Goal: Task Accomplishment & Management: Manage account settings

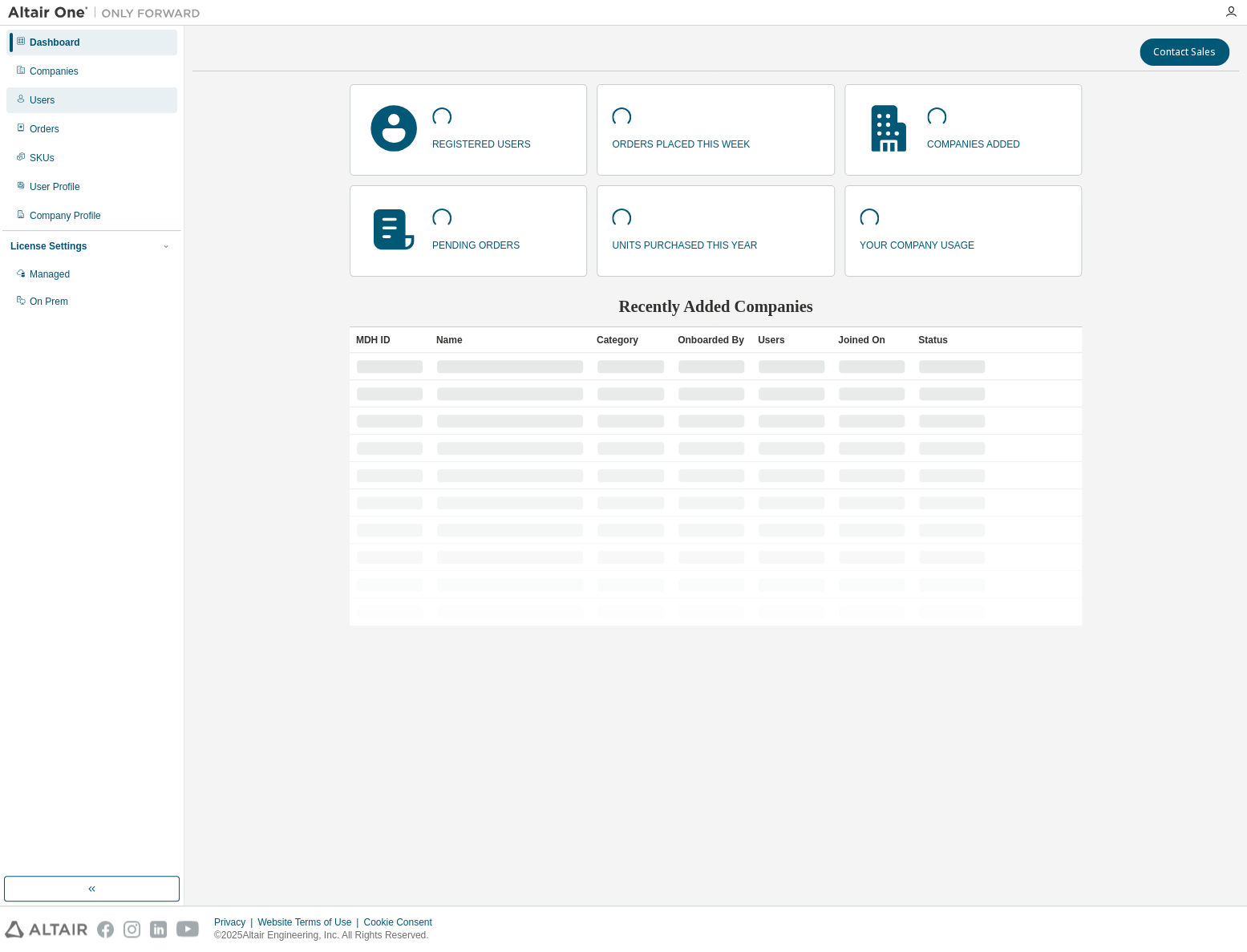
click at [31, 102] on div "Users" at bounding box center [41, 100] width 25 height 13
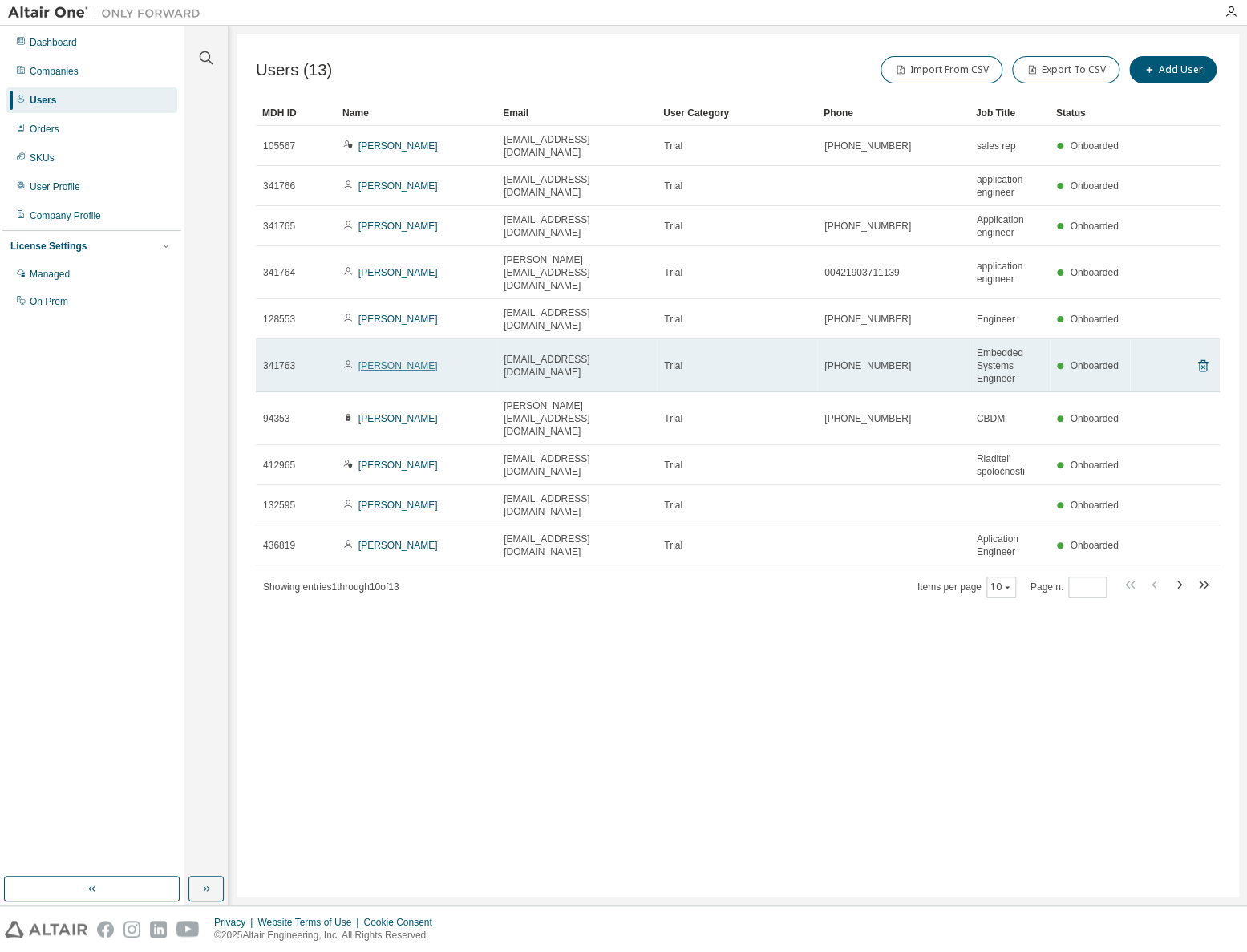
click at [385, 360] on link "Lukas Seyfrid" at bounding box center [398, 365] width 80 height 11
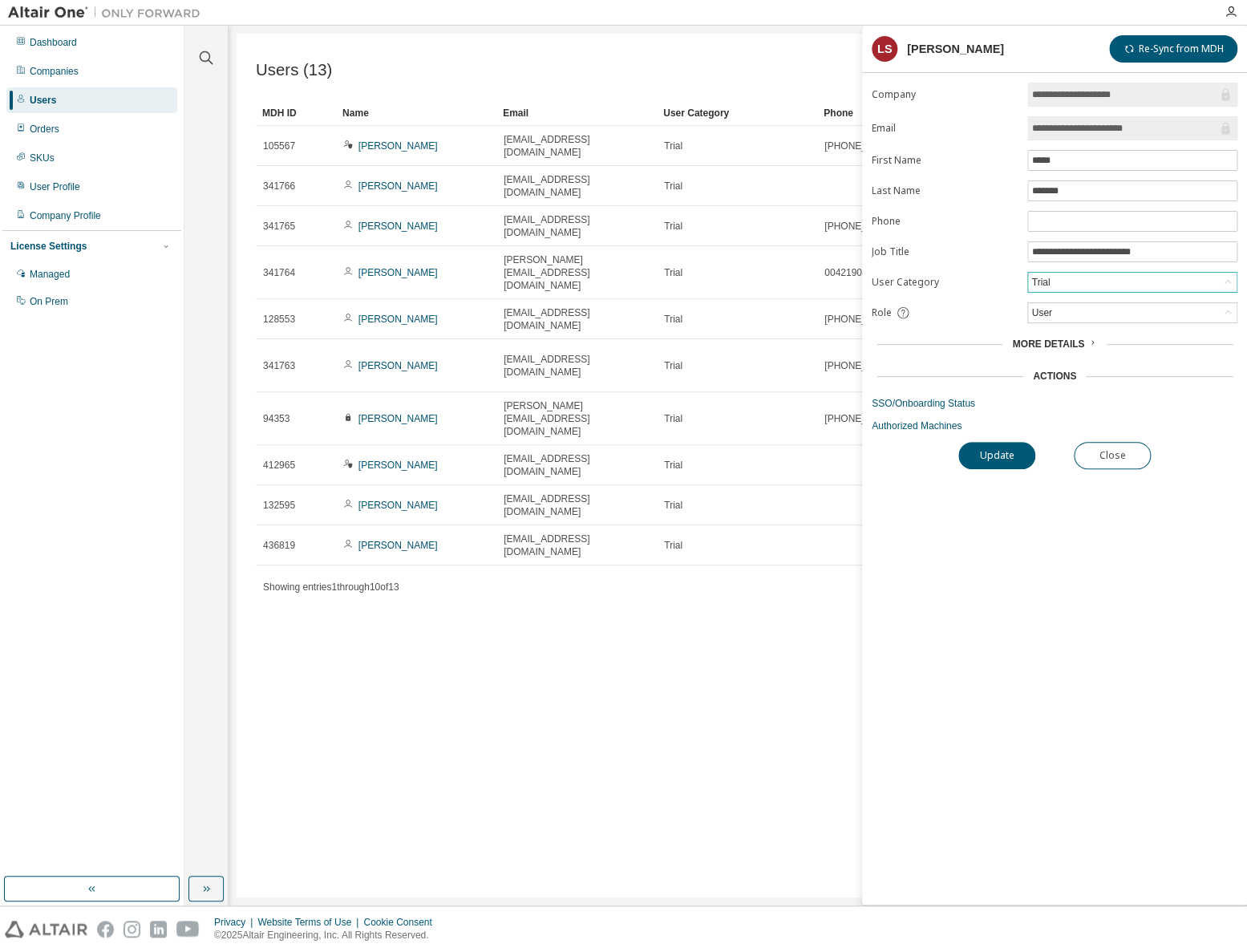
click at [1092, 281] on div "Trial" at bounding box center [1133, 283] width 209 height 20
click at [1053, 325] on li "Employee" at bounding box center [1132, 322] width 205 height 21
click at [998, 451] on button "Update" at bounding box center [997, 455] width 77 height 28
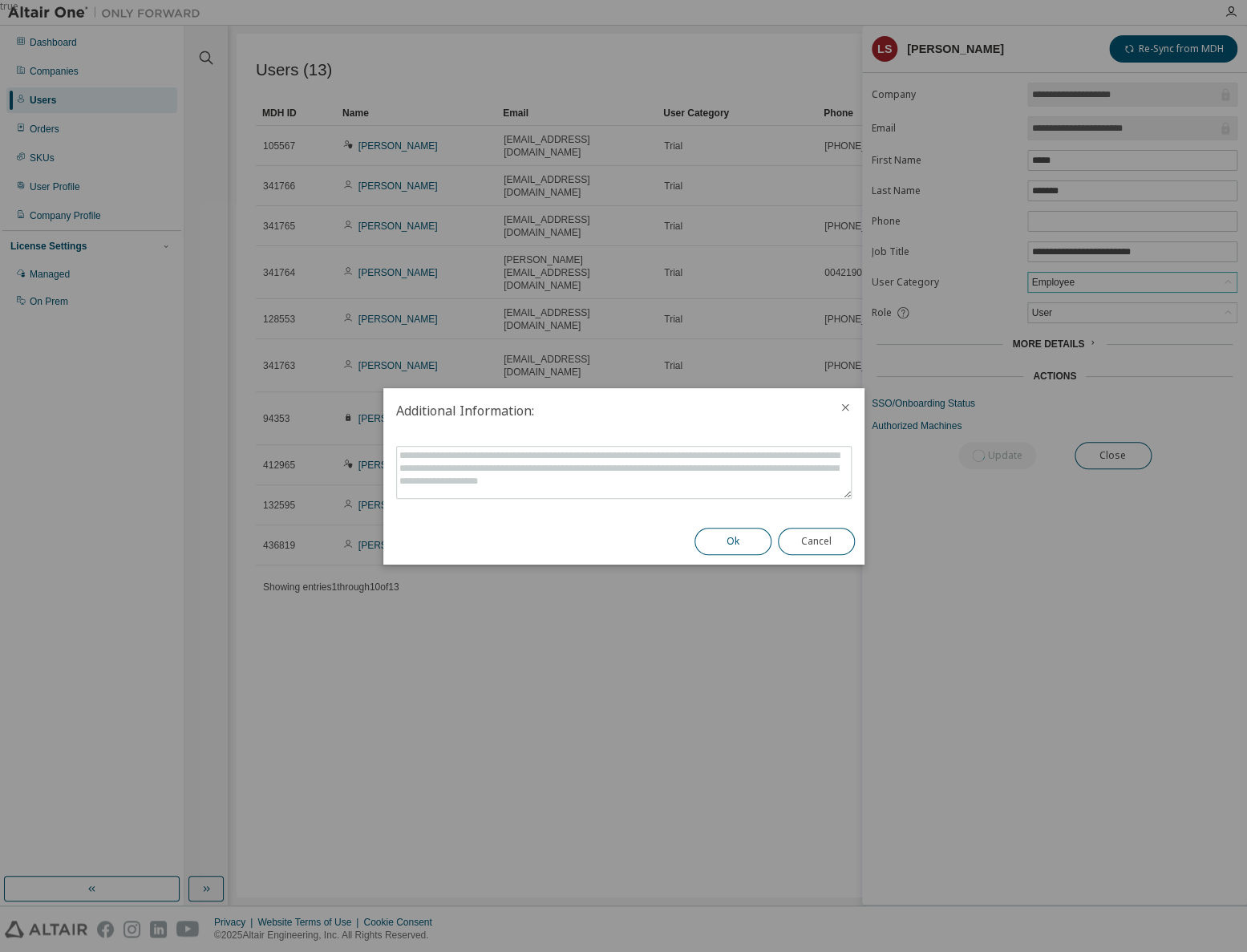
click at [732, 541] on button "Ok" at bounding box center [733, 541] width 77 height 28
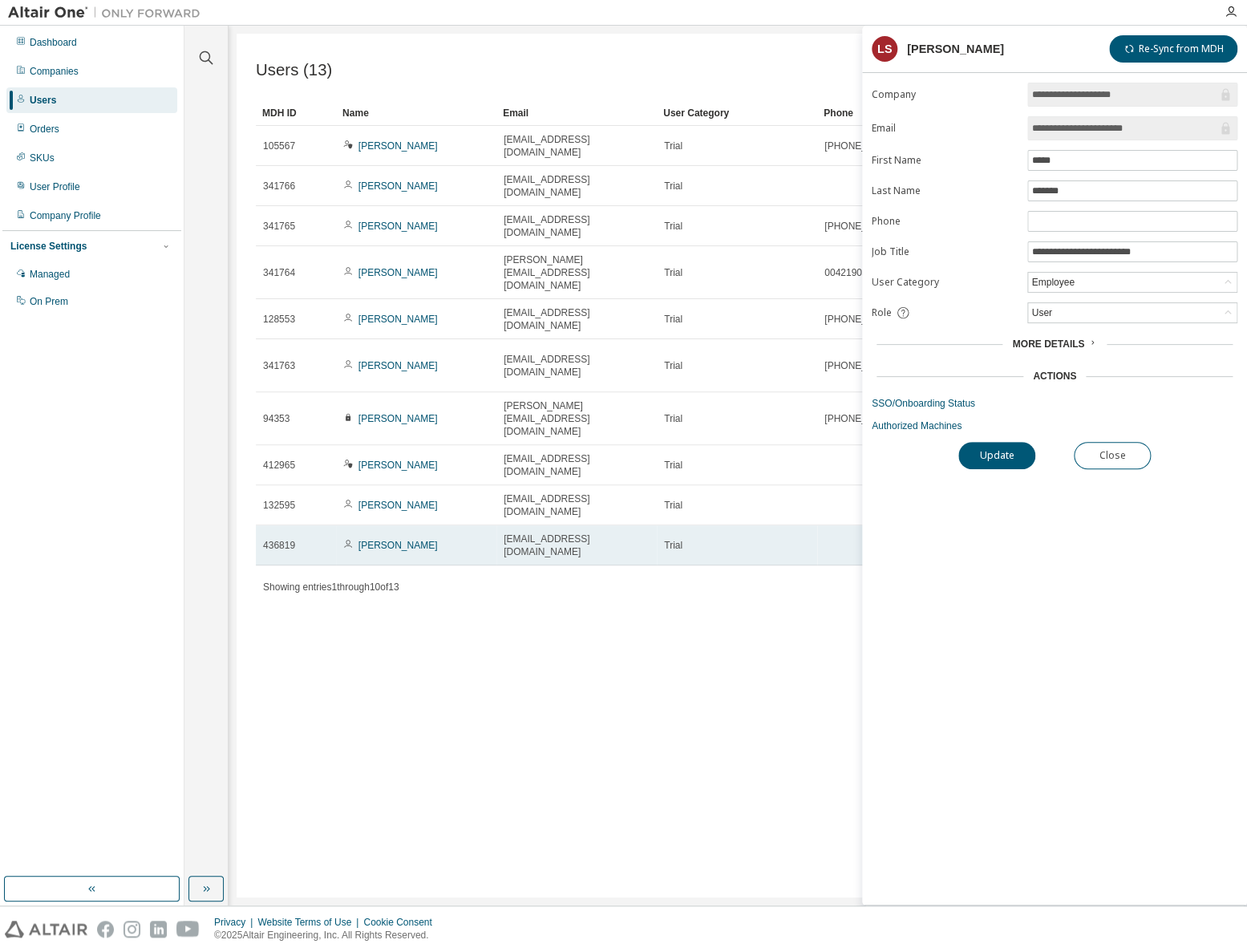
drag, startPoint x: 382, startPoint y: 750, endPoint x: 326, endPoint y: 485, distance: 270.9
click at [382, 750] on div "Users (13) Import From CSV Export To CSV Add User Clear Load Save Save As Field…" at bounding box center [737, 465] width 1003 height 863
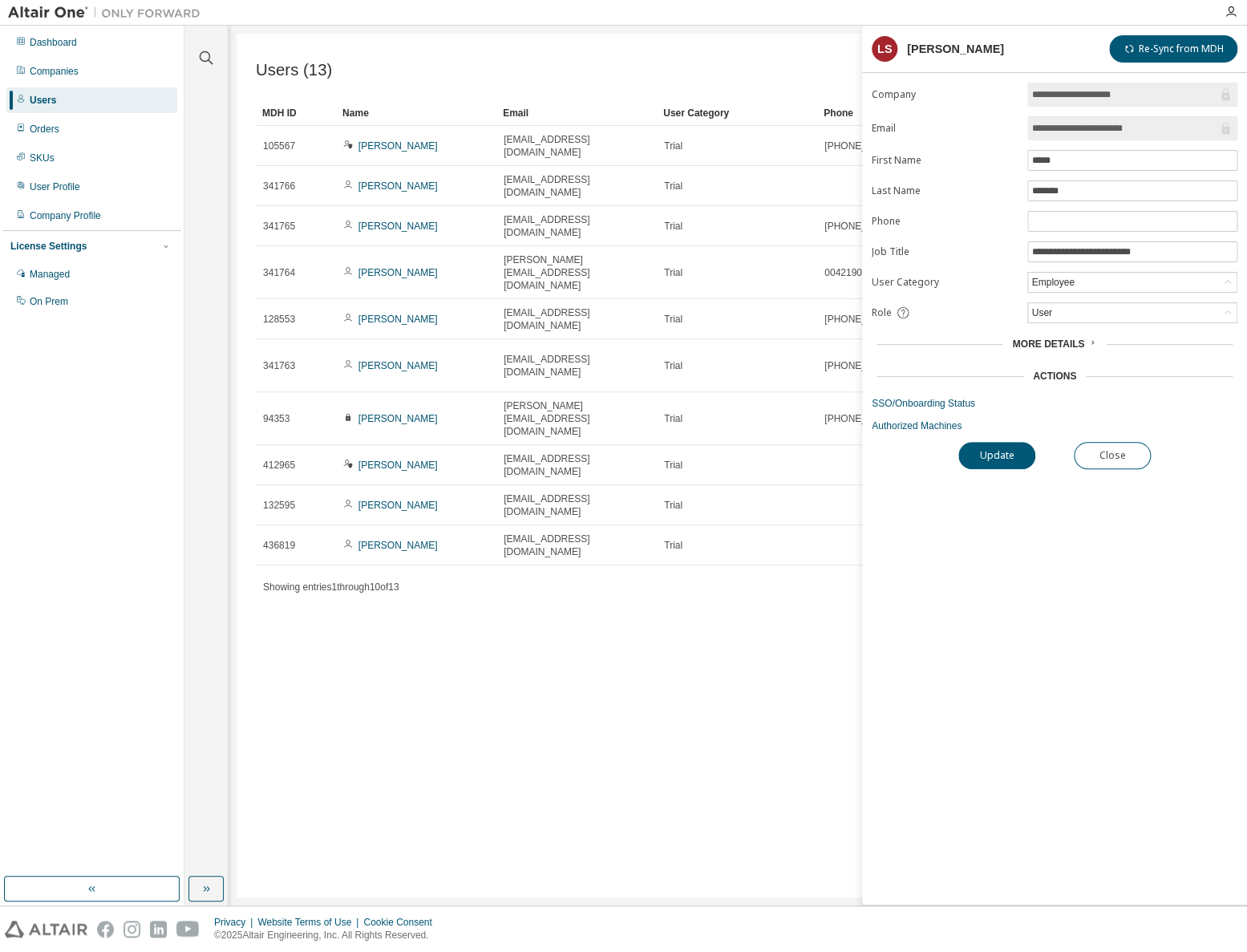
click at [562, 732] on div "Users (13) Import From CSV Export To CSV Add User Clear Load Save Save As Field…" at bounding box center [737, 465] width 1003 height 863
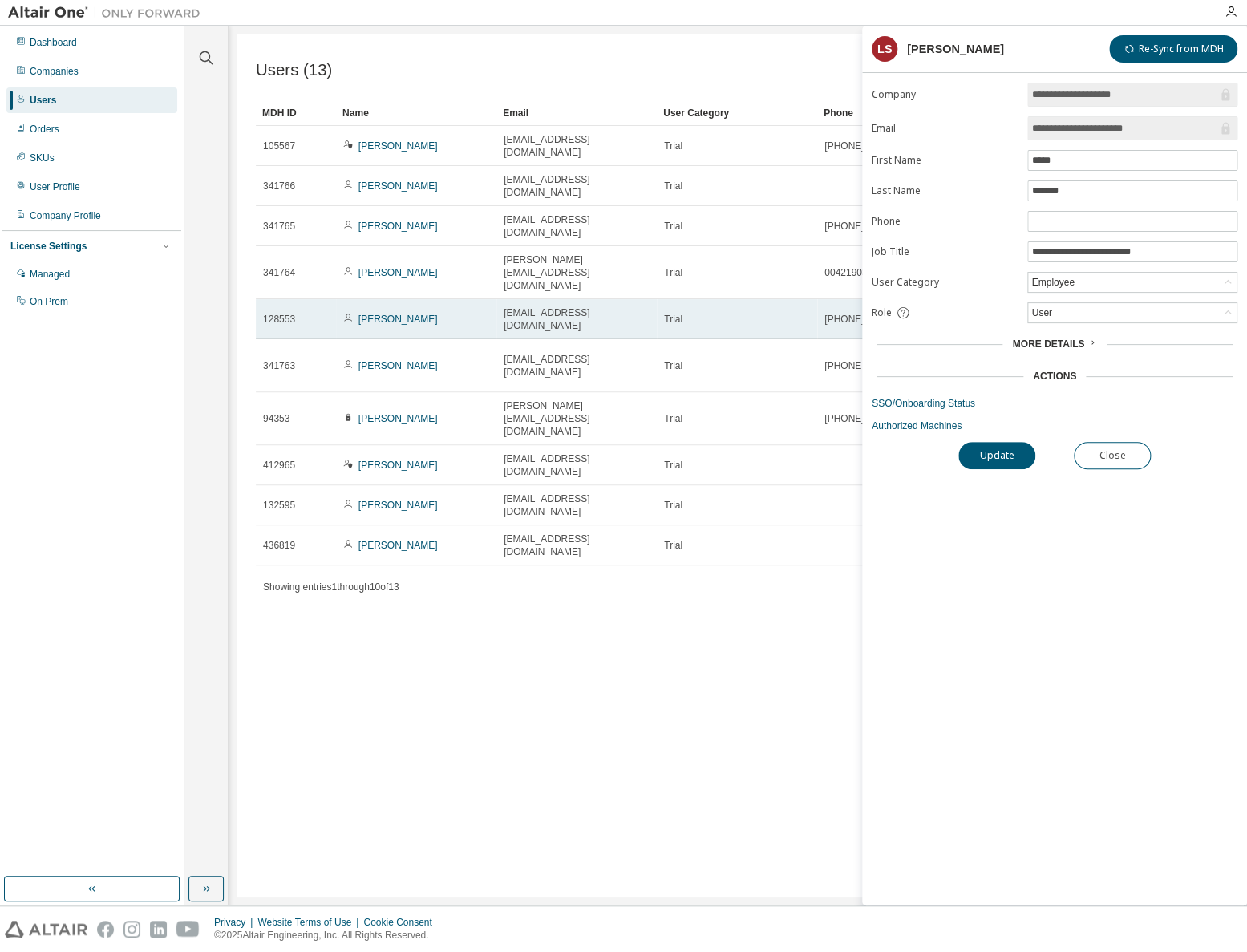
drag, startPoint x: 698, startPoint y: 673, endPoint x: 508, endPoint y: 289, distance: 428.4
click at [698, 673] on div "Users (13) Import From CSV Export To CSV Add User Clear Load Save Save As Field…" at bounding box center [737, 465] width 1003 height 863
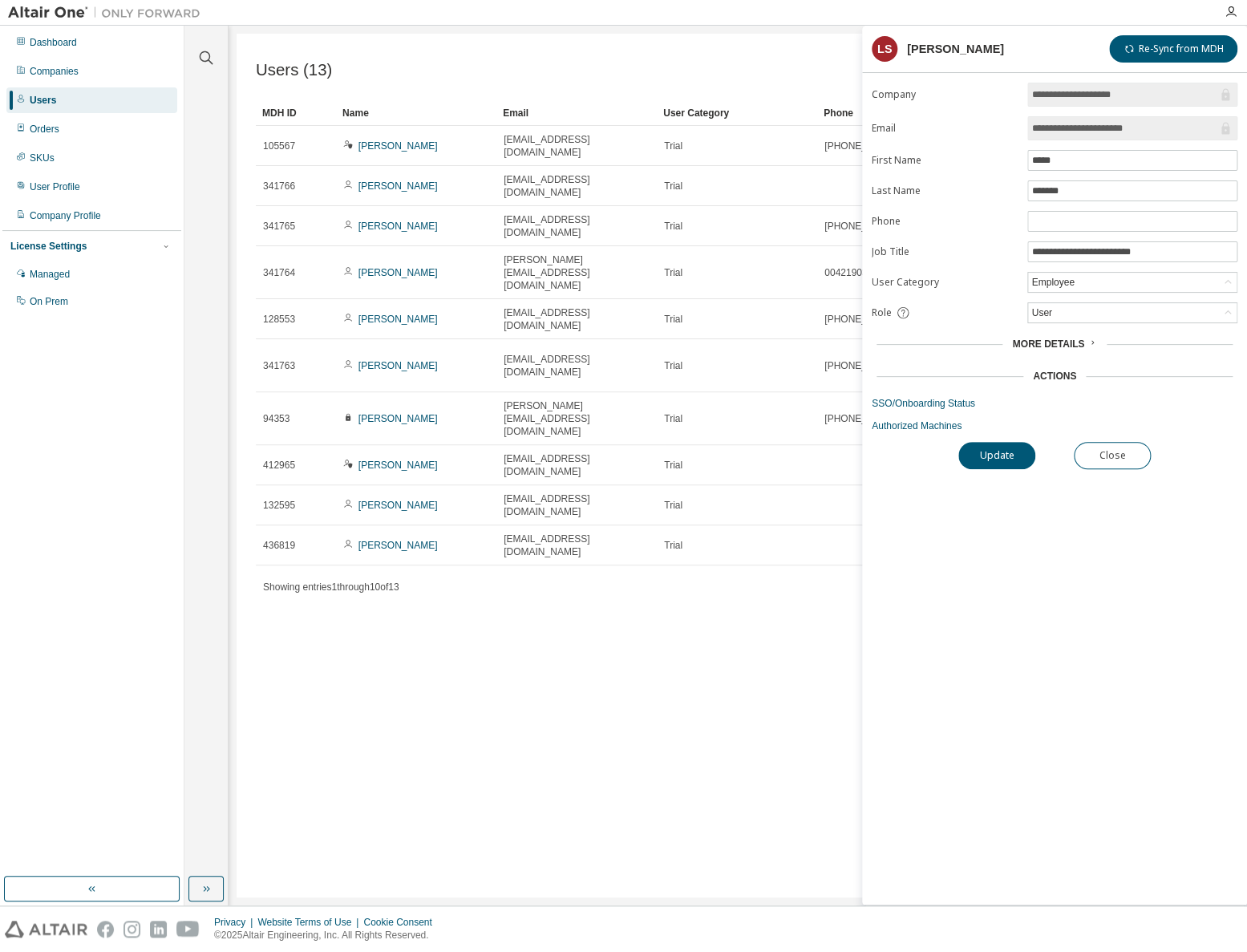
drag, startPoint x: 517, startPoint y: 704, endPoint x: 80, endPoint y: 741, distance: 438.6
click at [517, 704] on div "Users (13) Import From CSV Export To CSV Add User Clear Load Save Save As Field…" at bounding box center [737, 465] width 1003 height 863
click at [1005, 571] on div "**********" at bounding box center [1055, 494] width 385 height 822
click at [1126, 449] on button "Close" at bounding box center [1112, 455] width 77 height 28
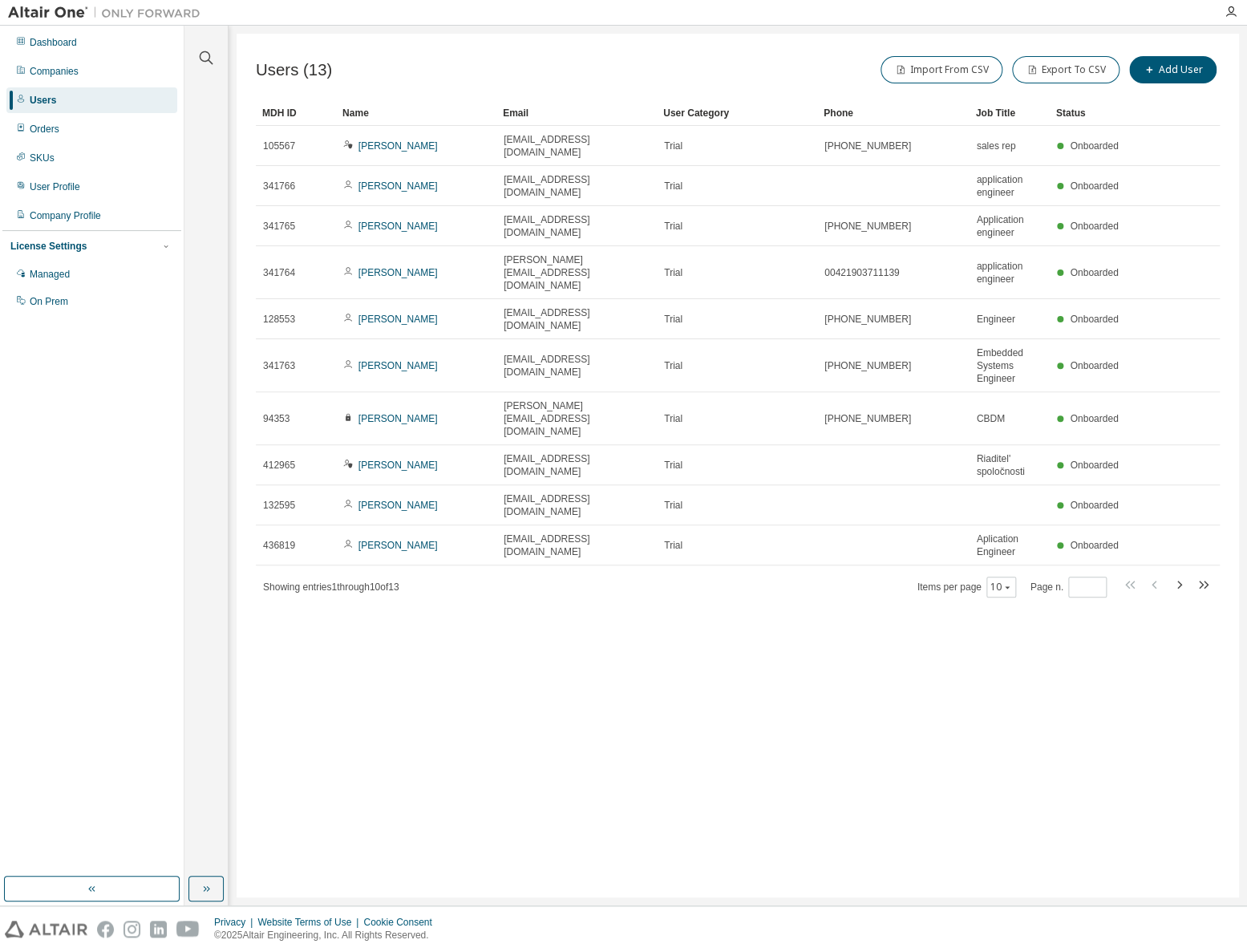
click at [358, 786] on div "Users (13) Import From CSV Export To CSV Add User Clear Load Save Save As Field…" at bounding box center [737, 465] width 1003 height 863
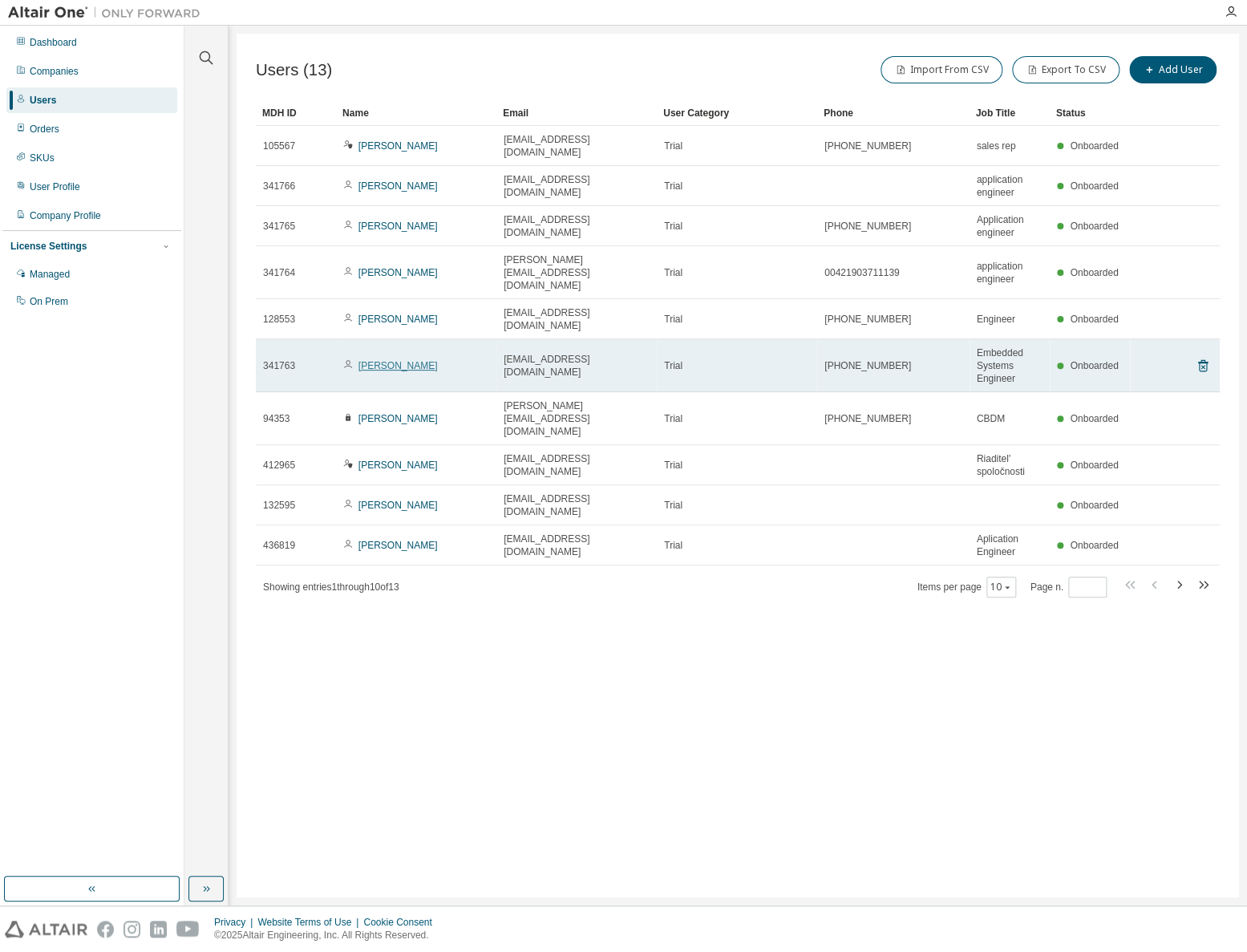
click at [386, 360] on link "Lukas Seyfrid" at bounding box center [398, 365] width 80 height 11
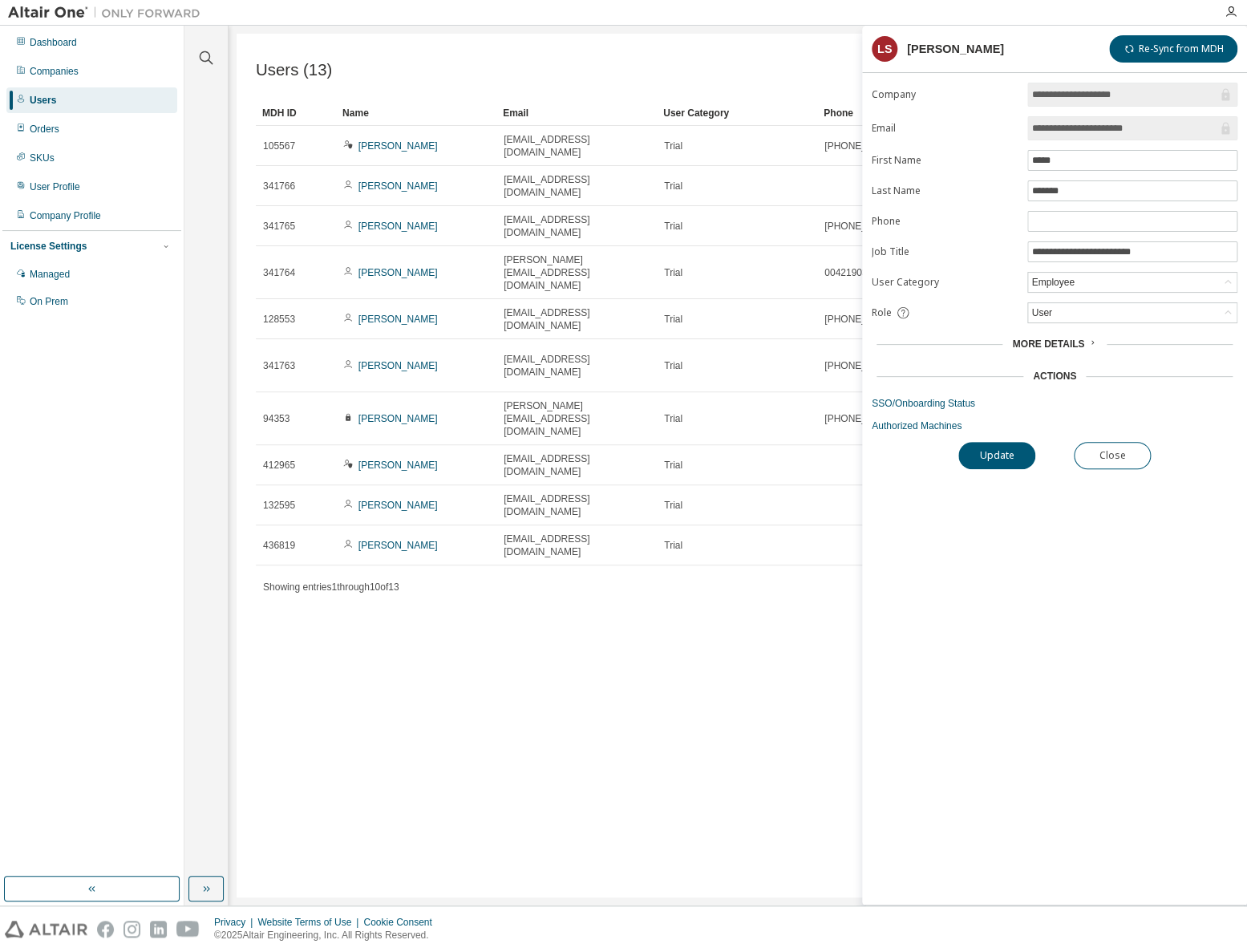
click at [1088, 338] on icon at bounding box center [1092, 343] width 10 height 10
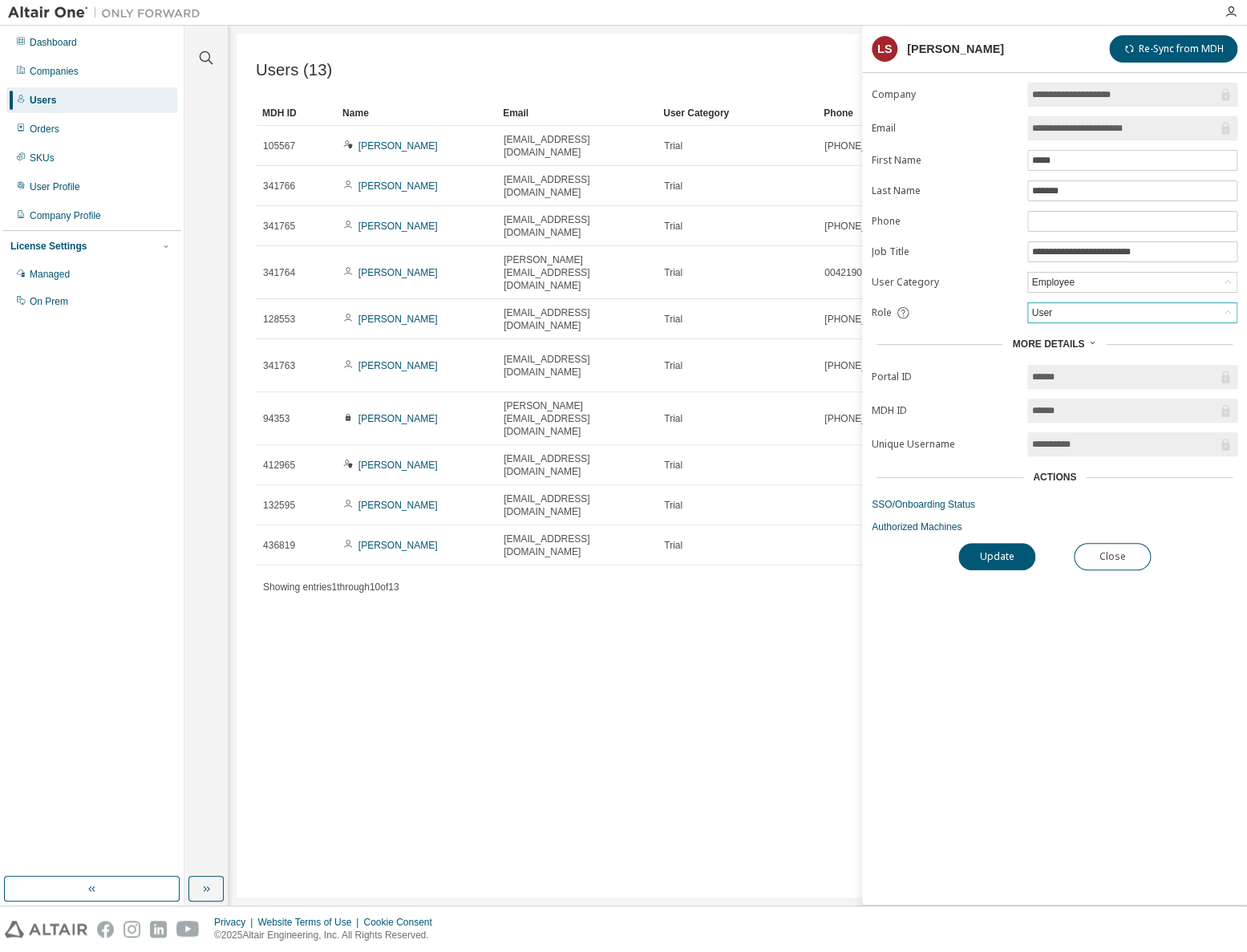
click at [1229, 306] on icon at bounding box center [1228, 312] width 16 height 16
click at [1119, 553] on button "Close" at bounding box center [1112, 557] width 77 height 28
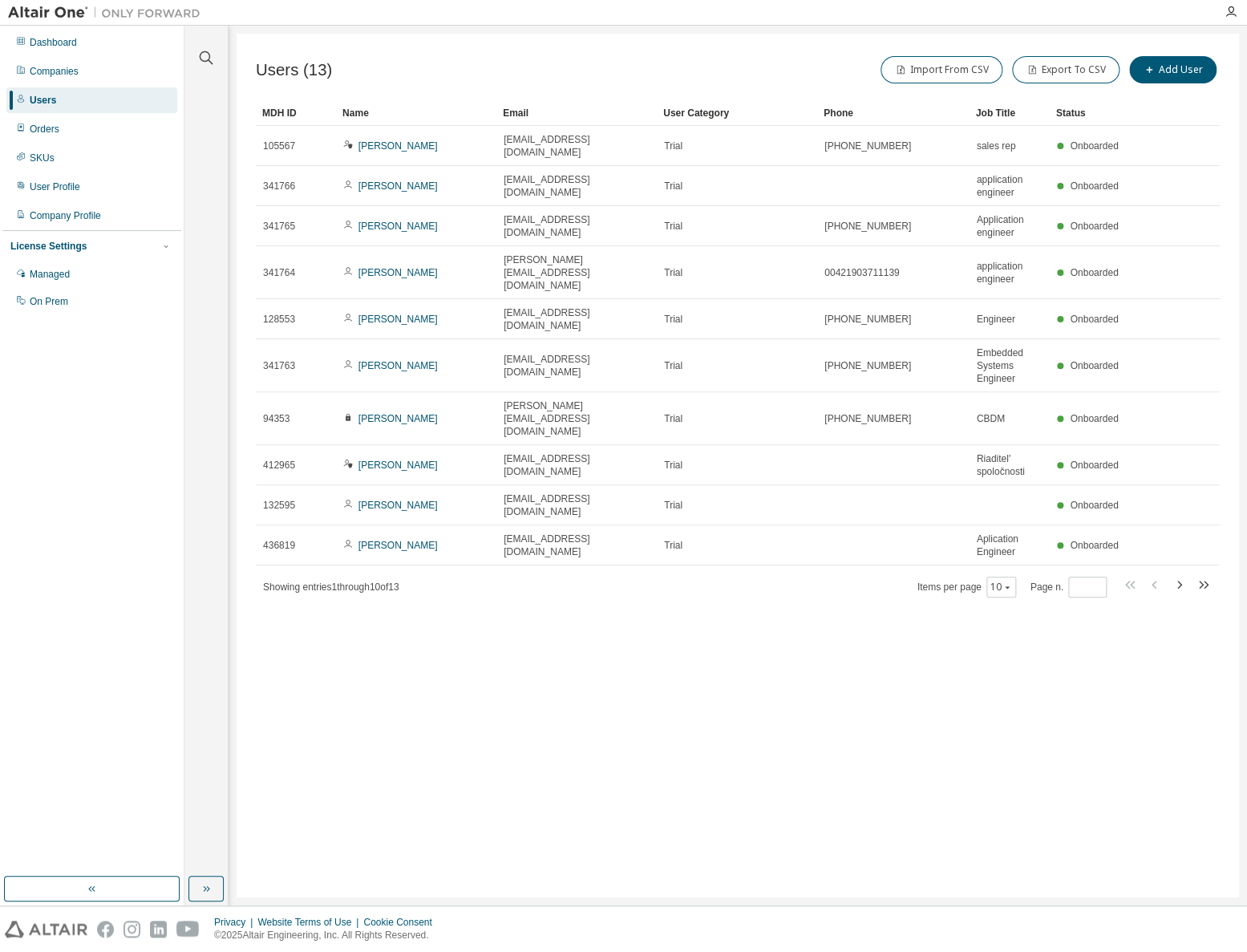
click at [601, 716] on div "Users (13) Import From CSV Export To CSV Add User Clear Load Save Save As Field…" at bounding box center [737, 465] width 1003 height 863
click at [491, 656] on div "Users (13) Import From CSV Export To CSV Add User Clear Load Save Save As Field…" at bounding box center [737, 465] width 1003 height 863
click at [1178, 580] on icon "button" at bounding box center [1179, 584] width 5 height 8
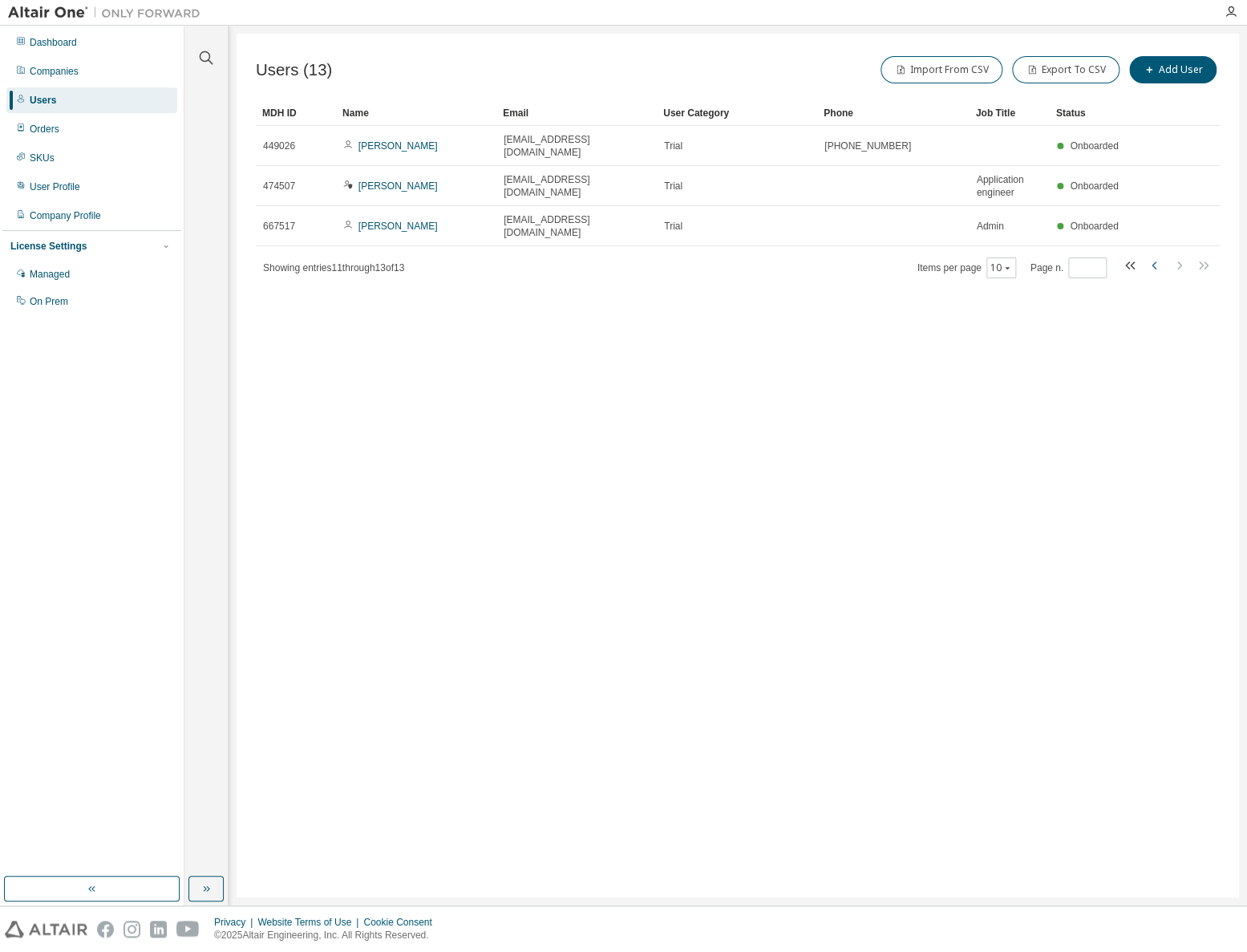
click at [1152, 256] on icon "button" at bounding box center [1155, 266] width 20 height 20
type input "*"
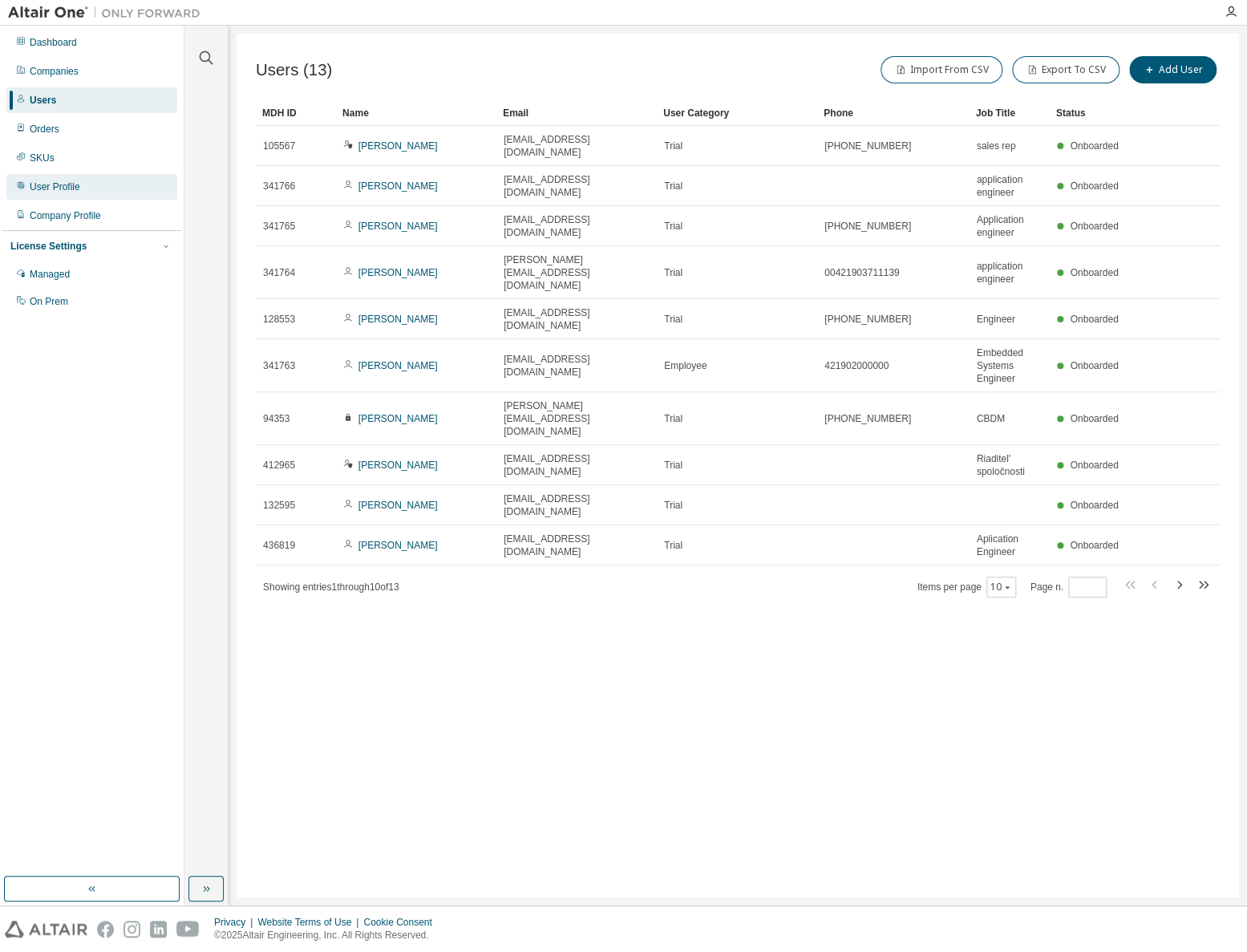
click at [45, 186] on div "User Profile" at bounding box center [54, 186] width 50 height 13
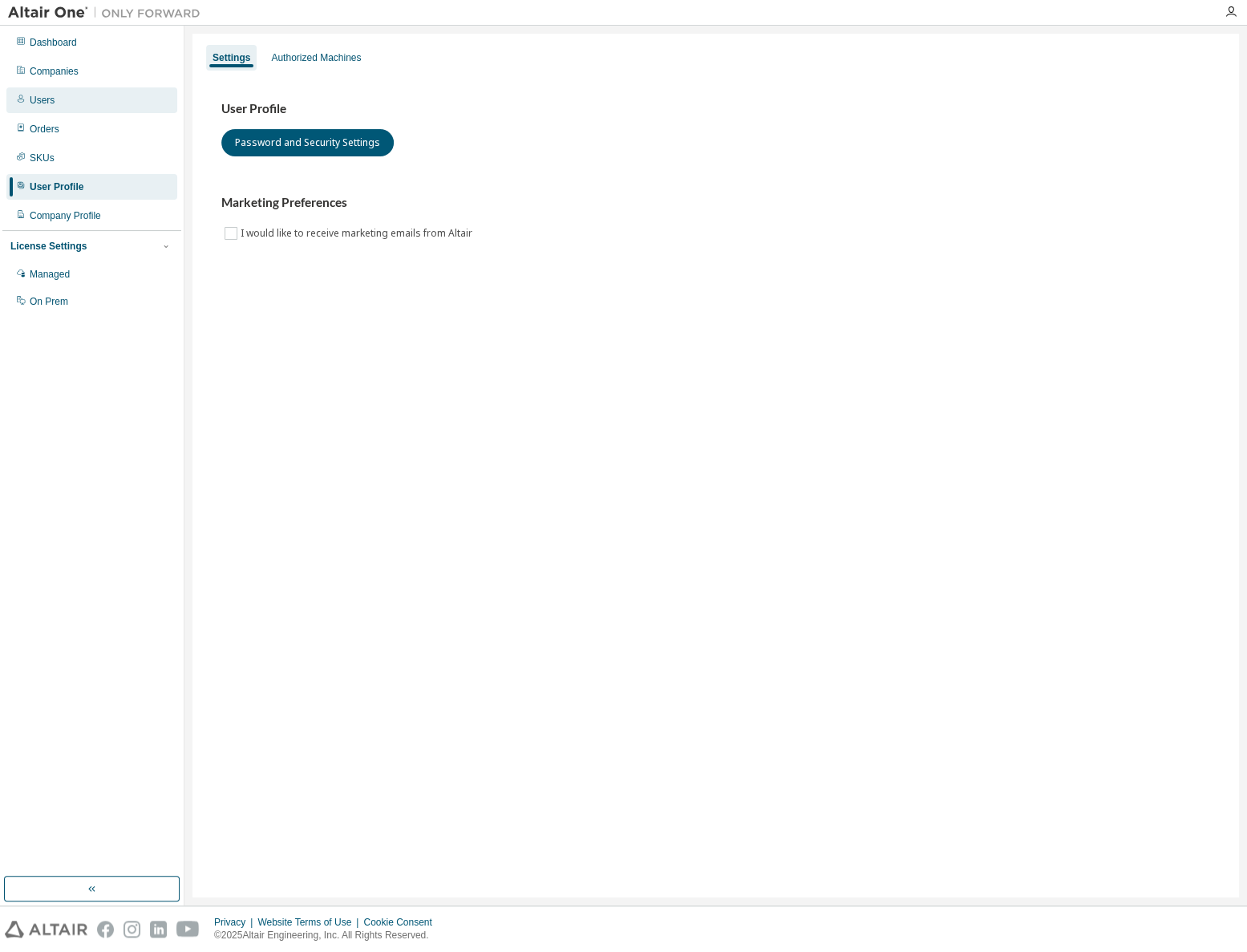
click at [36, 98] on div "Users" at bounding box center [41, 100] width 25 height 13
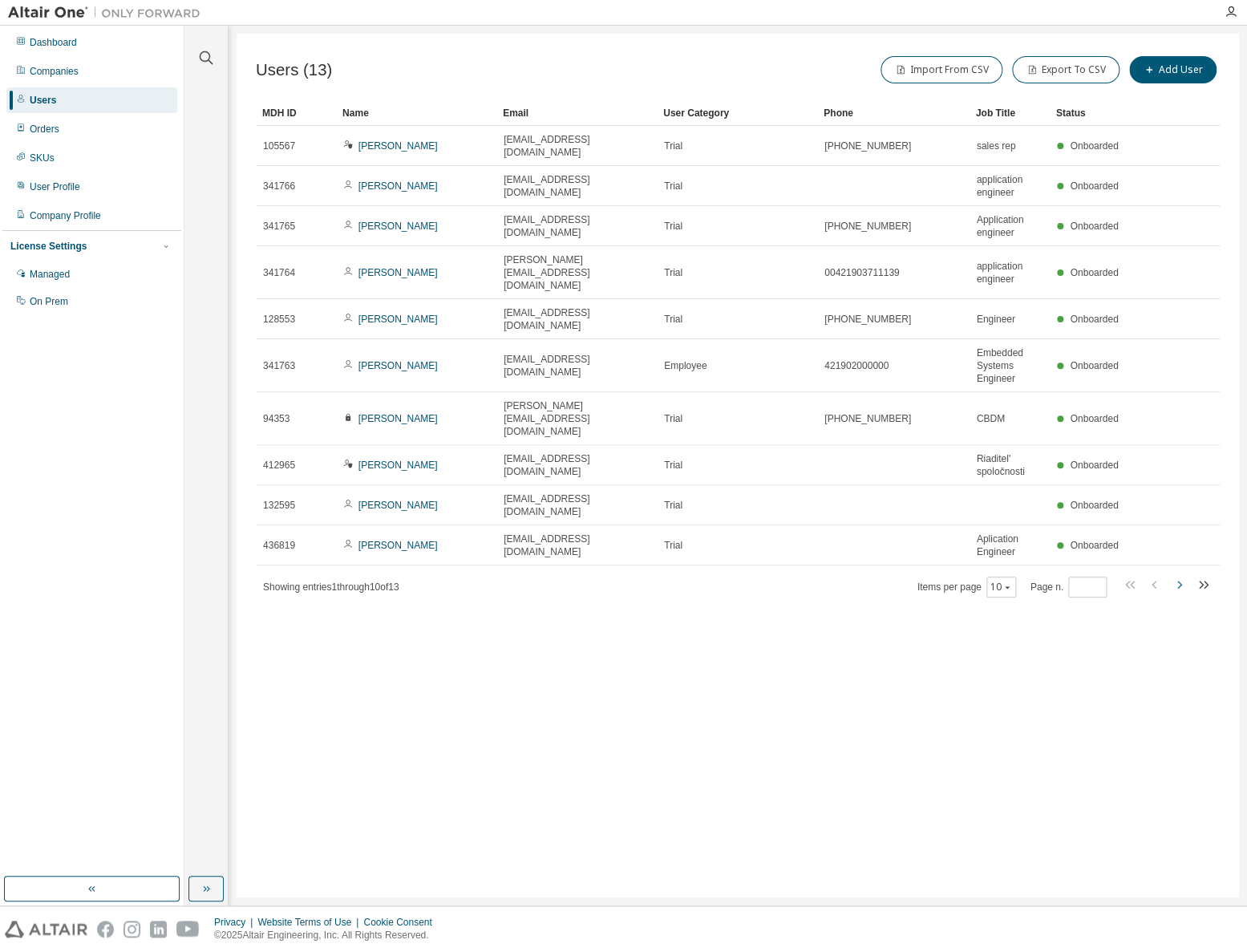
click at [1180, 580] on icon "button" at bounding box center [1179, 584] width 5 height 8
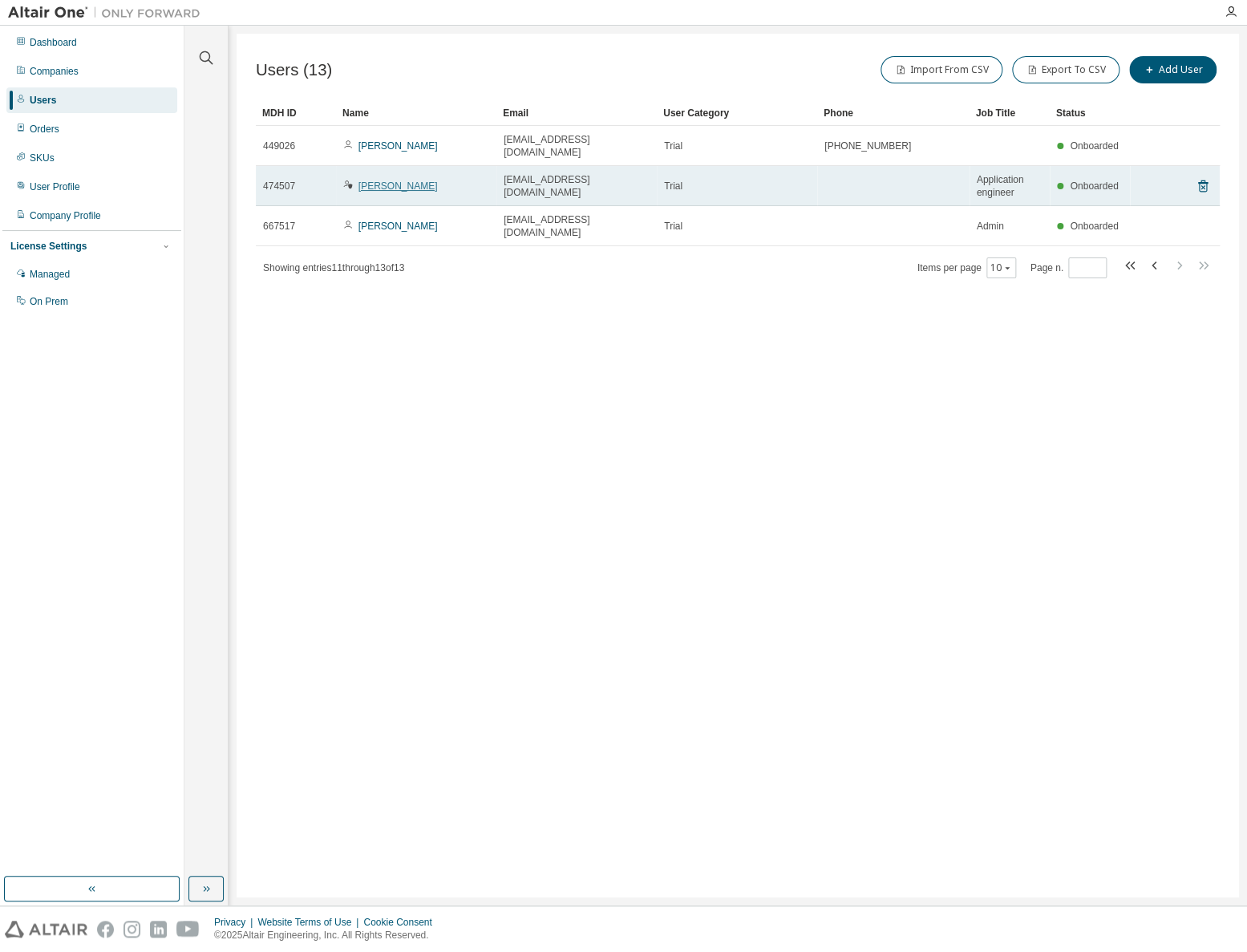
click at [389, 180] on link "Daniel Sedlacik" at bounding box center [398, 185] width 80 height 11
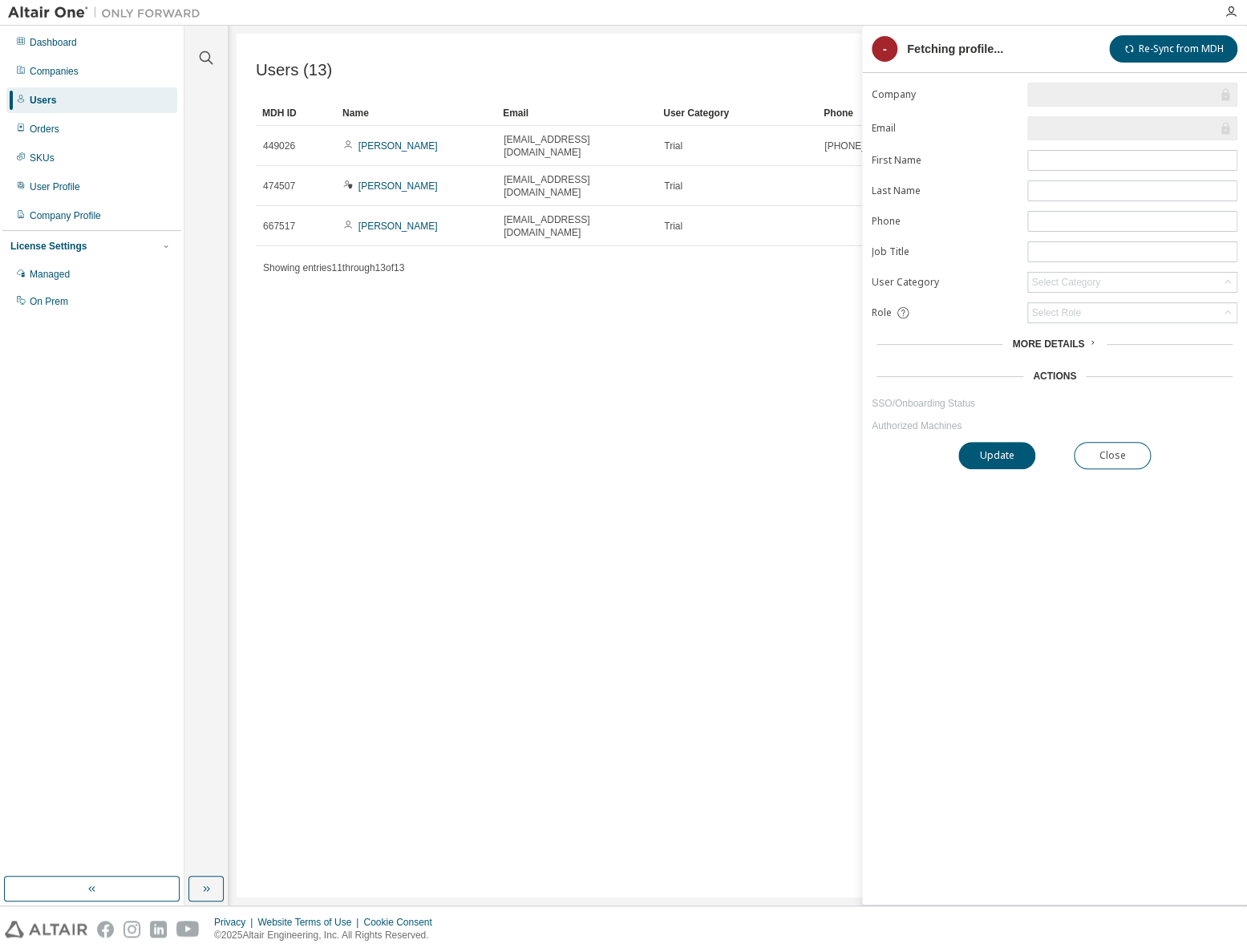
type input "*"
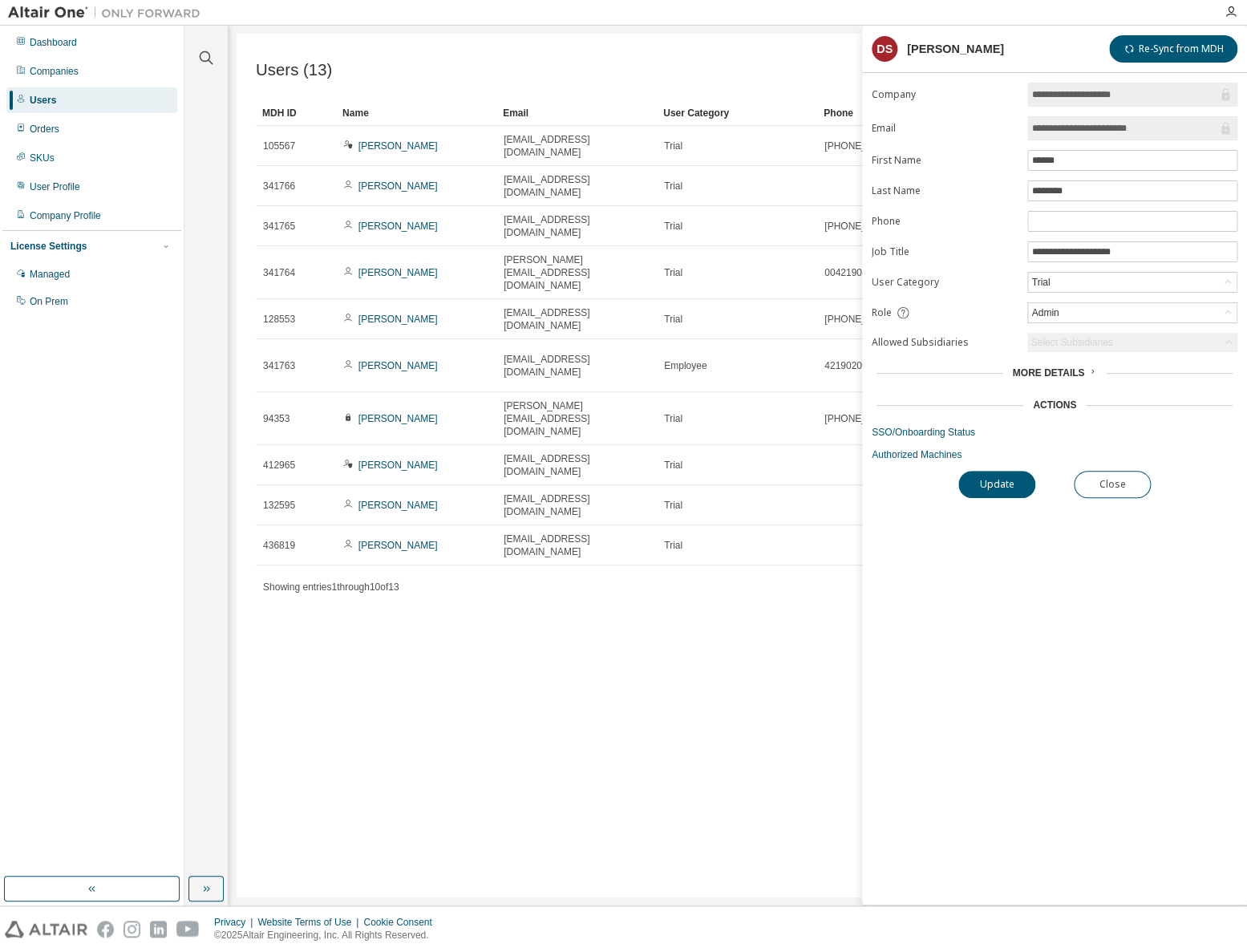
click at [1090, 362] on div "More Details" at bounding box center [1054, 373] width 366 height 23
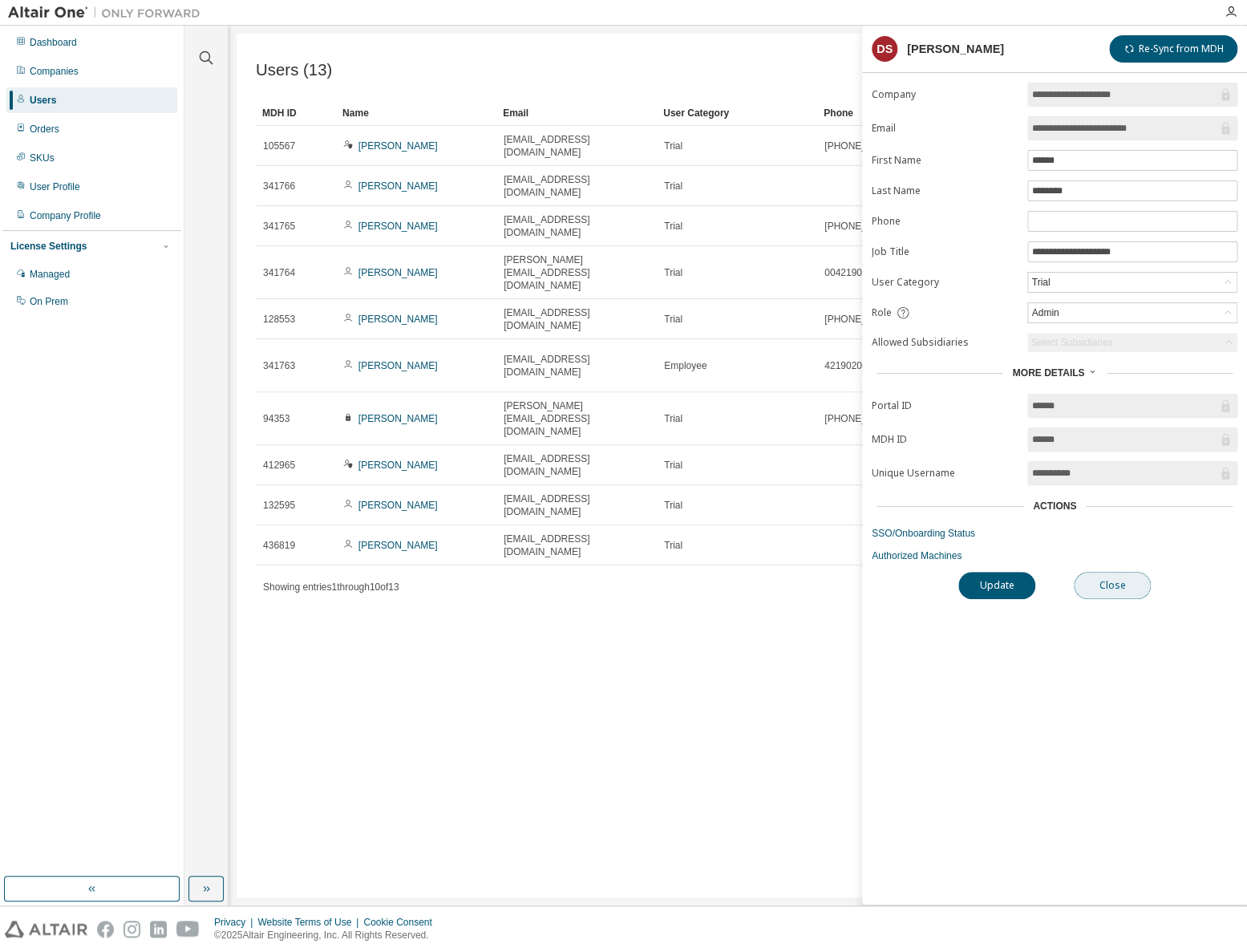
click at [1117, 588] on button "Close" at bounding box center [1112, 585] width 77 height 28
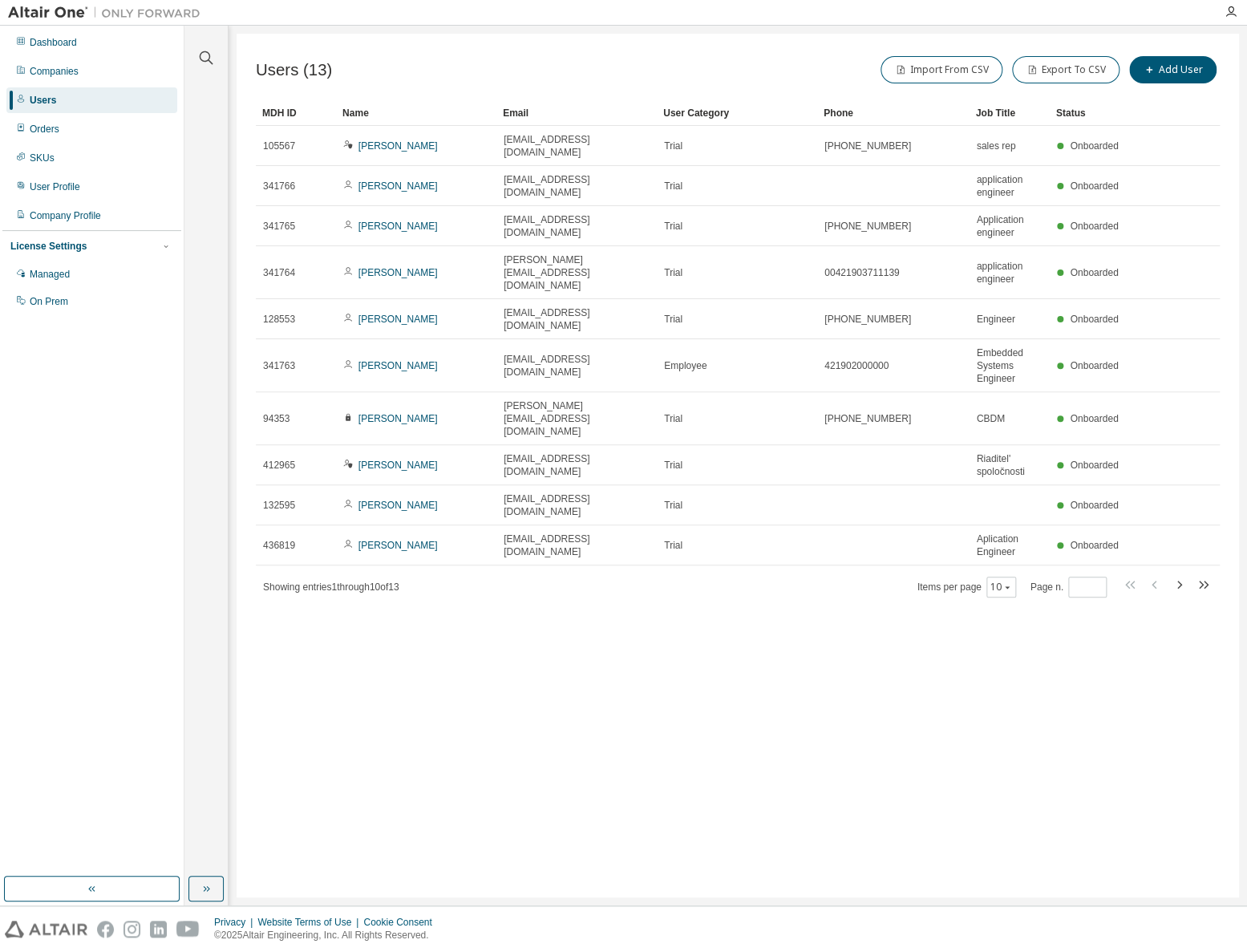
click at [598, 722] on div "Users (13) Import From CSV Export To CSV Add User Clear Load Save Save As Field…" at bounding box center [737, 465] width 1003 height 863
click at [40, 69] on div "Companies" at bounding box center [54, 71] width 49 height 13
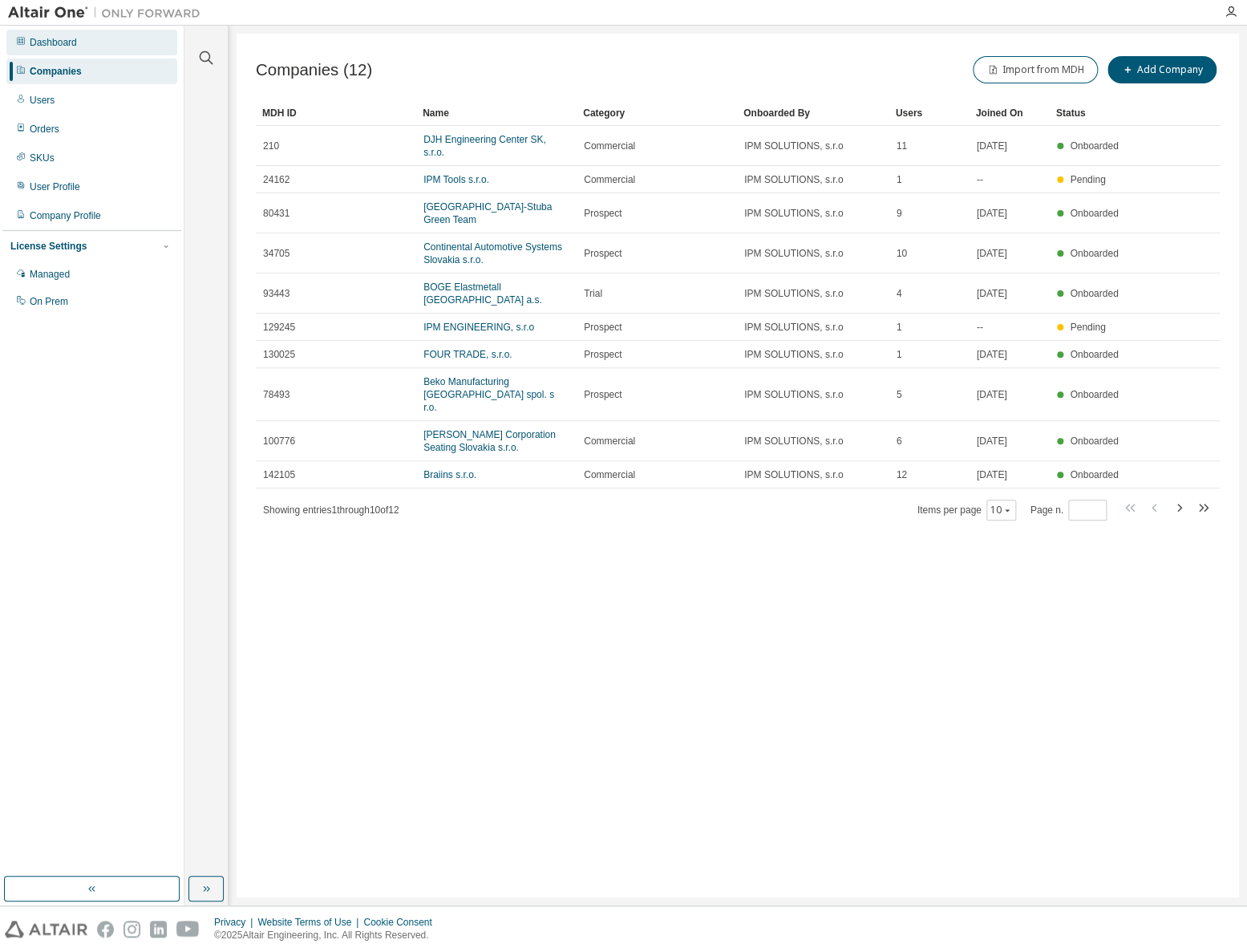
click at [44, 37] on div "Dashboard" at bounding box center [53, 42] width 47 height 13
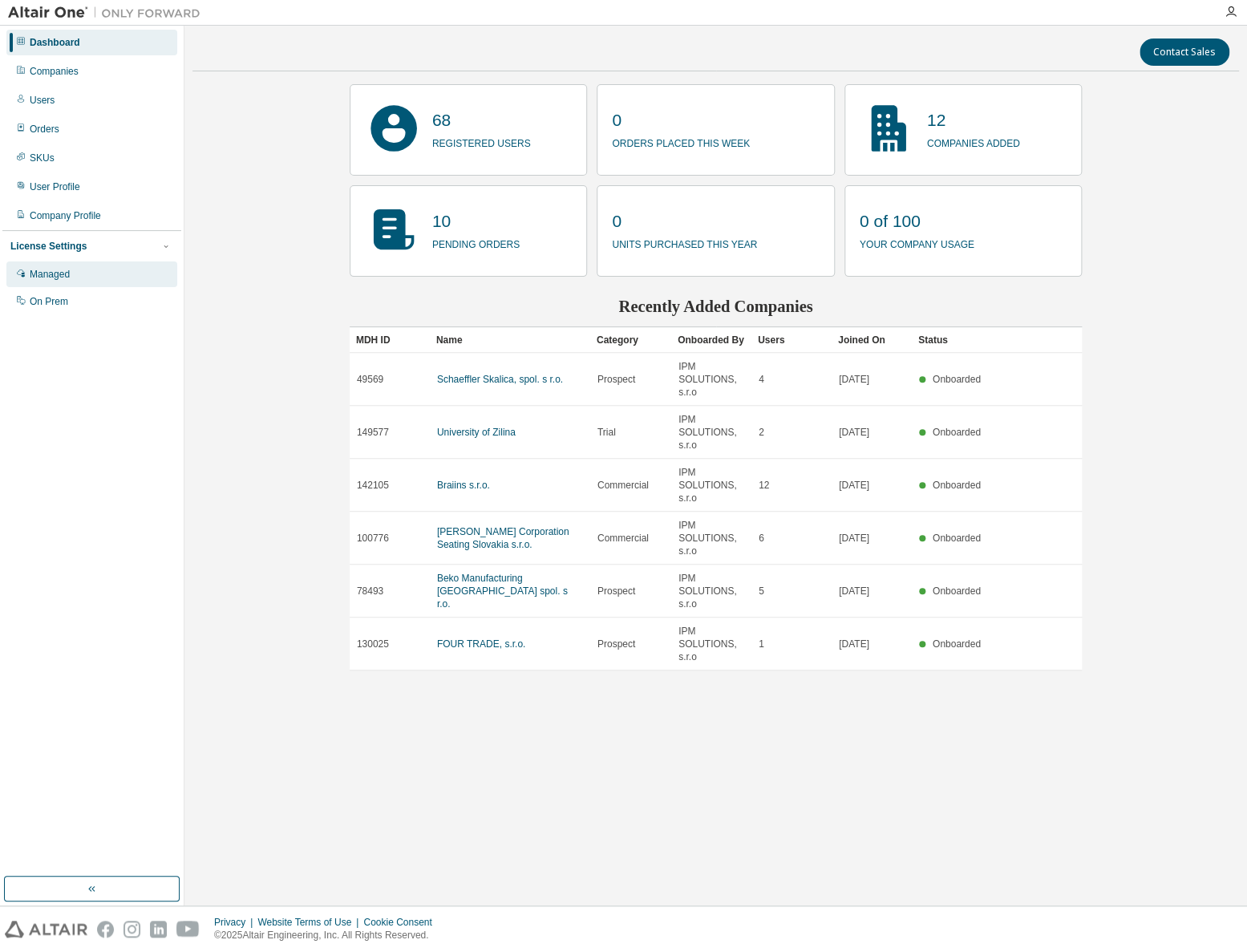
click at [24, 269] on icon at bounding box center [21, 273] width 10 height 10
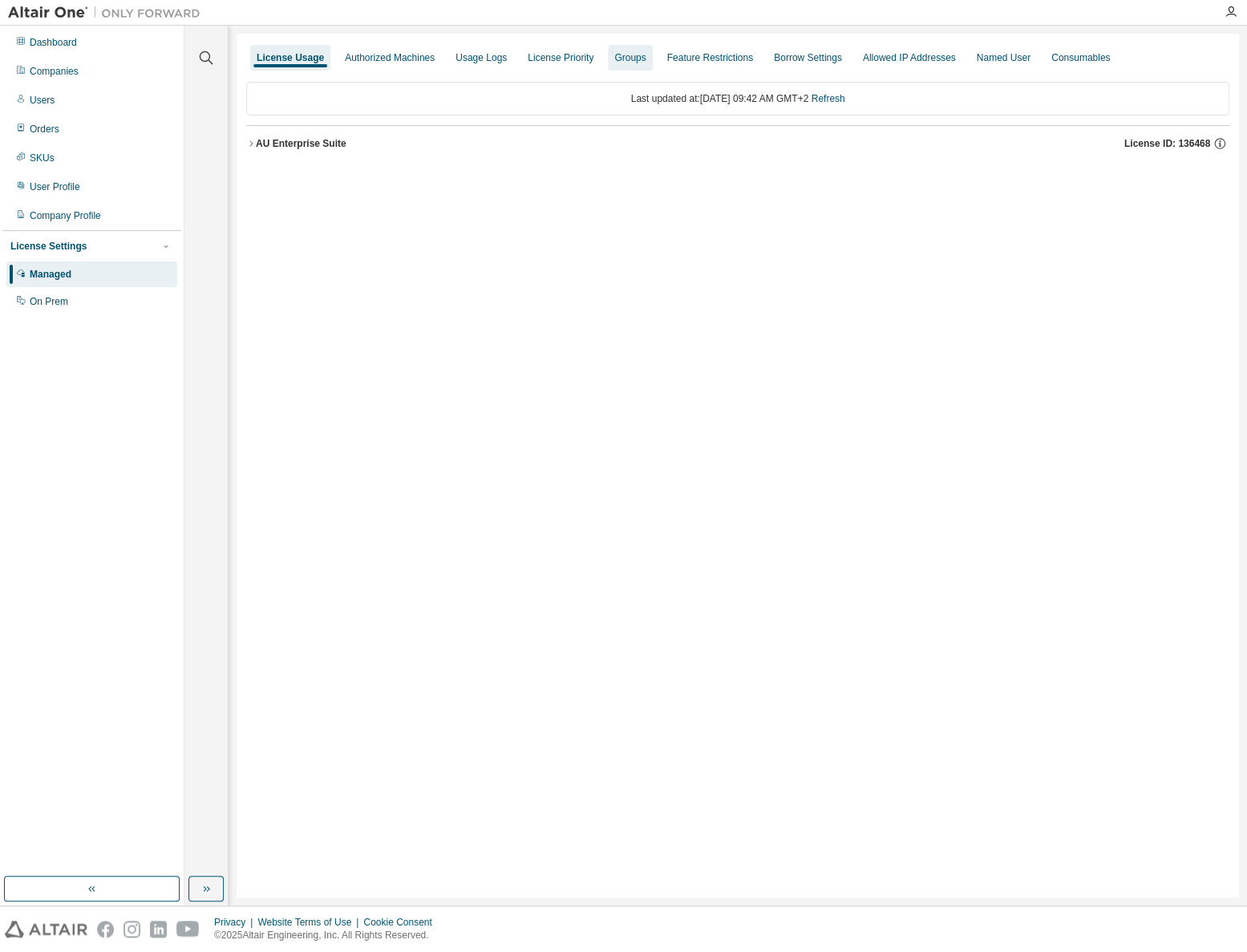
click at [623, 59] on div "Groups" at bounding box center [630, 57] width 32 height 13
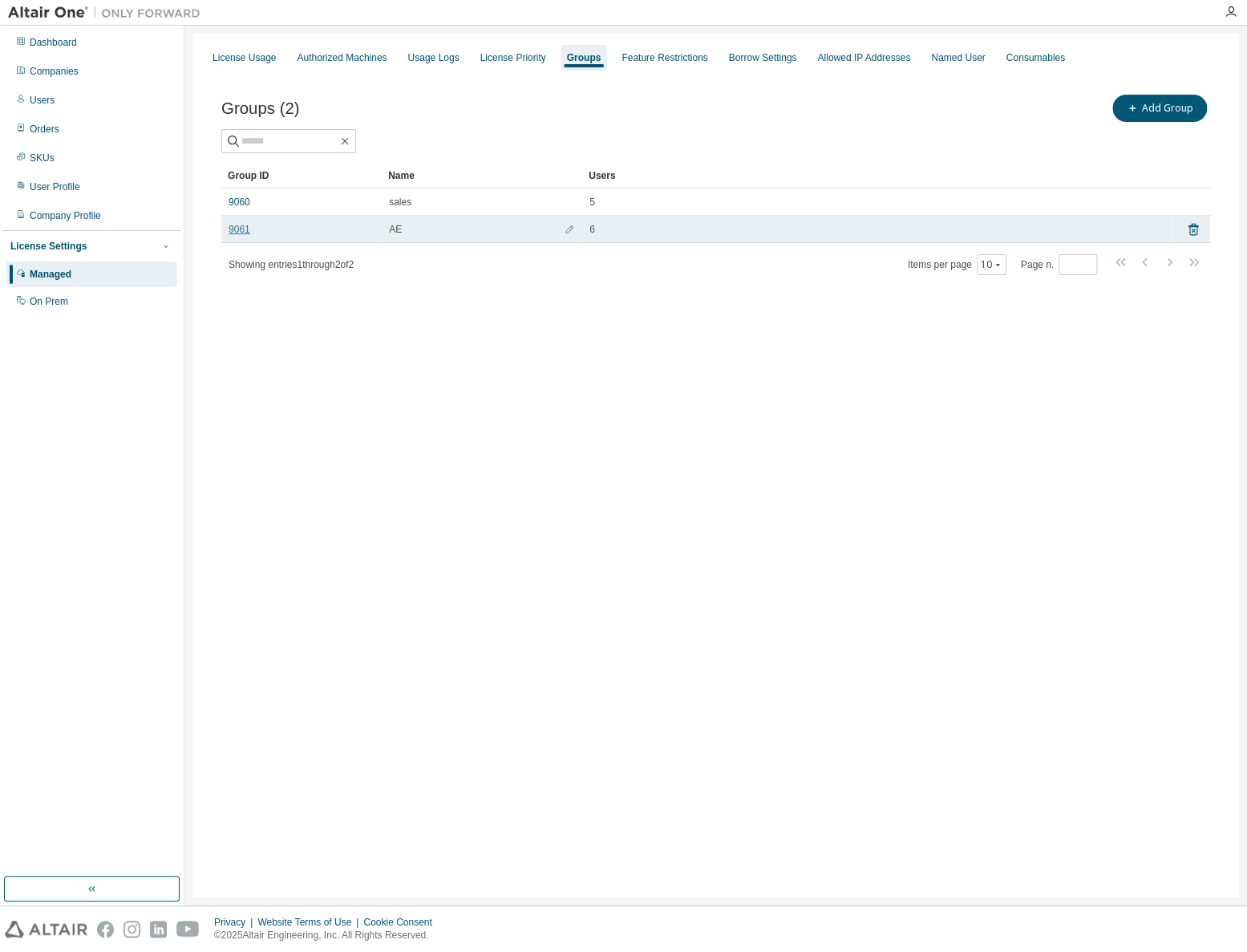
click at [235, 225] on link "9061" at bounding box center [240, 229] width 22 height 13
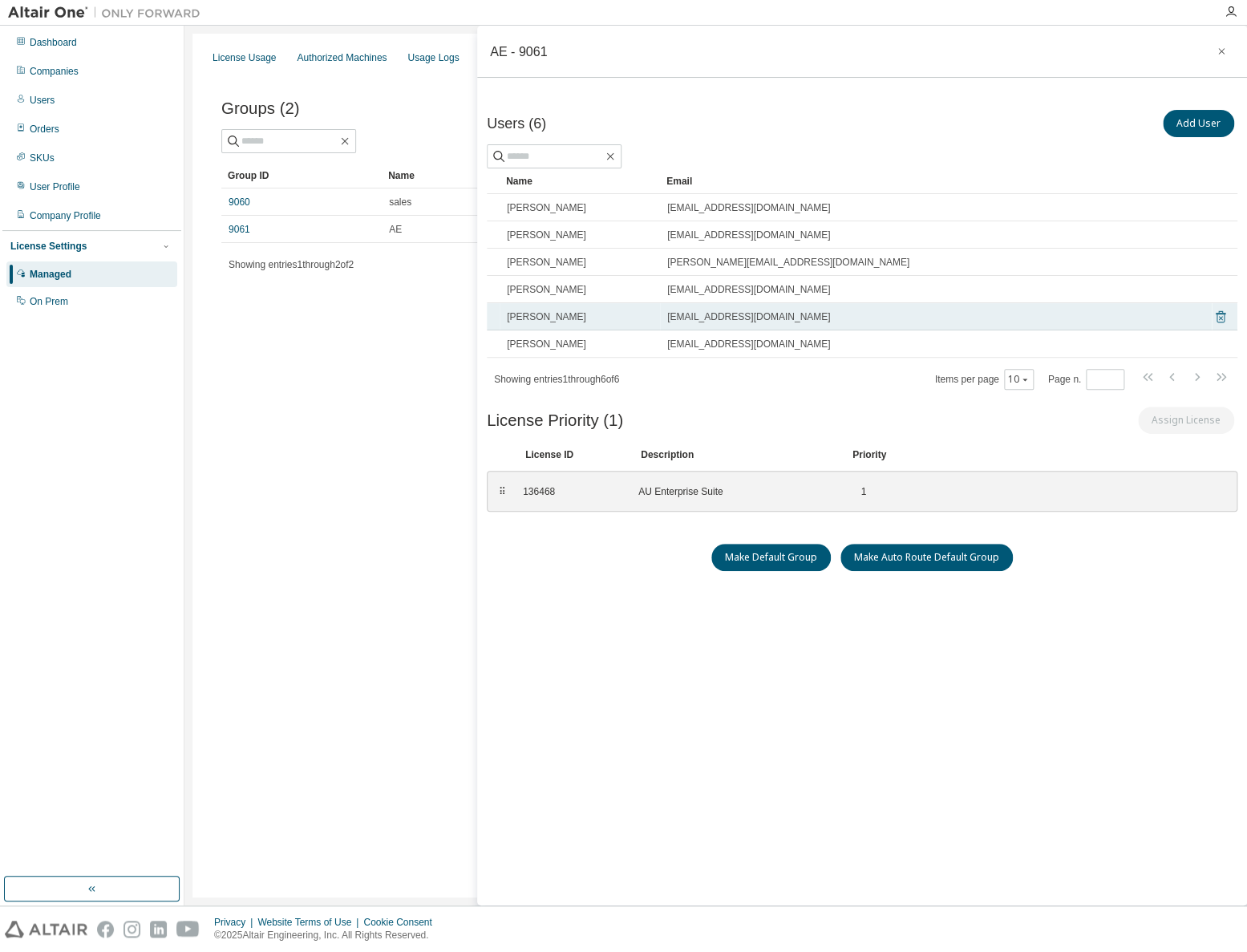
click at [1221, 316] on icon at bounding box center [1220, 318] width 4 height 4
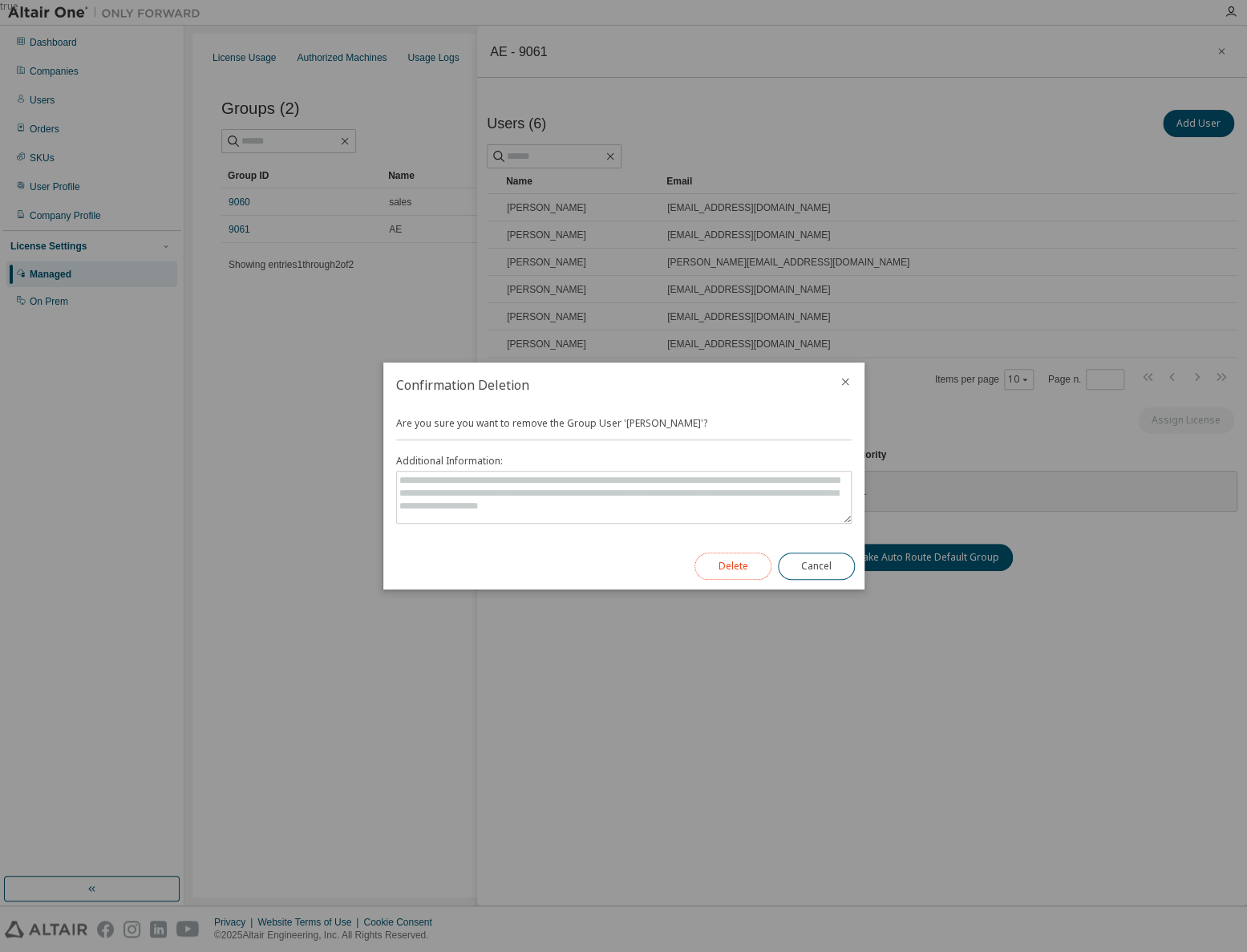
click at [732, 563] on button "Delete" at bounding box center [733, 567] width 77 height 28
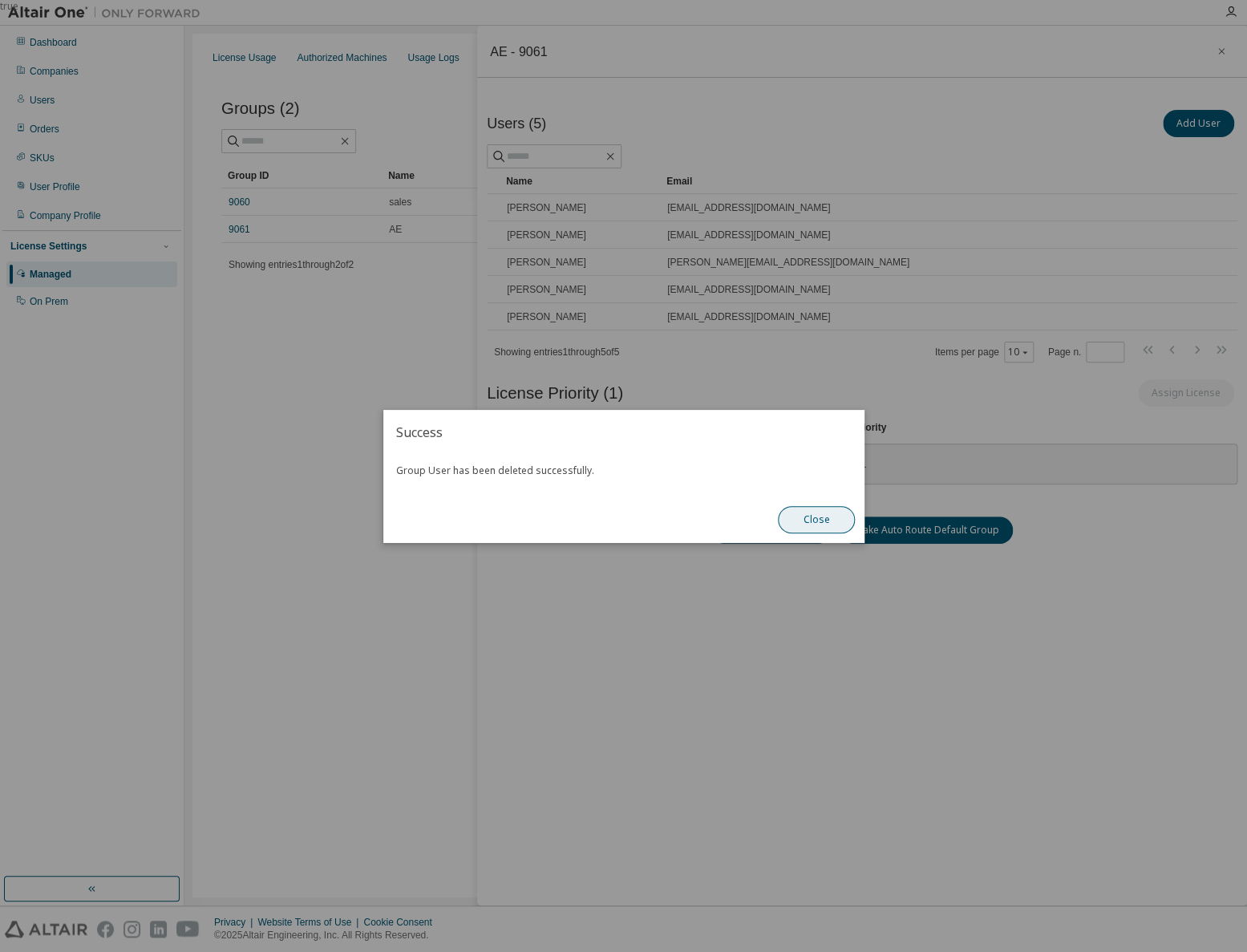
click at [821, 518] on button "Close" at bounding box center [816, 519] width 77 height 28
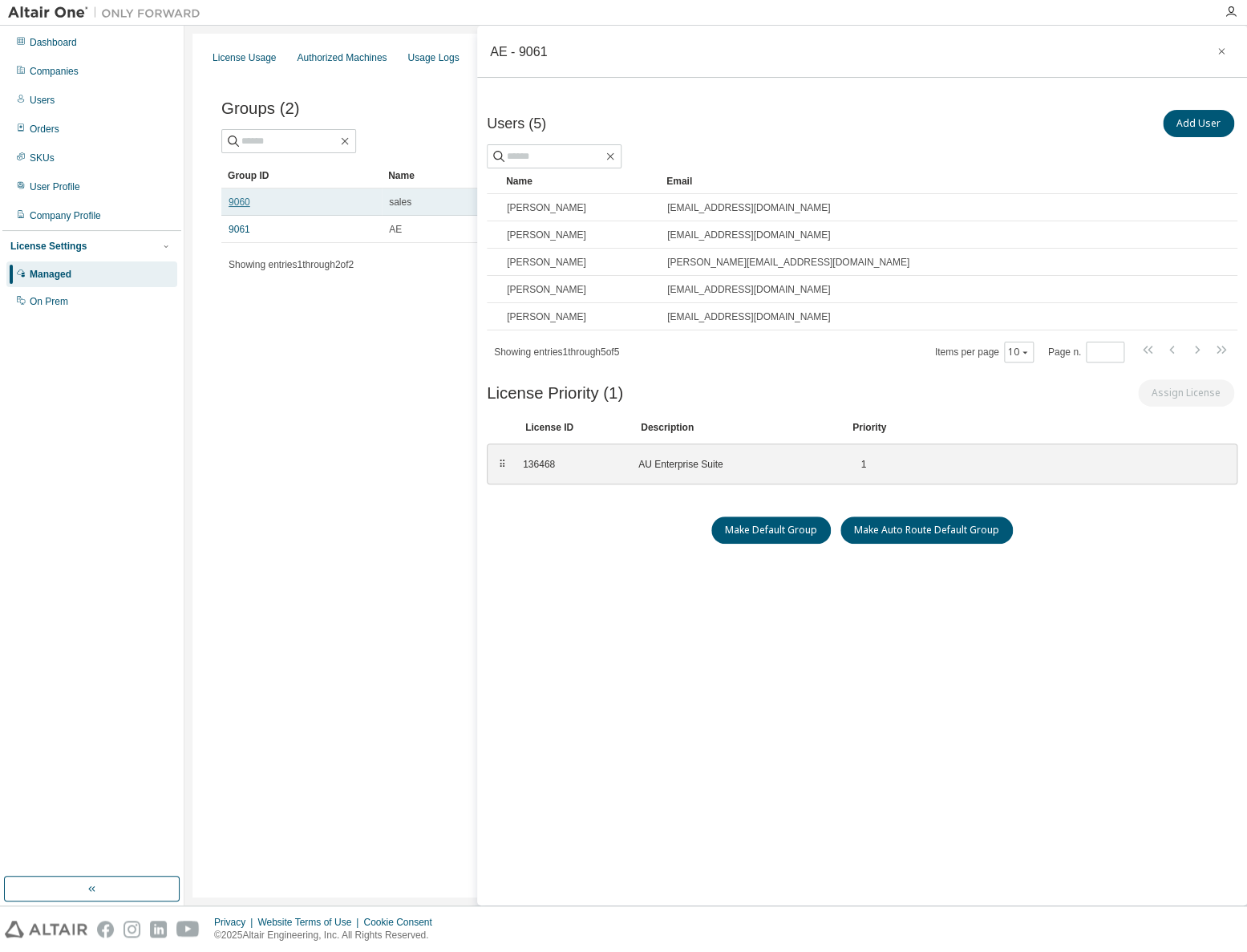
click at [243, 201] on link "9060" at bounding box center [240, 202] width 22 height 13
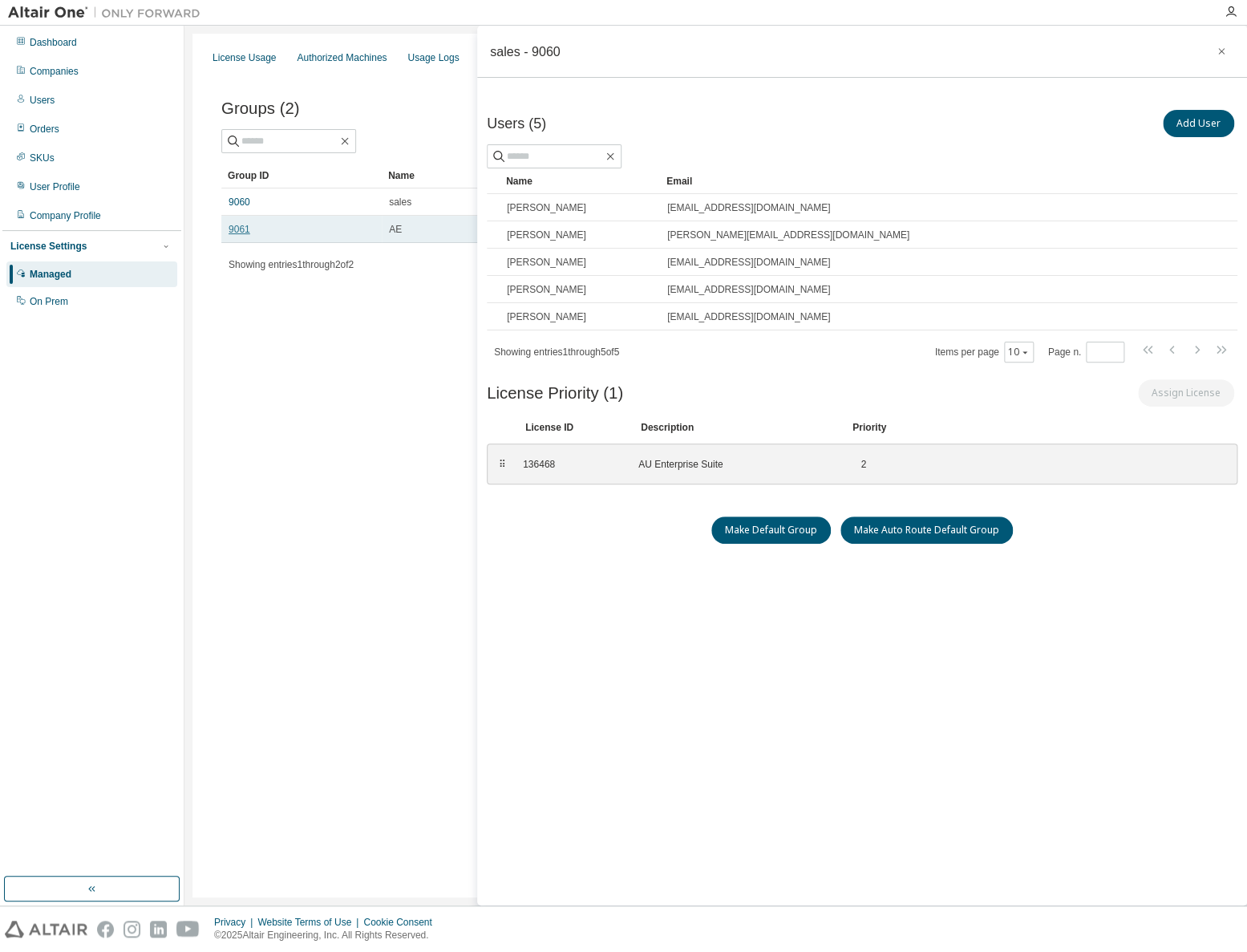
click at [230, 234] on link "9061" at bounding box center [240, 229] width 22 height 13
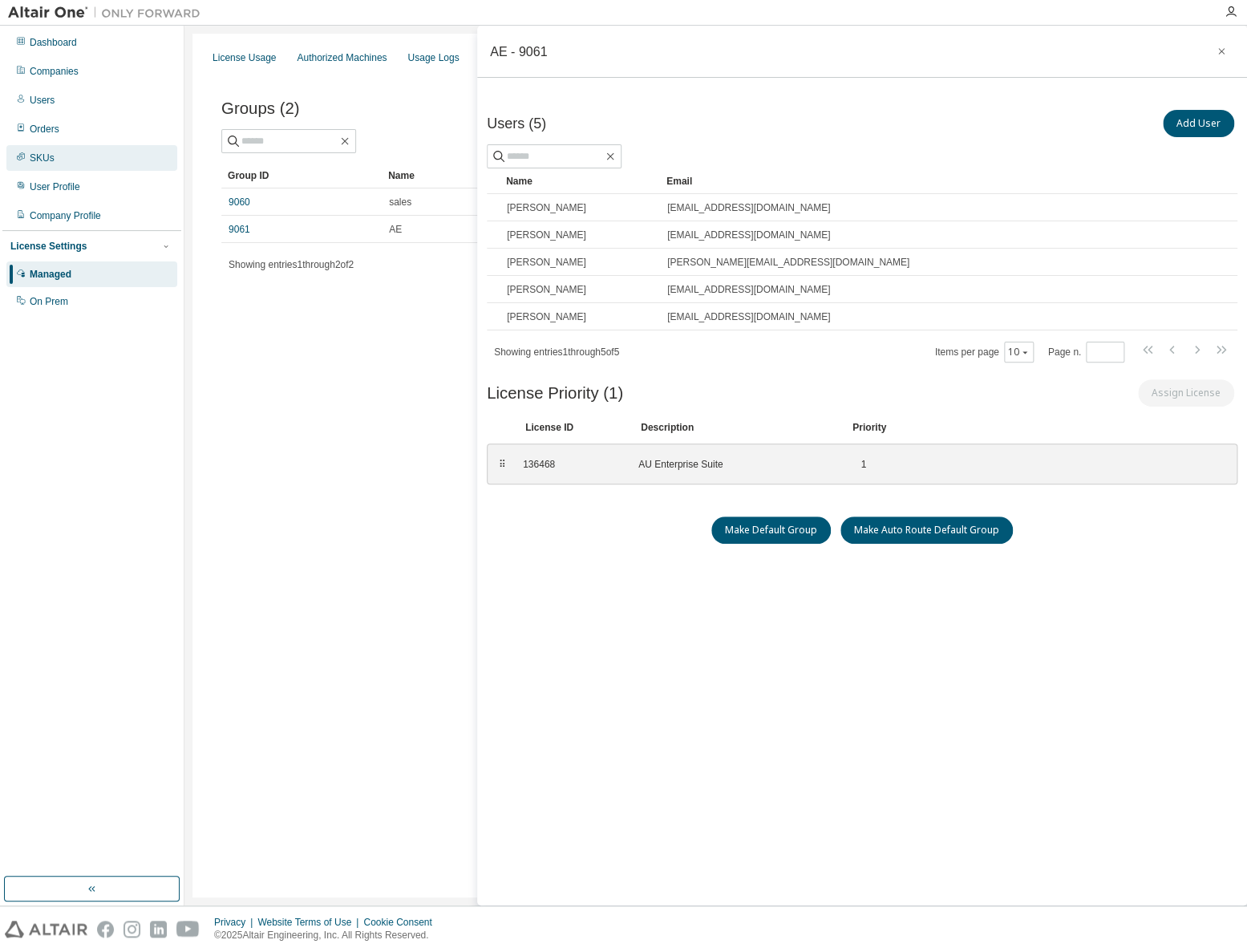
click at [30, 159] on div "SKUs" at bounding box center [41, 158] width 25 height 13
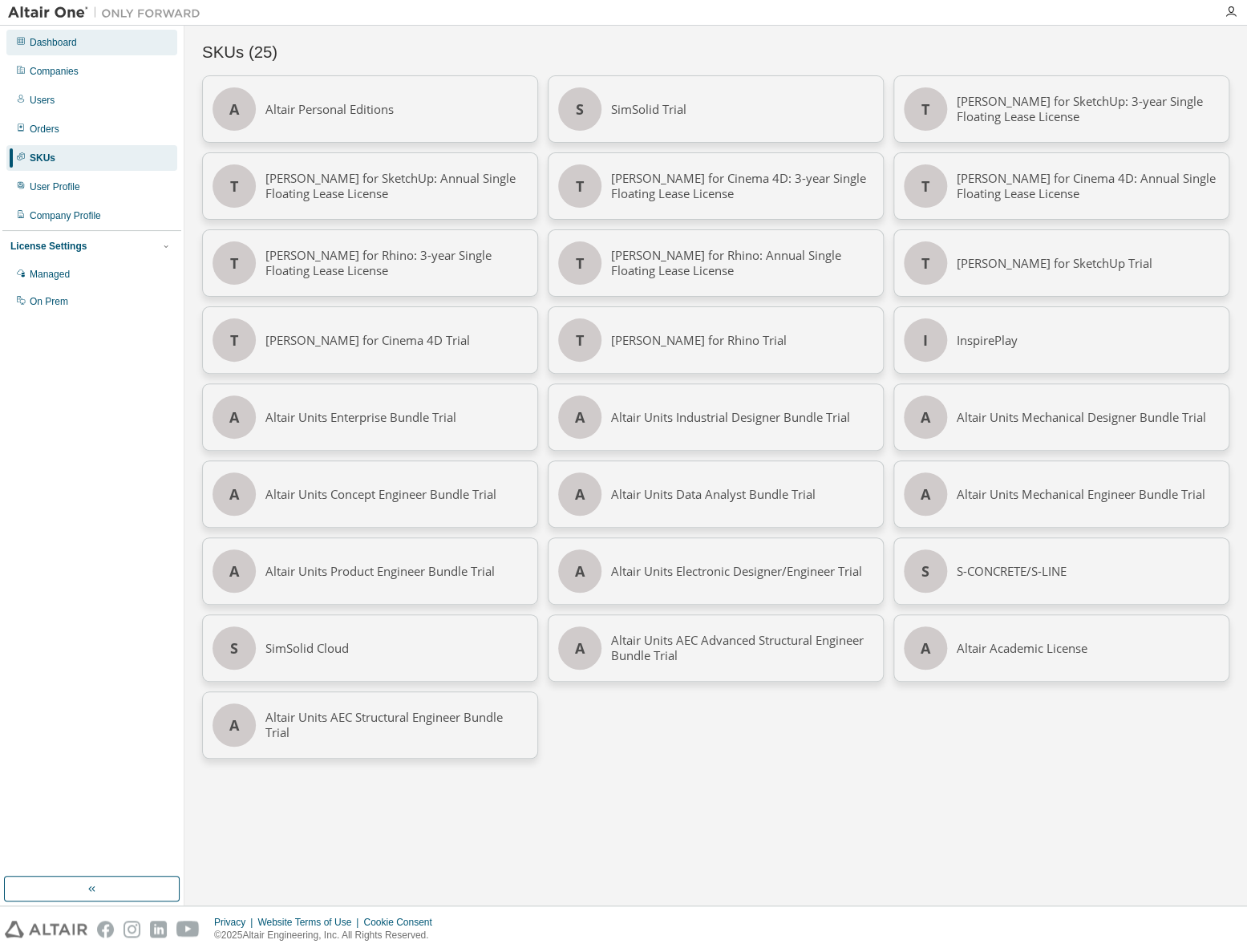
click at [40, 41] on div "Dashboard" at bounding box center [53, 42] width 47 height 13
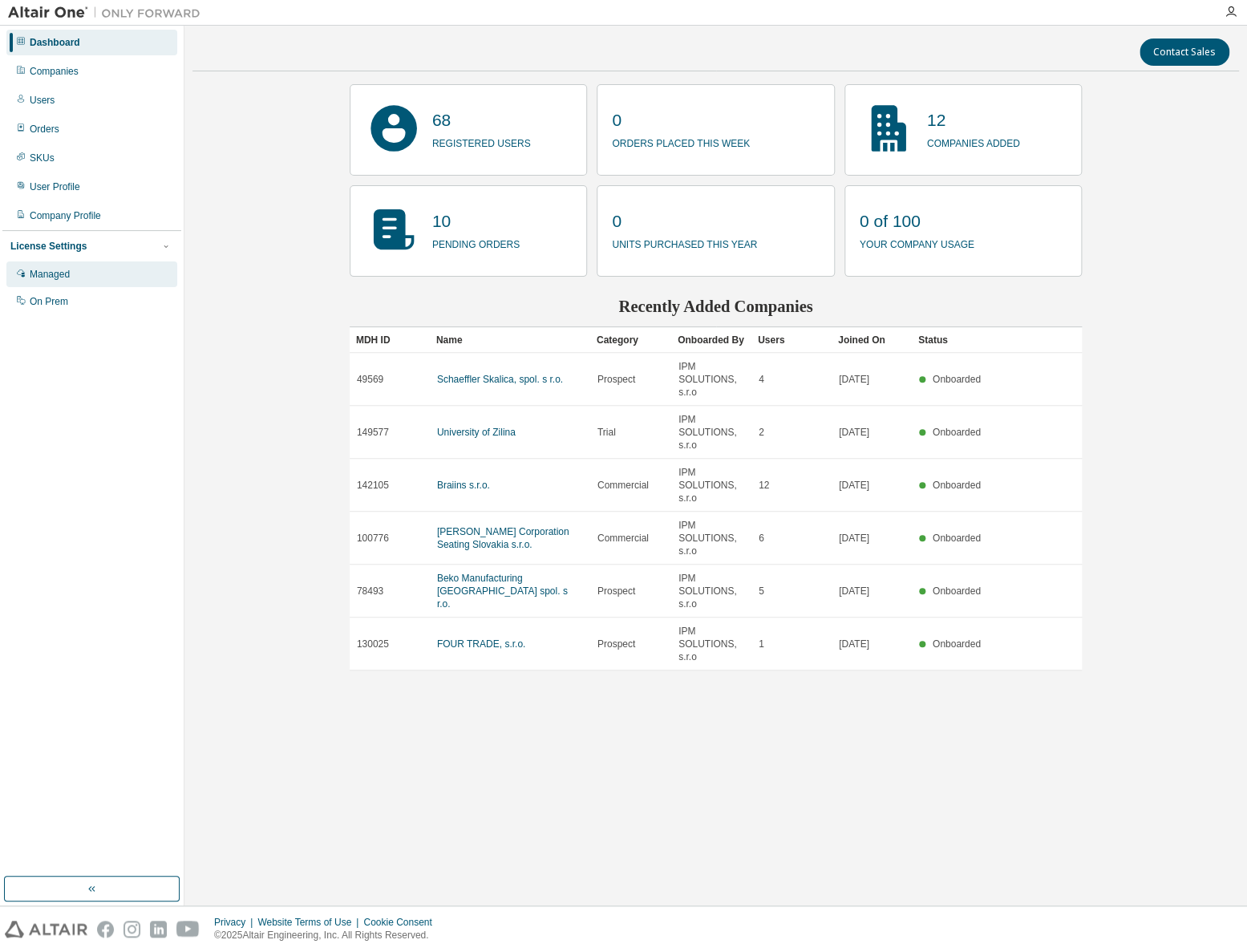
click at [28, 271] on div "Managed" at bounding box center [92, 274] width 171 height 26
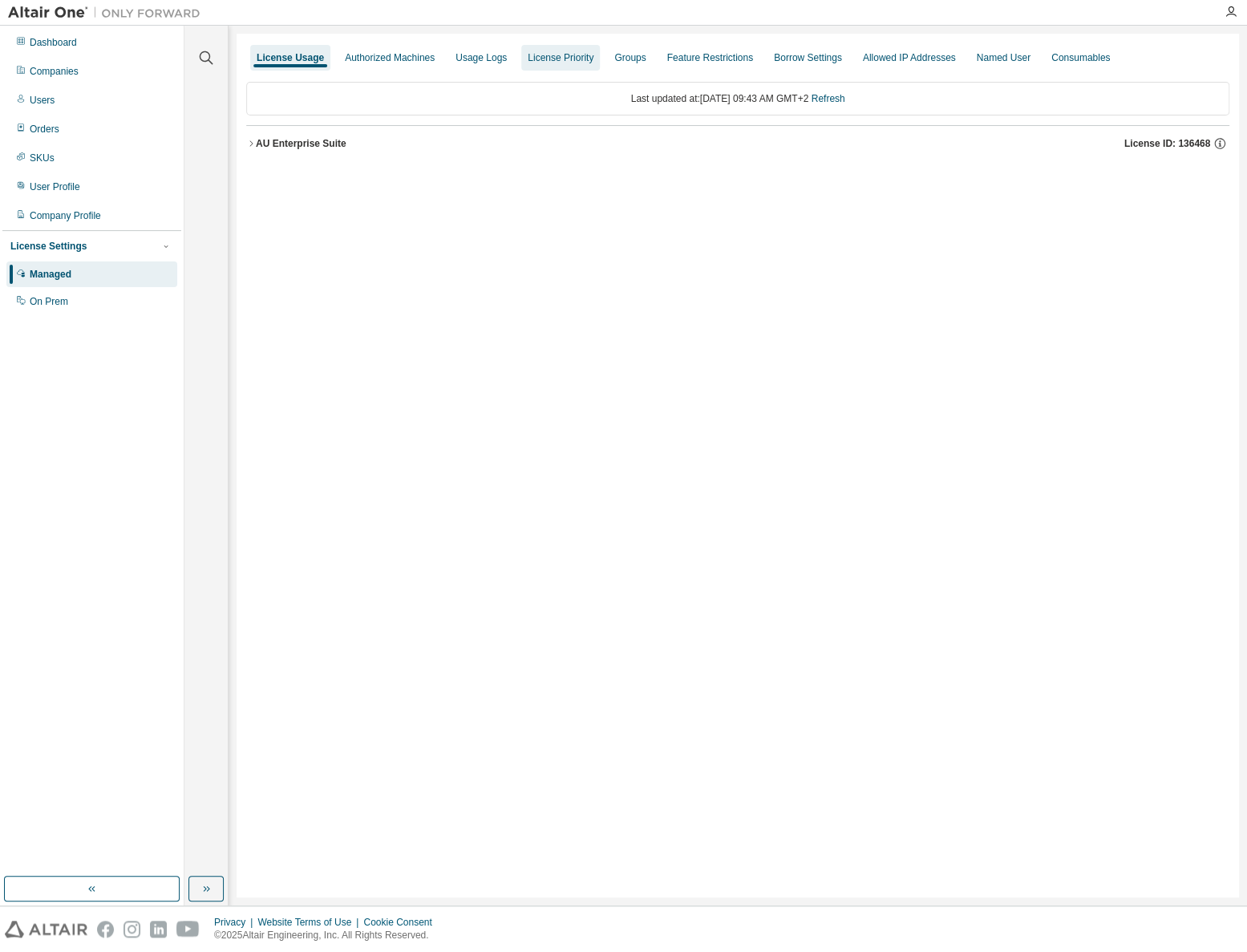
click at [538, 54] on div "License Priority" at bounding box center [560, 57] width 66 height 13
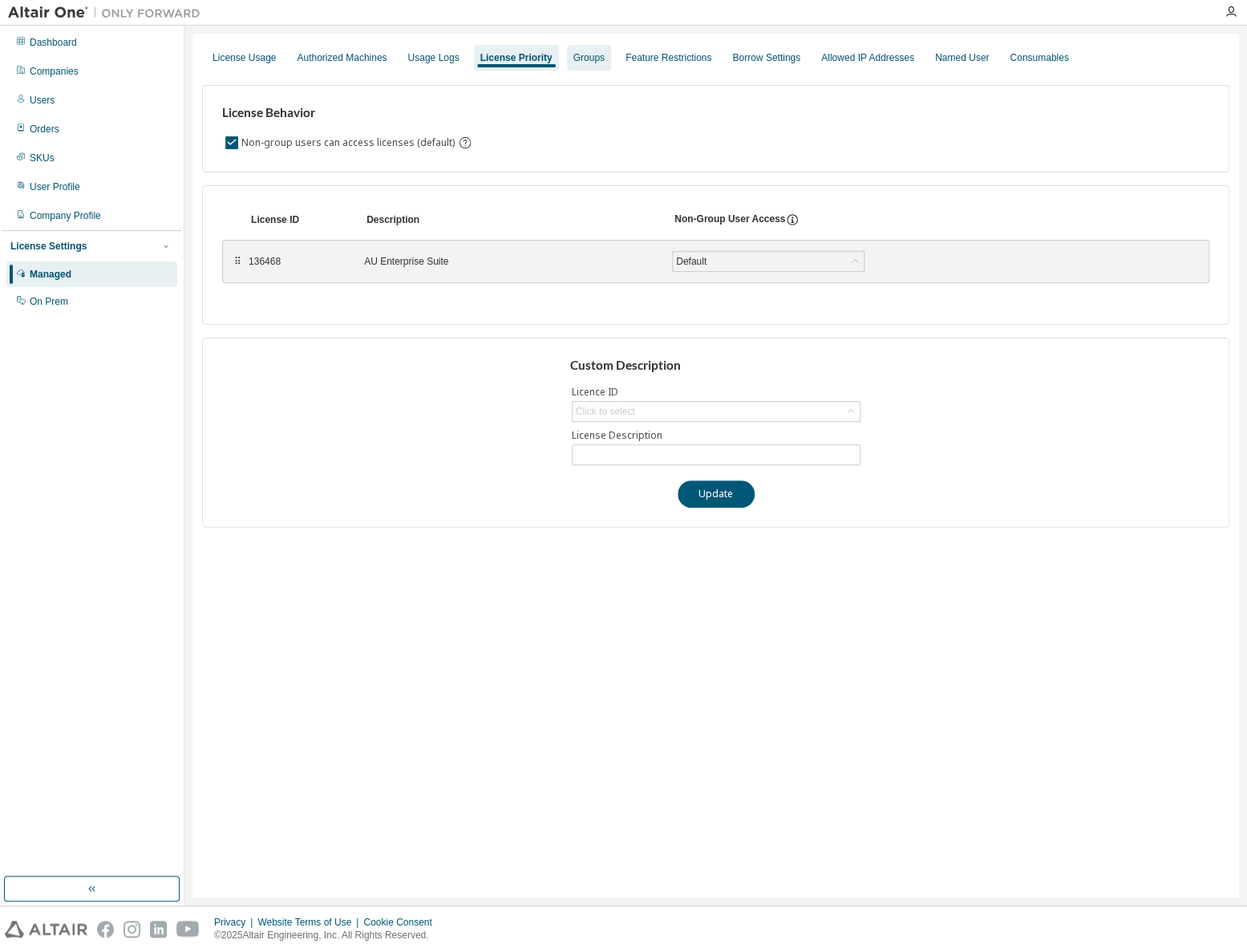
click at [576, 52] on div "Groups" at bounding box center [589, 57] width 32 height 13
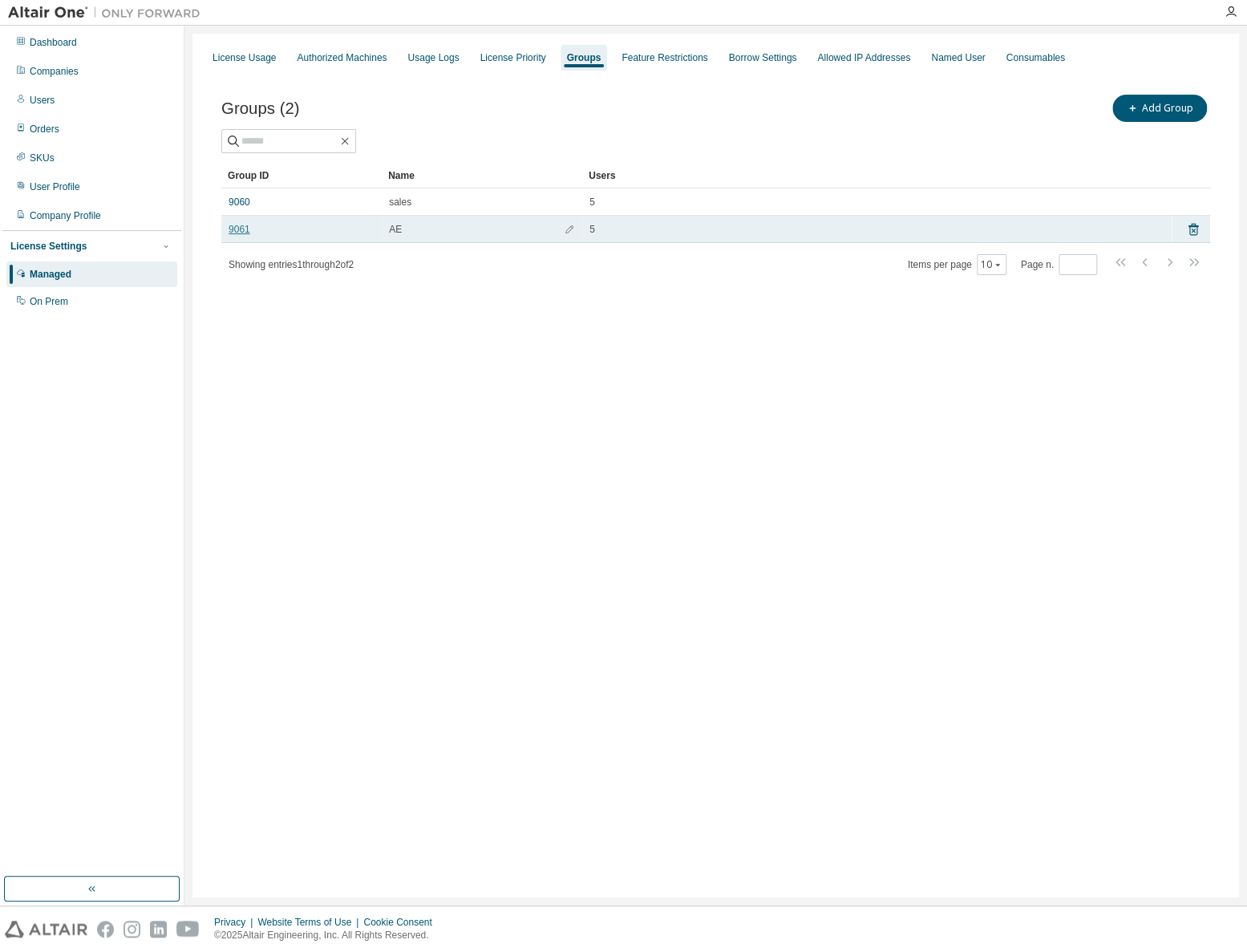
click at [233, 226] on link "9061" at bounding box center [240, 229] width 22 height 13
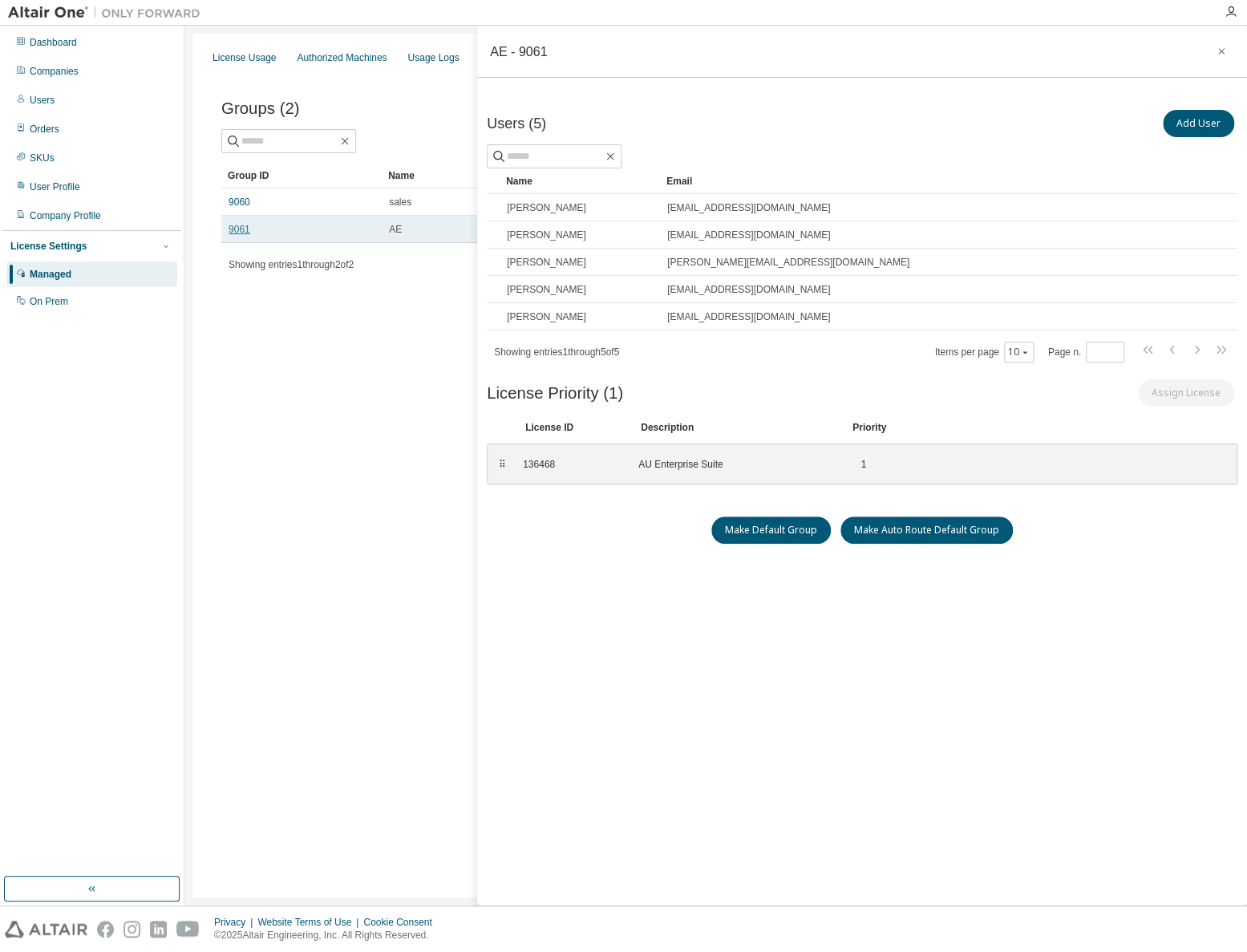
click at [237, 232] on link "9061" at bounding box center [240, 229] width 22 height 13
click at [237, 204] on link "9060" at bounding box center [240, 202] width 22 height 13
click at [279, 373] on div "License Usage Authorized Machines Usage Logs License Priority Groups Feature Re…" at bounding box center [716, 465] width 1047 height 863
click at [1222, 49] on icon "button" at bounding box center [1221, 51] width 7 height 7
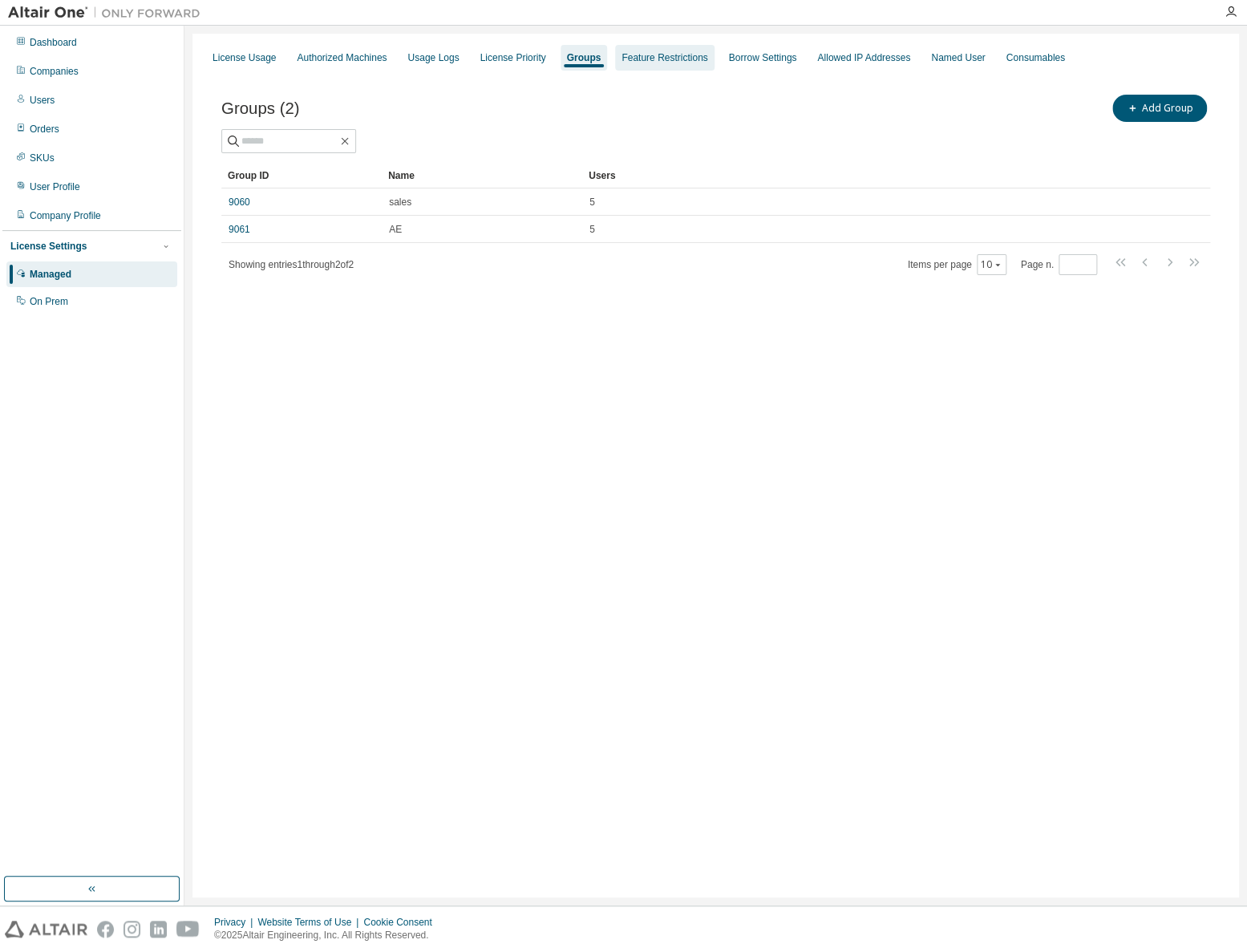
click at [661, 54] on div "Feature Restrictions" at bounding box center [664, 57] width 86 height 13
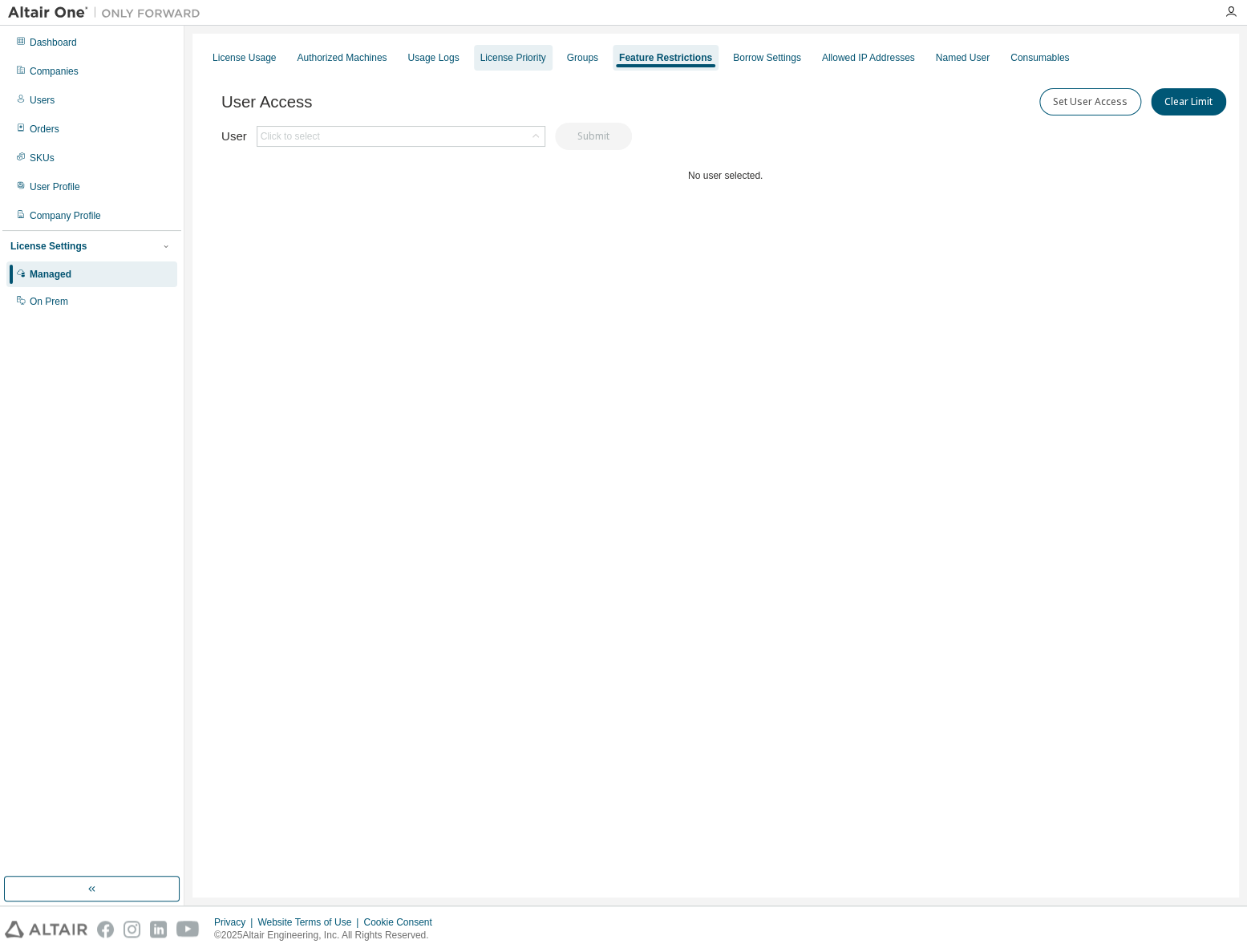
click at [494, 56] on div "License Priority" at bounding box center [513, 57] width 66 height 13
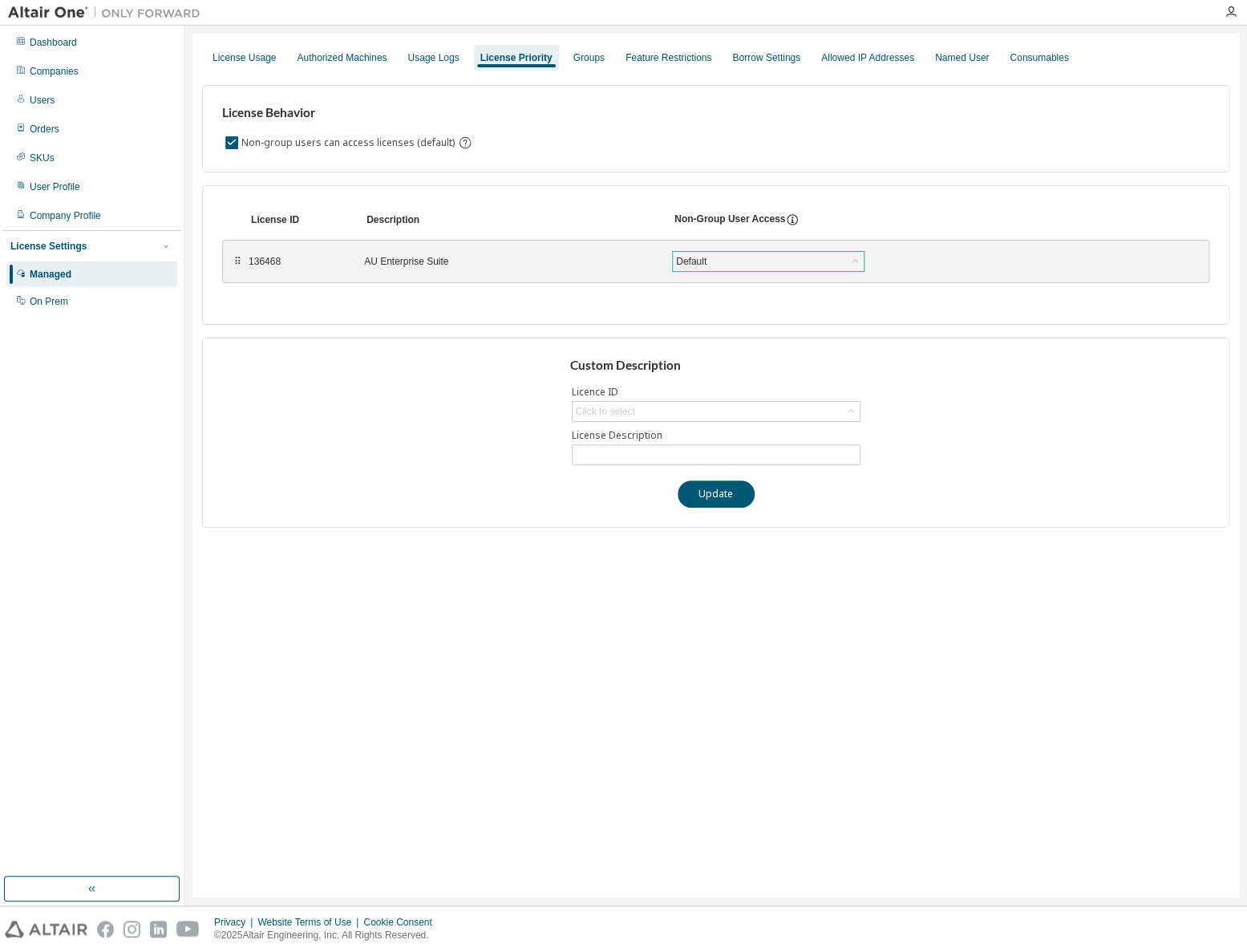
click at [859, 257] on icon at bounding box center [855, 261] width 16 height 16
click at [456, 697] on div "License Usage Authorized Machines Usage Logs License Priority Groups Feature Re…" at bounding box center [716, 465] width 1047 height 863
click at [421, 55] on div "Usage Logs" at bounding box center [433, 57] width 51 height 13
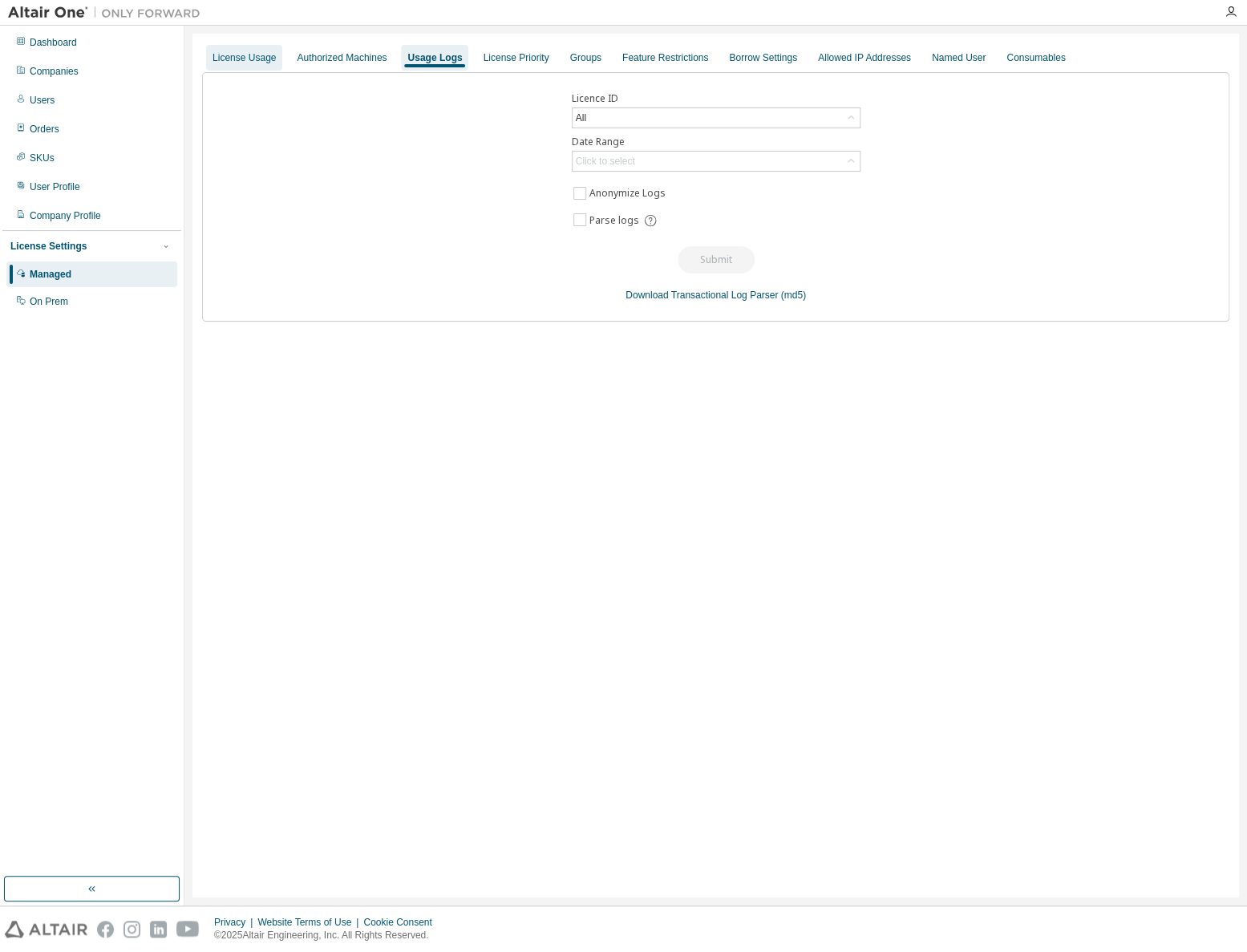
click at [248, 51] on div "License Usage" at bounding box center [244, 57] width 63 height 13
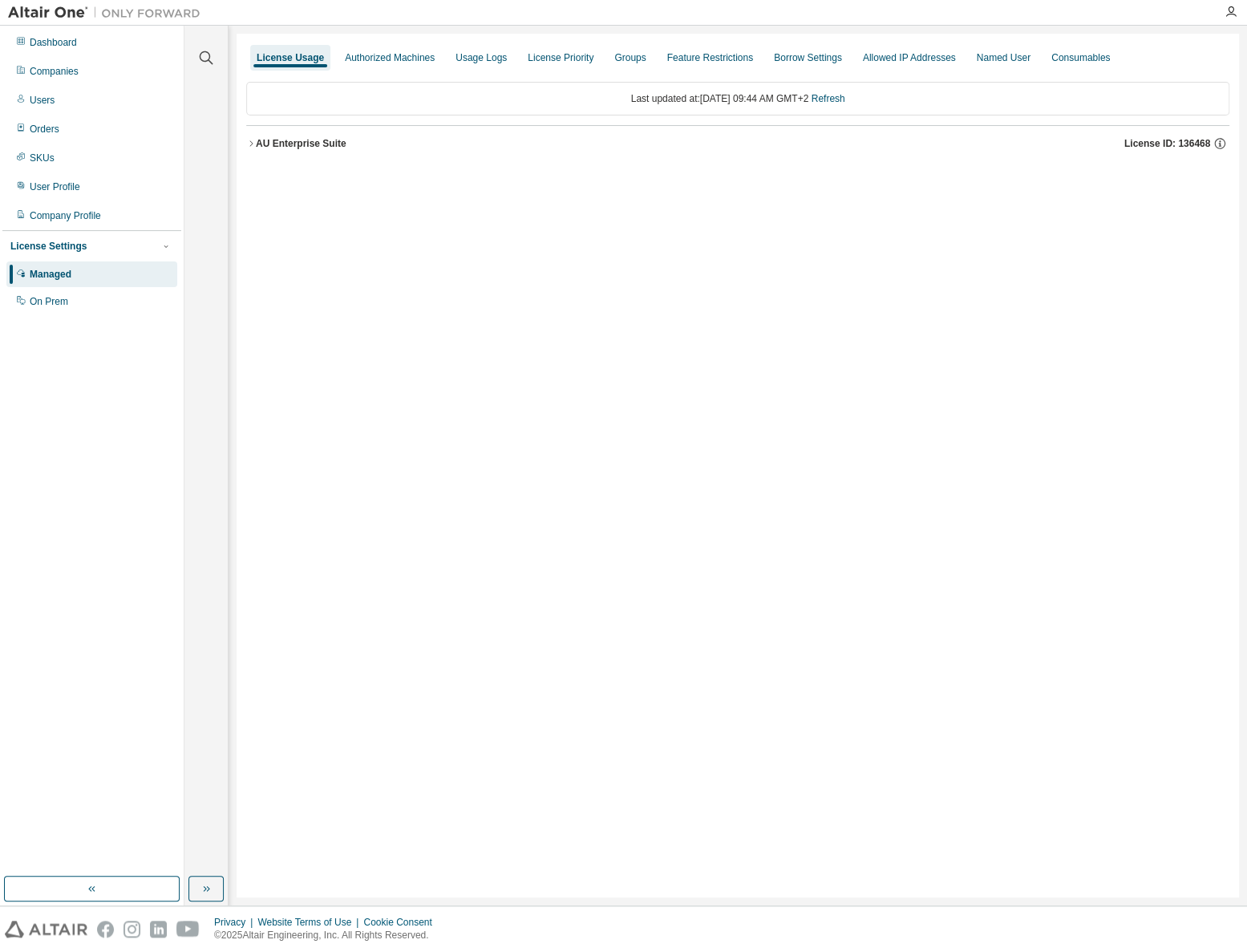
click at [252, 141] on icon "button" at bounding box center [251, 144] width 10 height 10
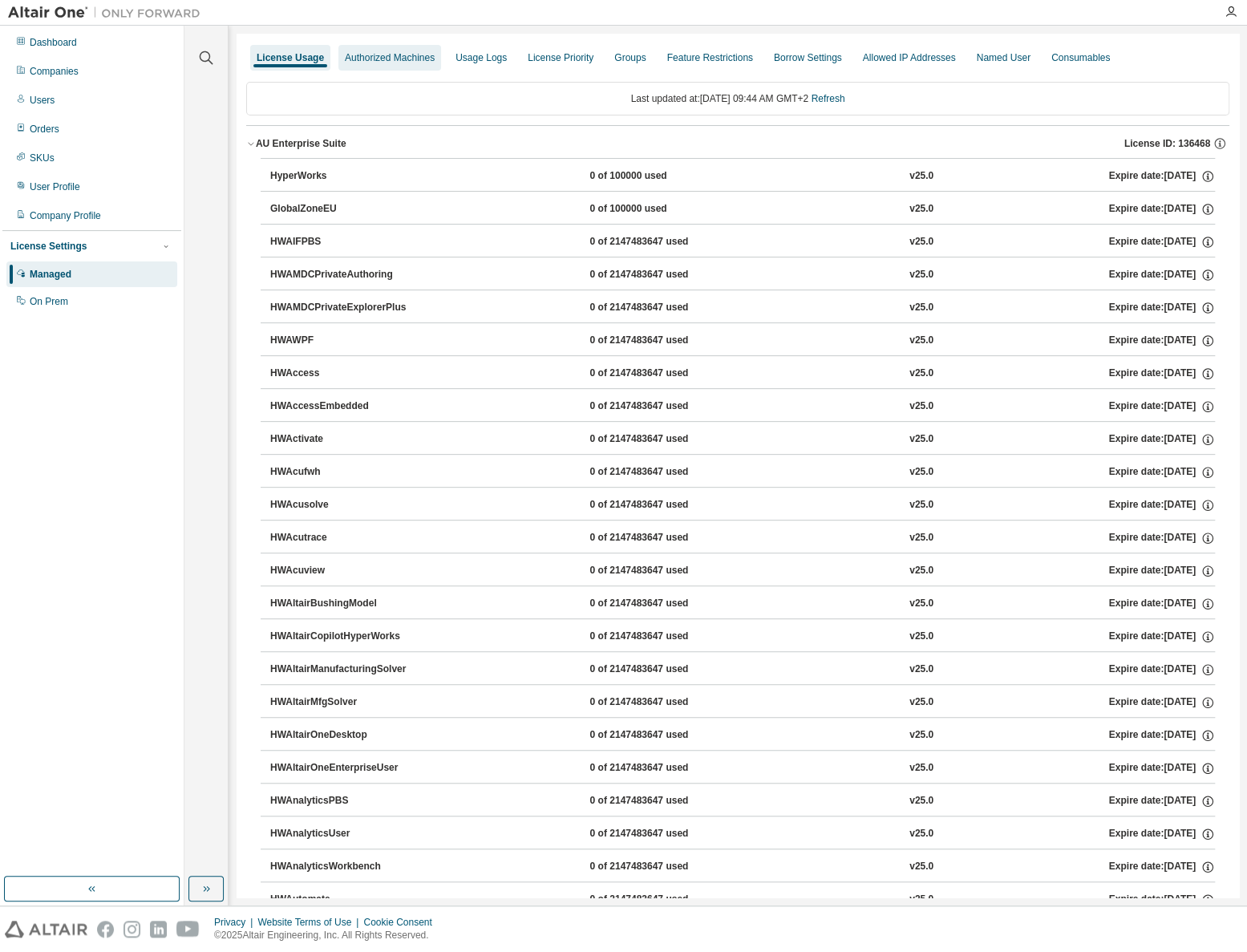
click at [384, 56] on div "Authorized Machines" at bounding box center [389, 57] width 90 height 13
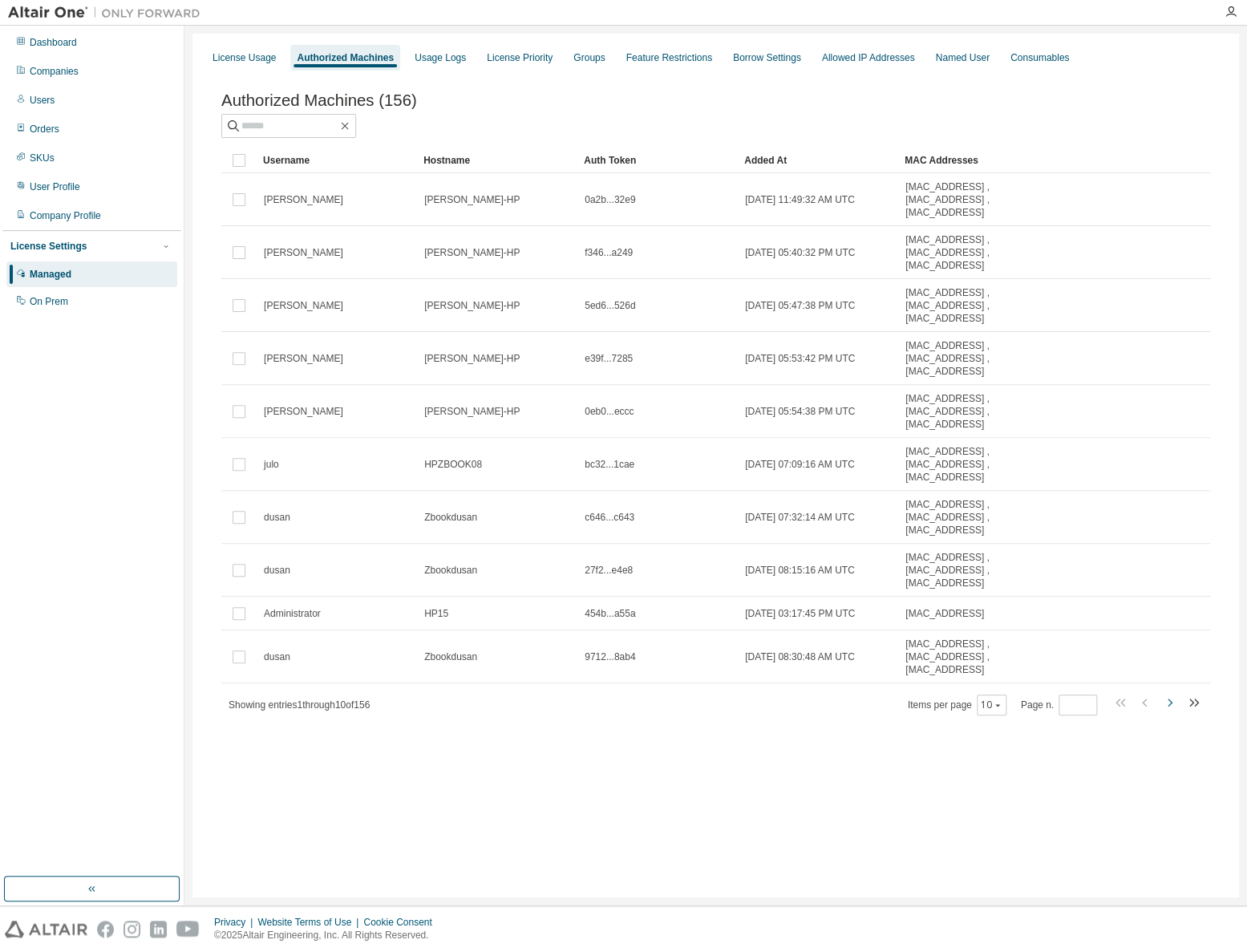
click at [1168, 700] on icon "button" at bounding box center [1170, 703] width 20 height 20
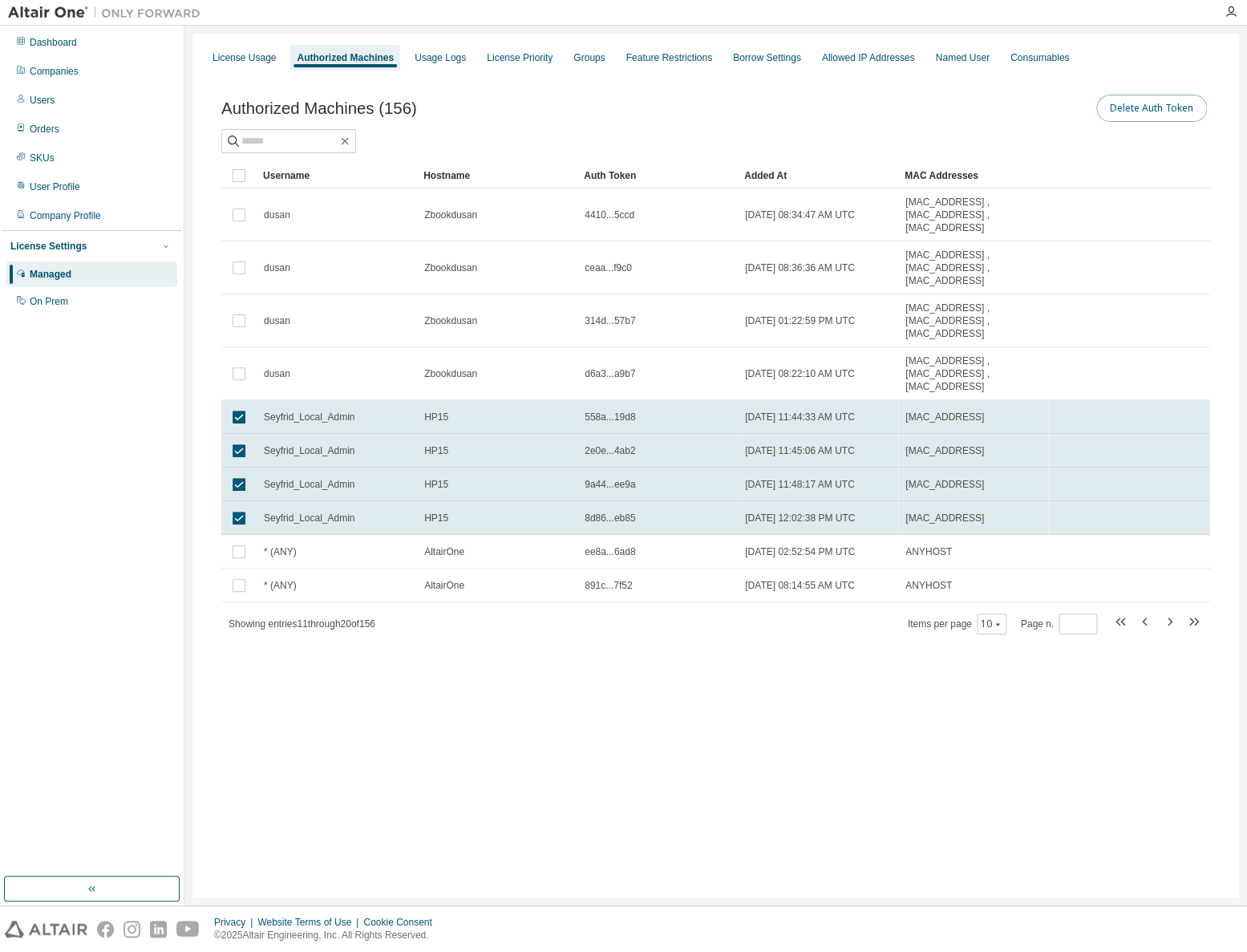
click at [1161, 107] on button "Delete Auth Token" at bounding box center [1151, 108] width 110 height 28
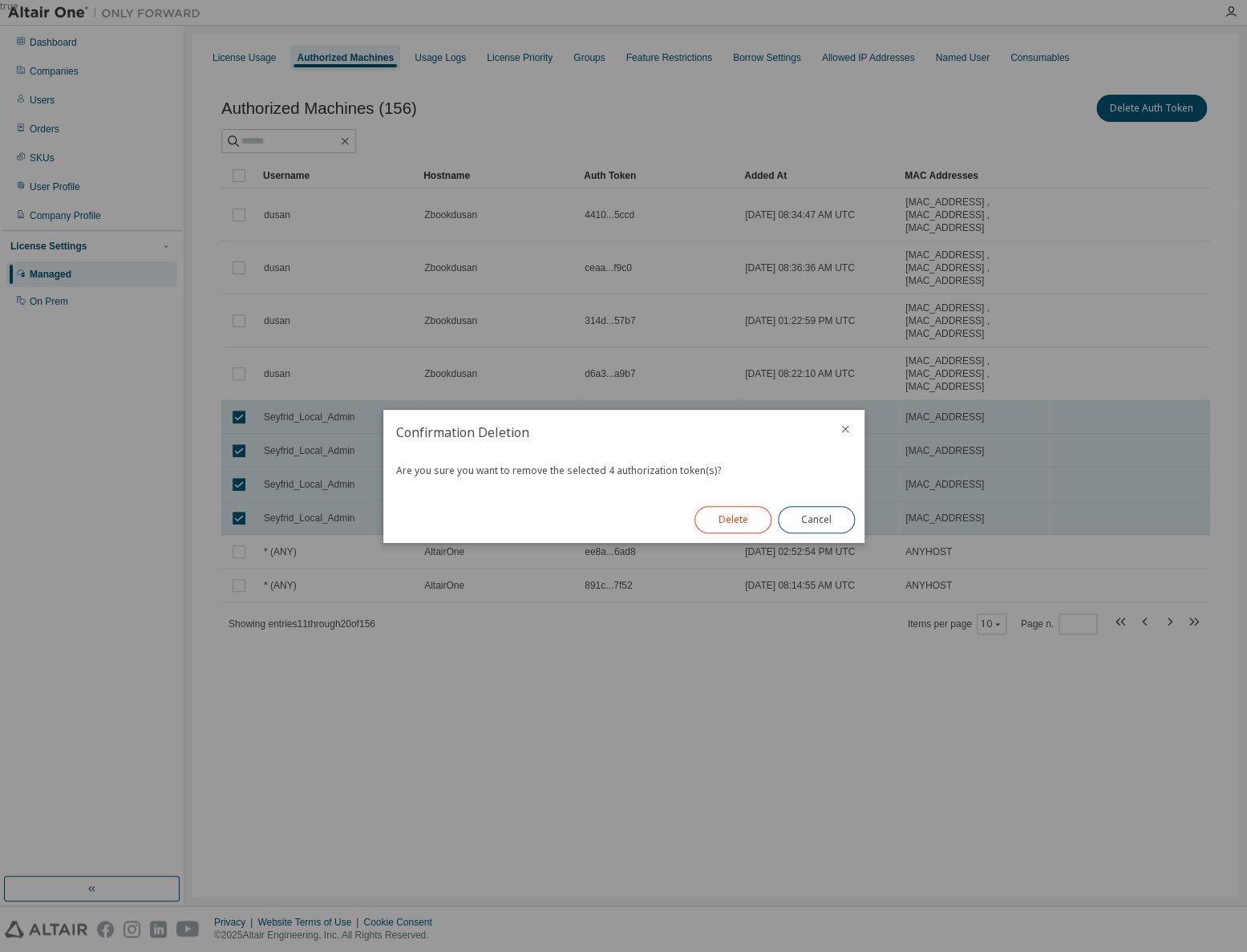
click at [732, 520] on button "Delete" at bounding box center [733, 519] width 77 height 28
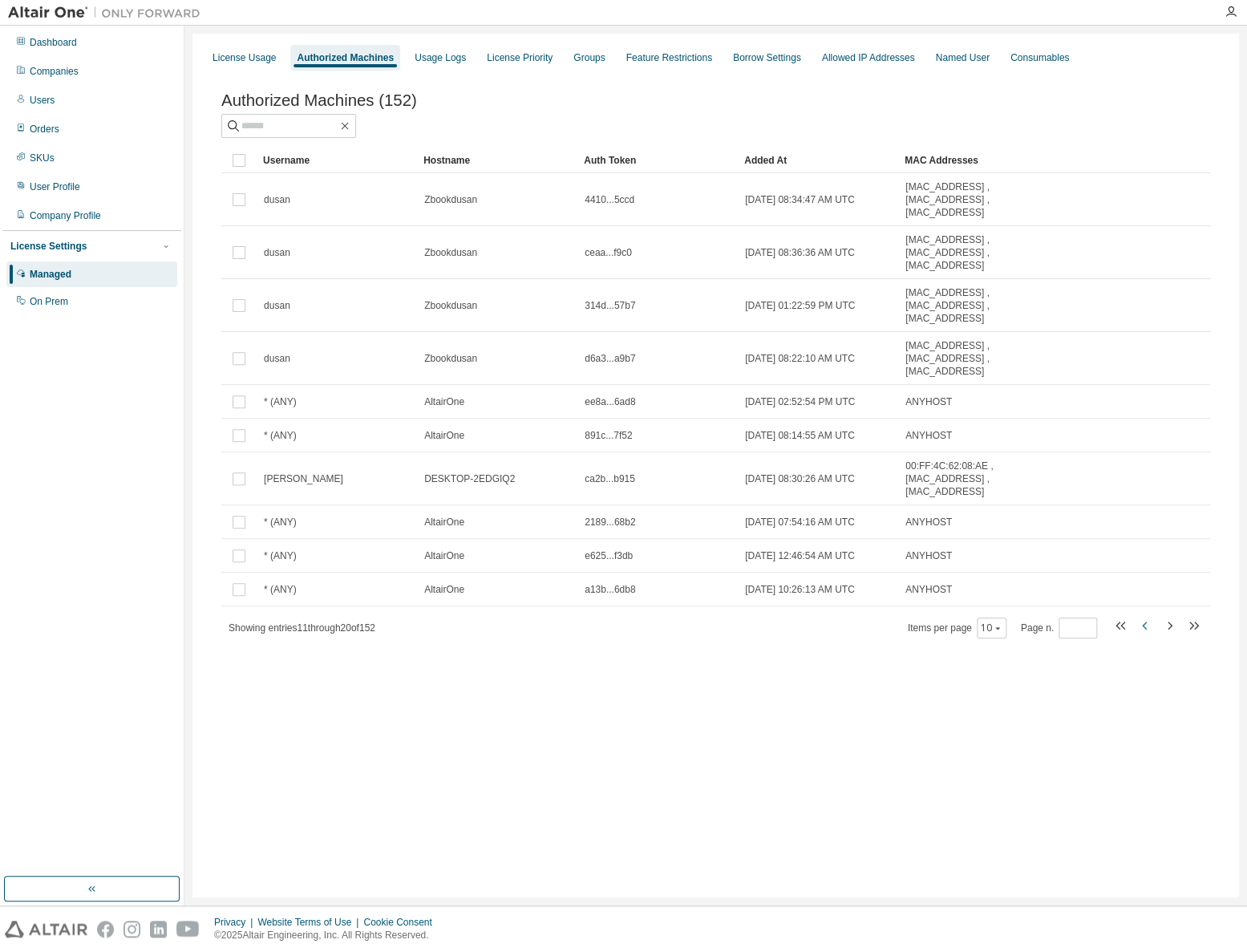
click at [1147, 626] on icon "button" at bounding box center [1145, 626] width 20 height 20
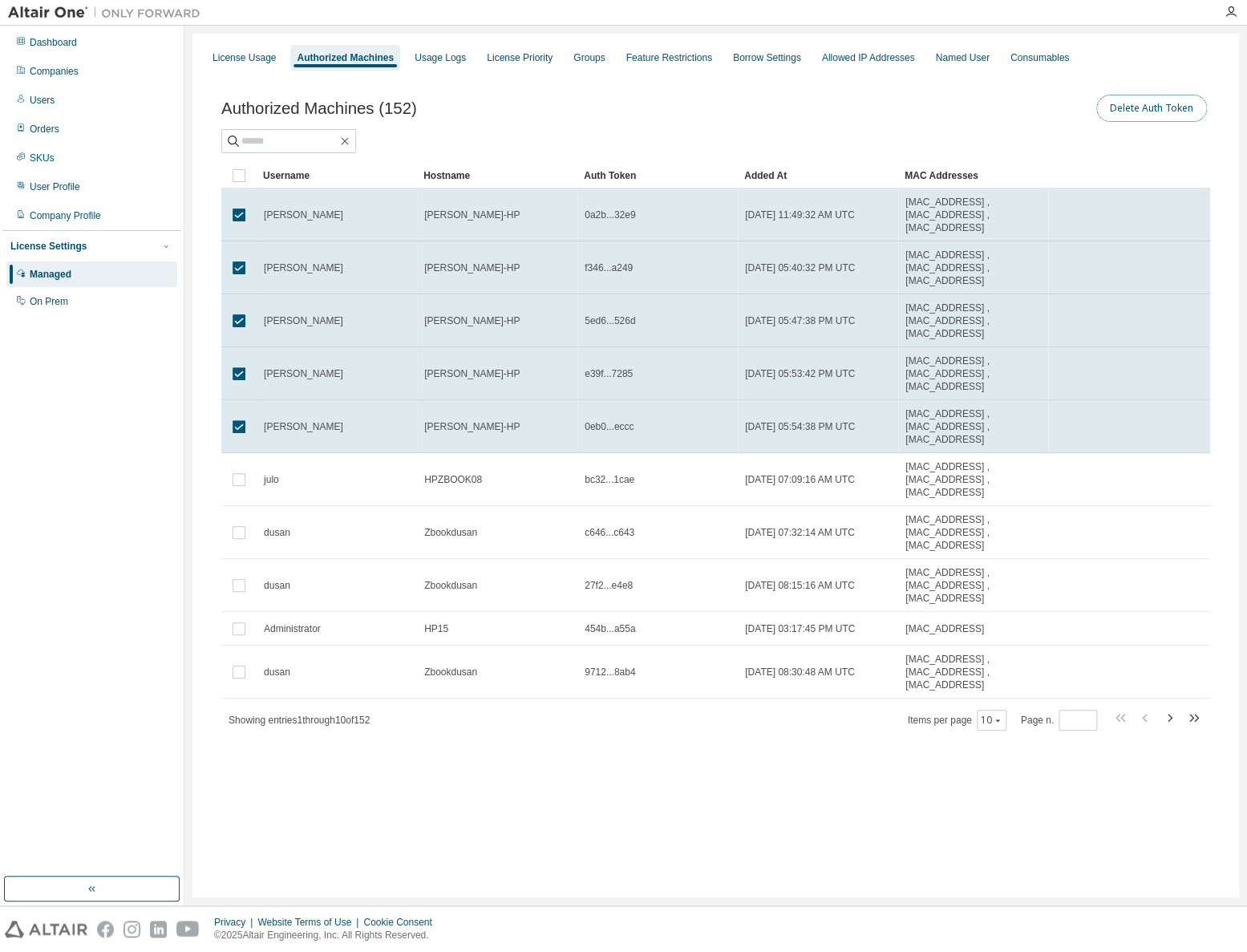
click at [1162, 110] on button "Delete Auth Token" at bounding box center [1151, 108] width 110 height 28
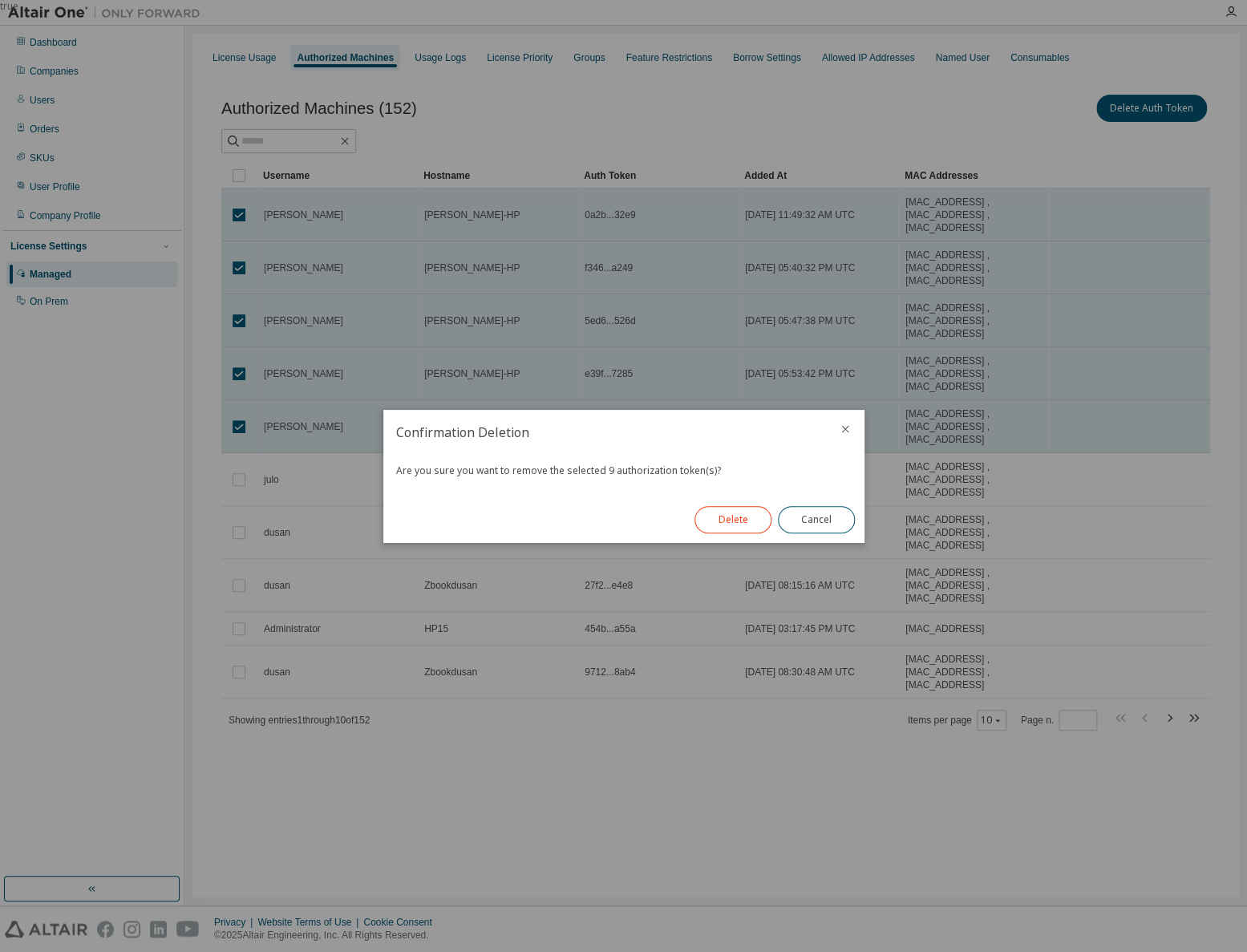
click at [739, 525] on button "Delete" at bounding box center [733, 519] width 77 height 28
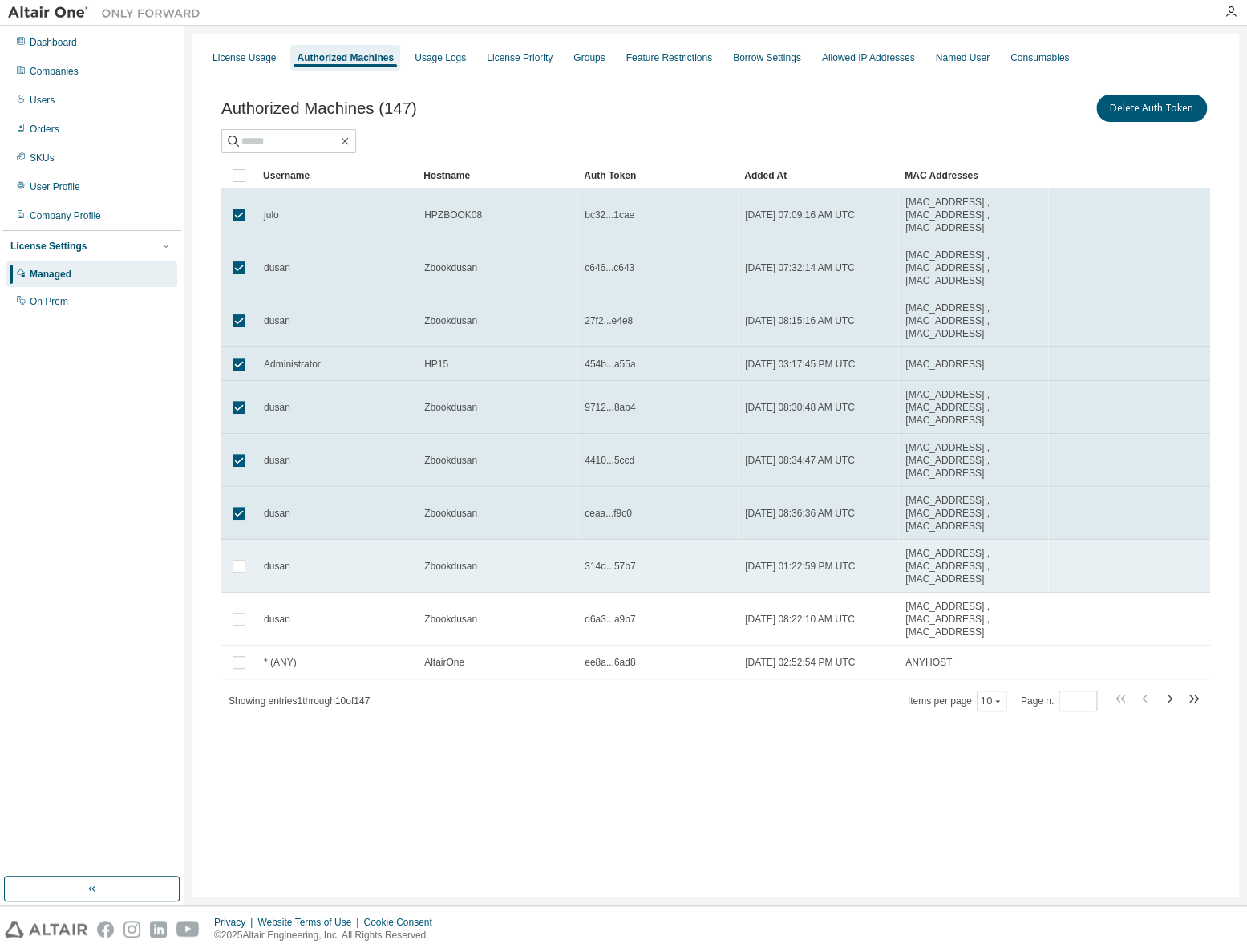
click at [241, 554] on td at bounding box center [240, 567] width 35 height 53
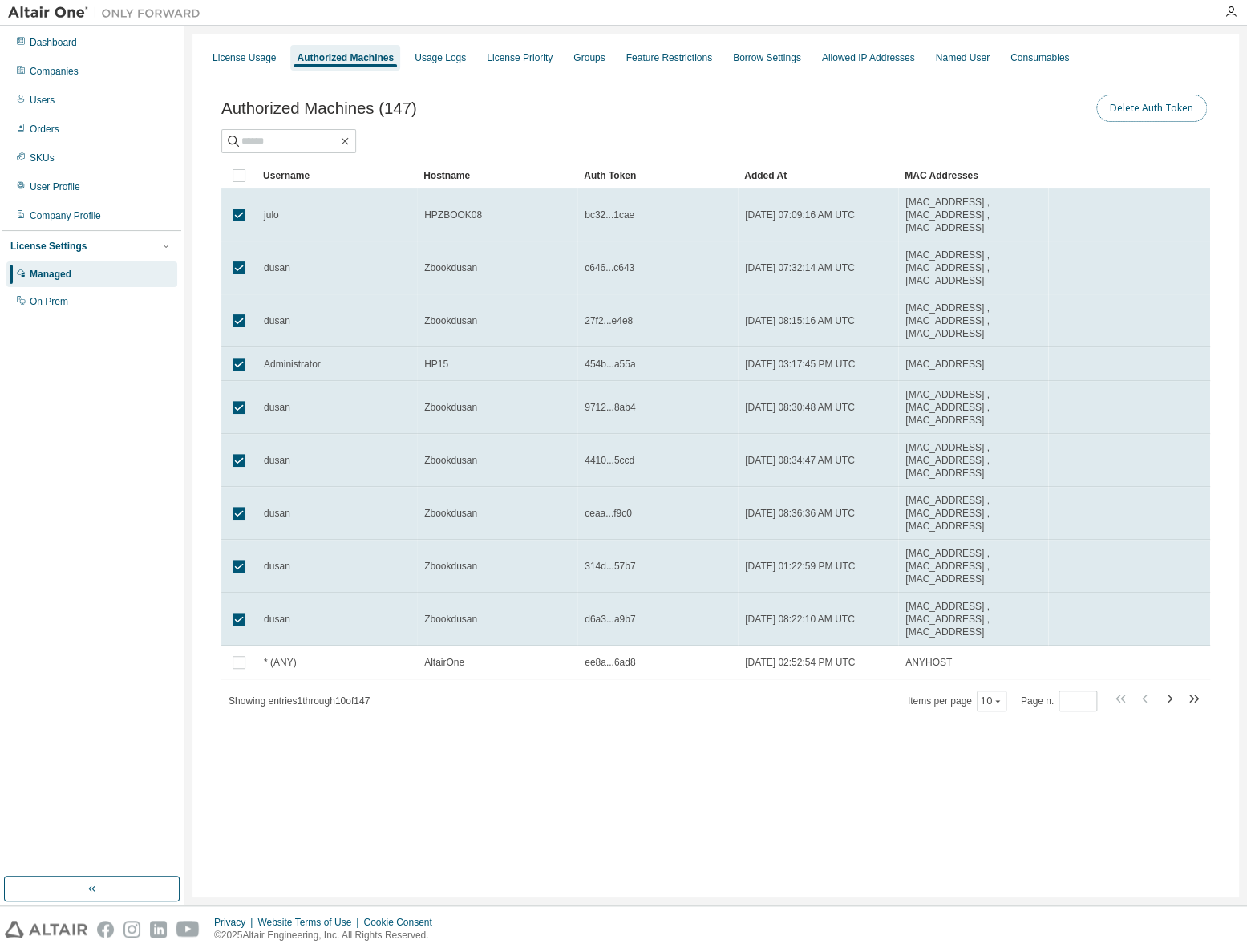
click at [1149, 108] on button "Delete Auth Token" at bounding box center [1151, 108] width 110 height 28
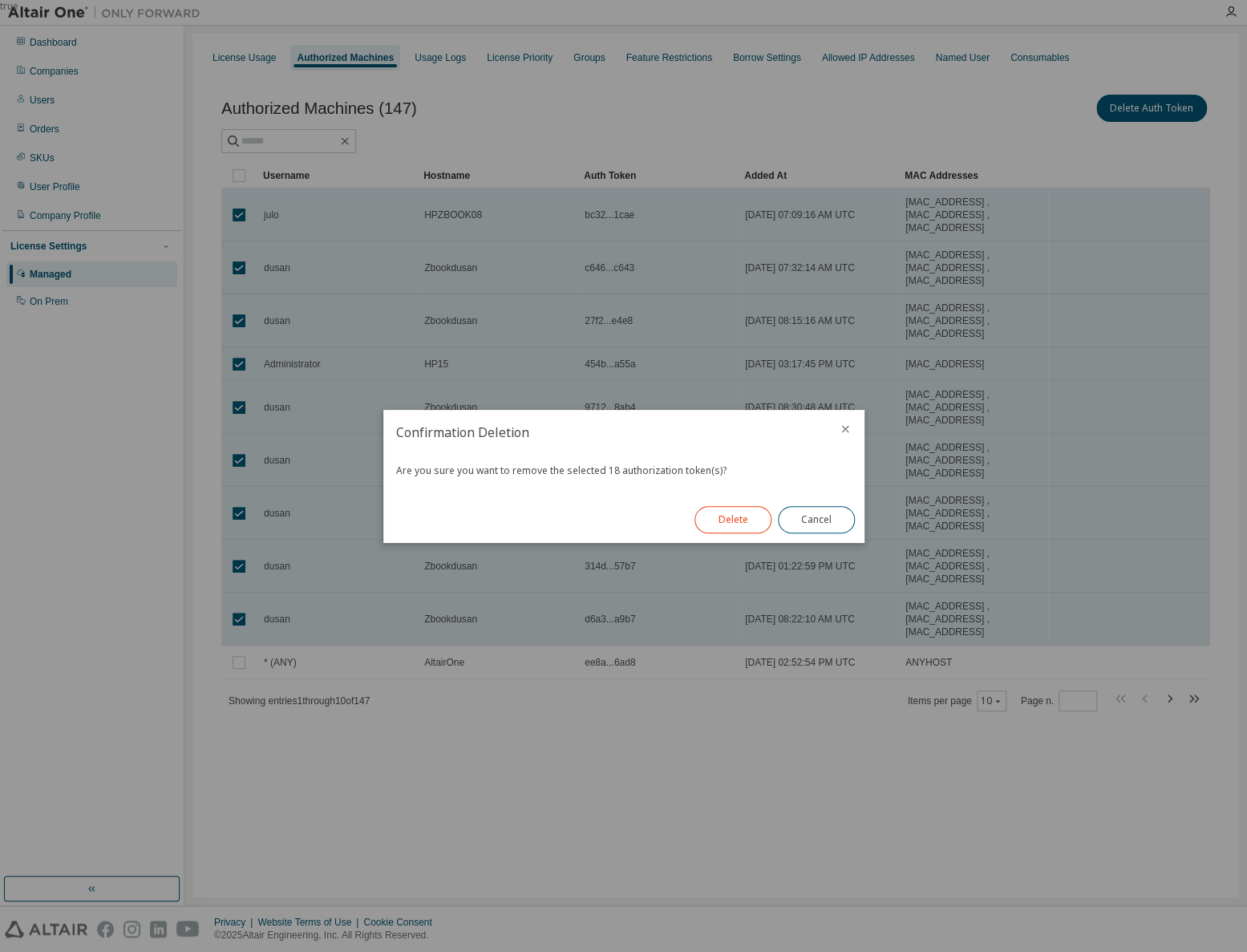
click at [733, 509] on button "Delete" at bounding box center [733, 519] width 77 height 28
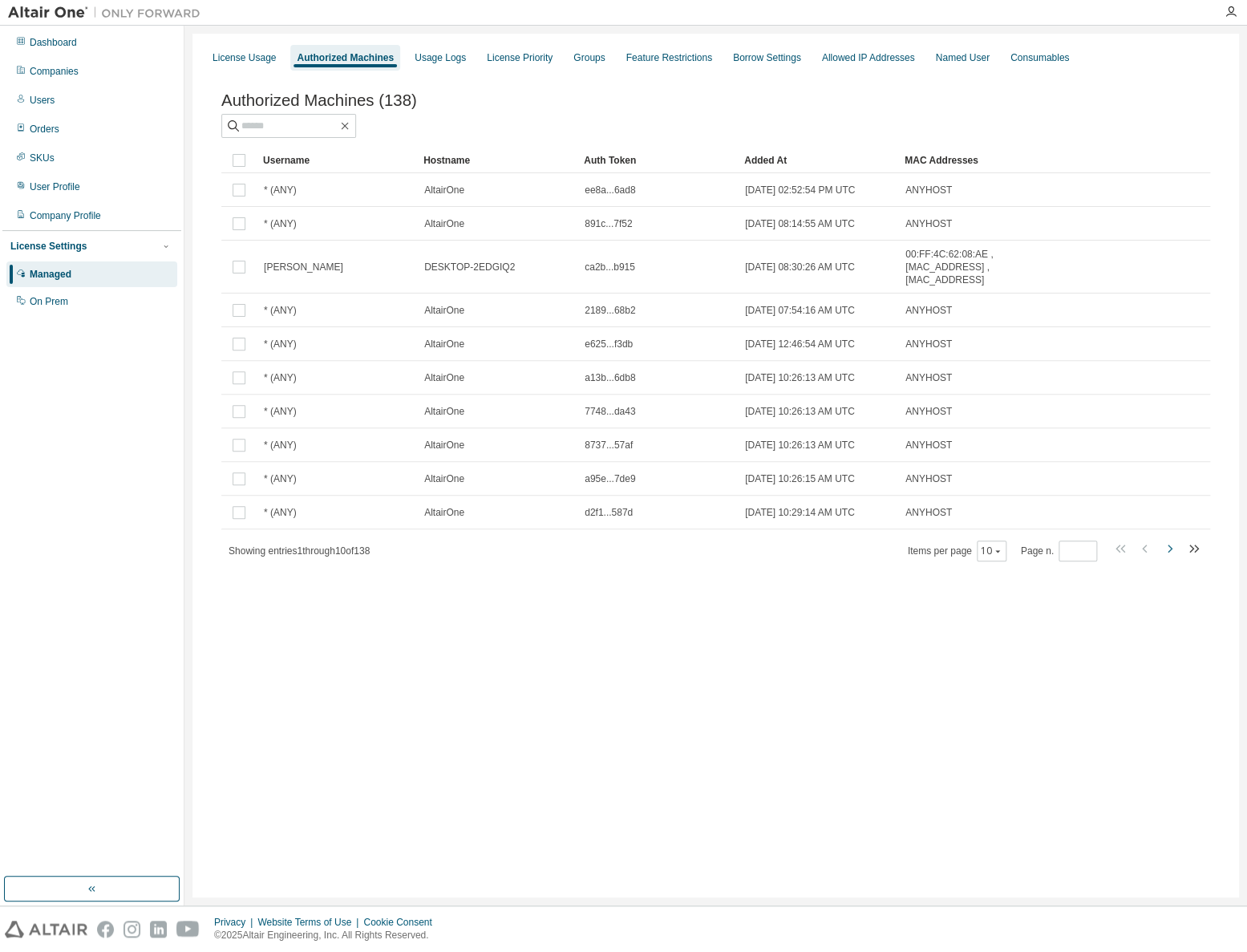
click at [1164, 549] on icon "button" at bounding box center [1170, 549] width 20 height 20
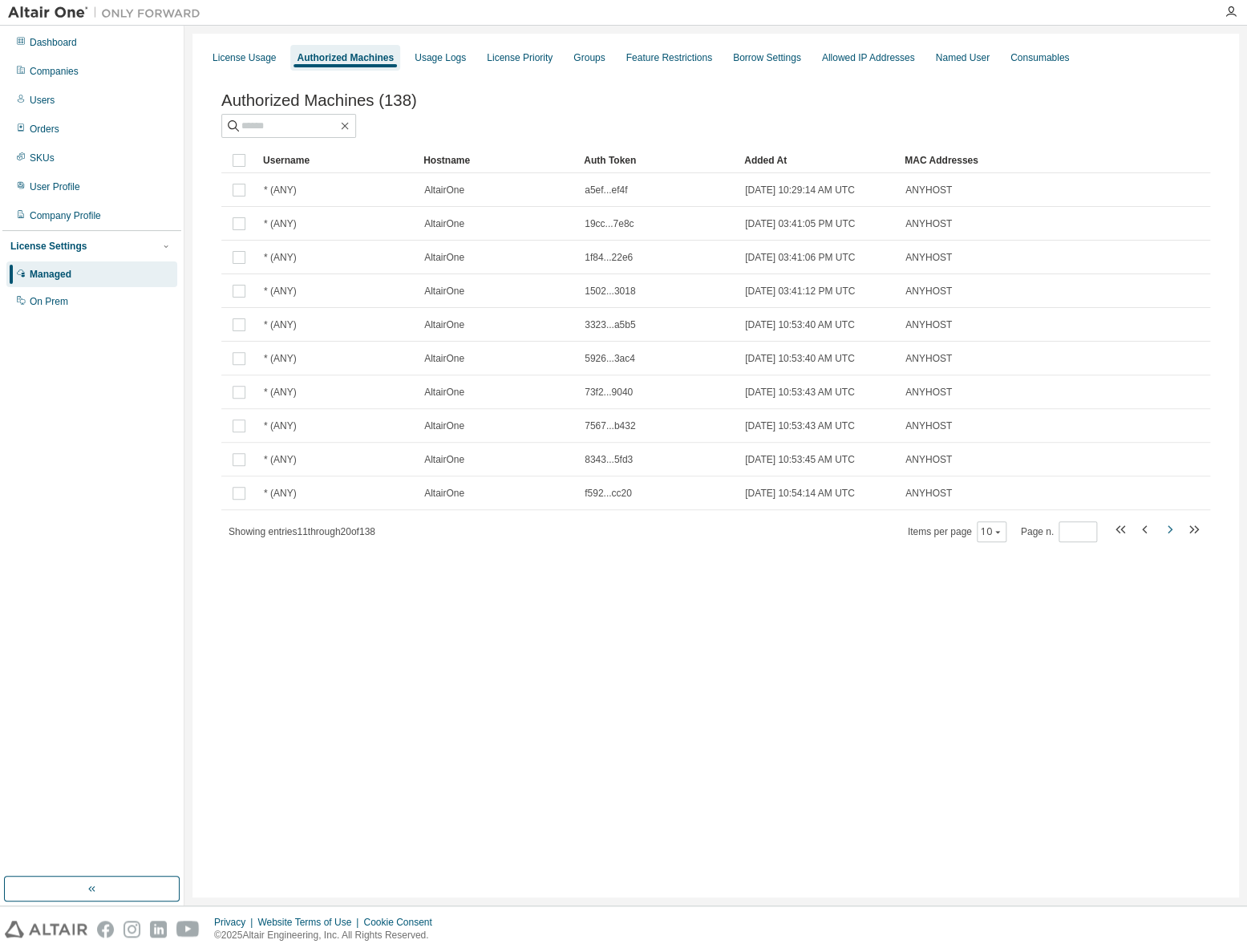
click at [1168, 533] on icon "button" at bounding box center [1170, 529] width 5 height 8
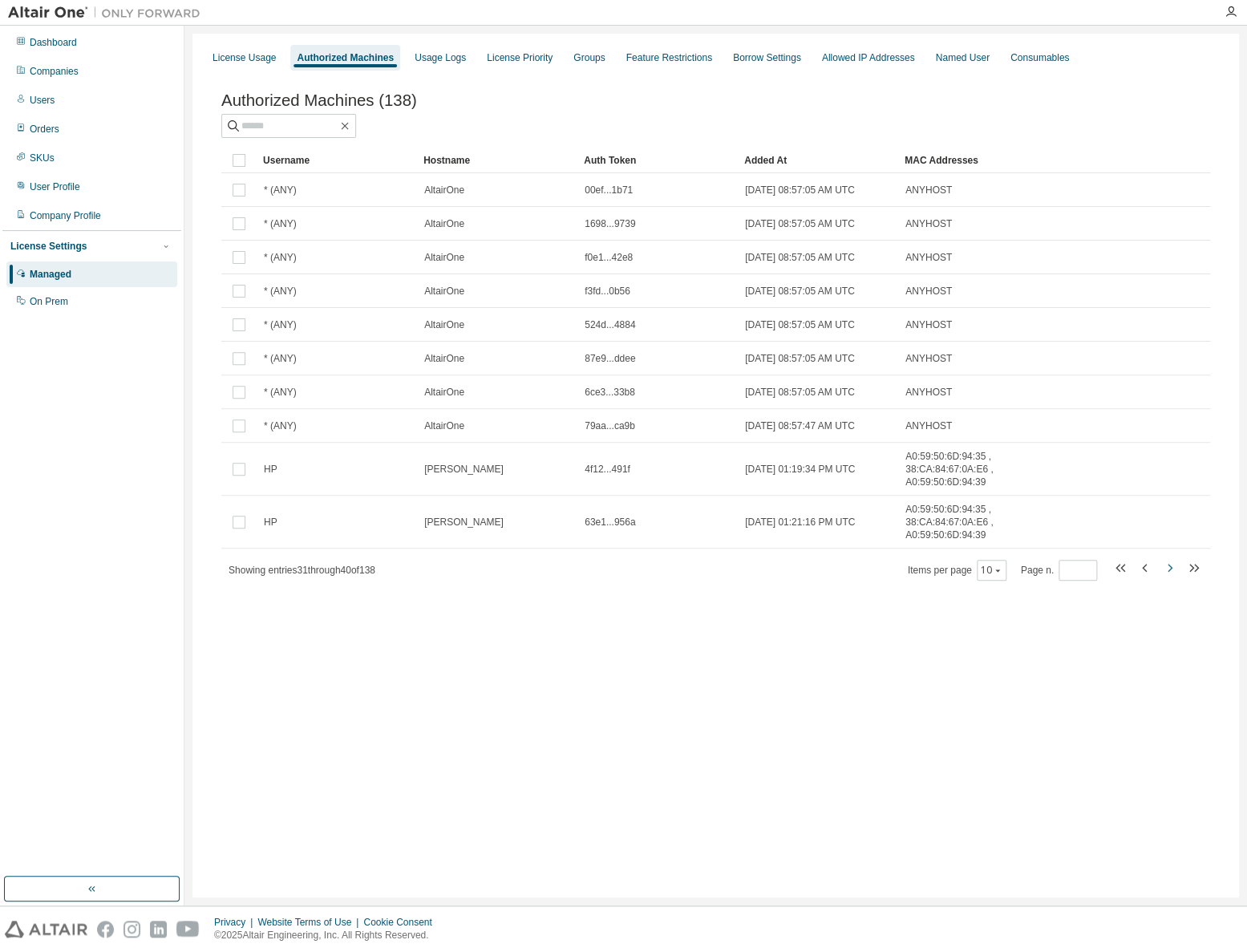
click at [1167, 574] on icon "button" at bounding box center [1170, 568] width 20 height 20
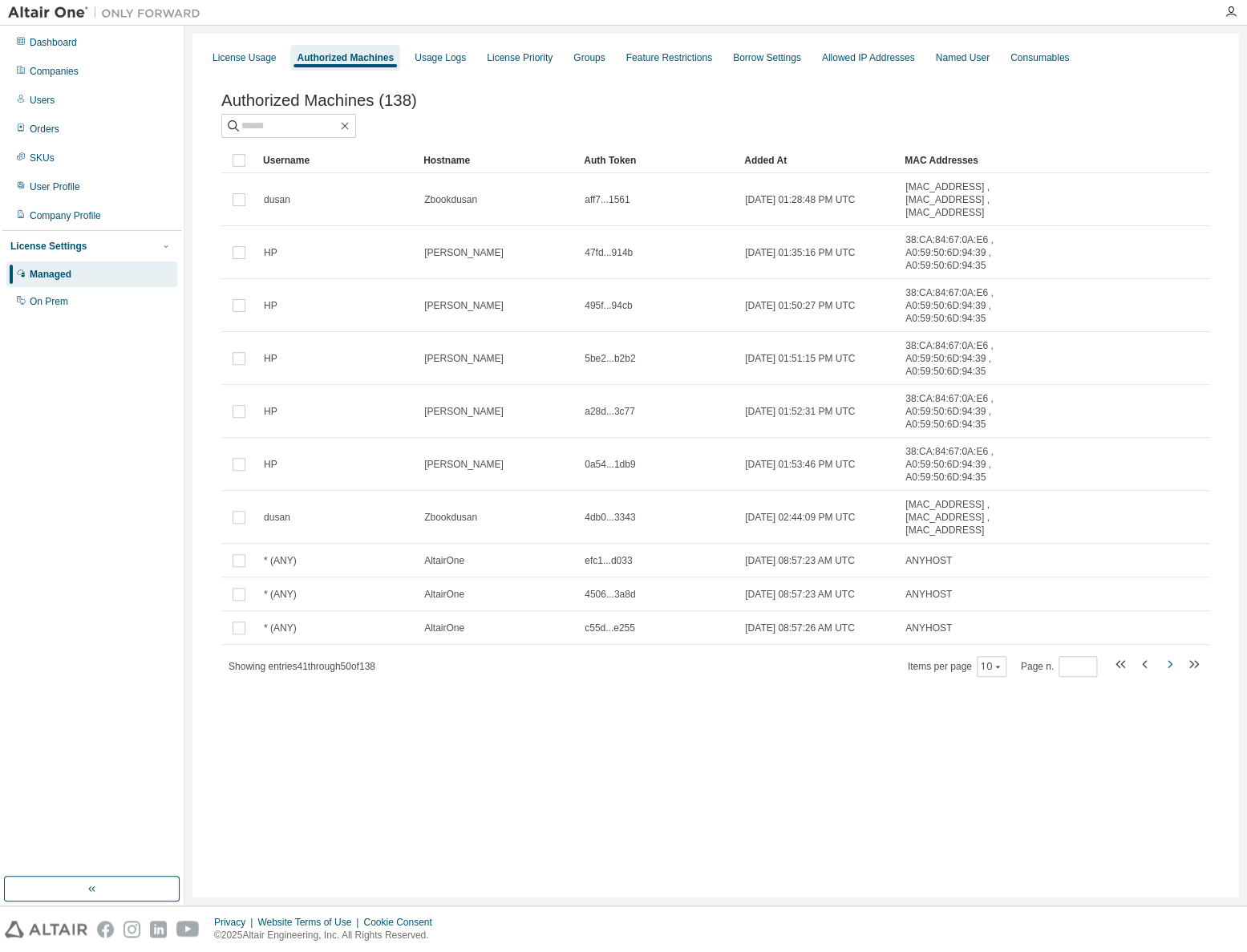
click at [1171, 672] on icon "button" at bounding box center [1170, 664] width 20 height 20
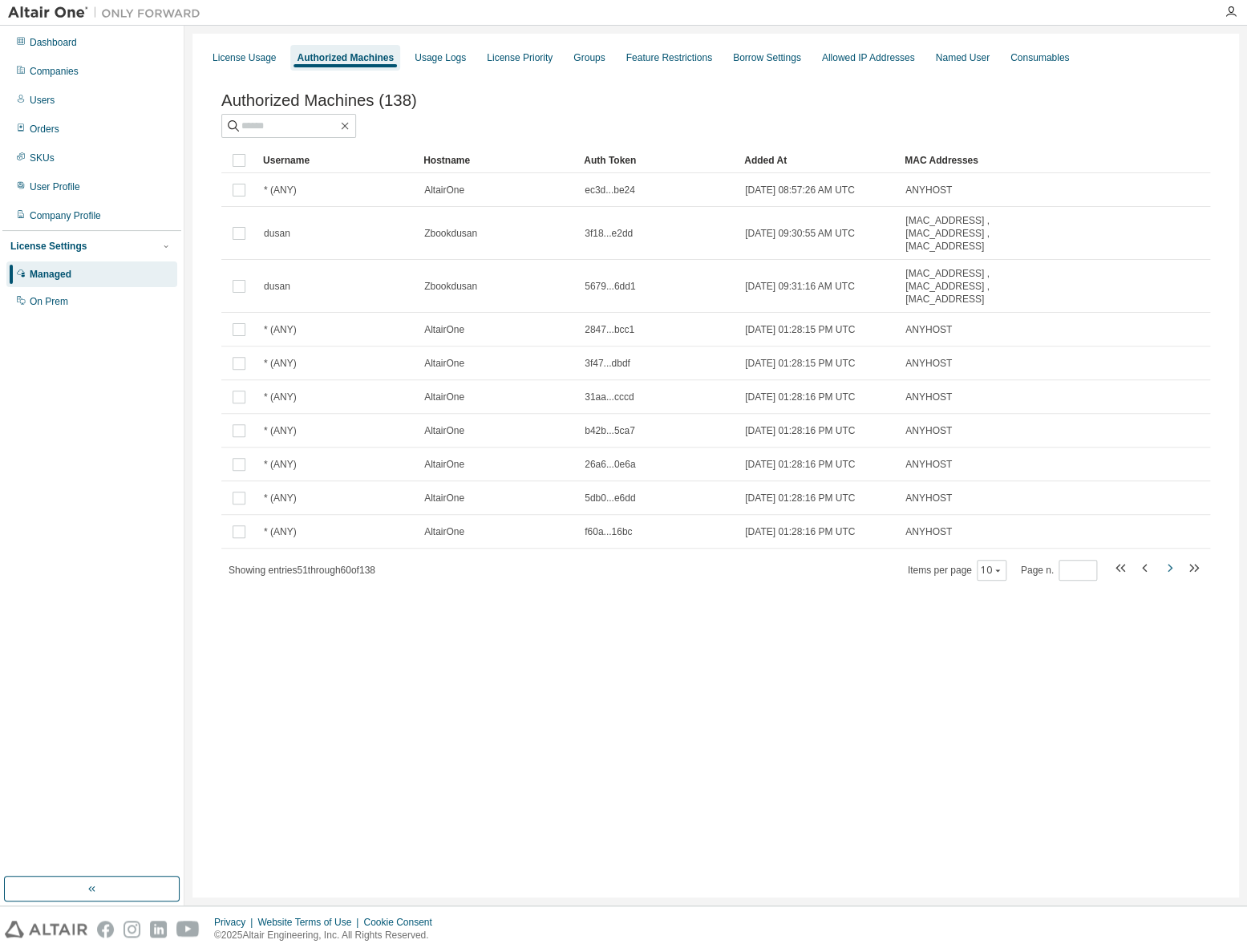
click at [1171, 571] on icon "button" at bounding box center [1170, 568] width 5 height 8
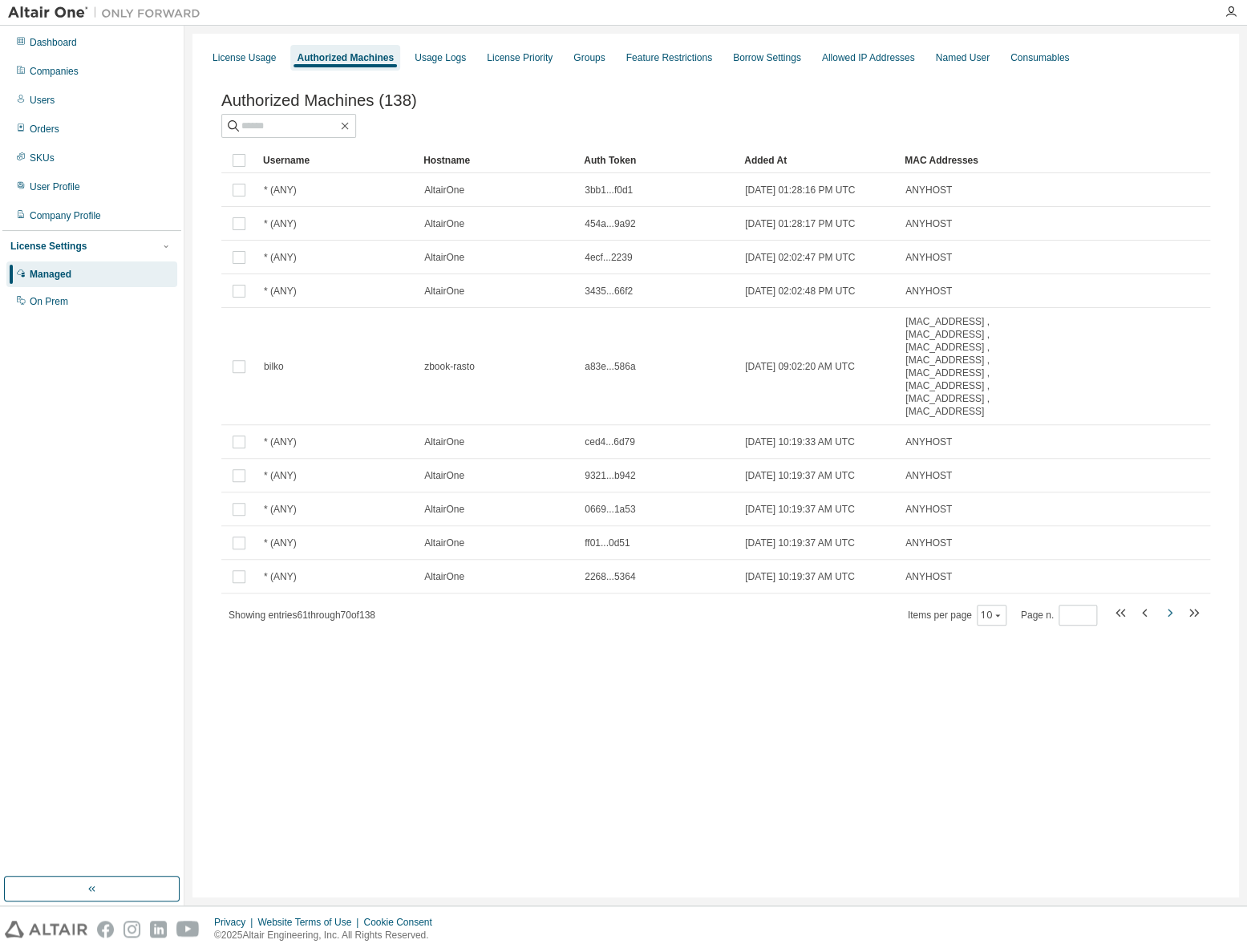
click at [1171, 571] on tr "* (ANY) AltairOne 2268...5364 2024-03-12 10:19:37 AM UTC ANYHOST" at bounding box center [716, 577] width 989 height 34
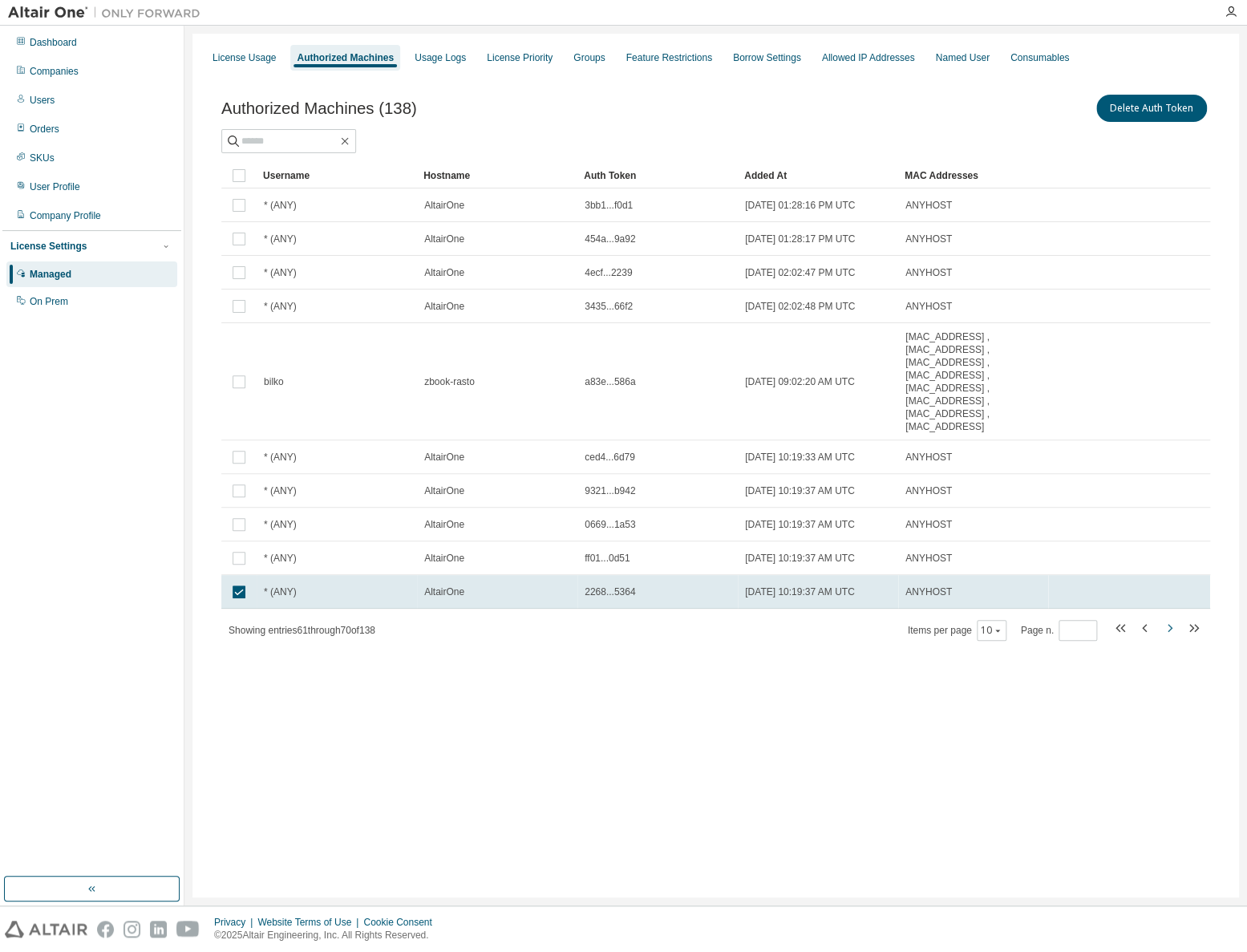
click at [1171, 632] on icon "button" at bounding box center [1170, 628] width 20 height 20
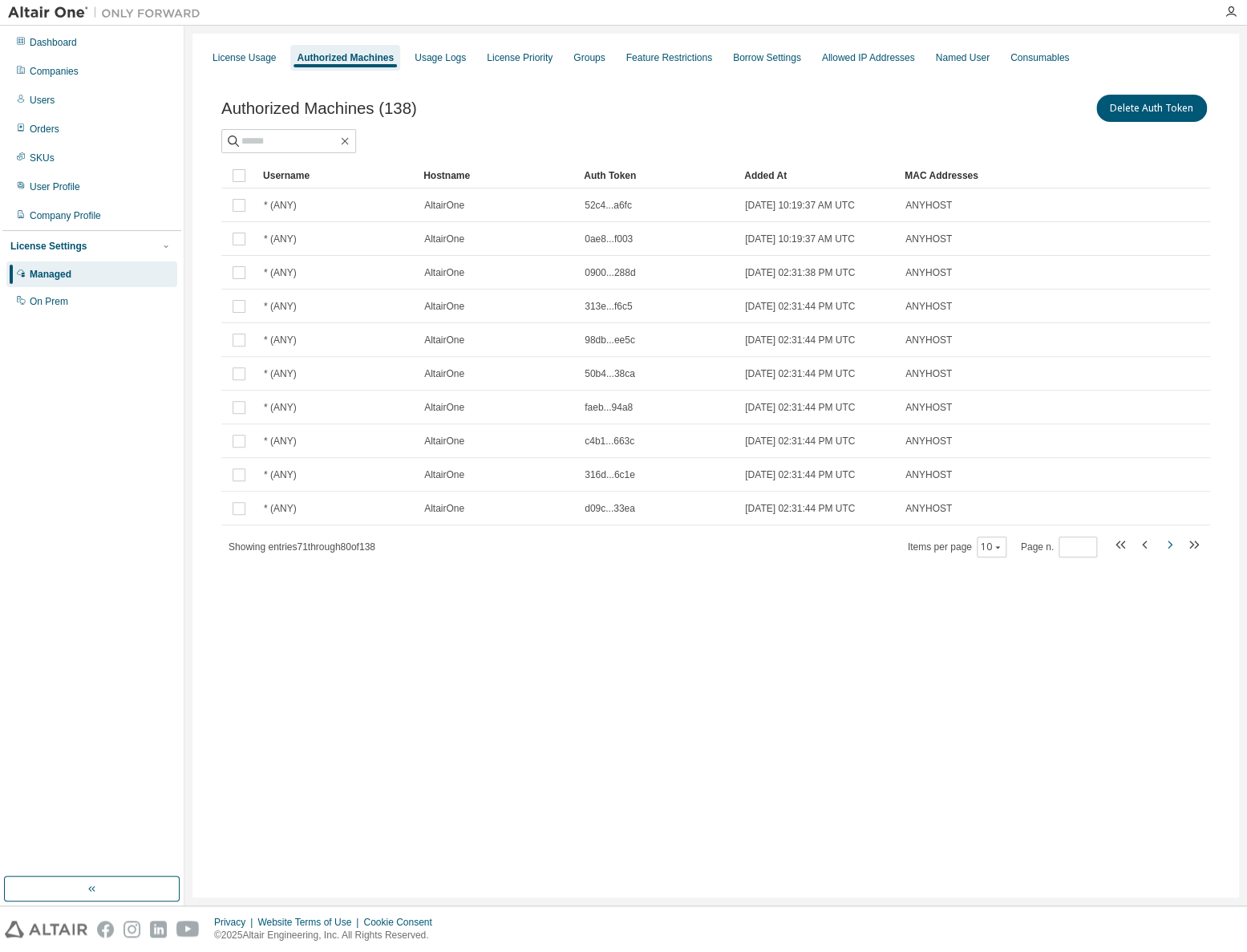
click at [1172, 545] on icon "button" at bounding box center [1170, 545] width 20 height 20
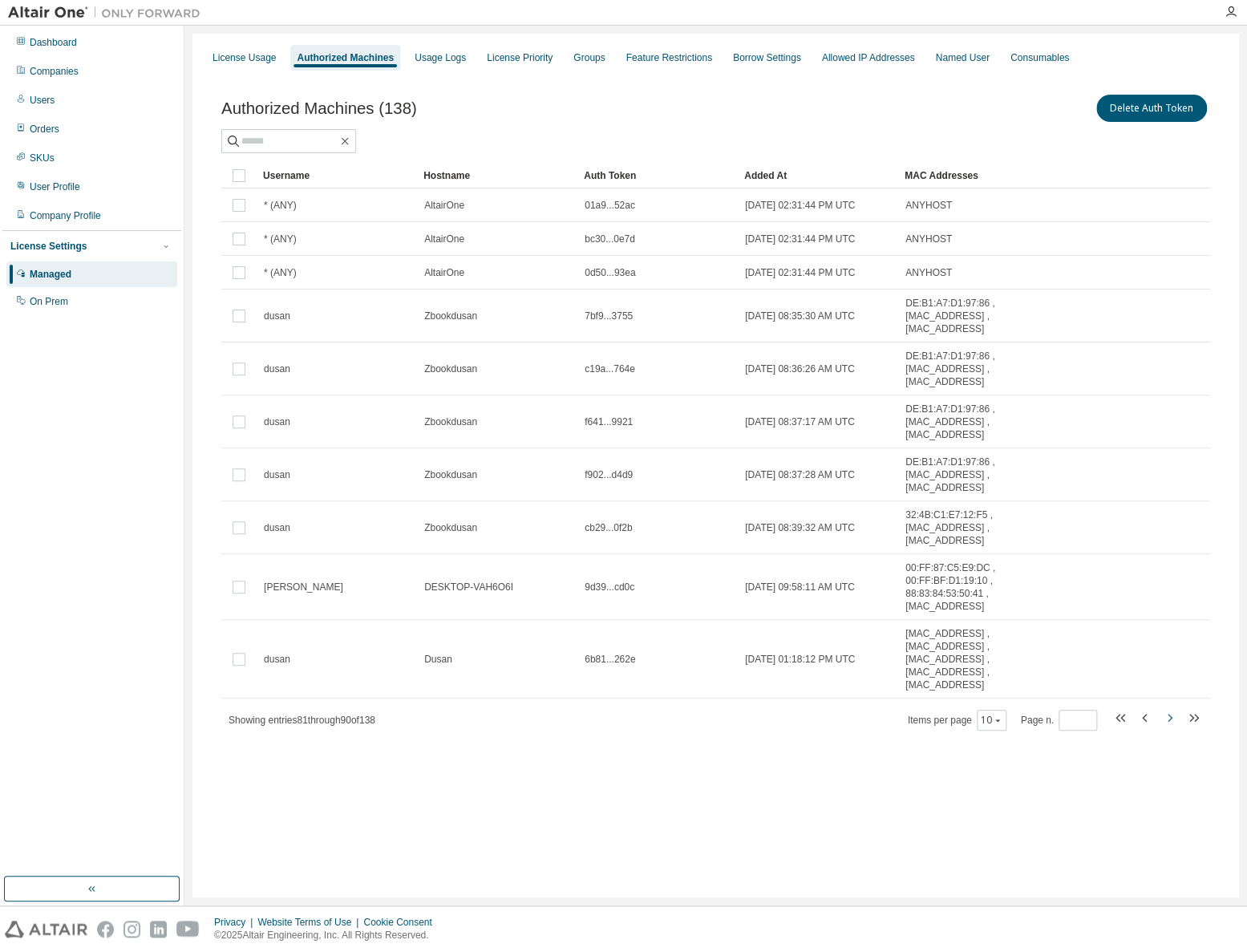
click at [1170, 716] on icon "button" at bounding box center [1170, 717] width 5 height 8
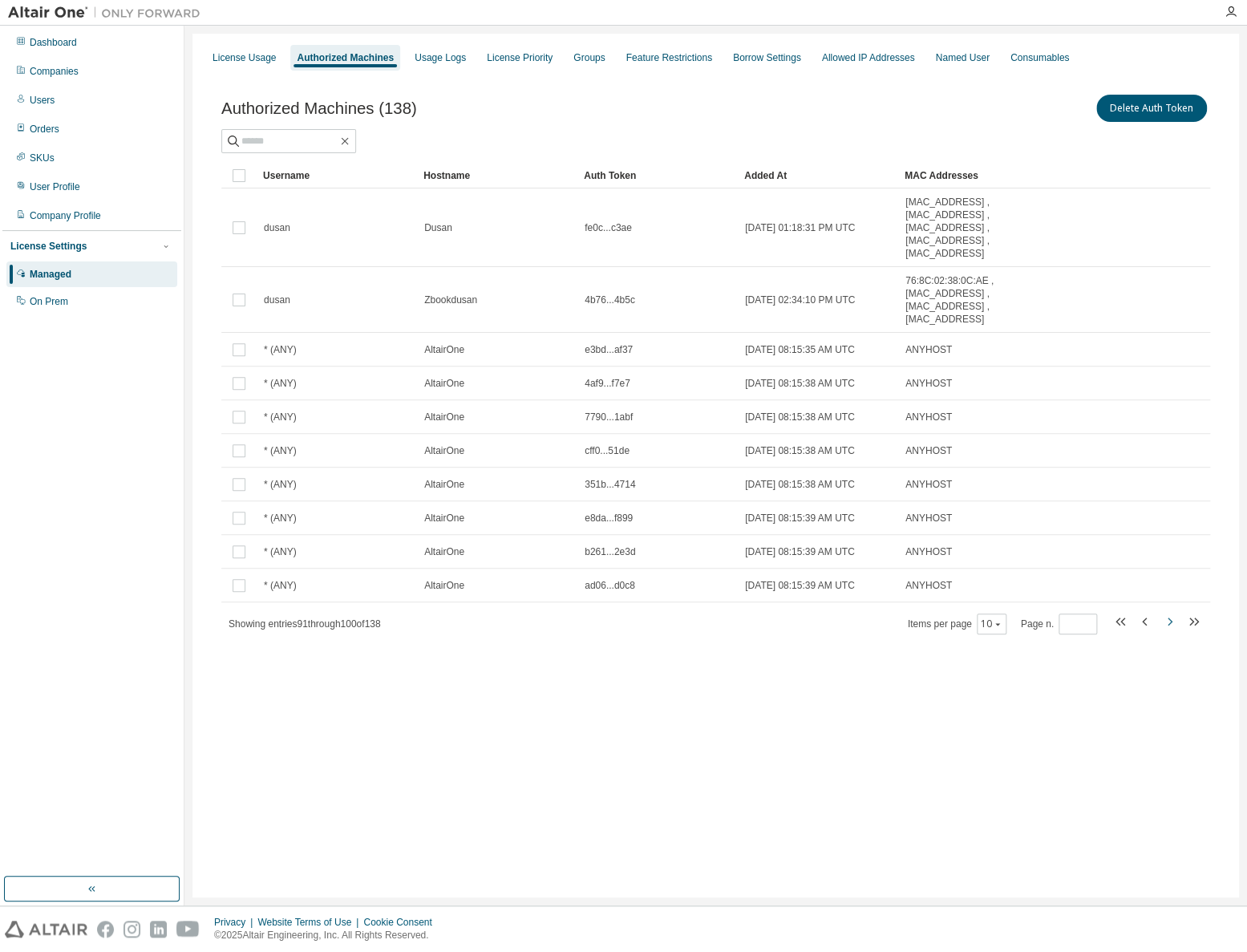
click at [1168, 622] on icon "button" at bounding box center [1170, 622] width 20 height 20
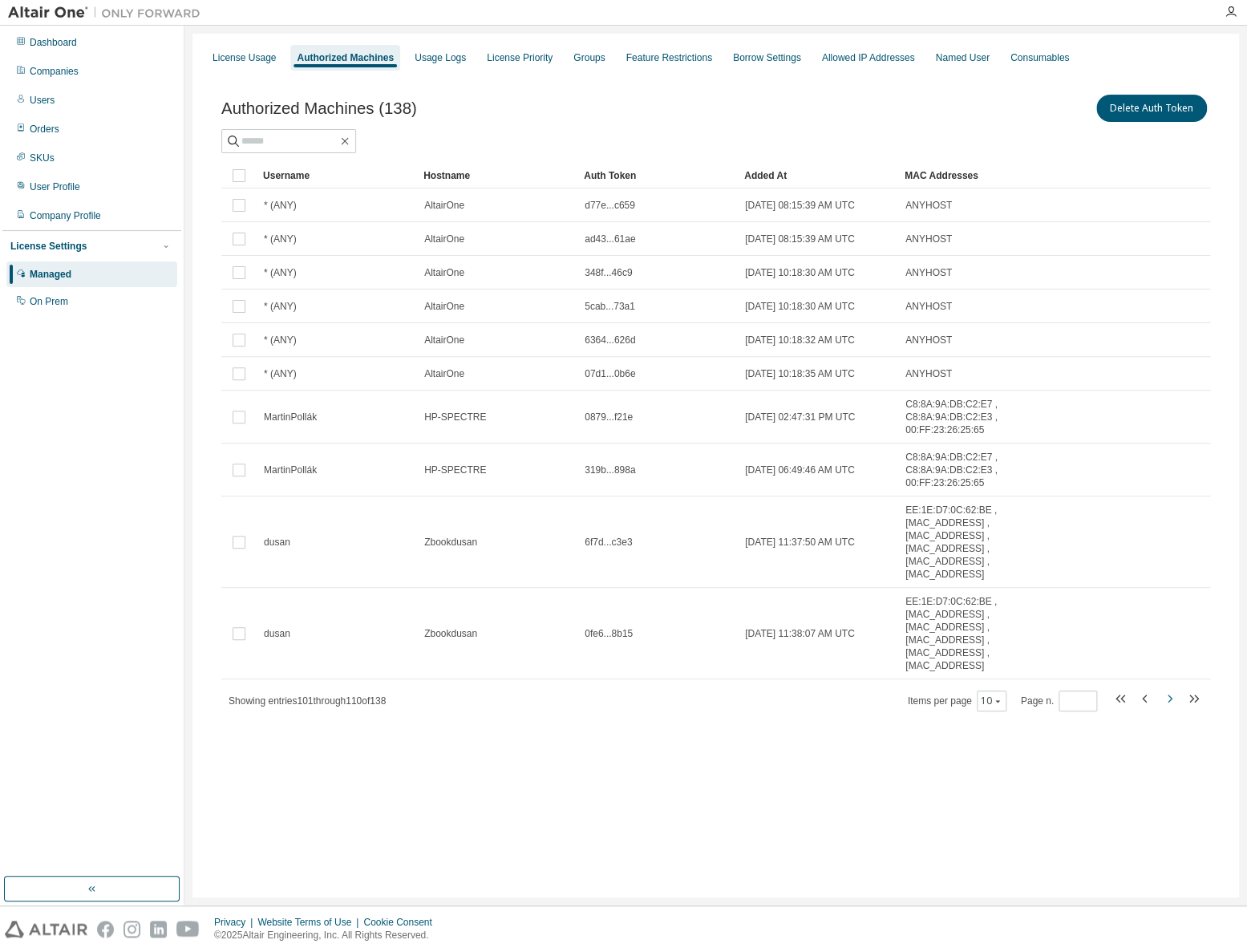
click at [1168, 697] on icon "button" at bounding box center [1170, 699] width 20 height 20
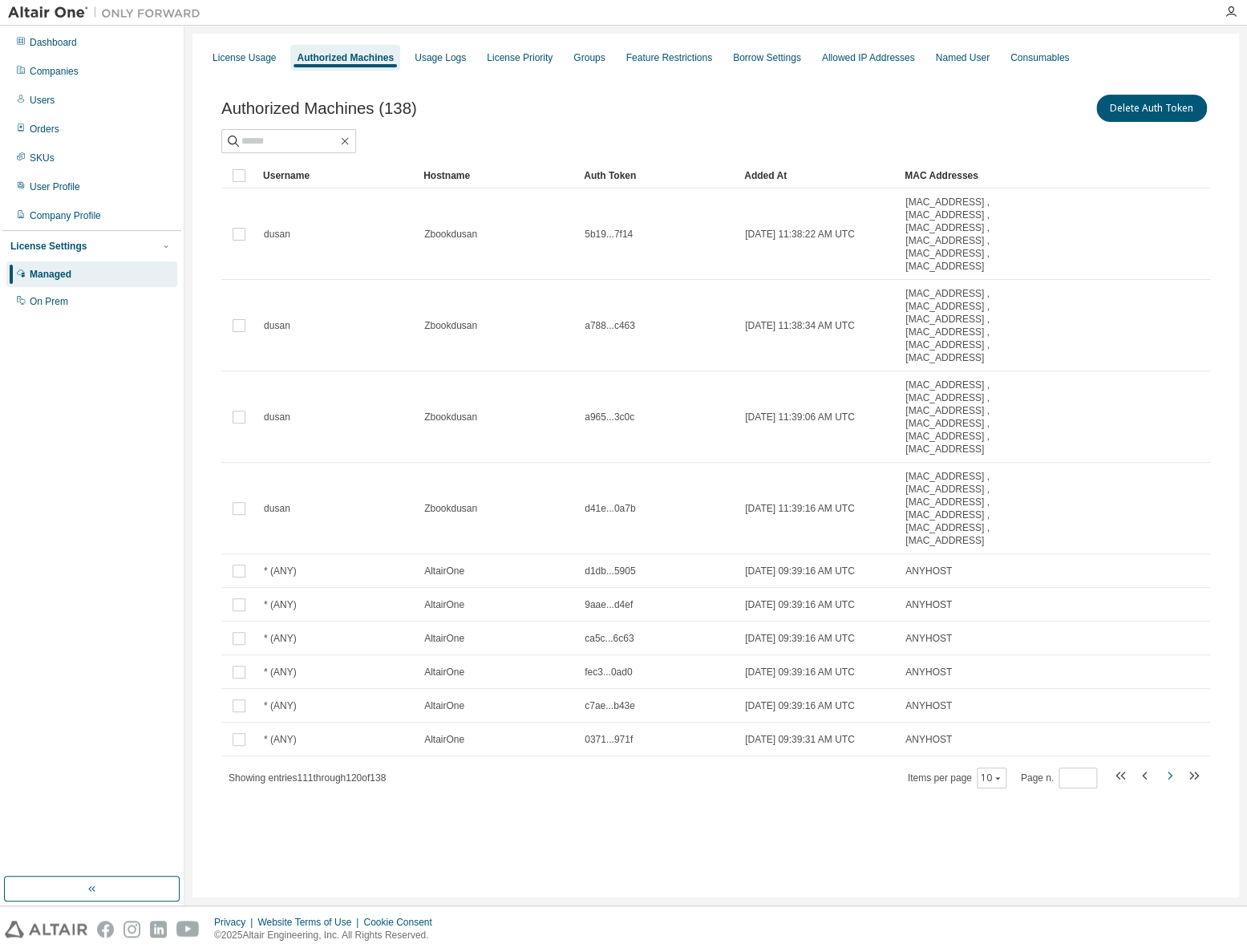
click at [1168, 781] on icon "button" at bounding box center [1170, 776] width 20 height 20
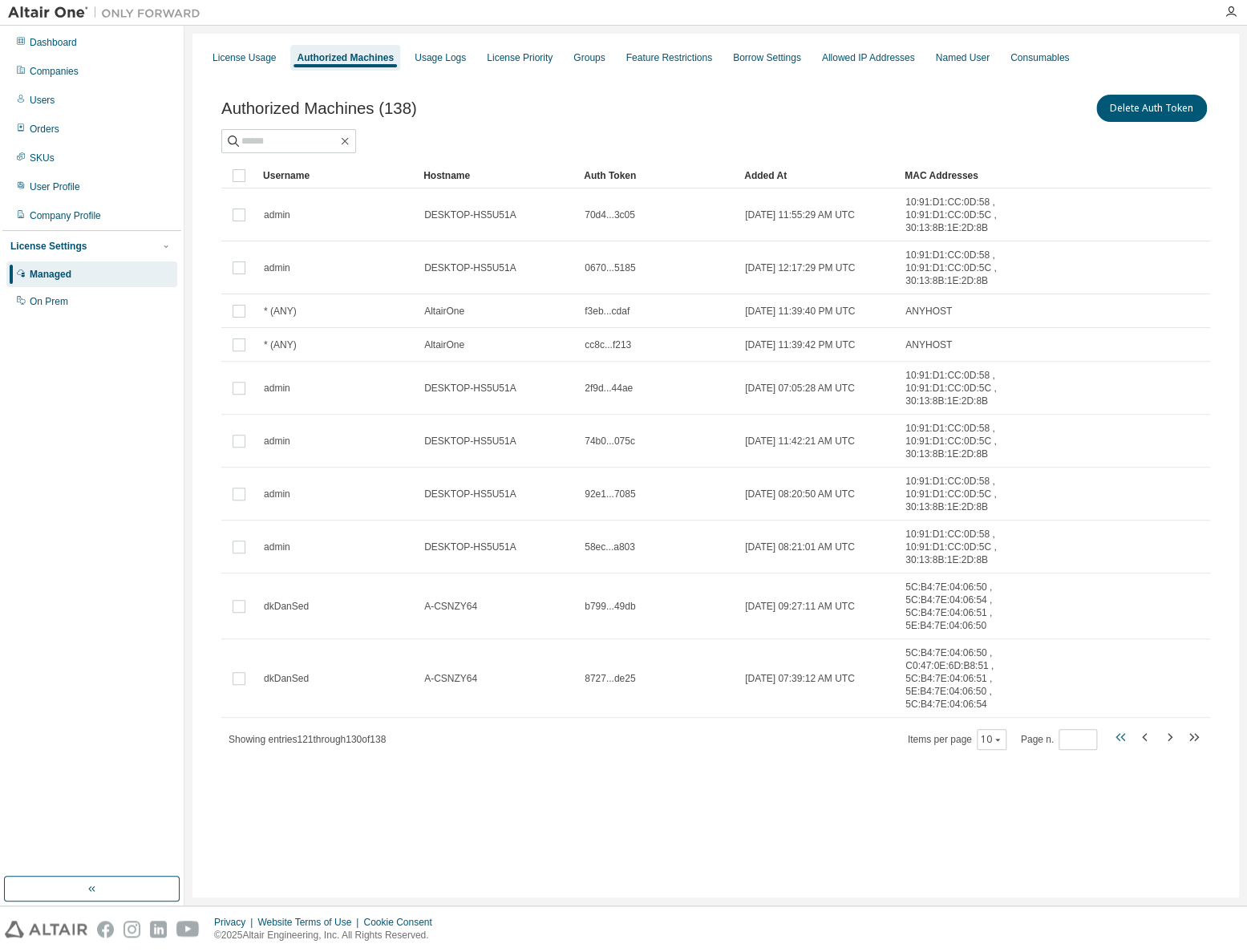
click at [1116, 733] on icon "button" at bounding box center [1122, 737] width 20 height 20
type input "*"
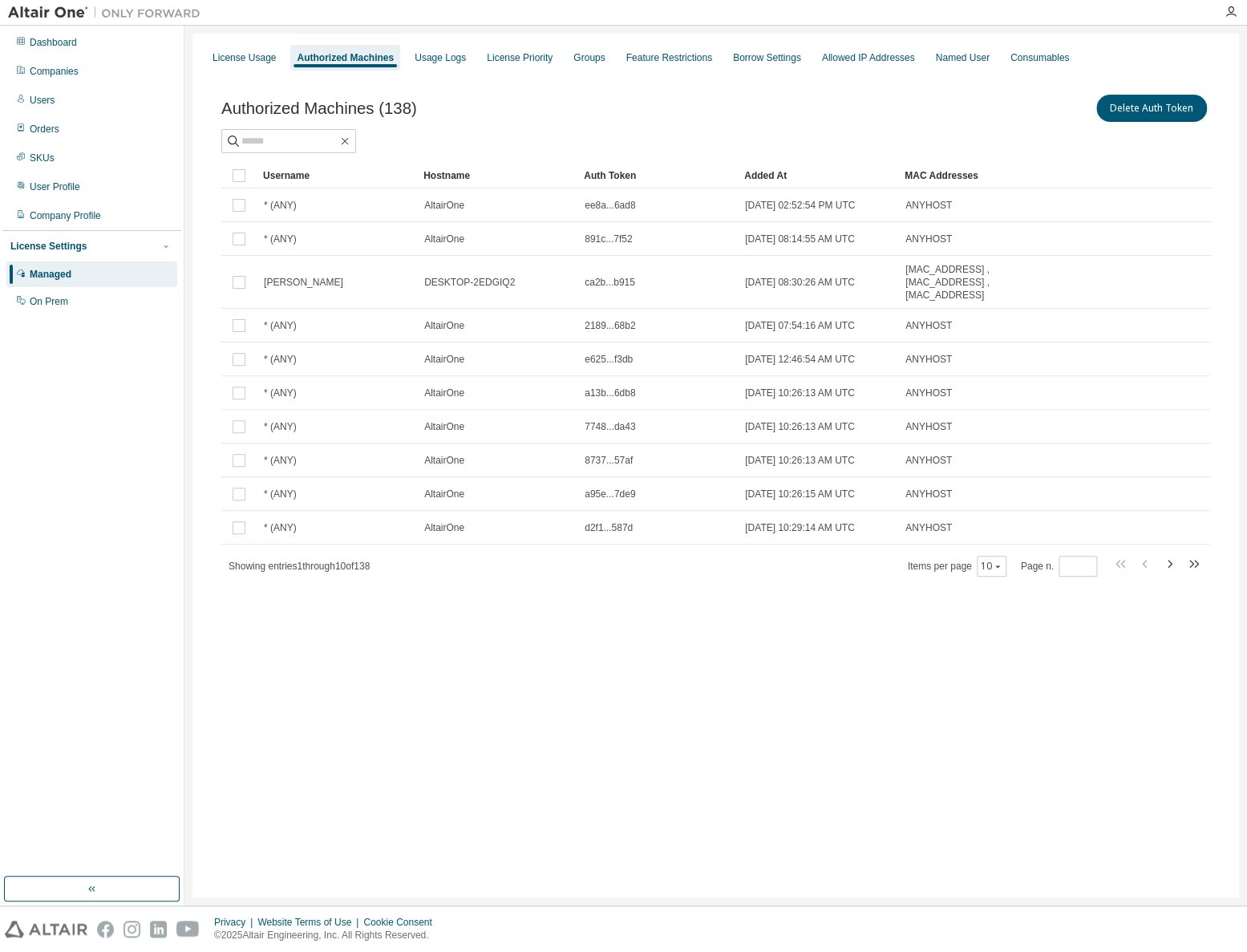
click at [497, 708] on div "License Usage Authorized Machines Usage Logs License Priority Groups Feature Re…" at bounding box center [716, 465] width 1047 height 863
click at [399, 717] on div "License Usage Authorized Machines Usage Logs License Priority Groups Feature Re…" at bounding box center [716, 465] width 1047 height 863
click at [692, 762] on div "License Usage Authorized Machines Usage Logs License Priority Groups Feature Re…" at bounding box center [716, 465] width 1047 height 863
click at [587, 697] on div "License Usage Authorized Machines Usage Logs License Priority Groups Feature Re…" at bounding box center [716, 465] width 1047 height 863
drag, startPoint x: 1185, startPoint y: 0, endPoint x: 858, endPoint y: 886, distance: 944.4
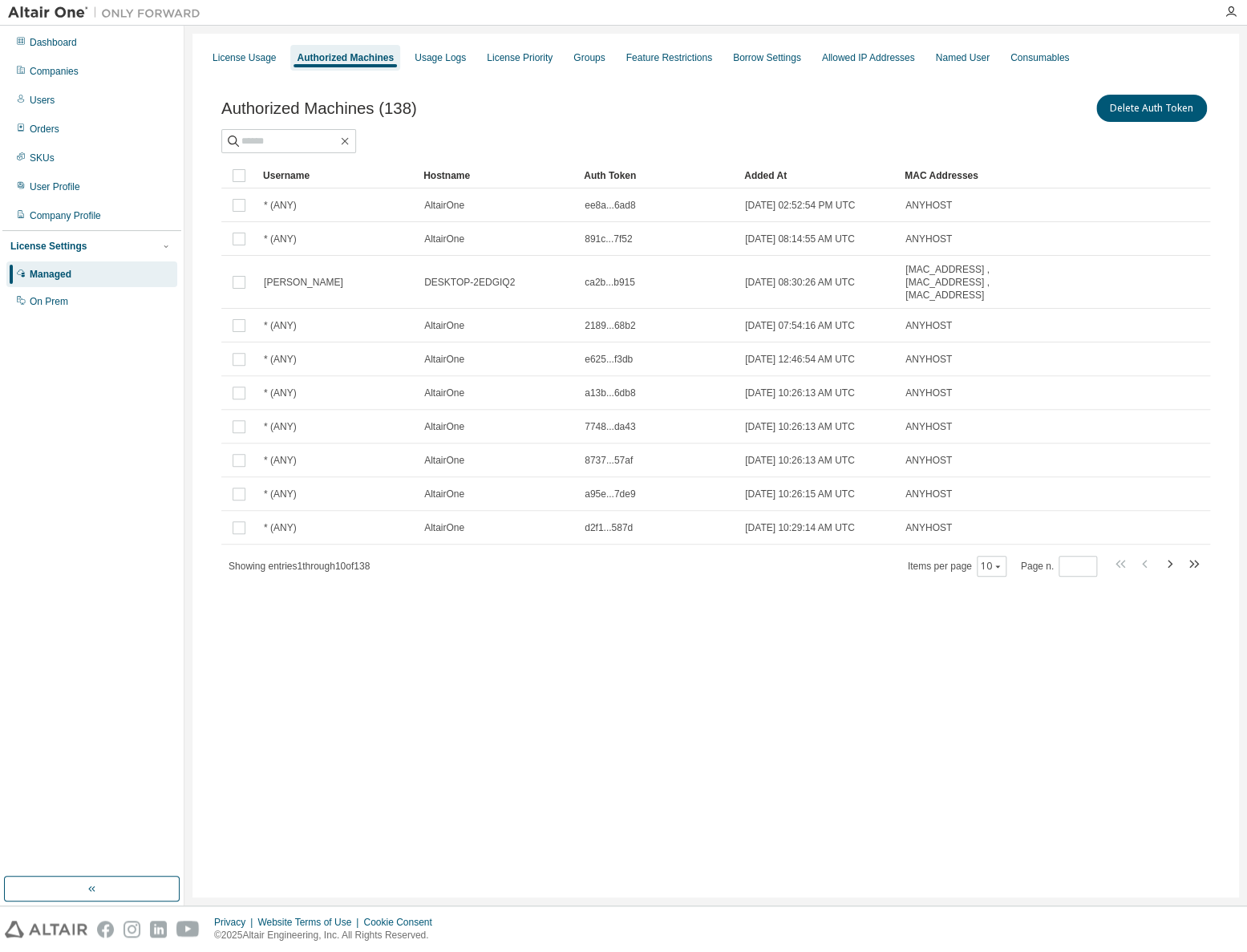
click at [858, 886] on div "License Usage Authorized Machines Usage Logs License Priority Groups Feature Re…" at bounding box center [716, 465] width 1047 height 863
click at [588, 733] on div "License Usage Authorized Machines Usage Logs License Priority Groups Feature Re…" at bounding box center [716, 465] width 1047 height 863
click at [35, 103] on div "Users" at bounding box center [41, 100] width 25 height 13
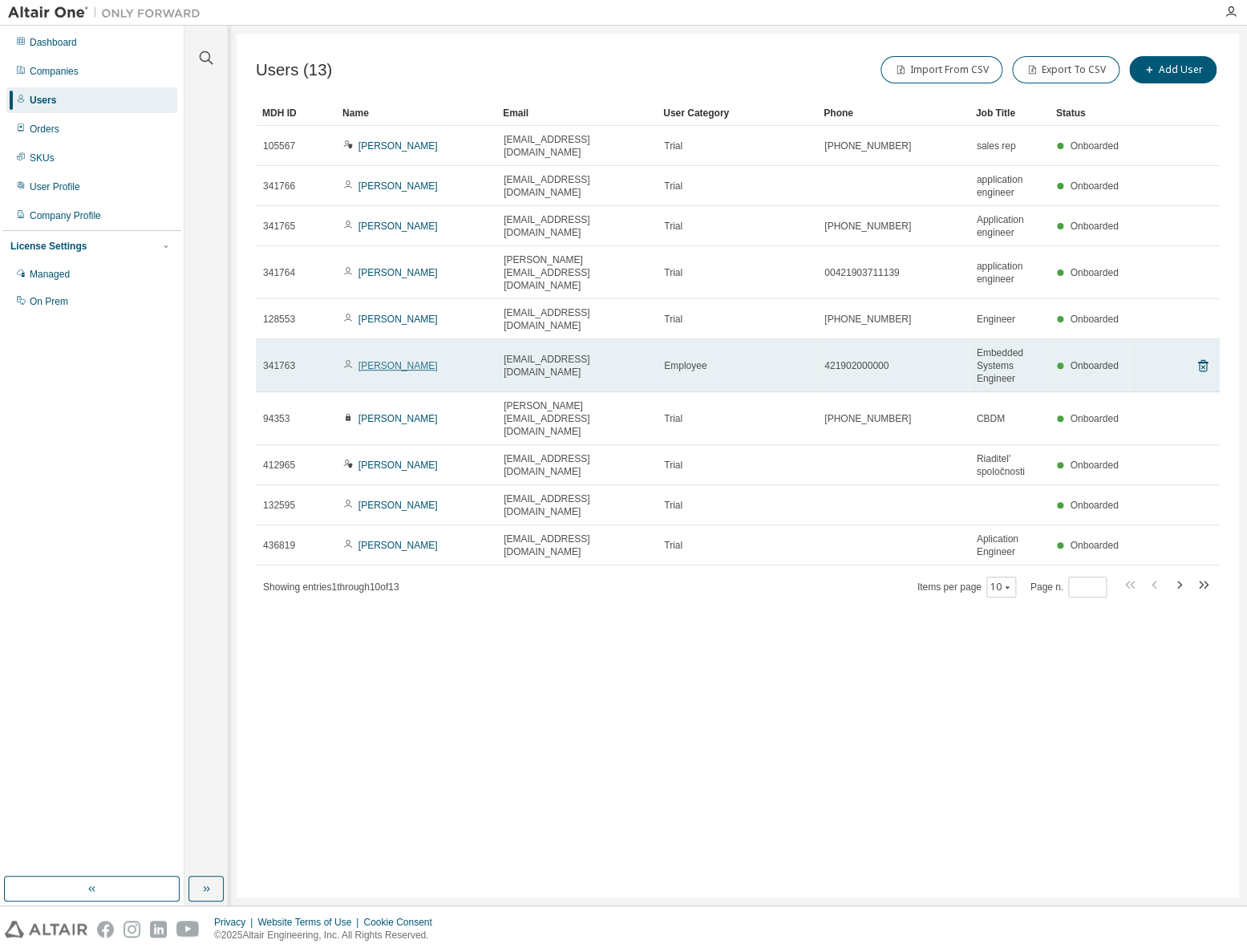
click at [384, 360] on link "[PERSON_NAME]" at bounding box center [398, 365] width 80 height 11
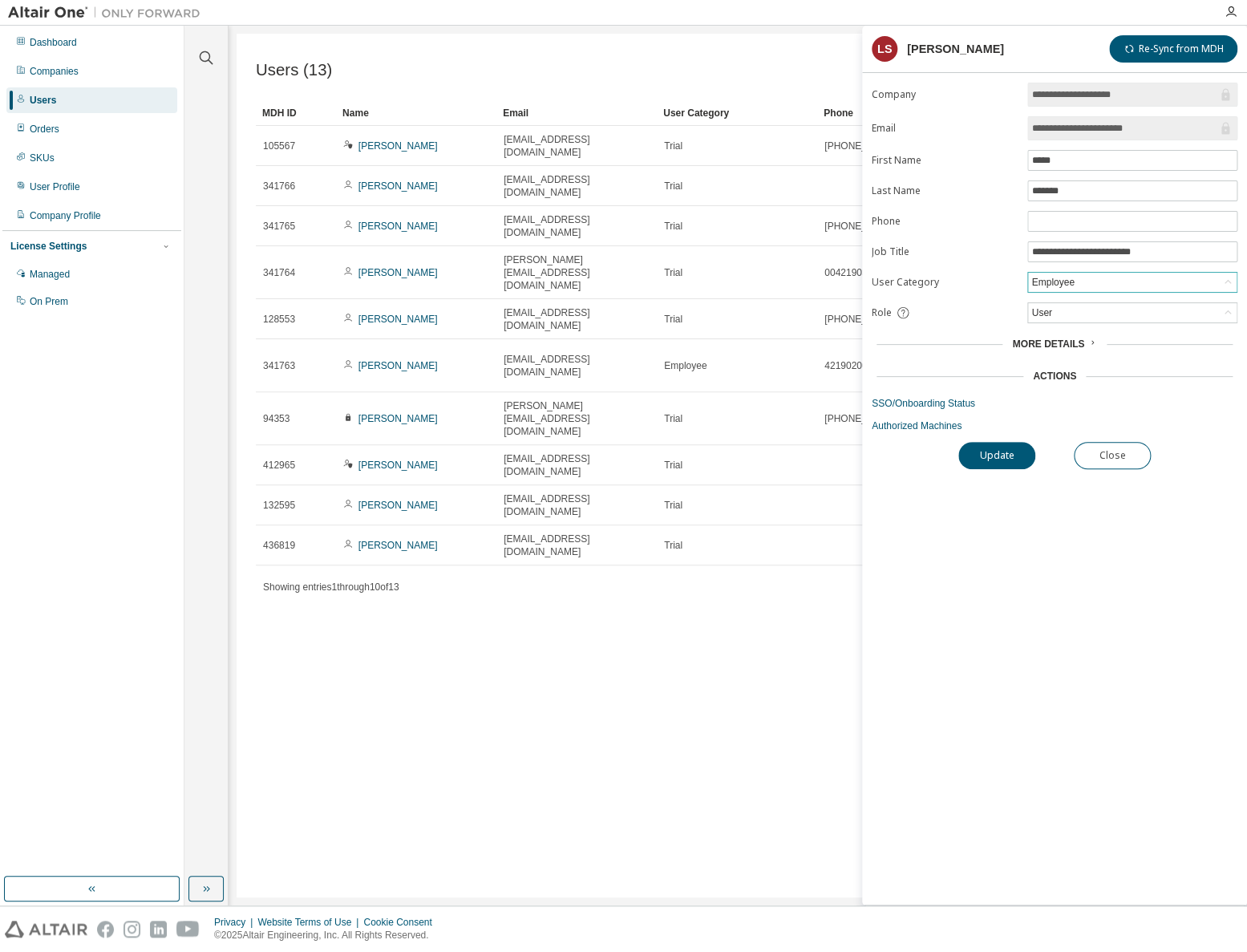
click at [1226, 279] on icon at bounding box center [1228, 282] width 16 height 16
click at [1046, 302] on li "Trial" at bounding box center [1132, 302] width 205 height 21
click at [1001, 454] on button "Update" at bounding box center [997, 455] width 77 height 28
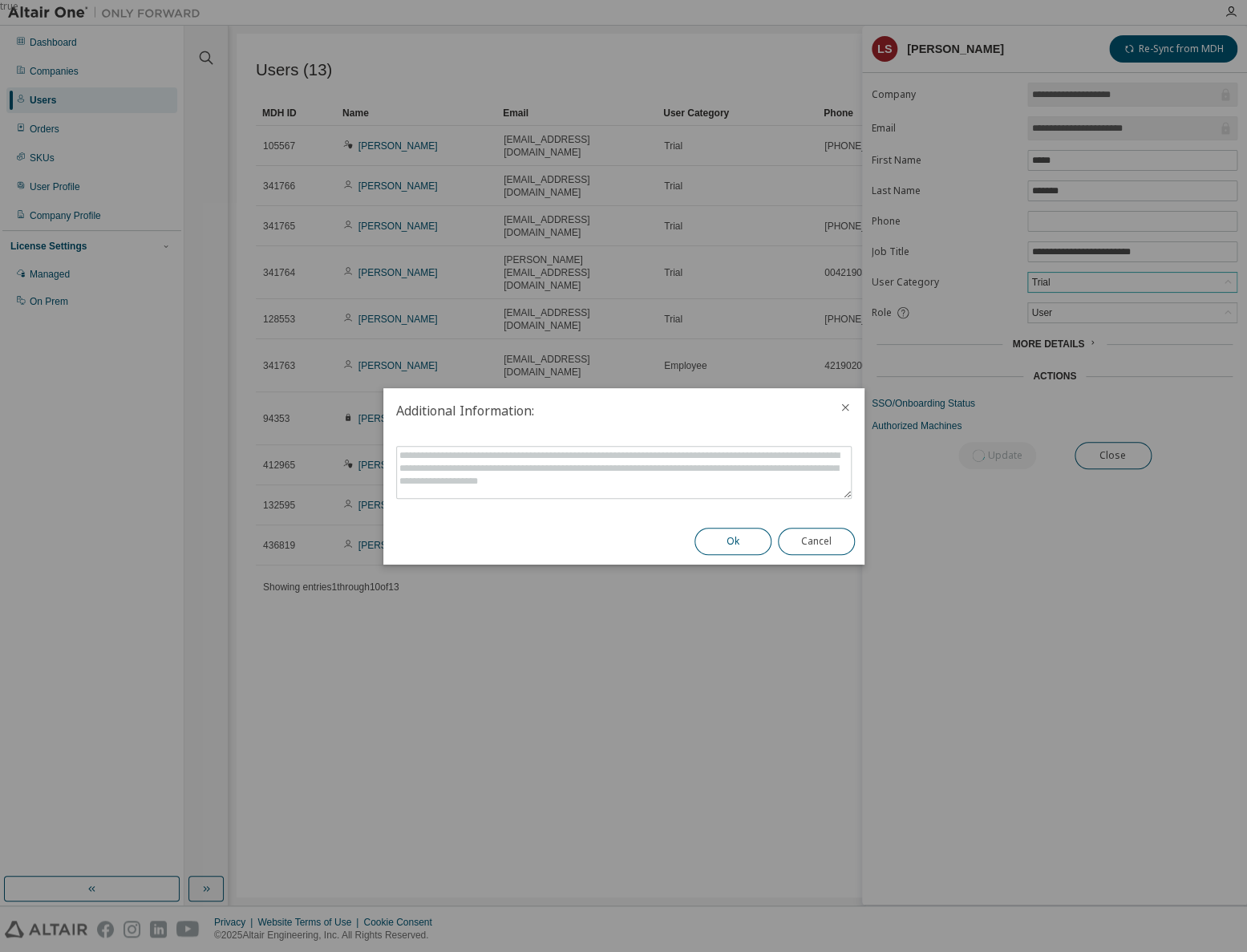
click at [739, 541] on button "Ok" at bounding box center [733, 541] width 77 height 28
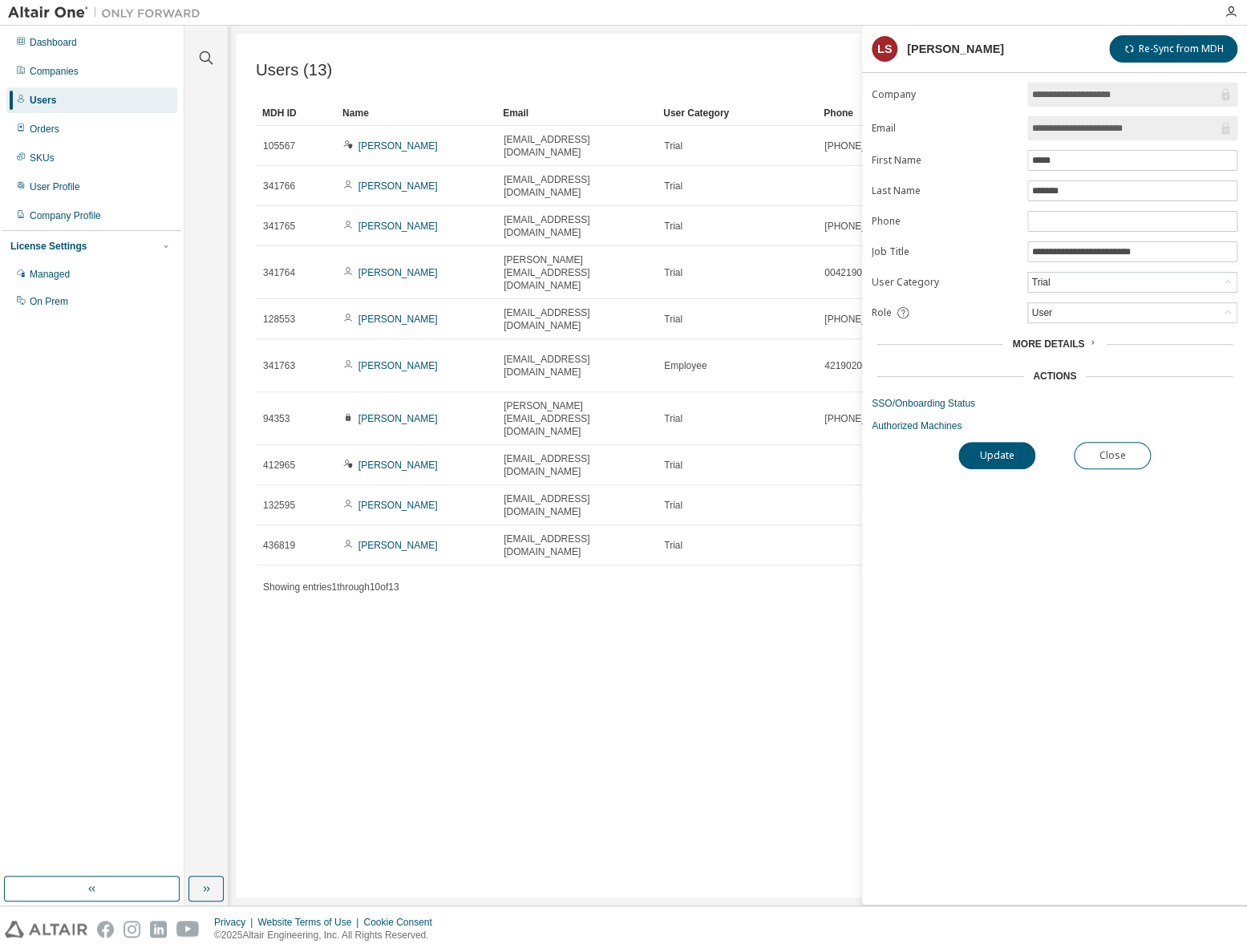
click at [1077, 661] on div "**********" at bounding box center [1055, 494] width 385 height 822
click at [1152, 310] on div "User" at bounding box center [1133, 313] width 209 height 20
click at [621, 655] on div "Users (13) Import From CSV Export To CSV Add User Clear Load Save Save As Field…" at bounding box center [737, 465] width 1003 height 863
click at [793, 609] on div "Users (13) Import From CSV Export To CSV Add User Clear Load Save Save As Field…" at bounding box center [737, 465] width 1003 height 863
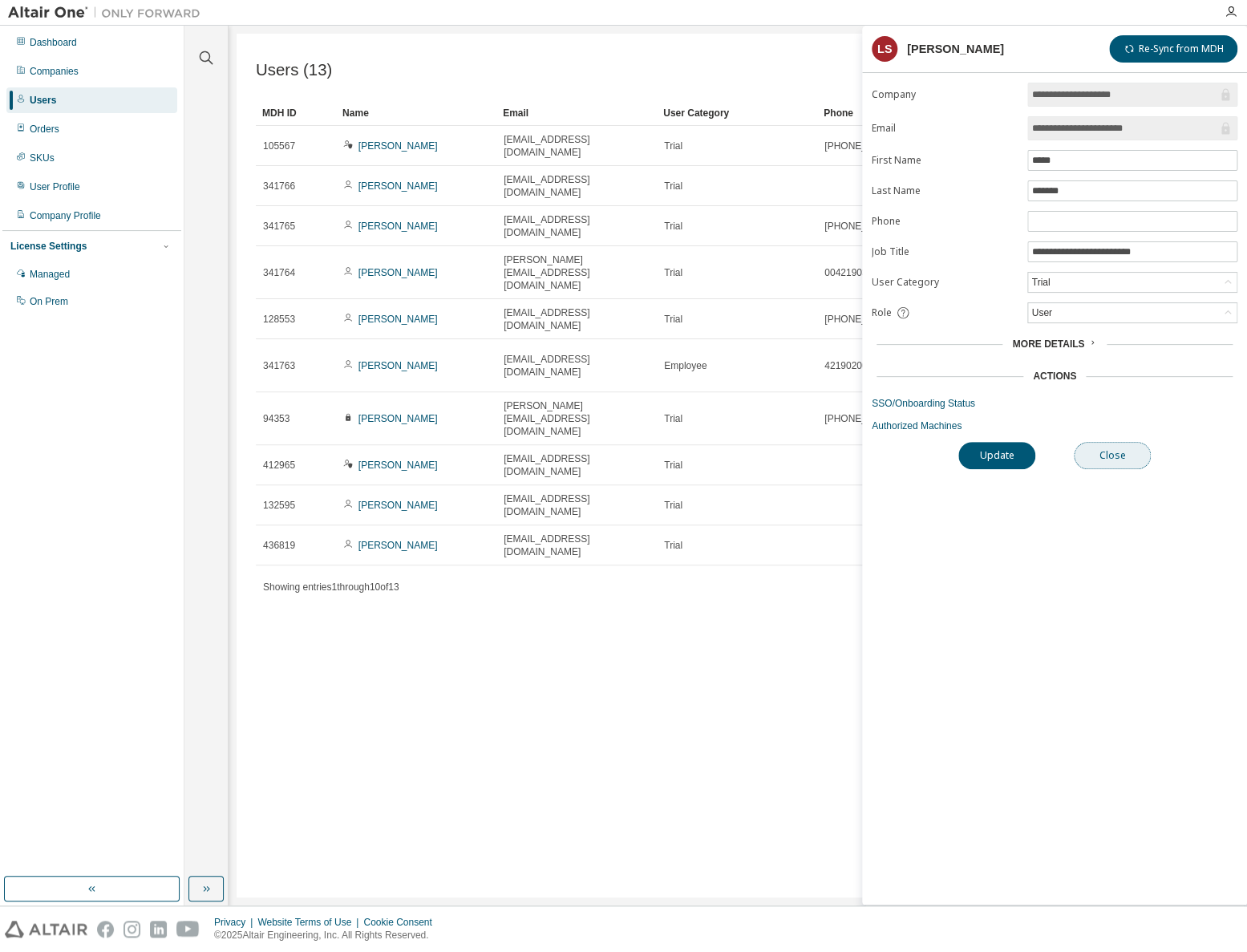
click at [1127, 444] on button "Close" at bounding box center [1112, 455] width 77 height 28
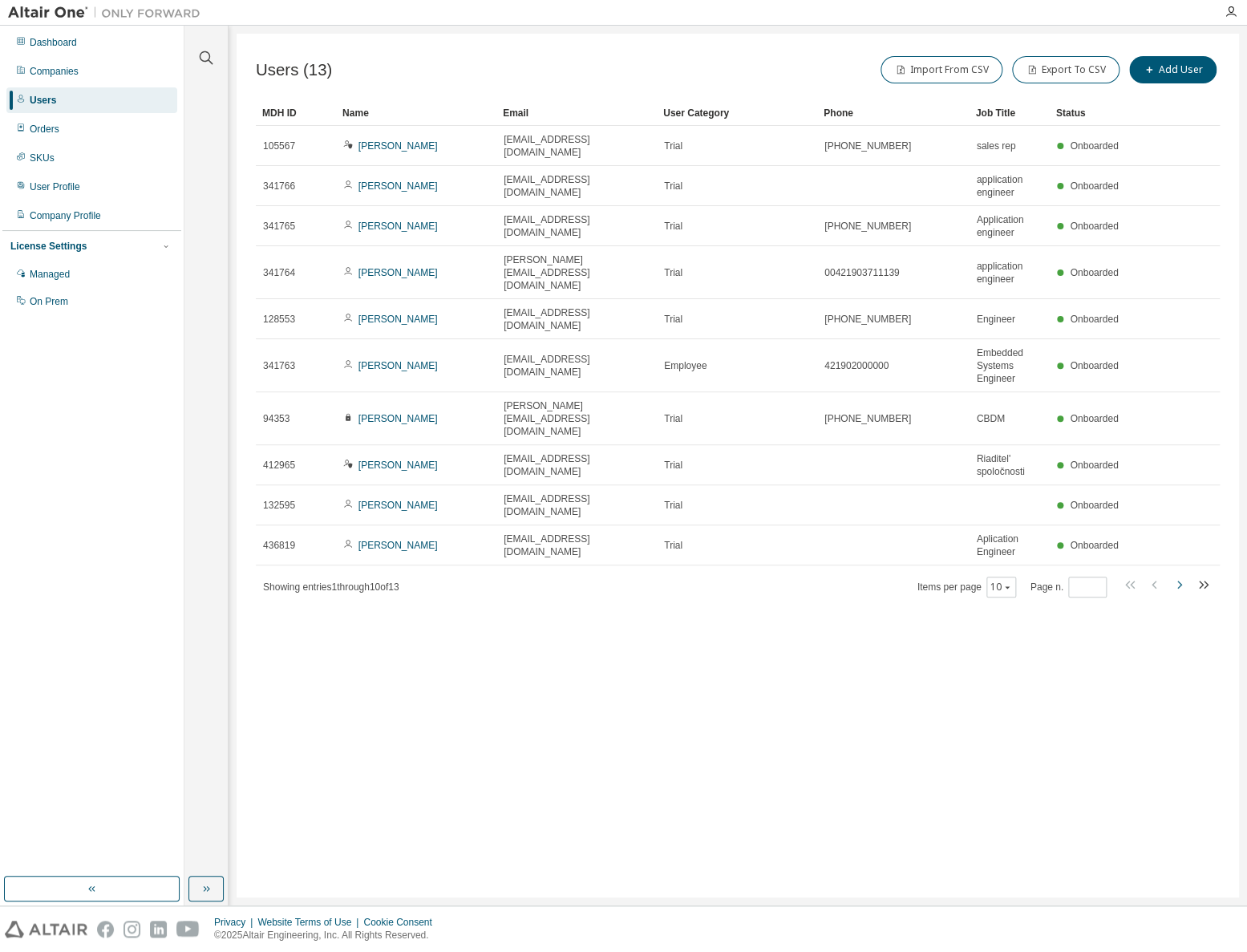
click at [1182, 575] on icon "button" at bounding box center [1179, 584] width 20 height 20
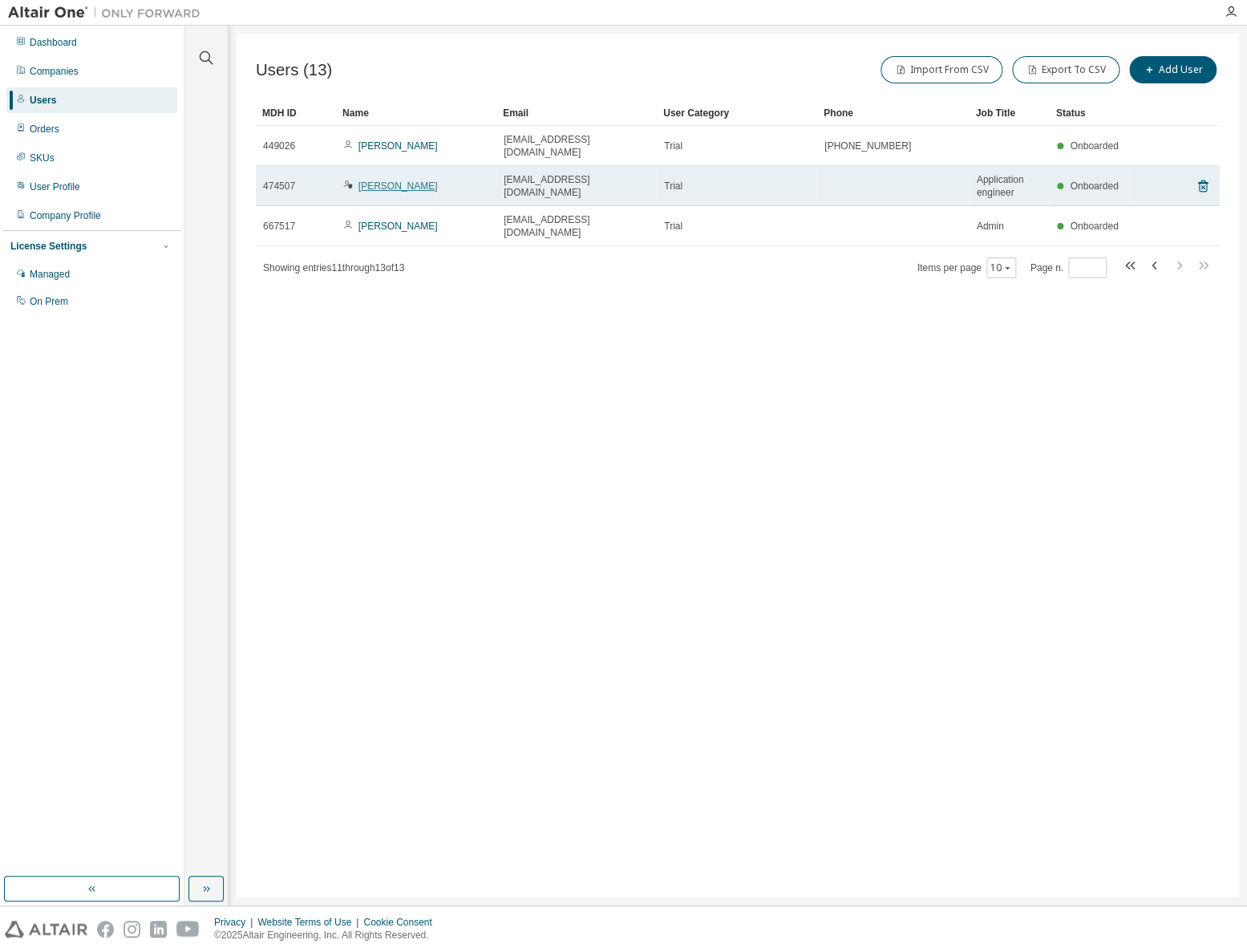
click at [390, 180] on link "Daniel Sedlacik" at bounding box center [398, 185] width 80 height 11
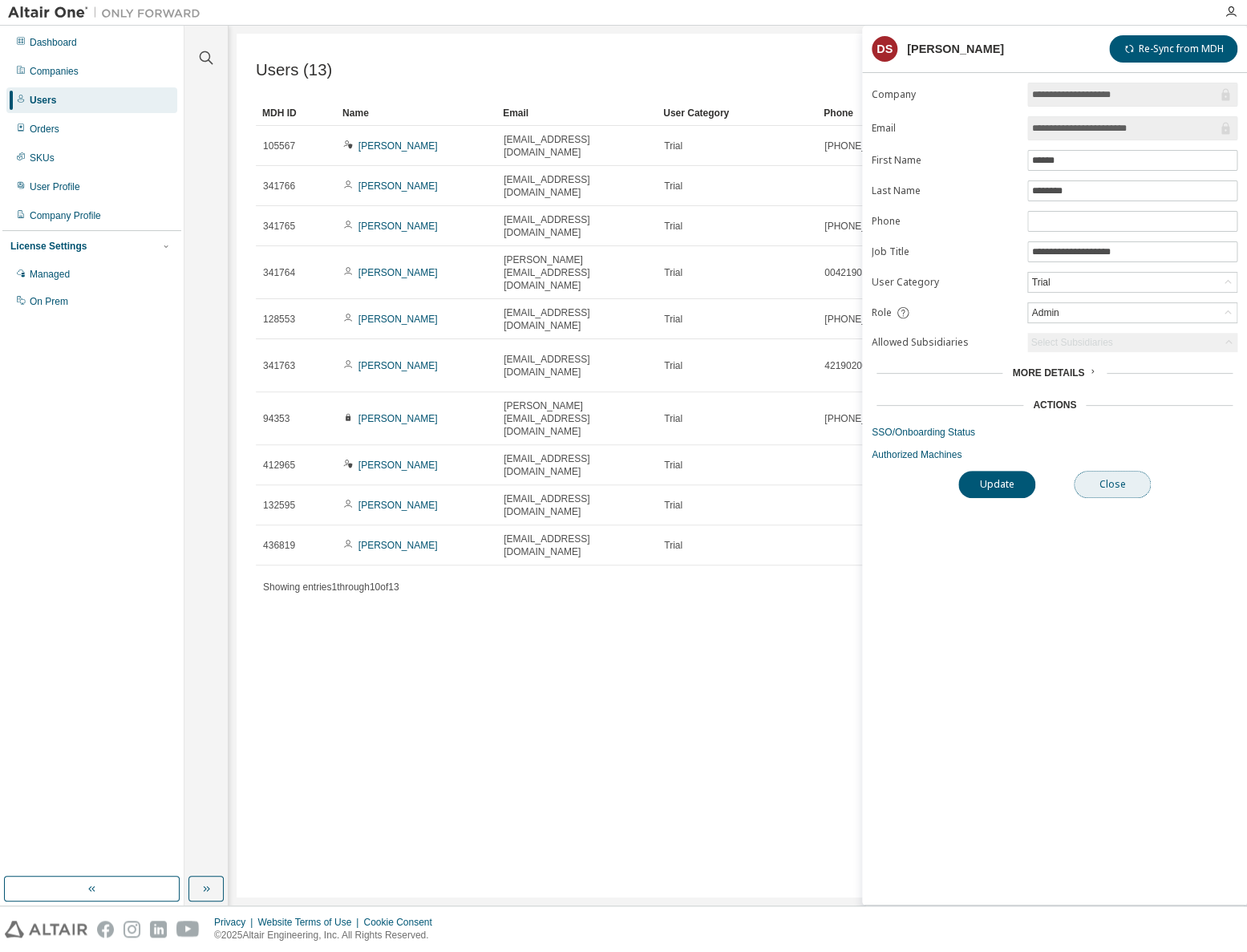
click at [1124, 484] on button "Close" at bounding box center [1112, 485] width 77 height 28
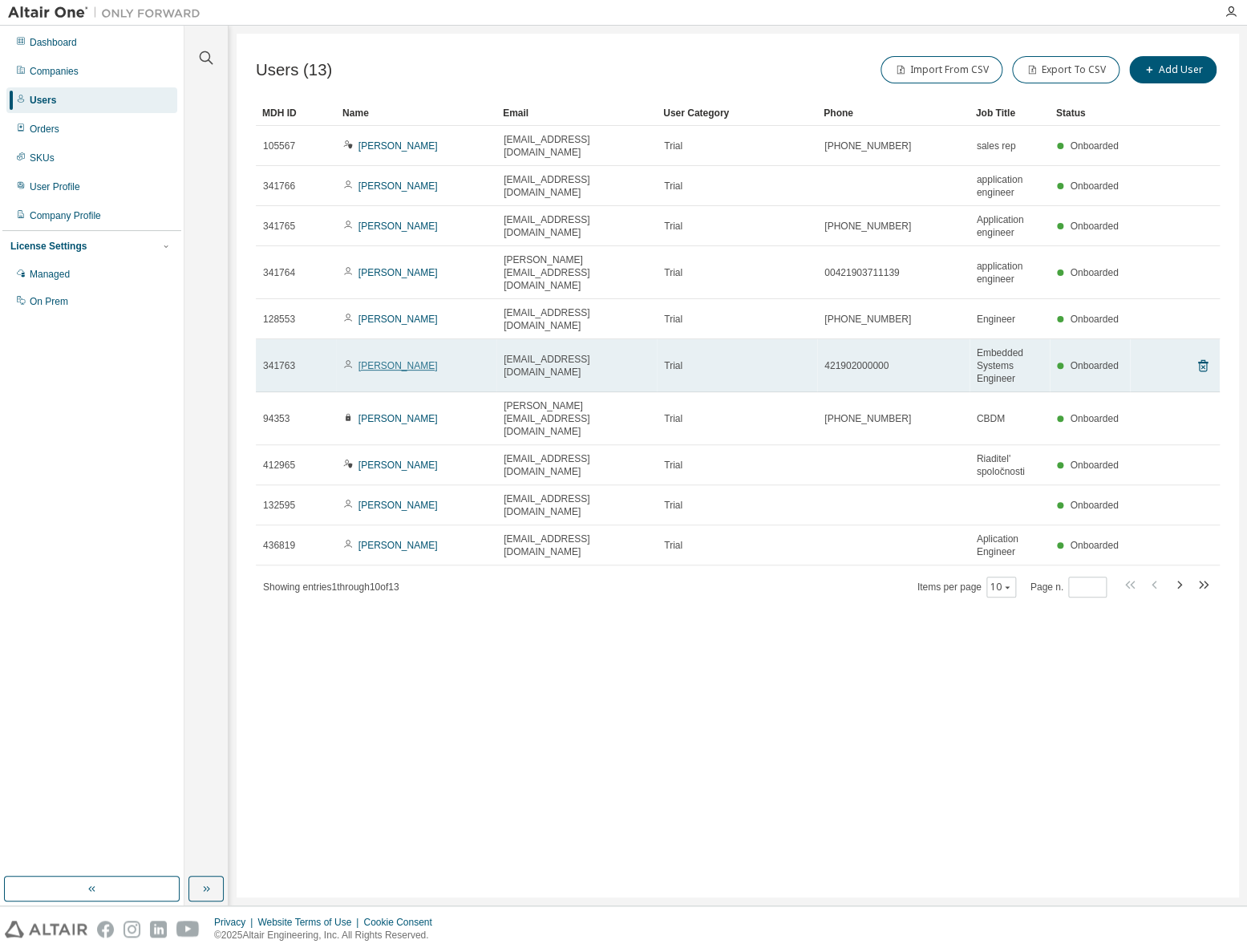
click at [392, 360] on link "[PERSON_NAME]" at bounding box center [398, 365] width 80 height 11
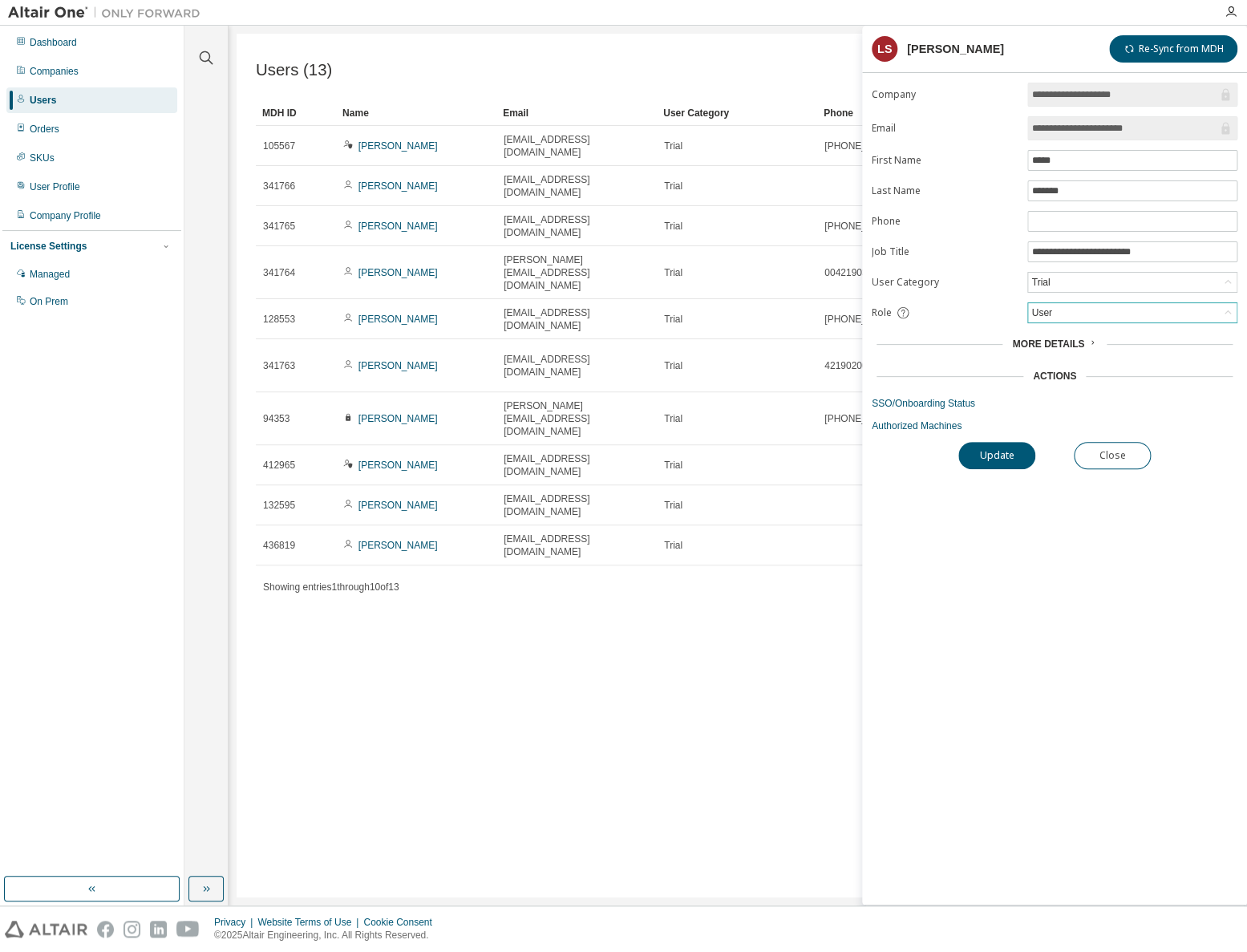
click at [1228, 310] on icon at bounding box center [1227, 312] width 7 height 4
click at [1086, 338] on li "Admin" at bounding box center [1132, 331] width 205 height 21
click at [1000, 454] on button "Update" at bounding box center [997, 455] width 77 height 28
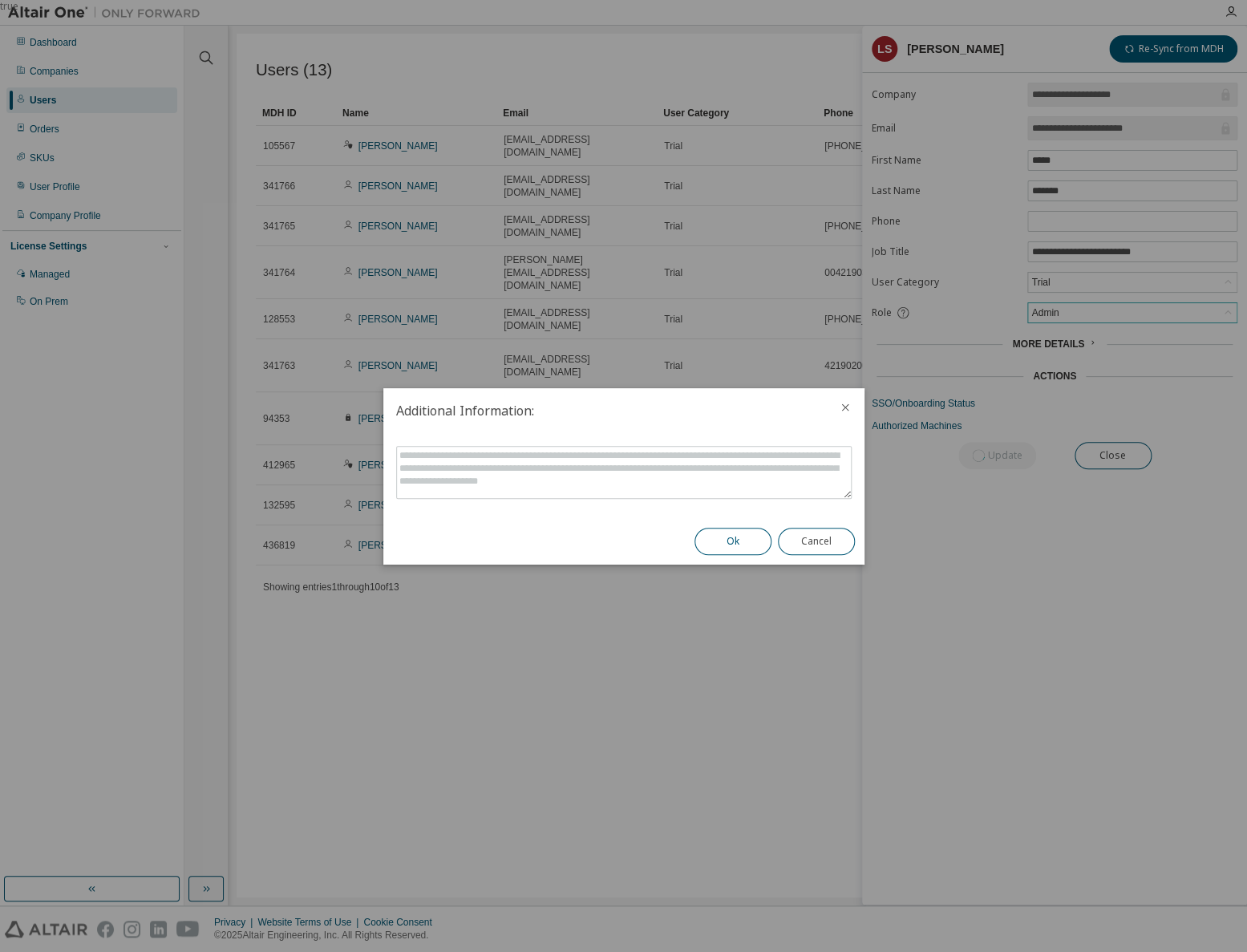
click at [733, 540] on button "Ok" at bounding box center [733, 541] width 77 height 28
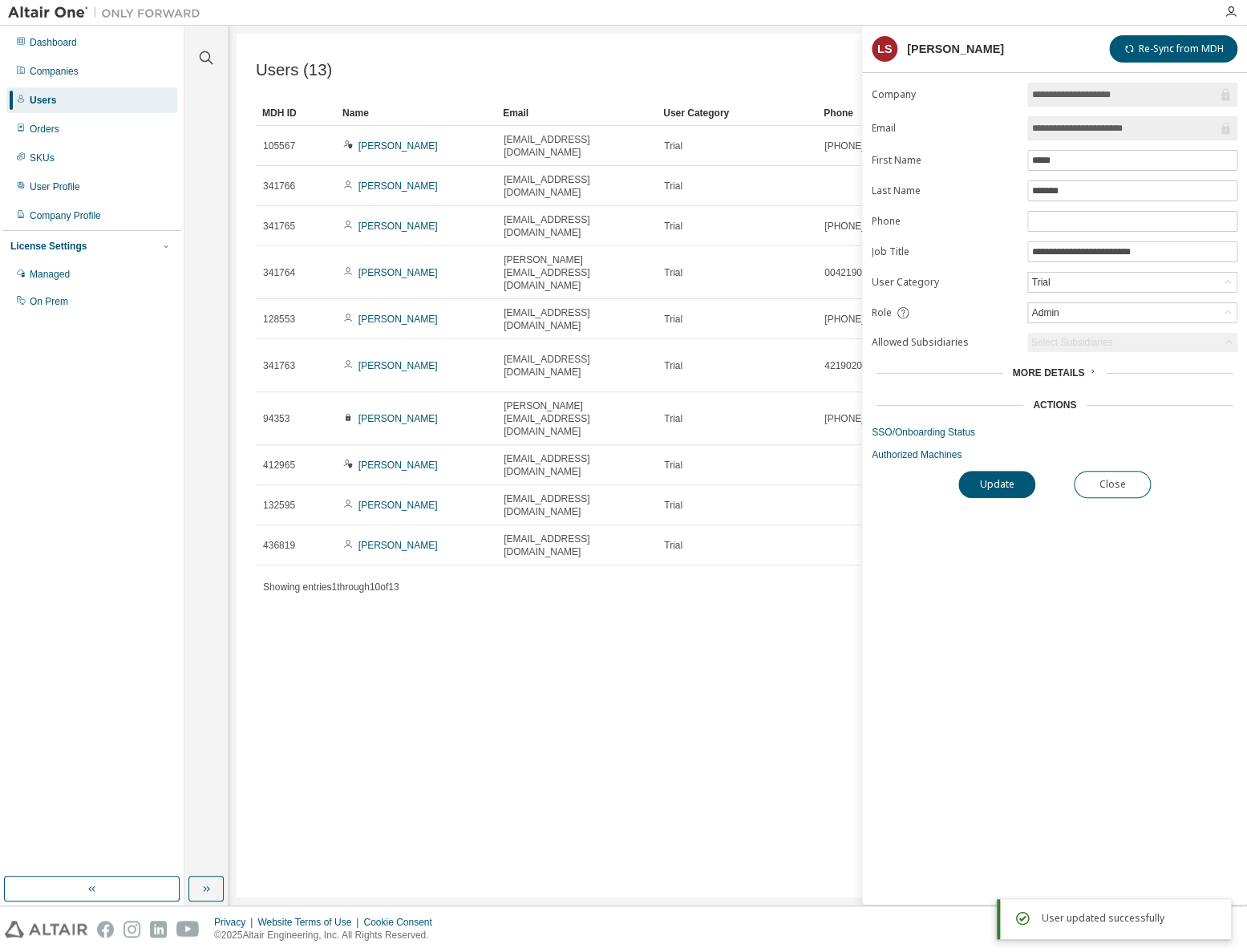
click at [633, 678] on div "Users (13) Import From CSV Export To CSV Add User Clear Load Save Save As Field…" at bounding box center [737, 465] width 1003 height 863
click at [1104, 484] on button "Close" at bounding box center [1112, 485] width 77 height 28
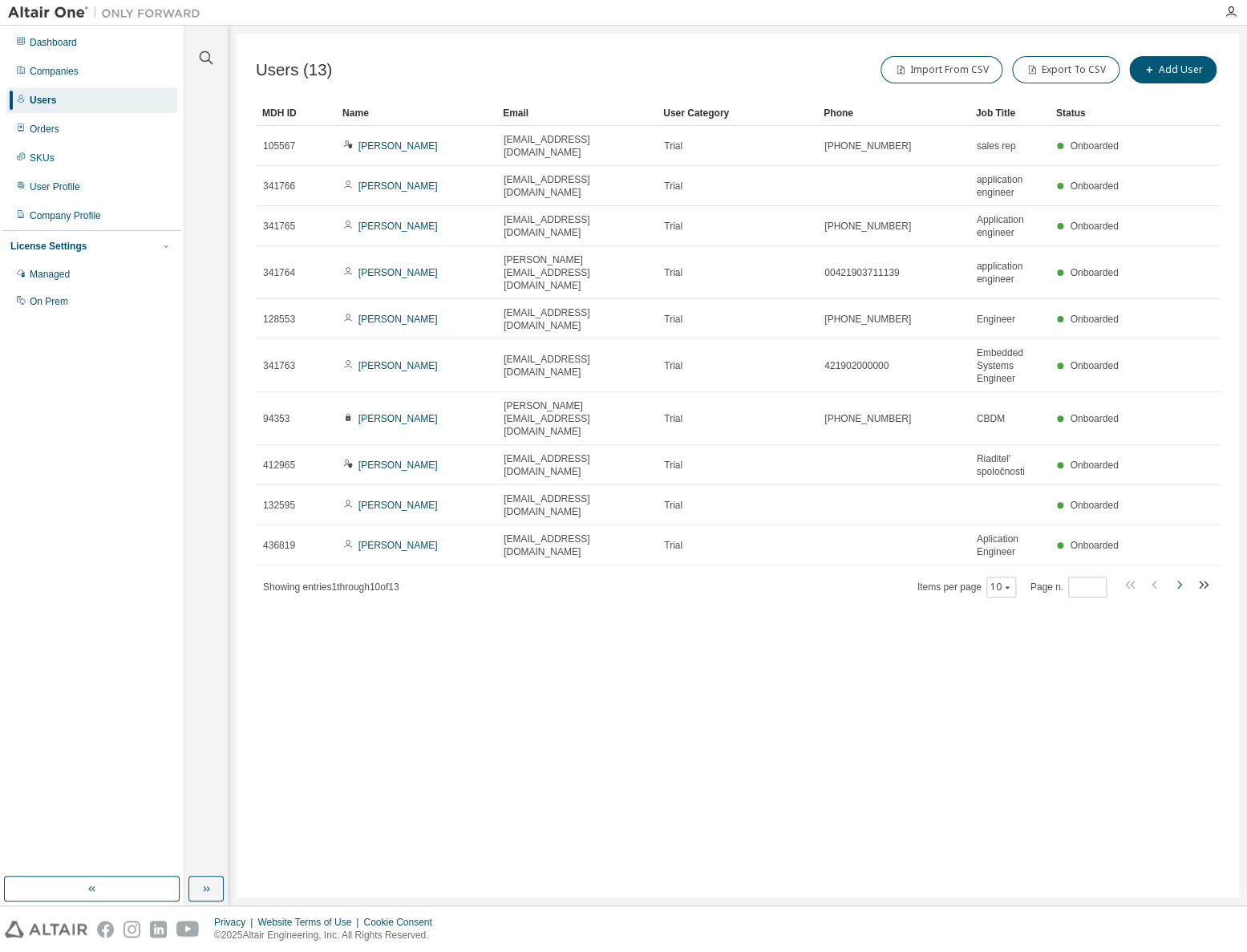
click at [1181, 575] on icon "button" at bounding box center [1179, 584] width 20 height 20
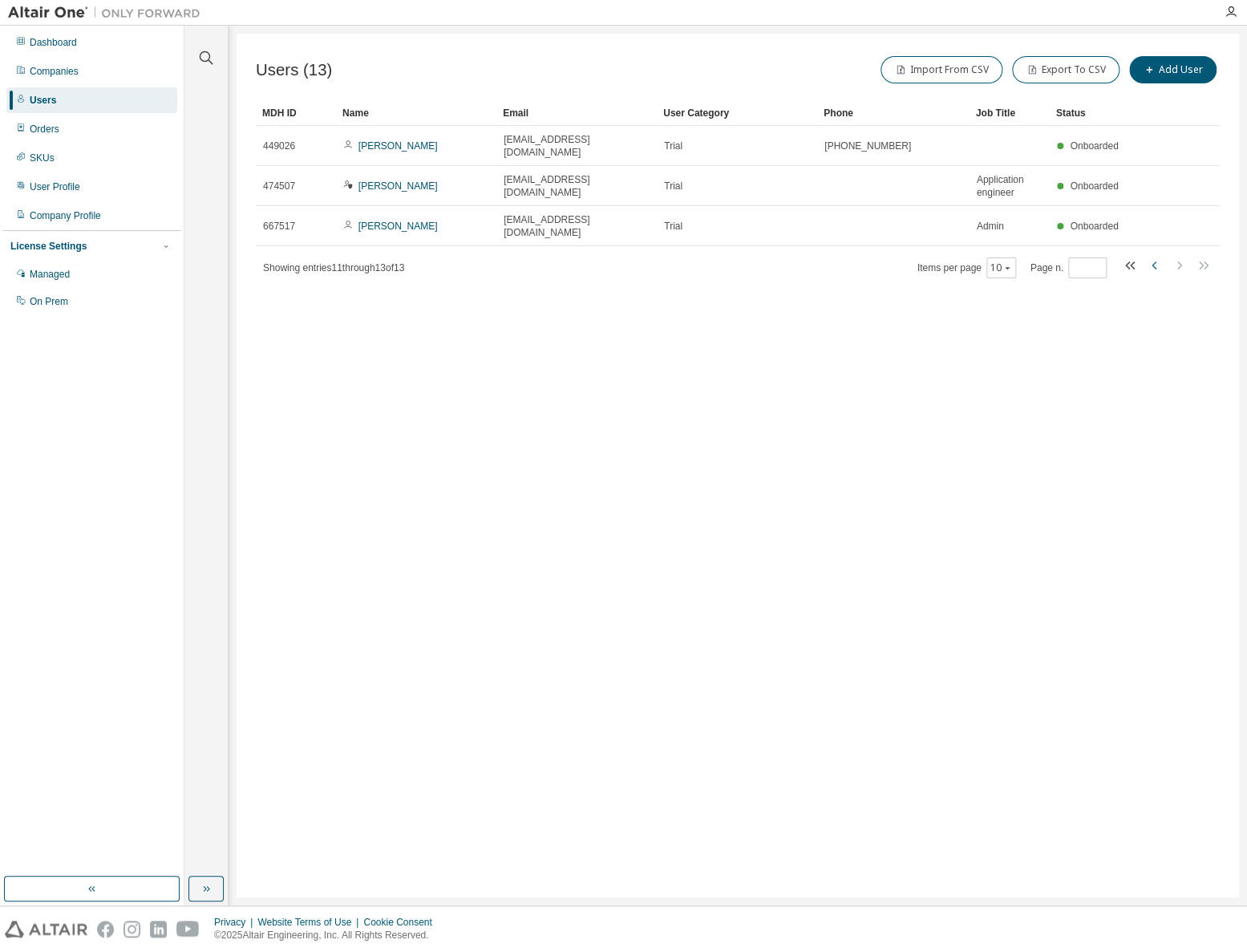
click at [1154, 256] on icon "button" at bounding box center [1155, 266] width 20 height 20
type input "*"
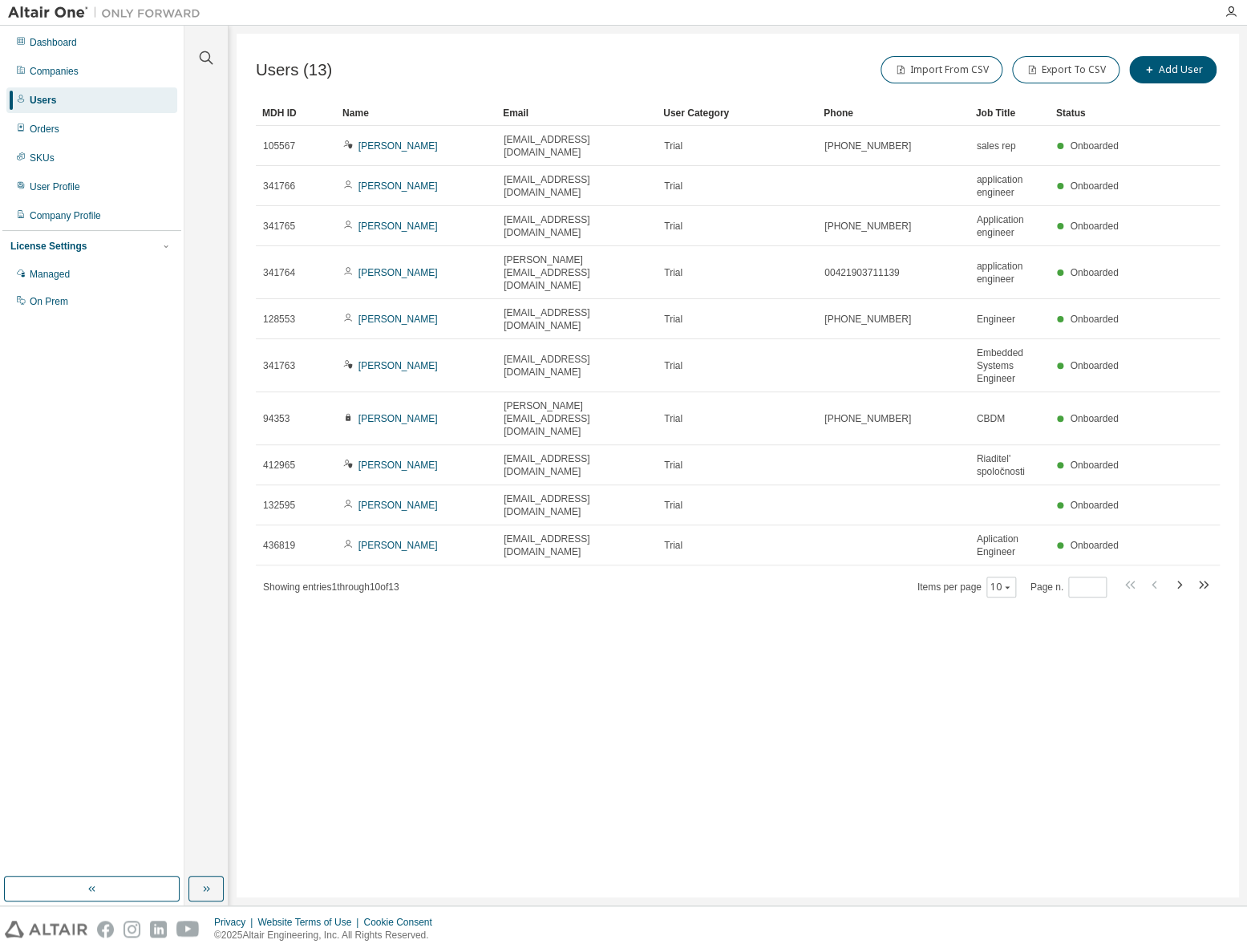
click at [556, 735] on div "Users (13) Import From CSV Export To CSV Add User Clear Load Save Save As Field…" at bounding box center [737, 465] width 1003 height 863
click at [699, 645] on div "Users (13) Import From CSV Export To CSV Add User Clear Load Save Save As Field…" at bounding box center [737, 465] width 1003 height 863
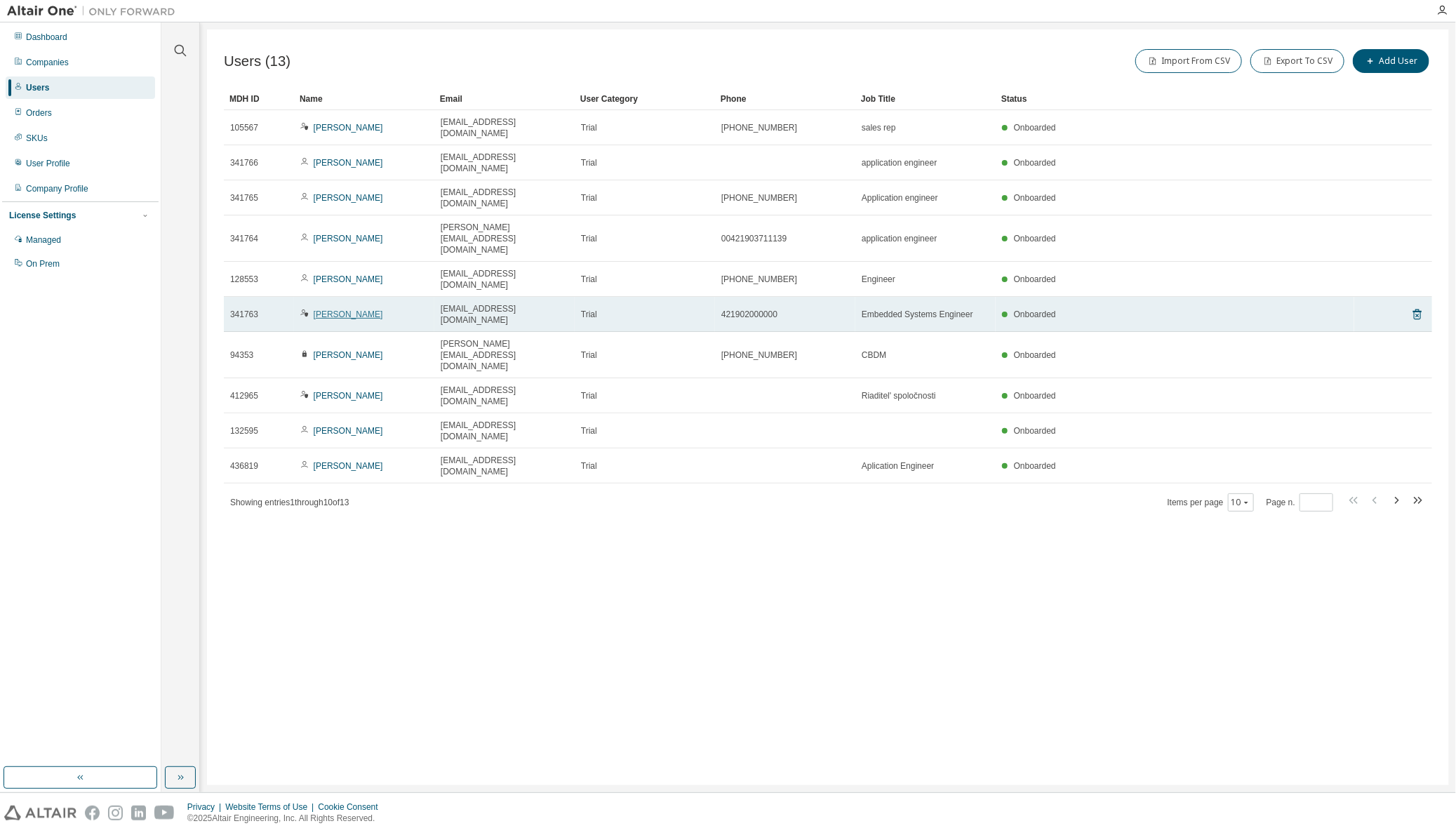
click at [342, 310] on link "[PERSON_NAME]" at bounding box center [348, 314] width 70 height 9
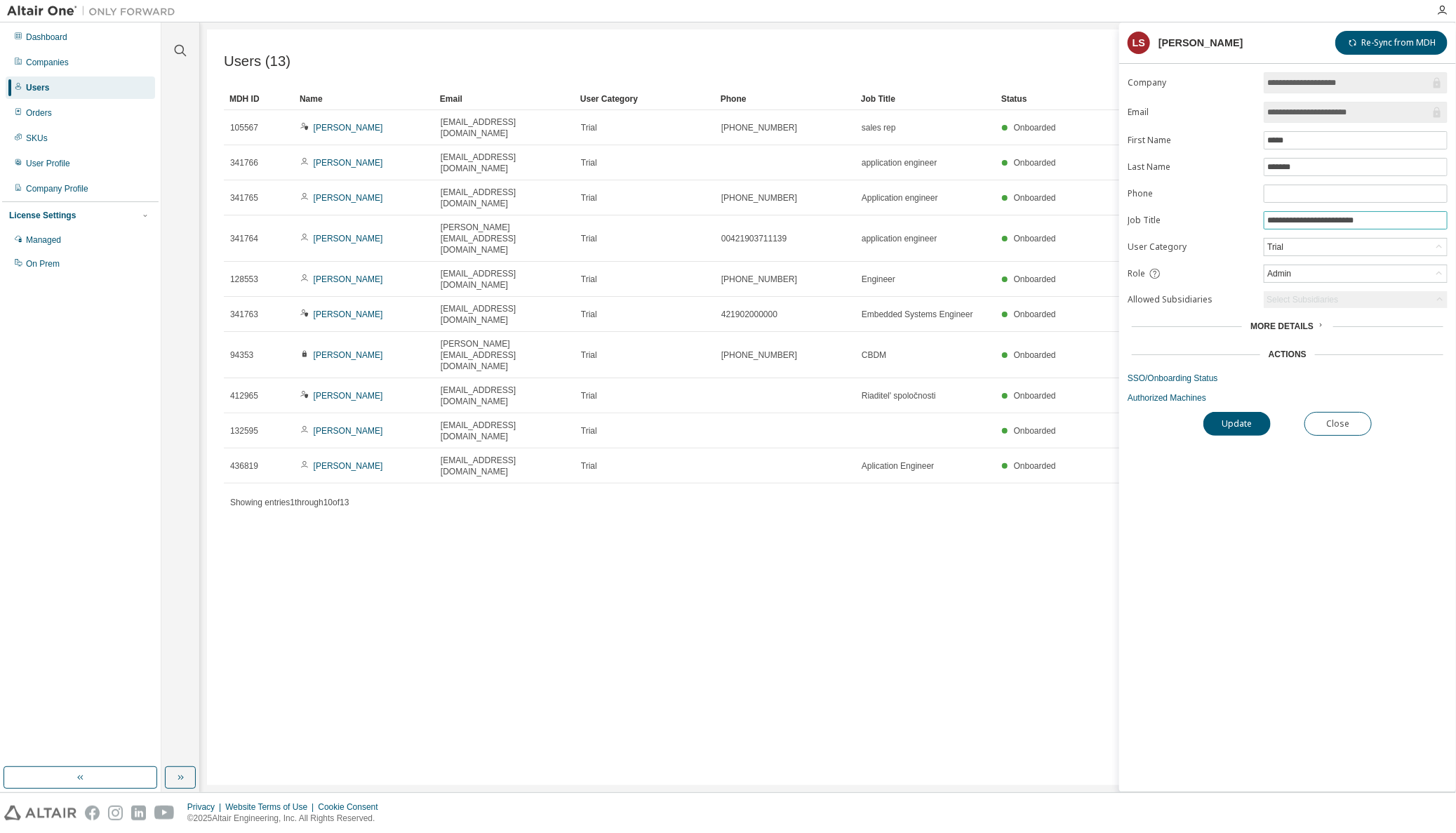
click at [1399, 217] on input "**********" at bounding box center [1355, 220] width 177 height 11
click at [1322, 245] on div "Trial" at bounding box center [1356, 247] width 183 height 17
click at [1334, 273] on div "Admin" at bounding box center [1356, 274] width 183 height 17
click at [1321, 273] on div "Admin" at bounding box center [1356, 274] width 183 height 17
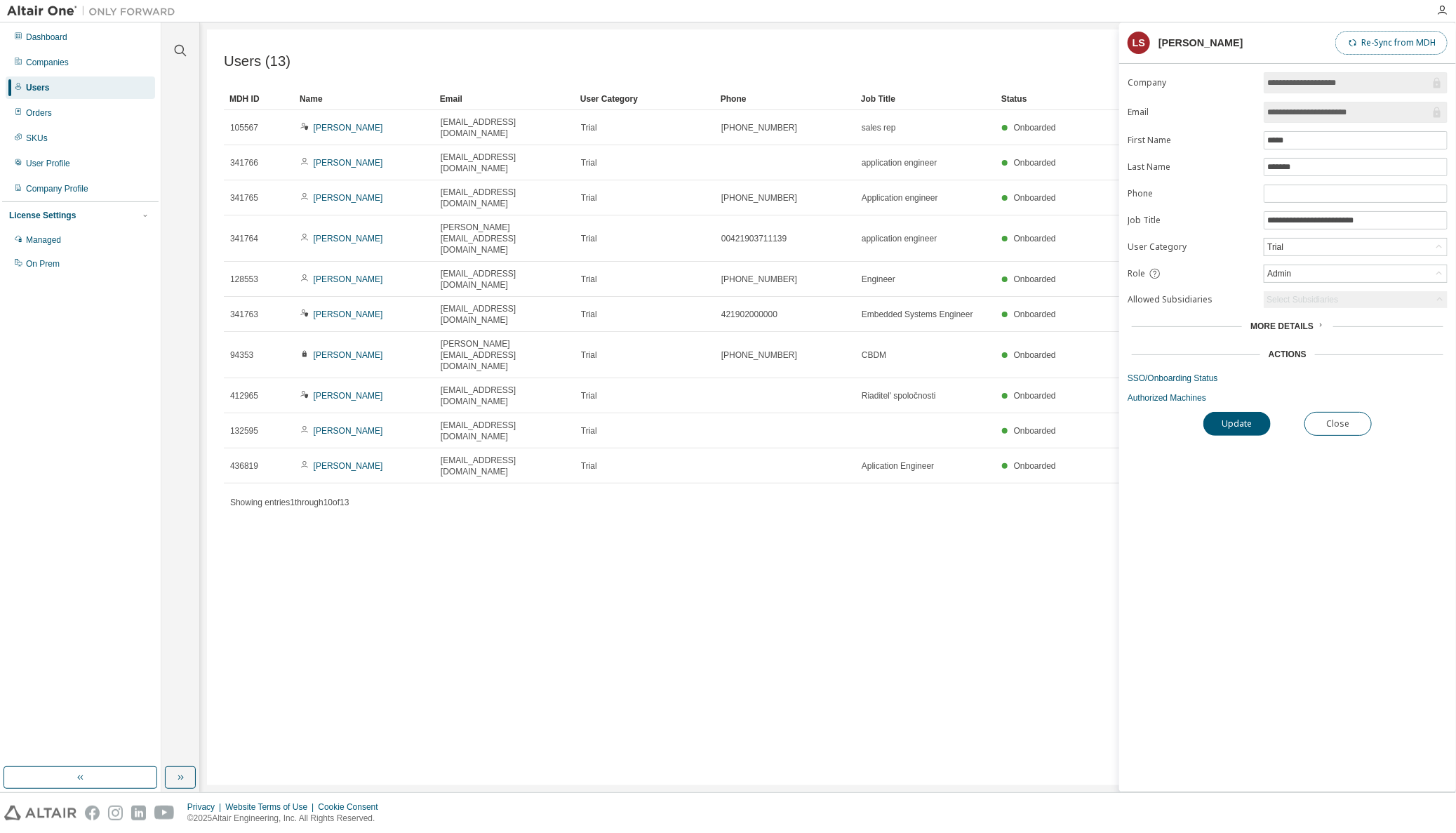
click at [1396, 42] on button "Re-Sync from MDH" at bounding box center [1391, 43] width 112 height 24
click at [1241, 420] on button "Update" at bounding box center [1237, 424] width 67 height 24
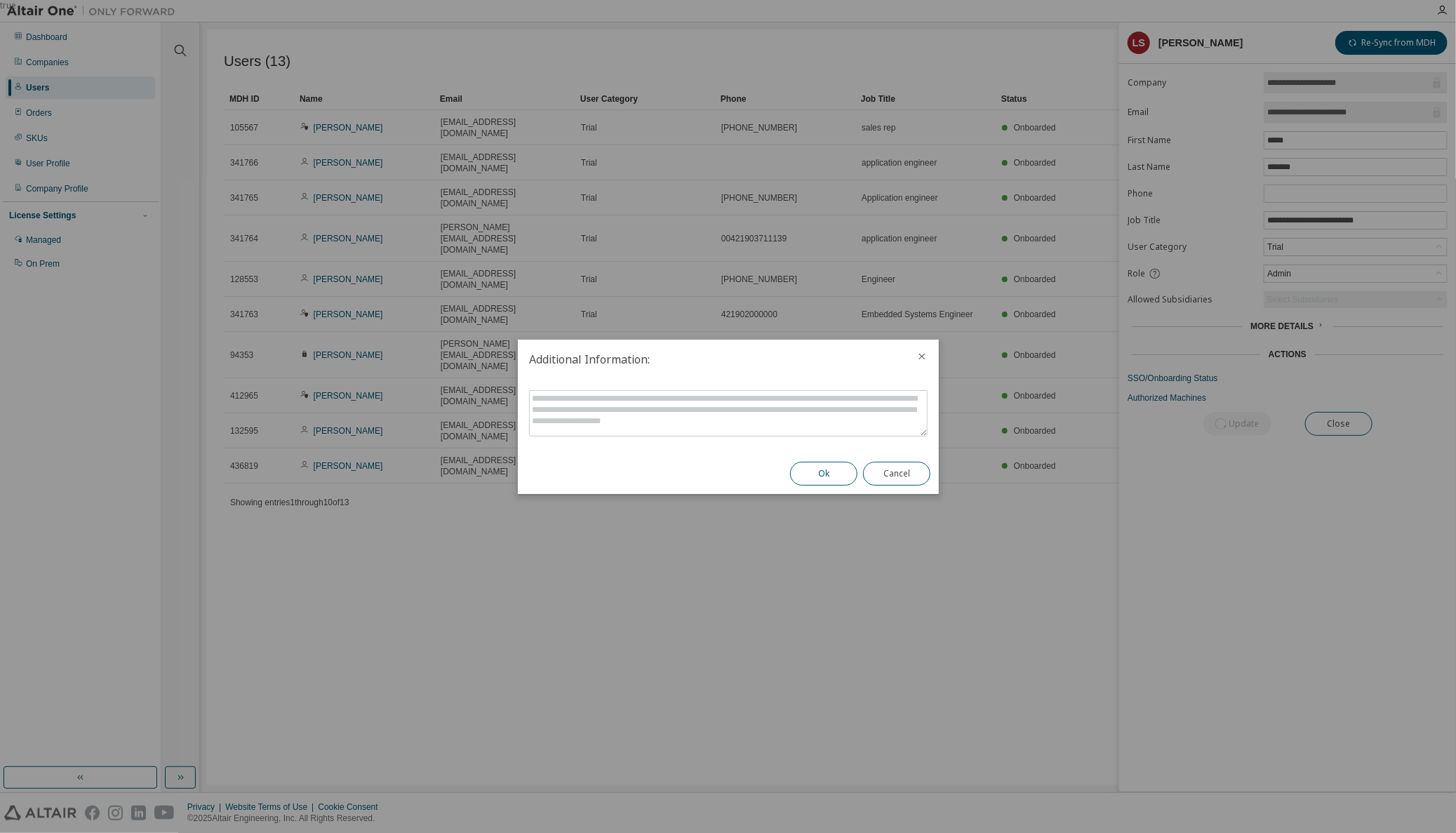
click at [824, 470] on button "Ok" at bounding box center [824, 473] width 67 height 24
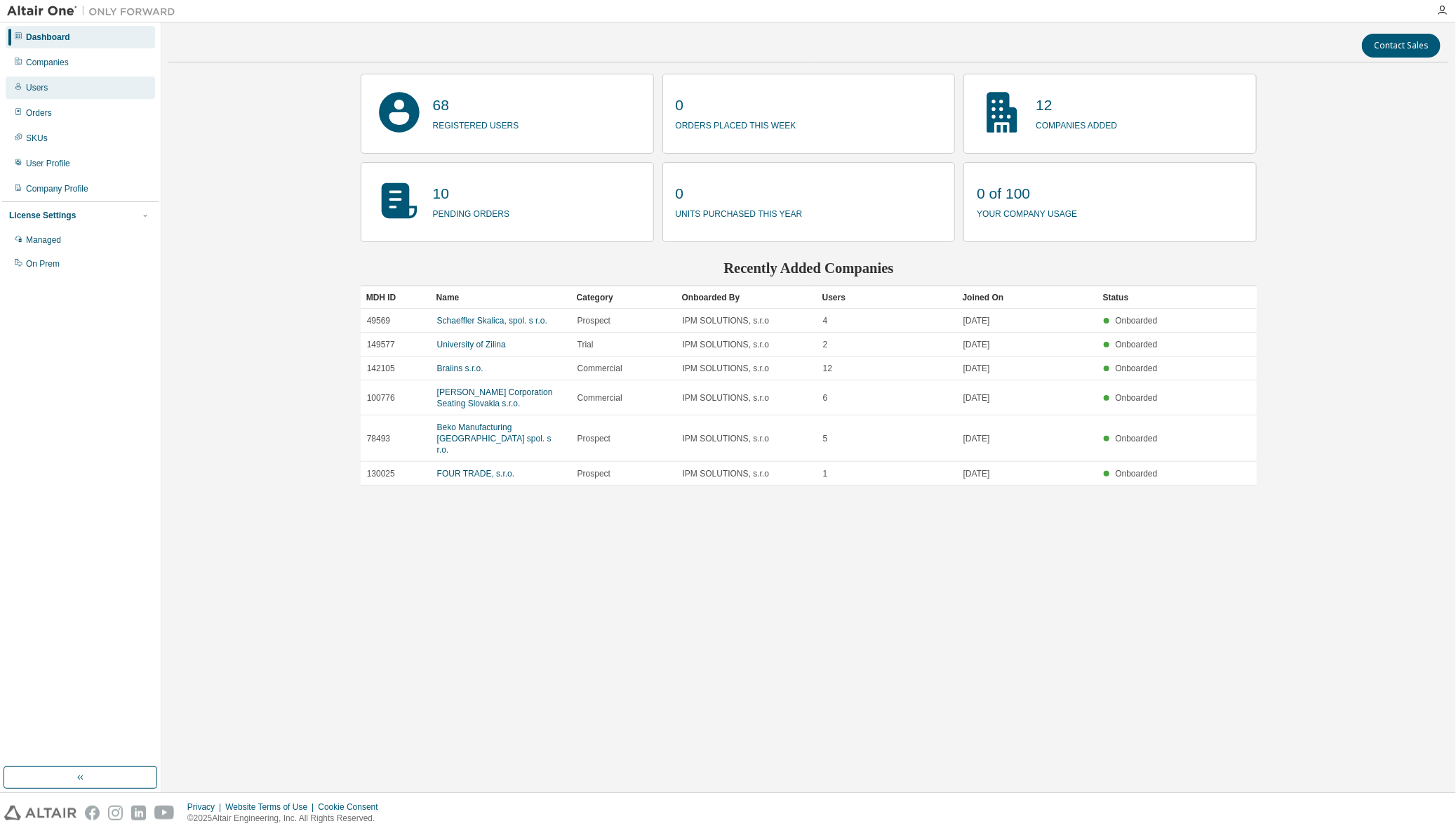
click at [24, 85] on div "Users" at bounding box center [80, 88] width 149 height 22
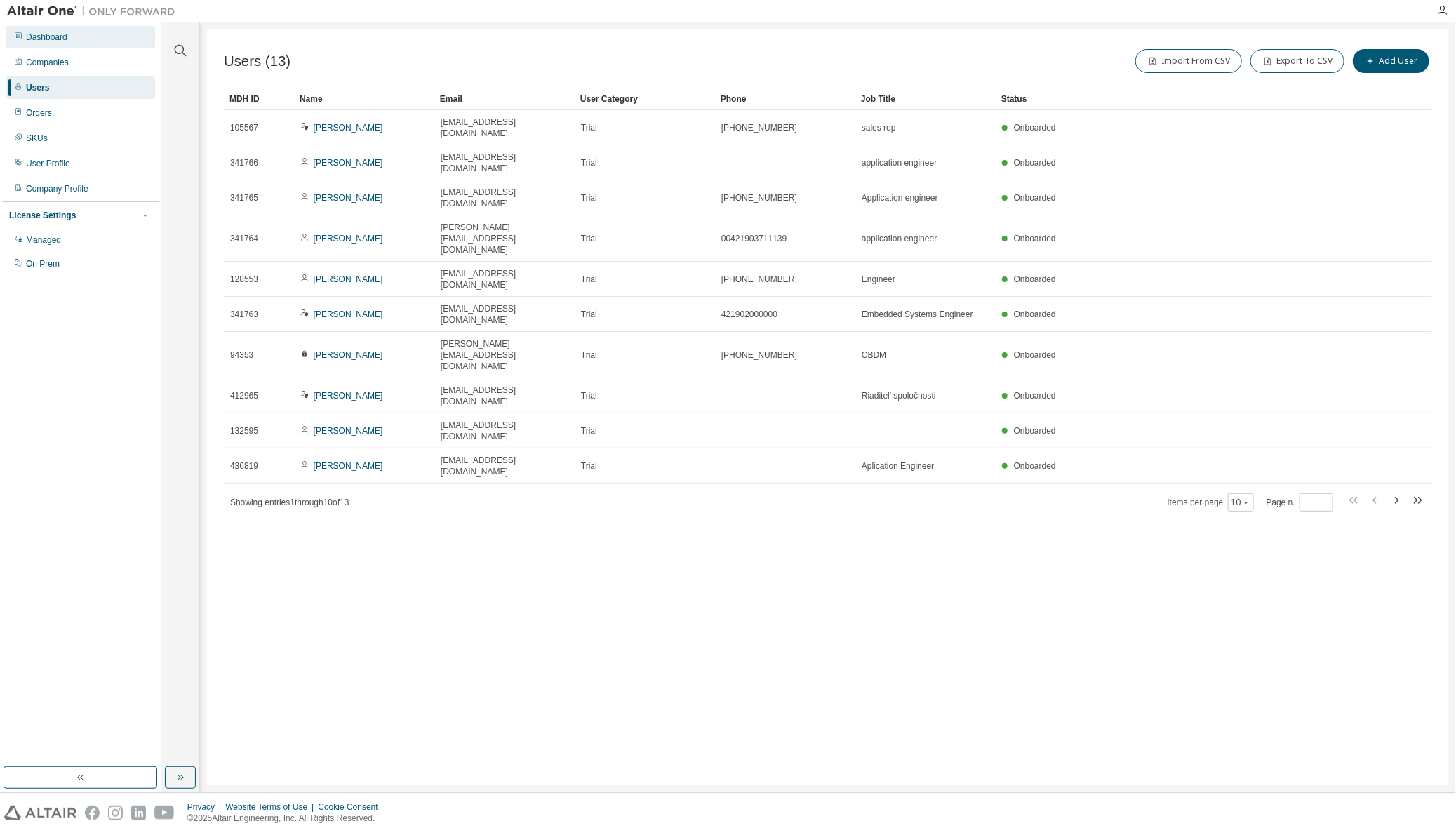
click at [37, 38] on div "Dashboard" at bounding box center [47, 37] width 41 height 11
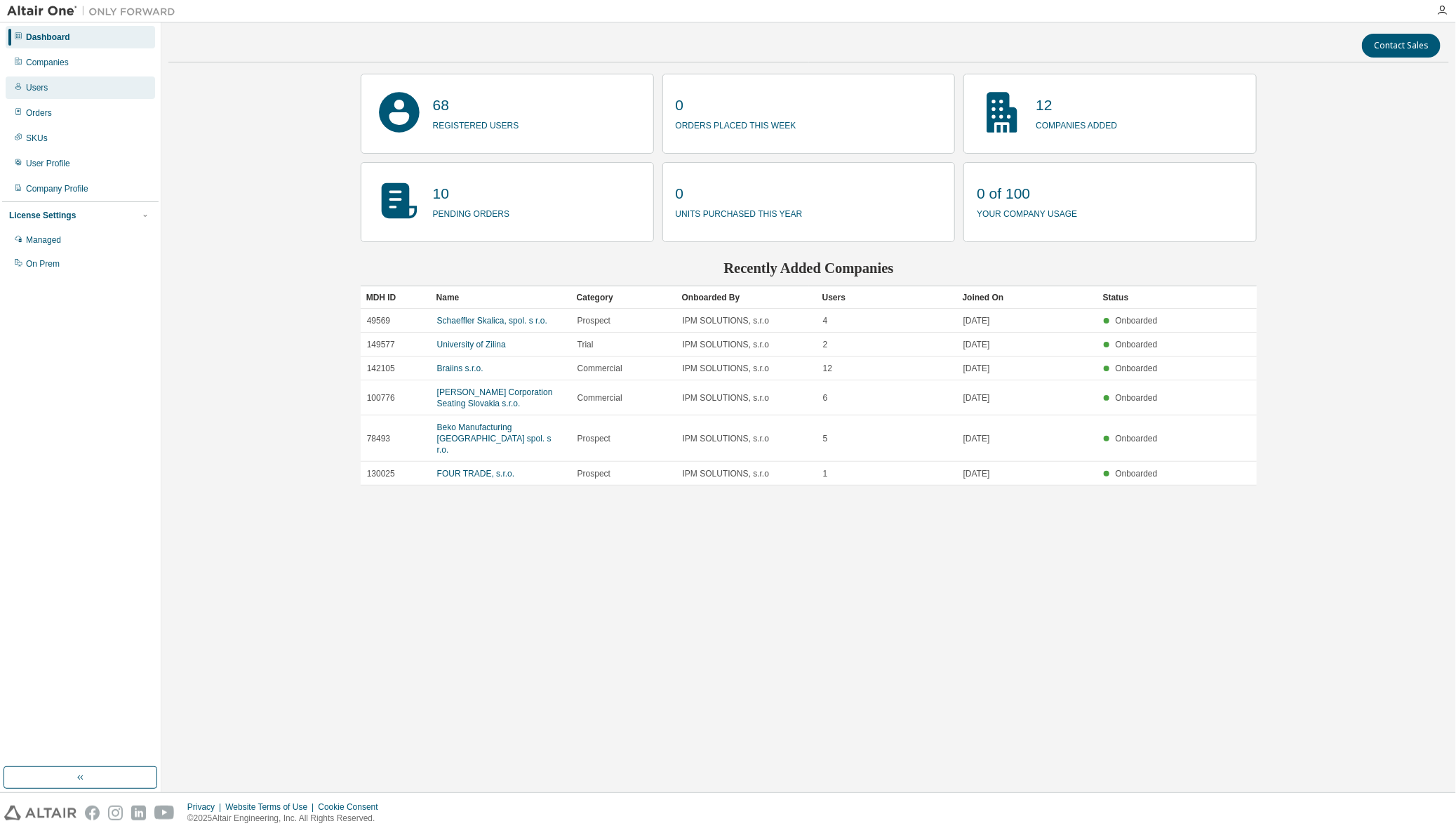
click at [26, 85] on div "Users" at bounding box center [36, 87] width 22 height 11
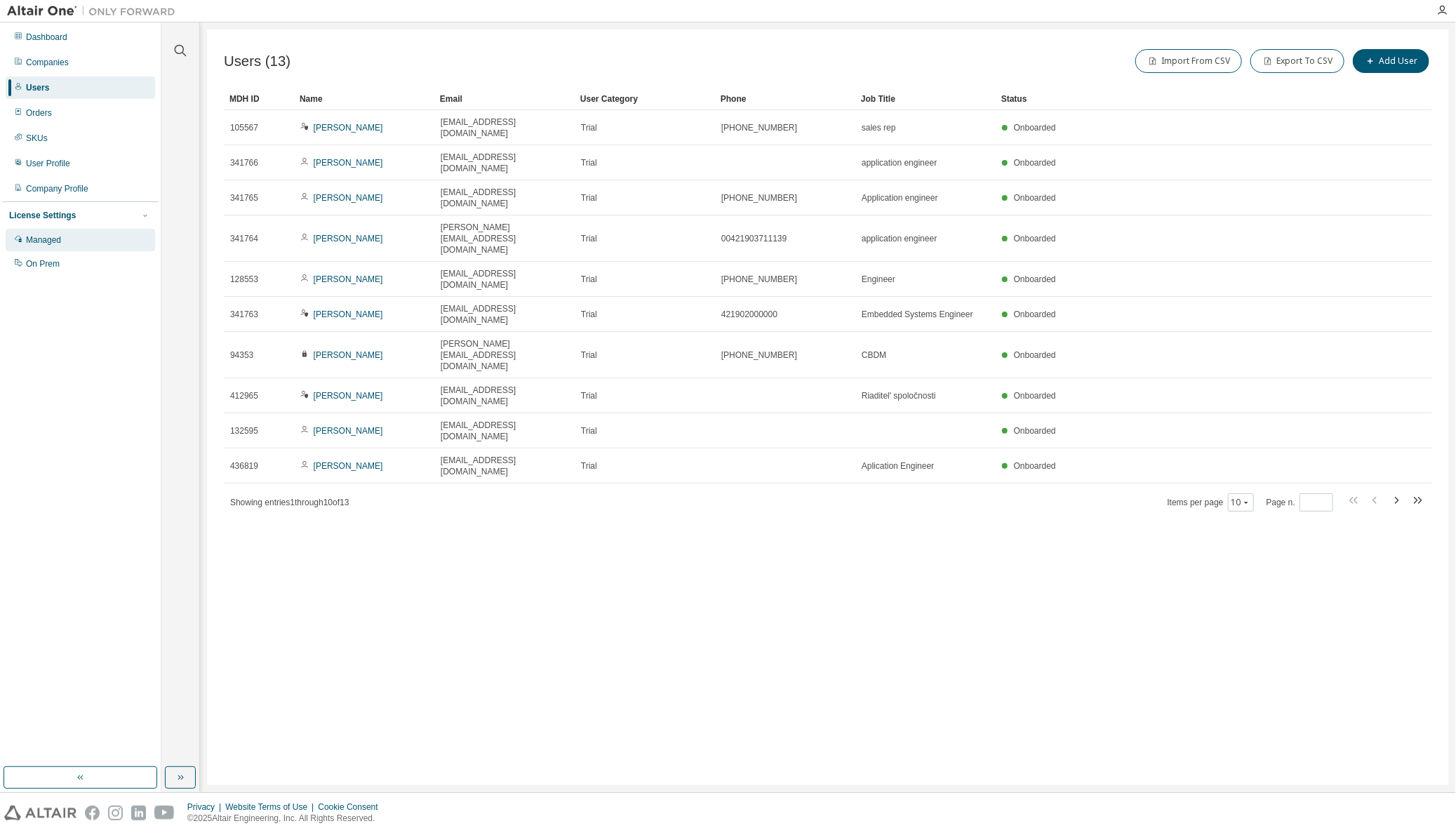
click at [35, 241] on div "Managed" at bounding box center [43, 240] width 35 height 11
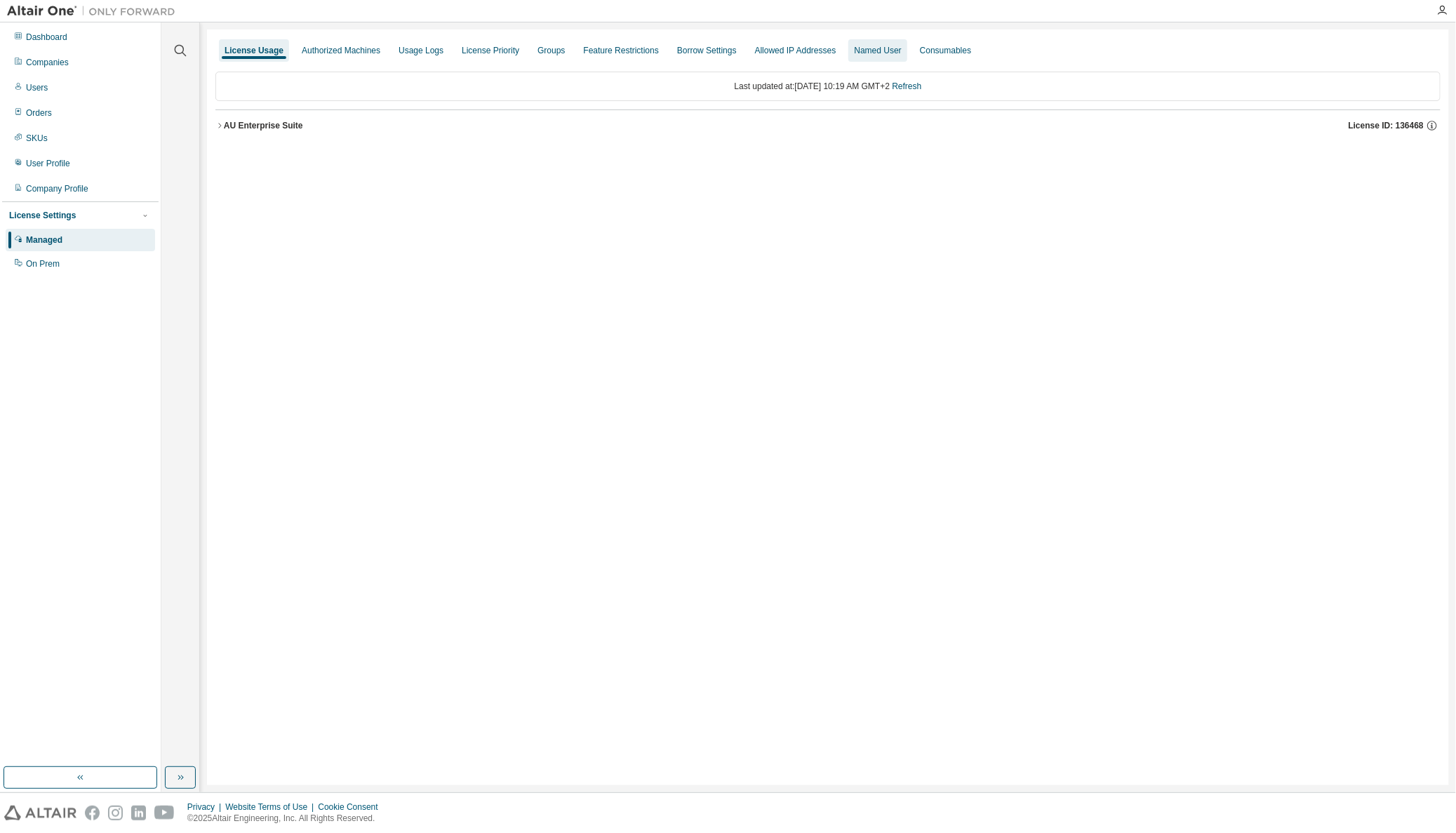
click at [854, 53] on div "Named User" at bounding box center [877, 50] width 47 height 11
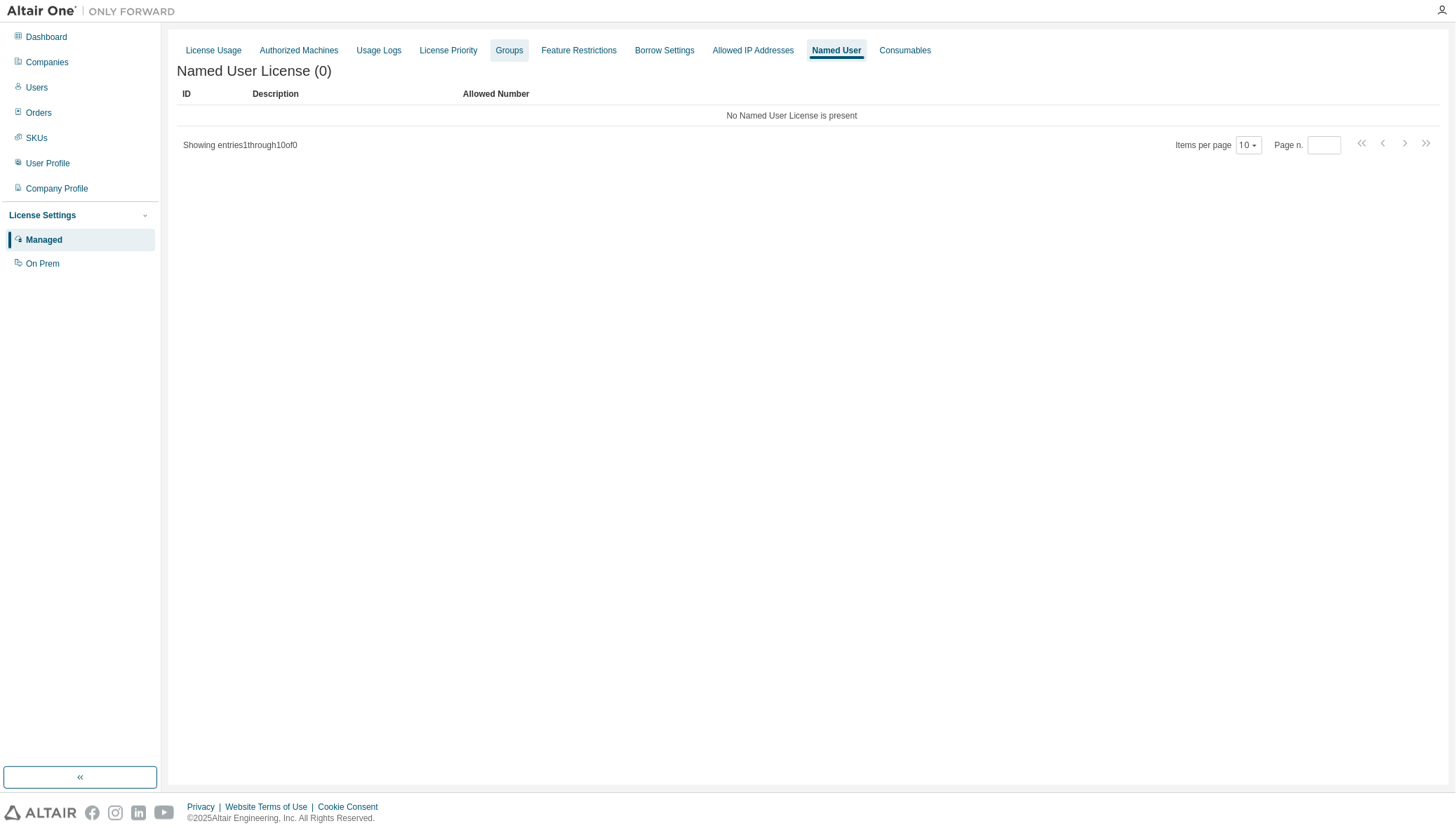
click at [499, 48] on div "Groups" at bounding box center [510, 50] width 28 height 11
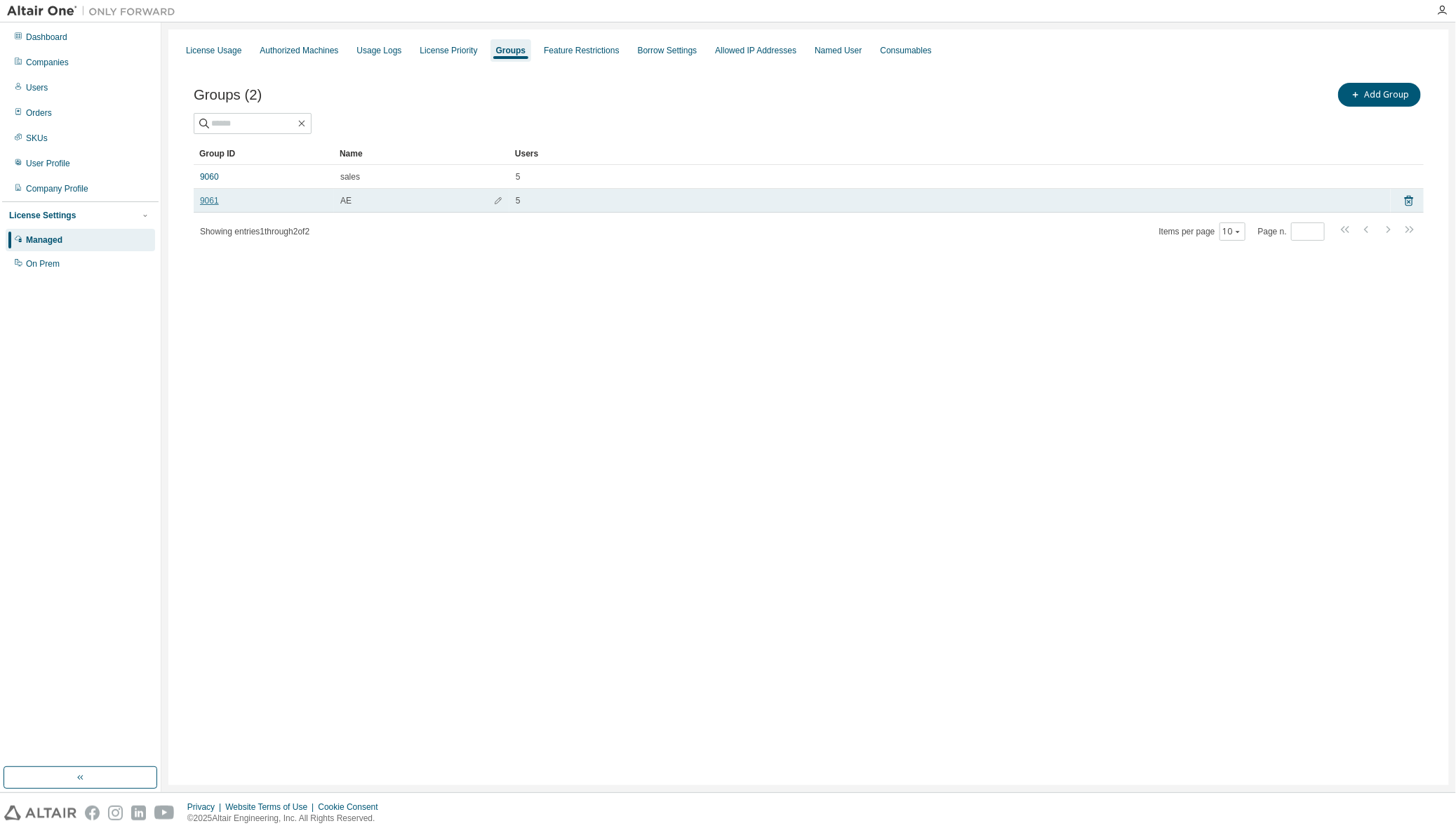
click at [209, 202] on link "9061" at bounding box center [210, 200] width 19 height 11
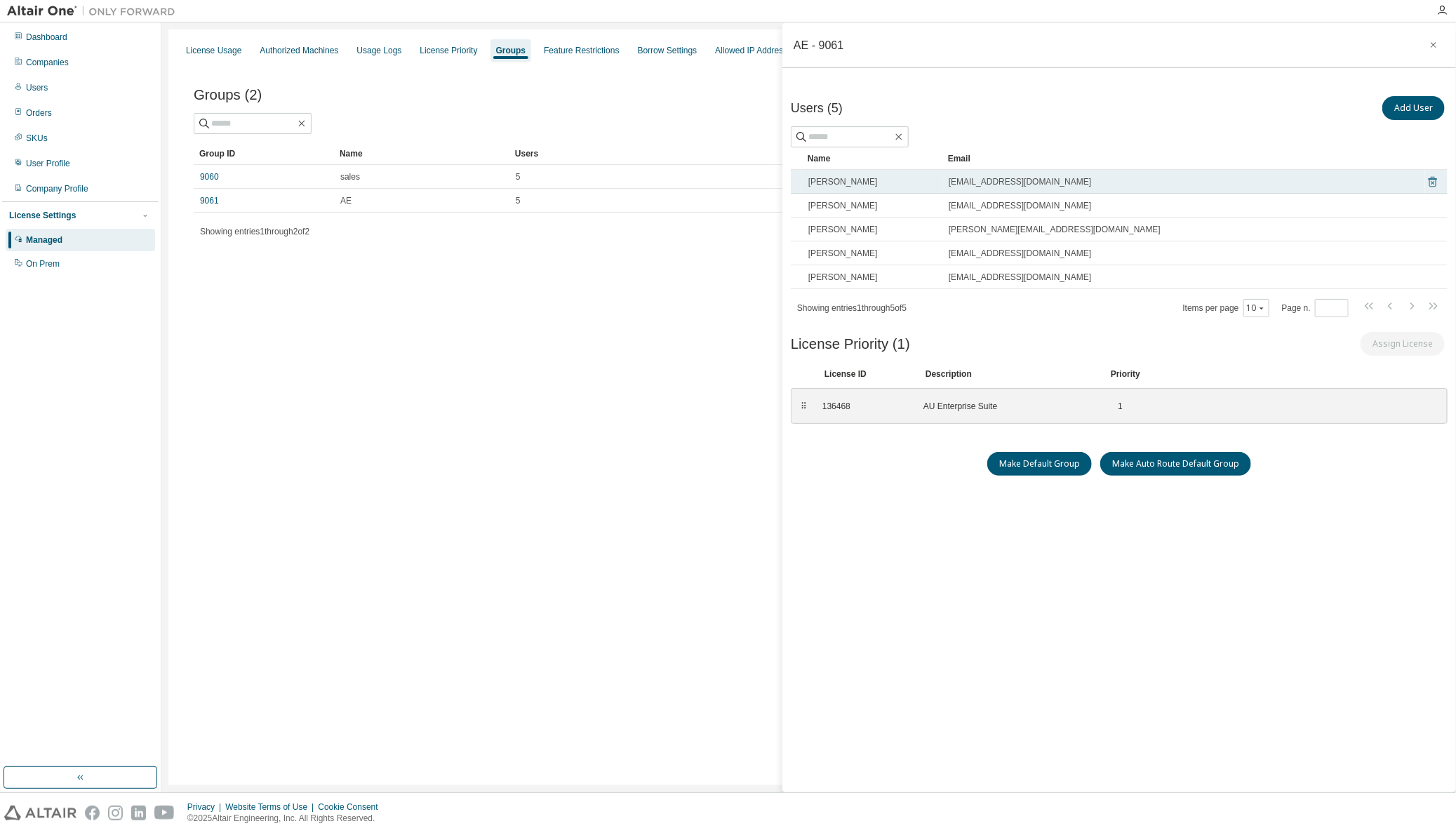
click at [1433, 179] on icon at bounding box center [1433, 182] width 13 height 17
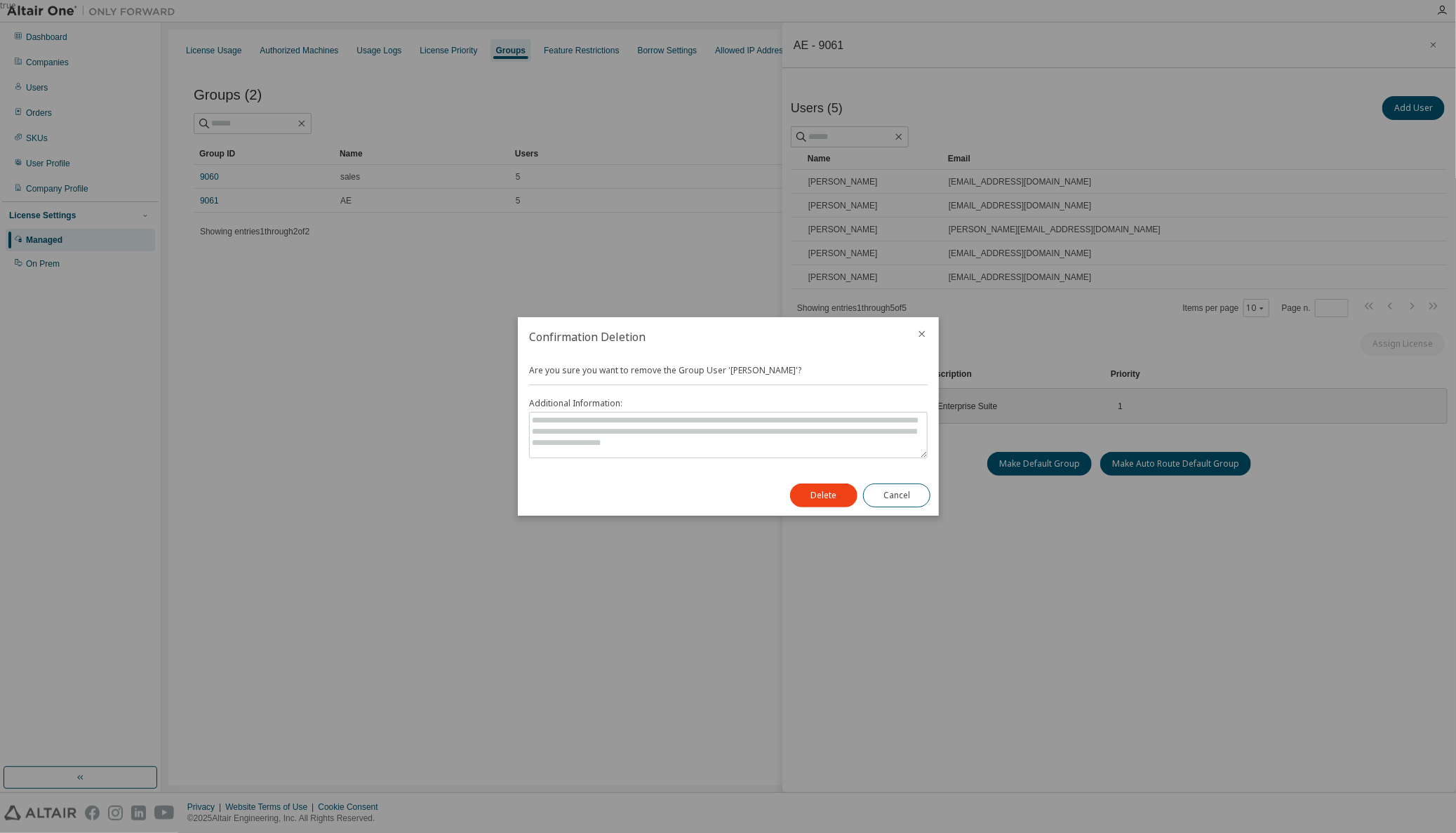
click at [788, 496] on div "Delete Cancel" at bounding box center [860, 495] width 157 height 41
click at [833, 499] on button "Delete" at bounding box center [824, 496] width 67 height 24
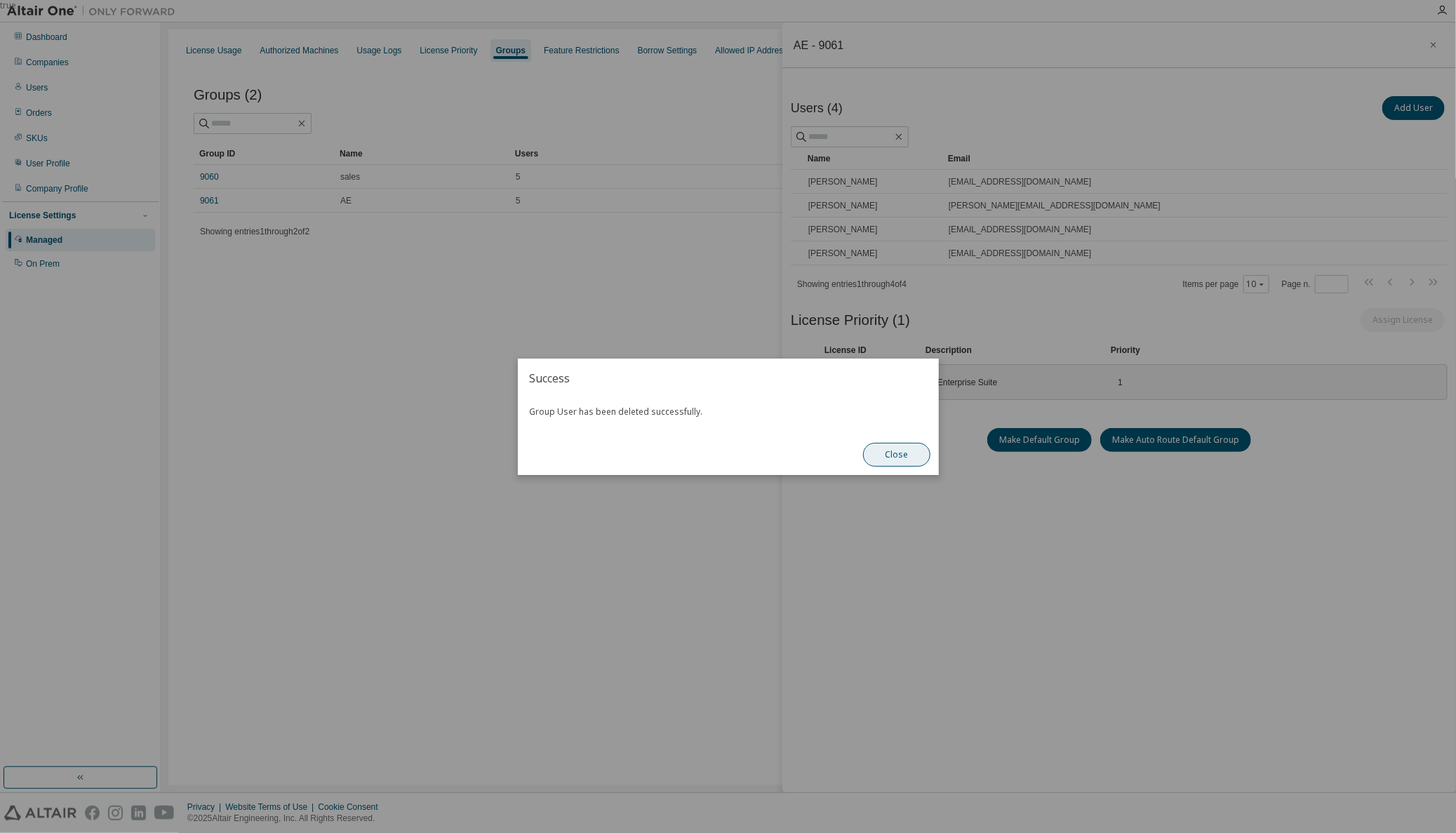
click at [900, 461] on button "Close" at bounding box center [897, 454] width 67 height 24
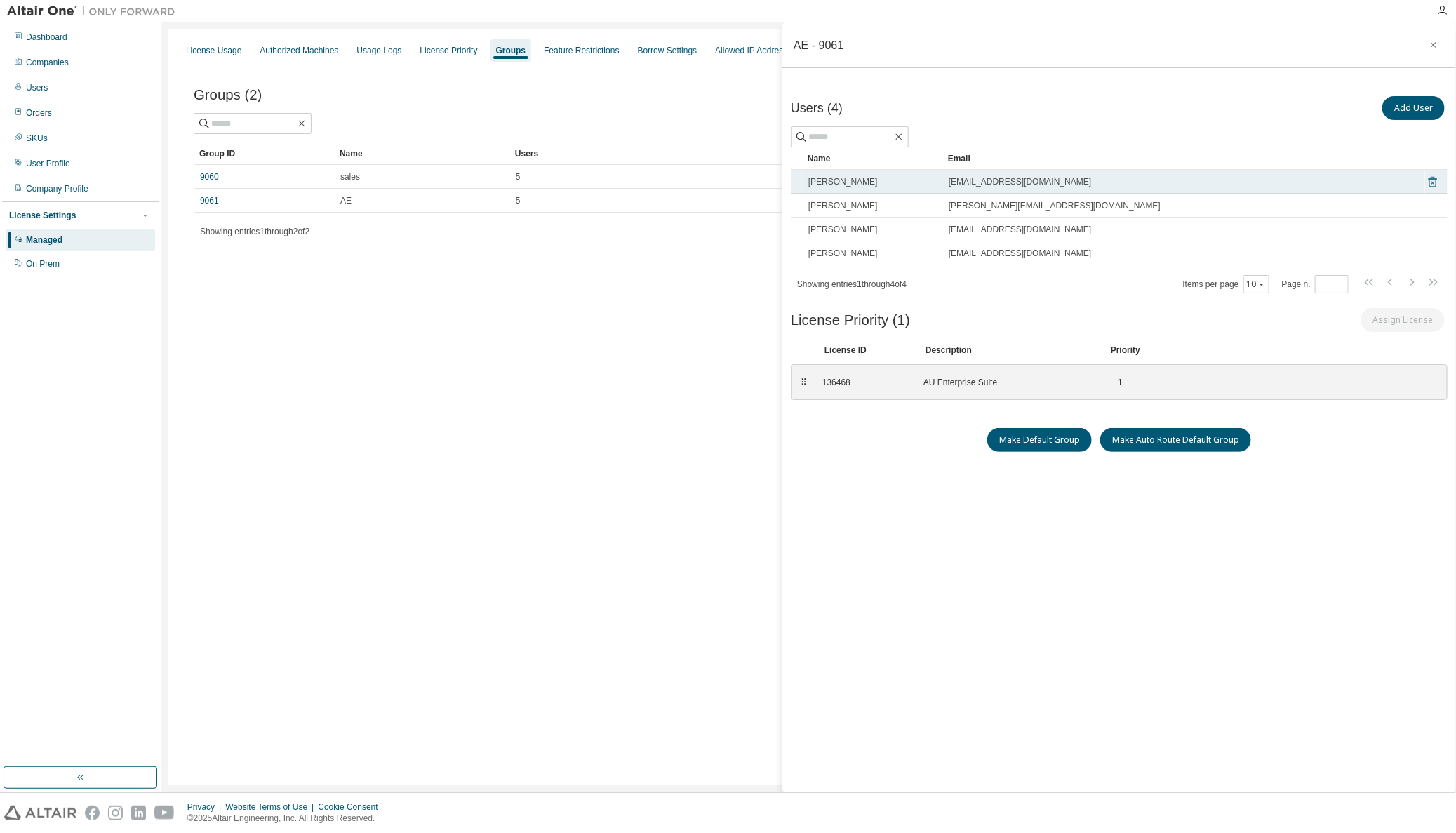
click at [1436, 178] on icon at bounding box center [1434, 182] width 9 height 10
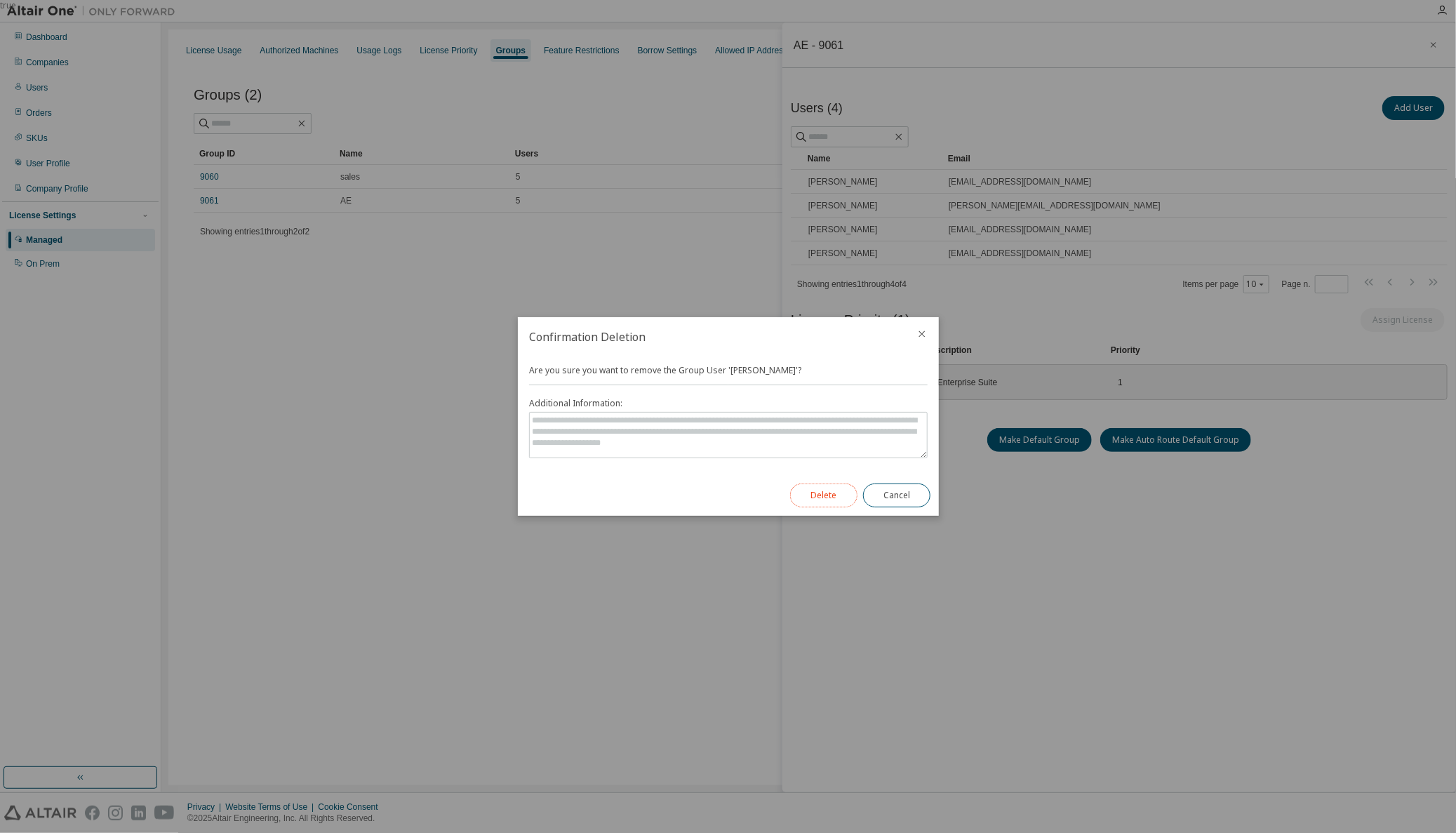
click at [828, 496] on button "Delete" at bounding box center [824, 496] width 67 height 24
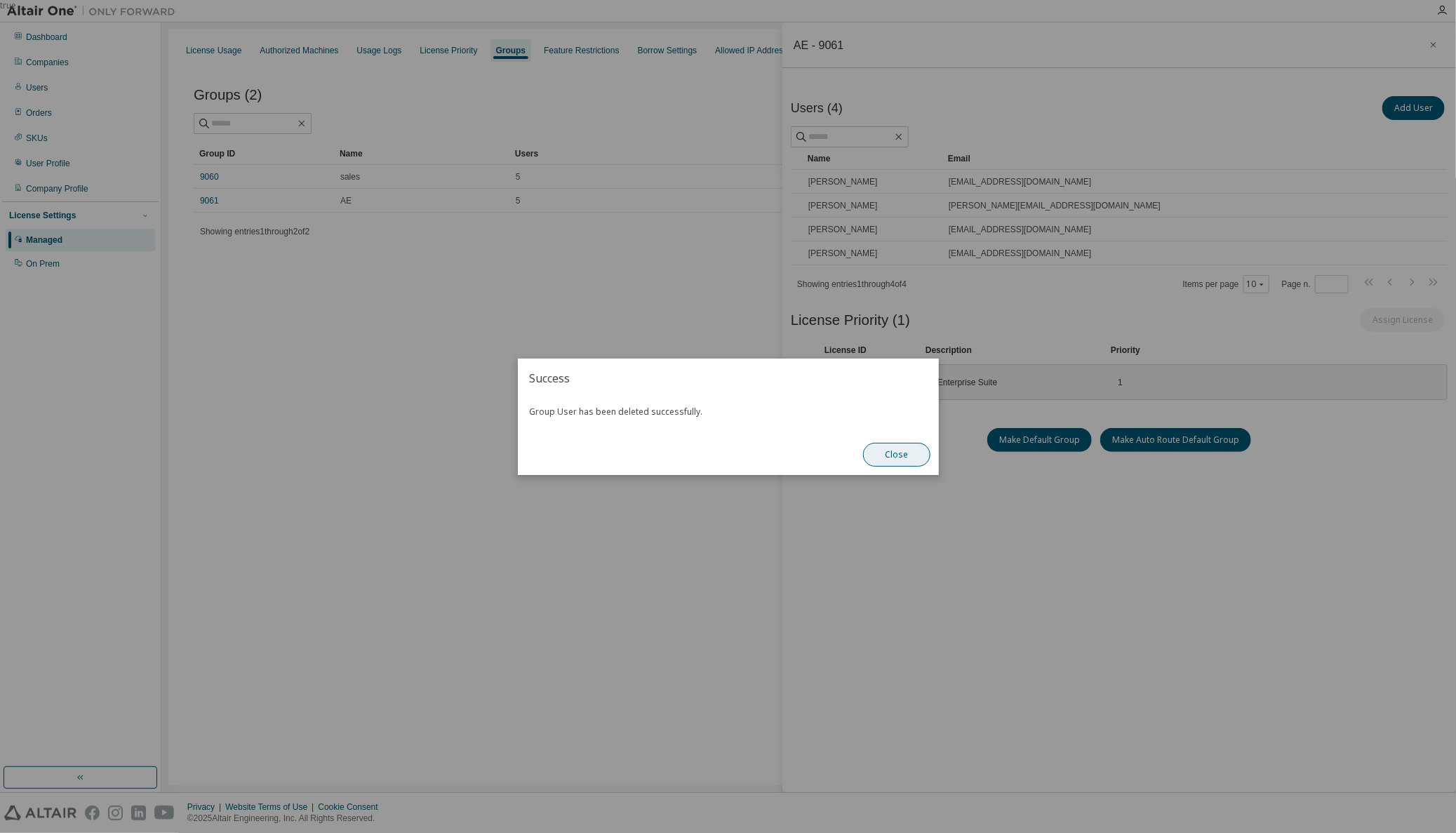
click at [906, 456] on button "Close" at bounding box center [897, 454] width 67 height 24
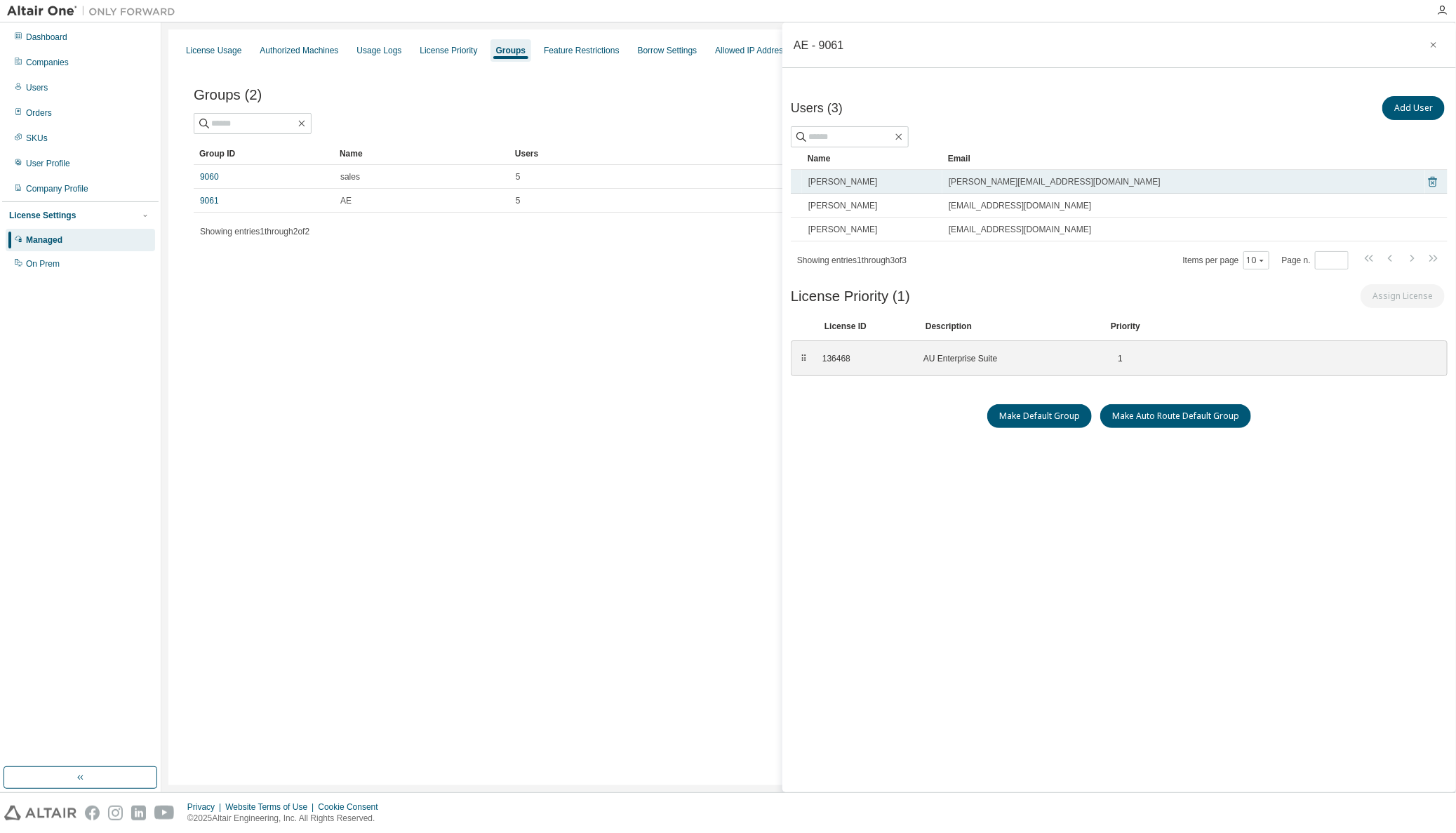
click at [1436, 182] on icon at bounding box center [1433, 182] width 13 height 17
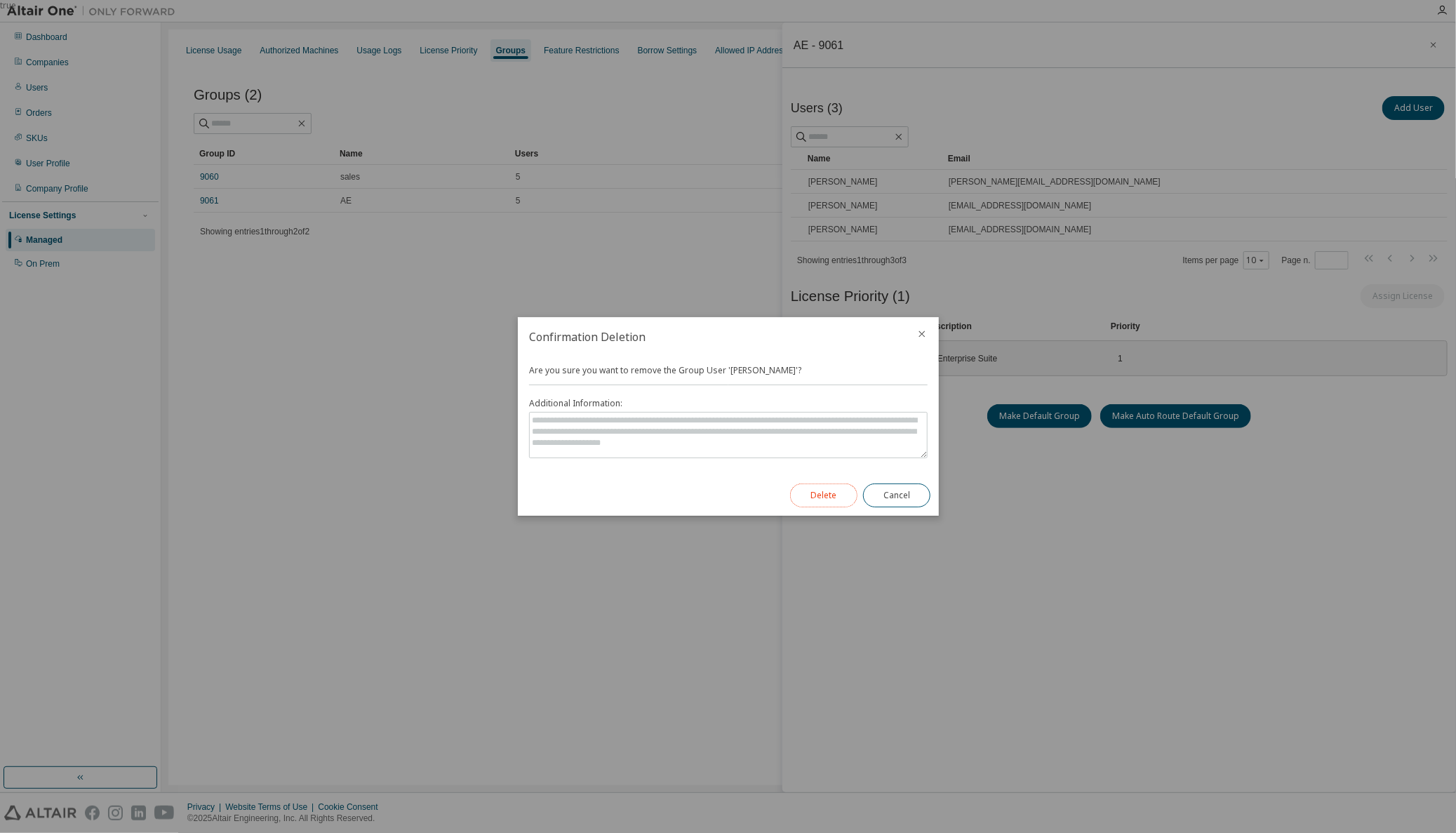
click at [817, 495] on button "Delete" at bounding box center [824, 496] width 67 height 24
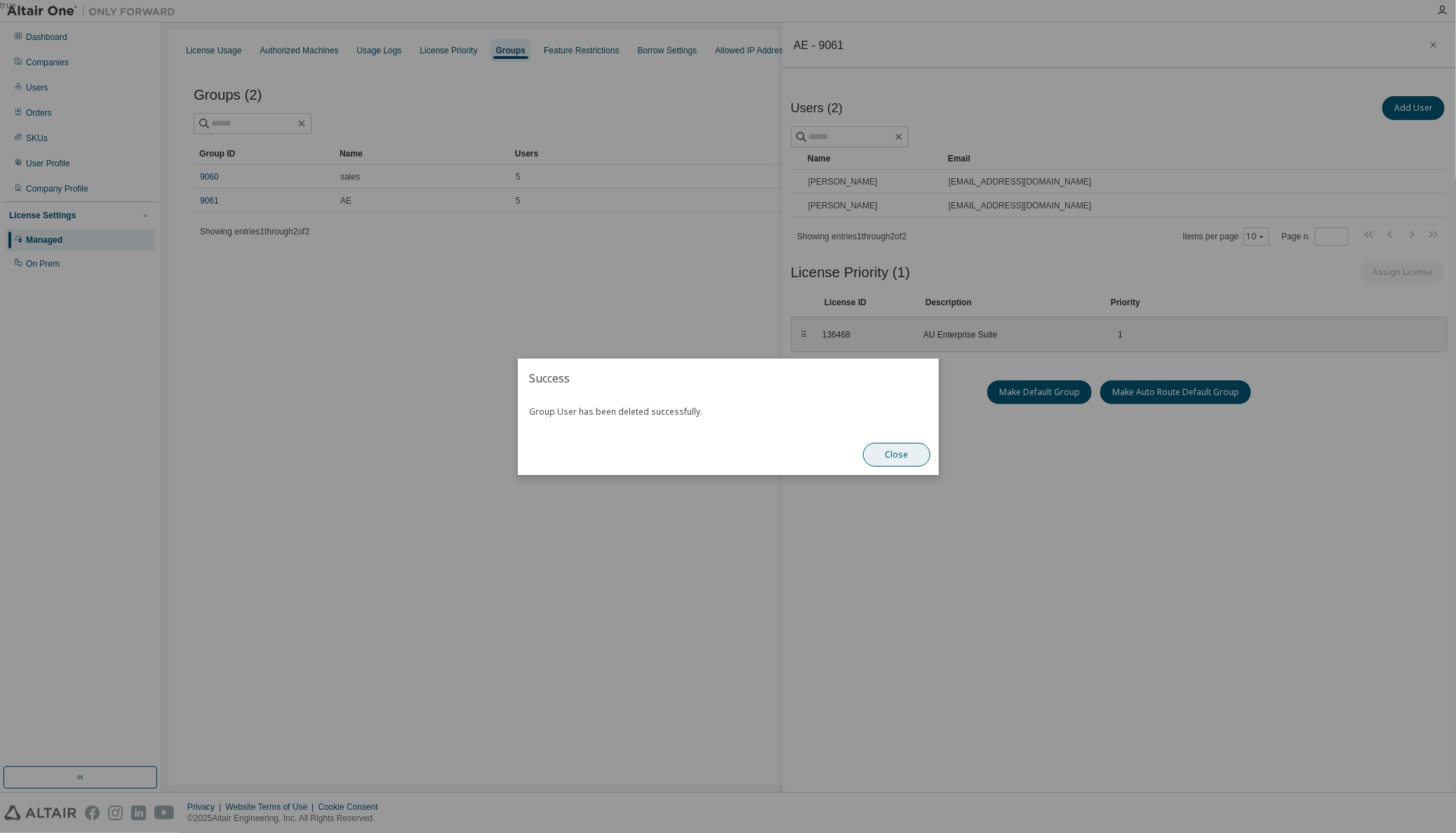
click at [890, 451] on button "Close" at bounding box center [897, 454] width 67 height 24
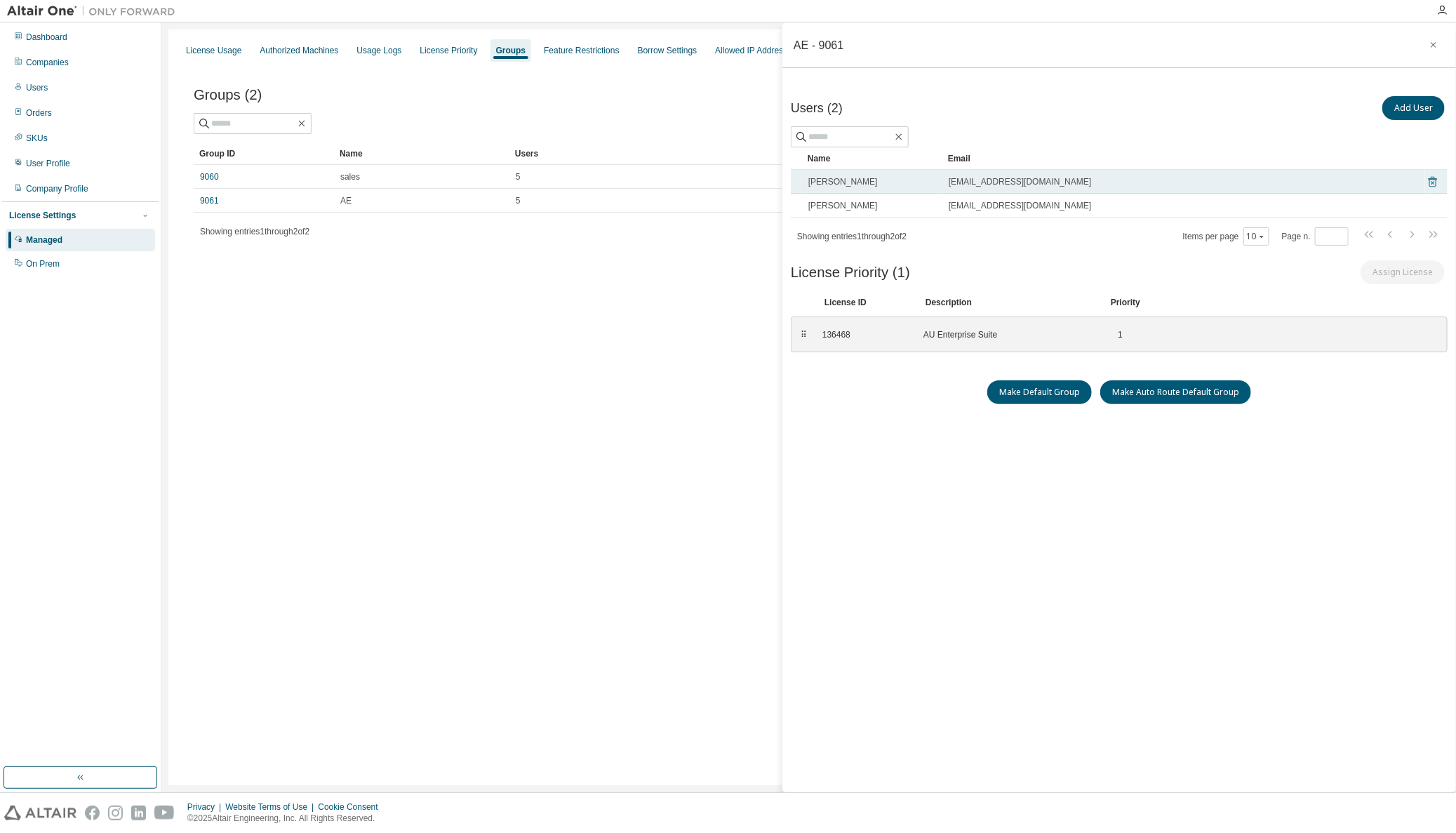
click at [1437, 175] on icon at bounding box center [1433, 182] width 13 height 17
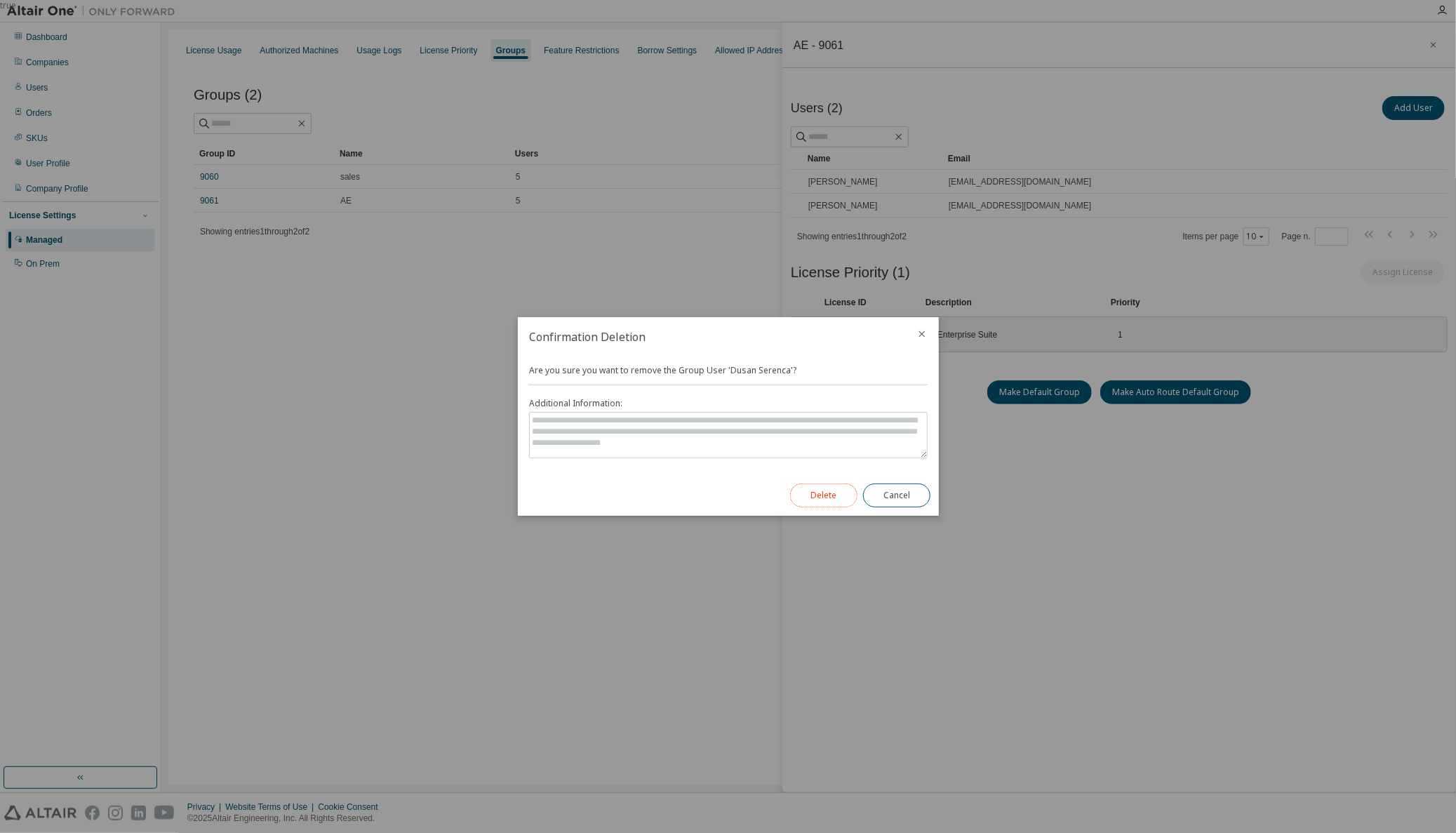
click at [818, 495] on button "Delete" at bounding box center [824, 496] width 67 height 24
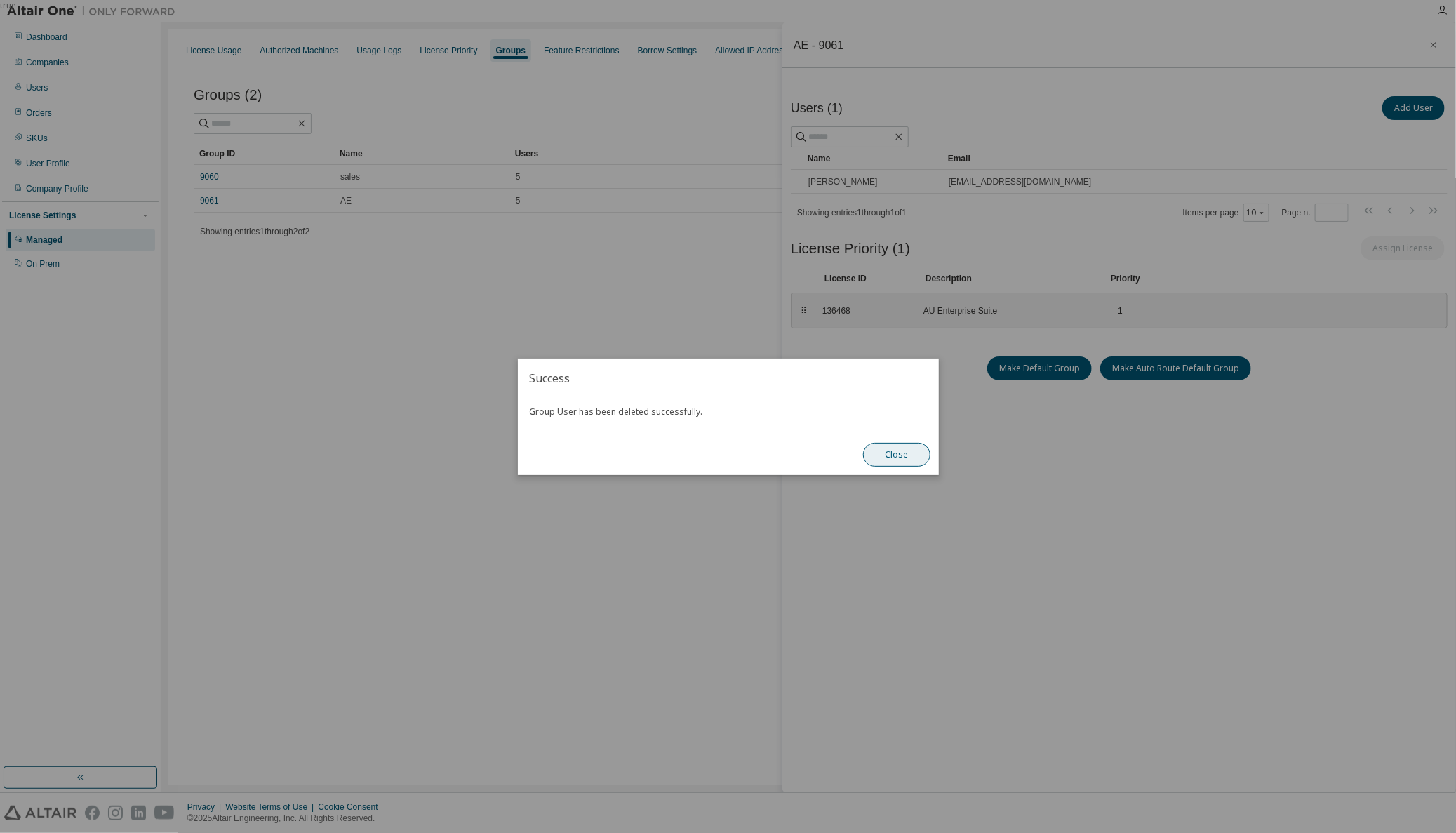
click at [896, 451] on button "Close" at bounding box center [897, 454] width 67 height 24
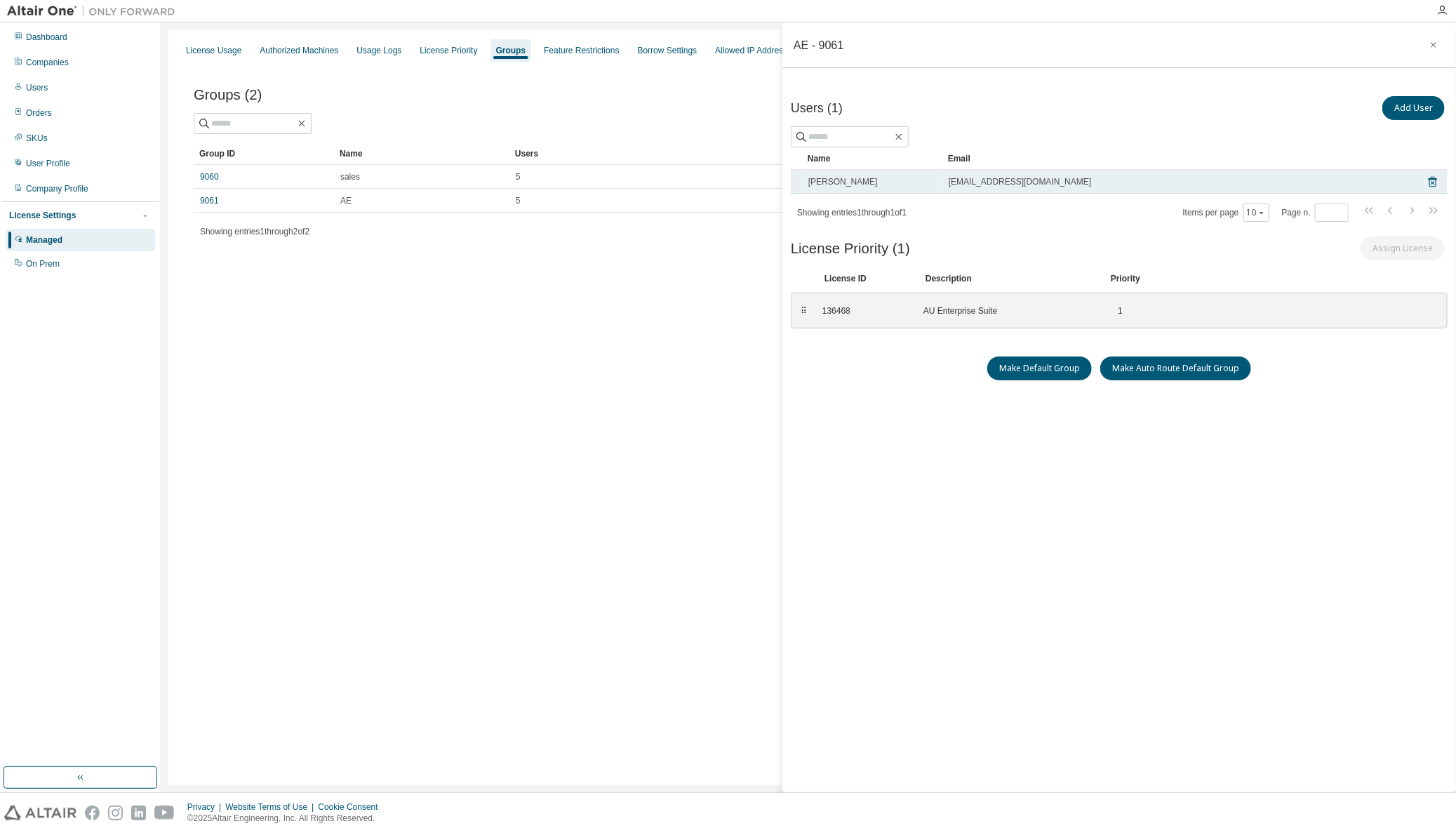
click at [991, 181] on span "[EMAIL_ADDRESS][DOMAIN_NAME]" at bounding box center [1020, 181] width 142 height 11
click at [1430, 181] on icon at bounding box center [1434, 182] width 9 height 10
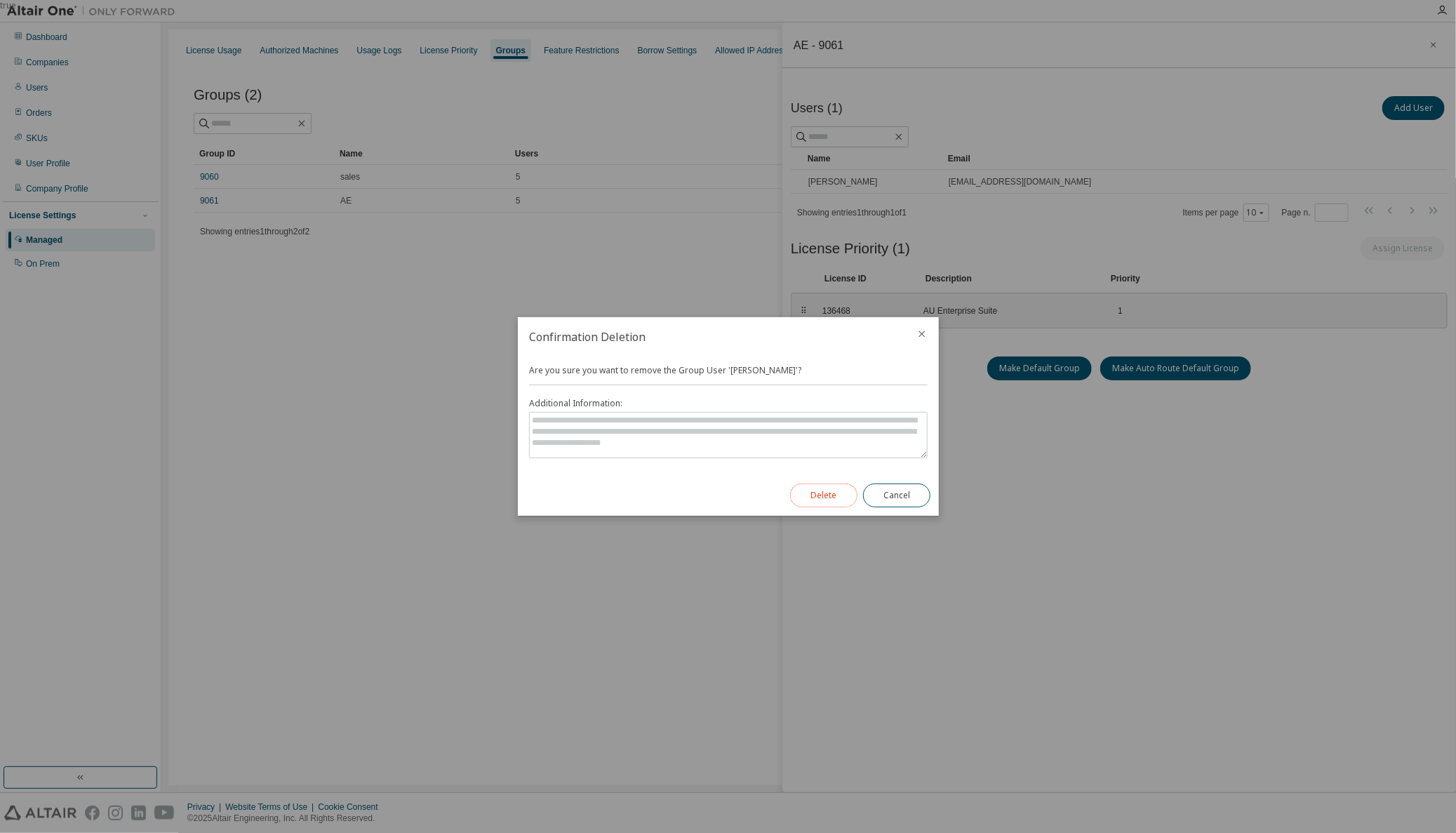
click at [828, 498] on button "Delete" at bounding box center [824, 496] width 67 height 24
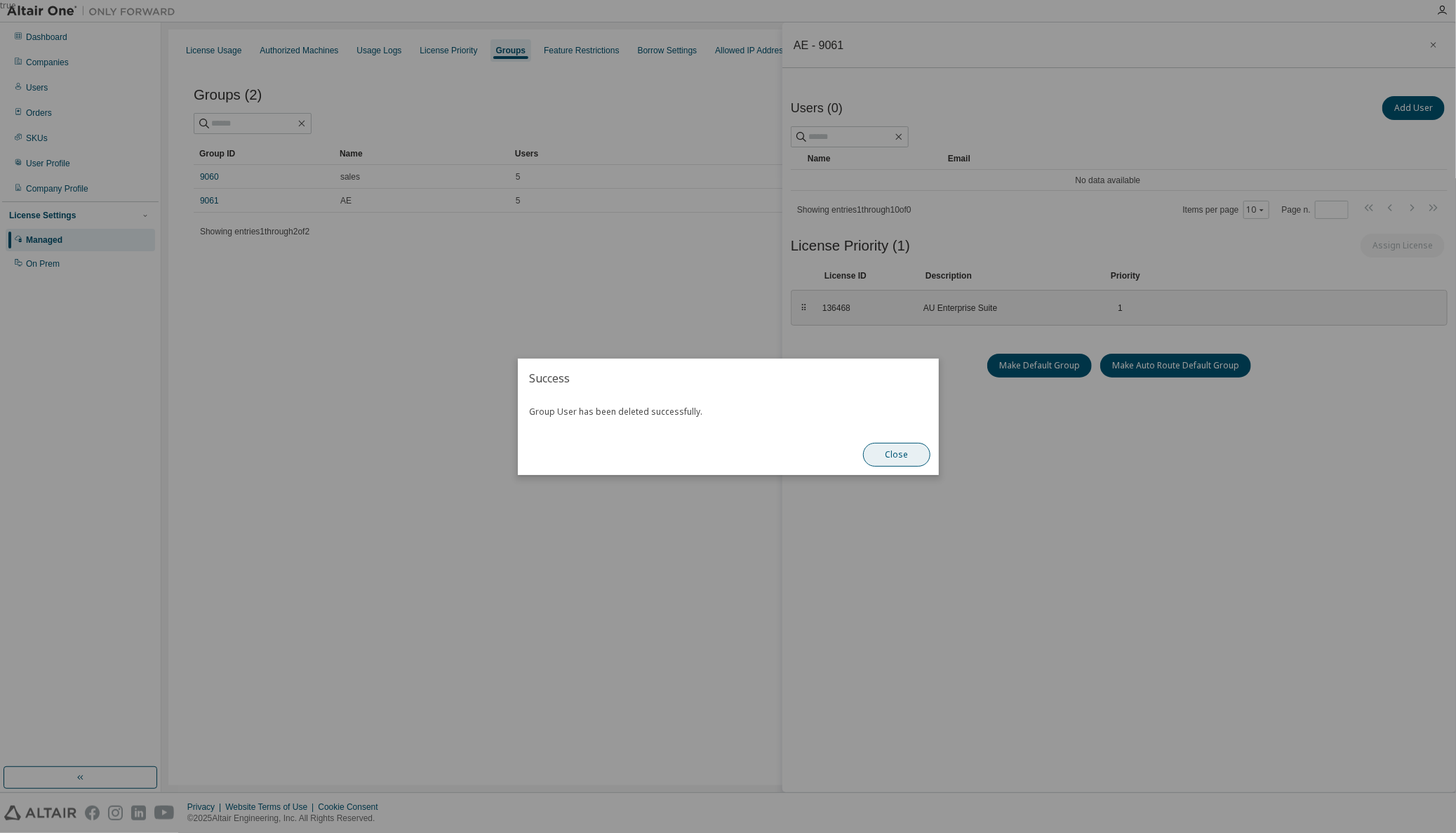
click at [887, 454] on button "Close" at bounding box center [897, 454] width 67 height 24
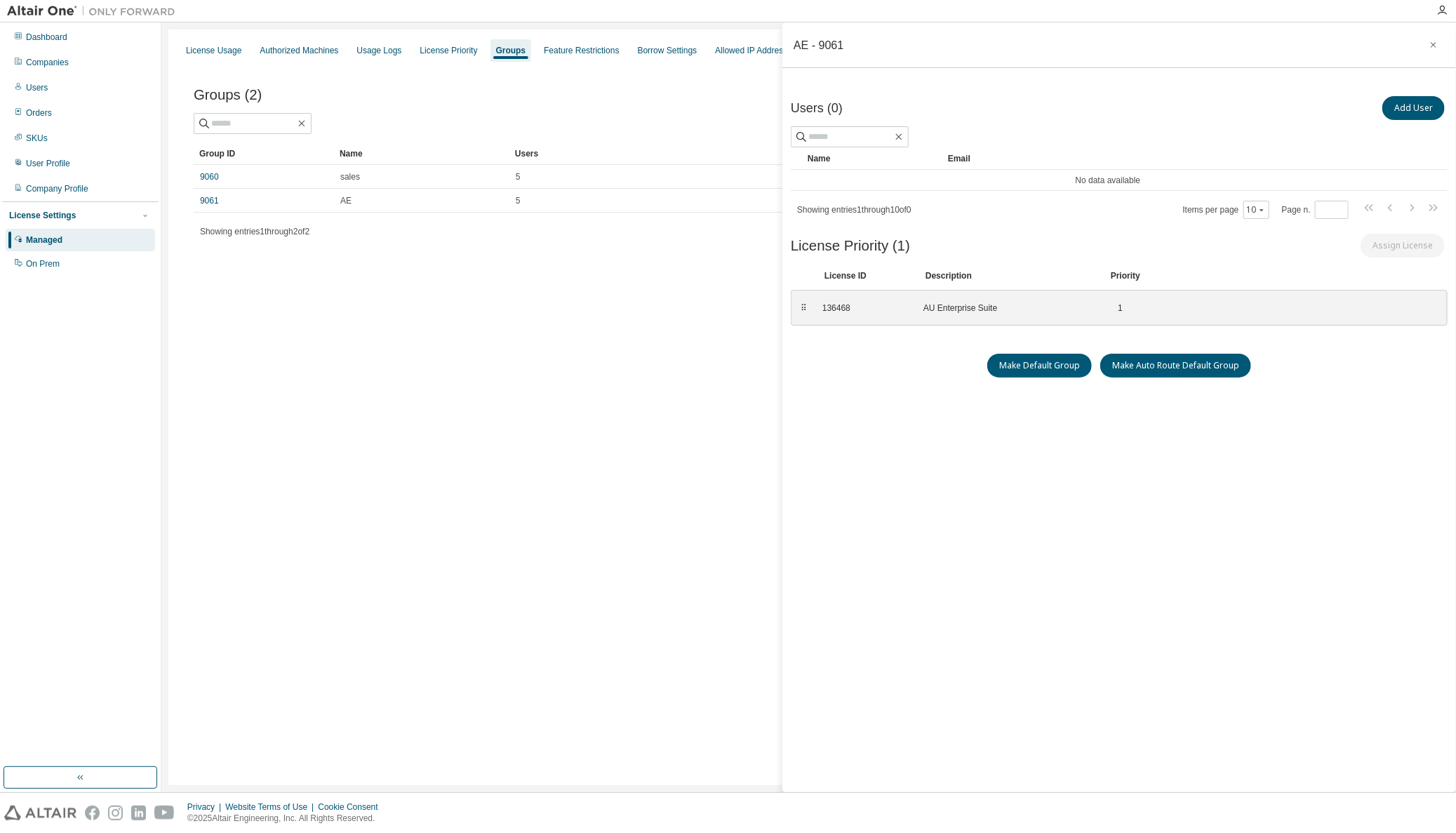
click at [1038, 592] on div "Users (0) Add User Clear Load Save Save As Field Operator Value Select filter S…" at bounding box center [1120, 426] width 657 height 667
click at [210, 178] on link "9060" at bounding box center [210, 177] width 19 height 11
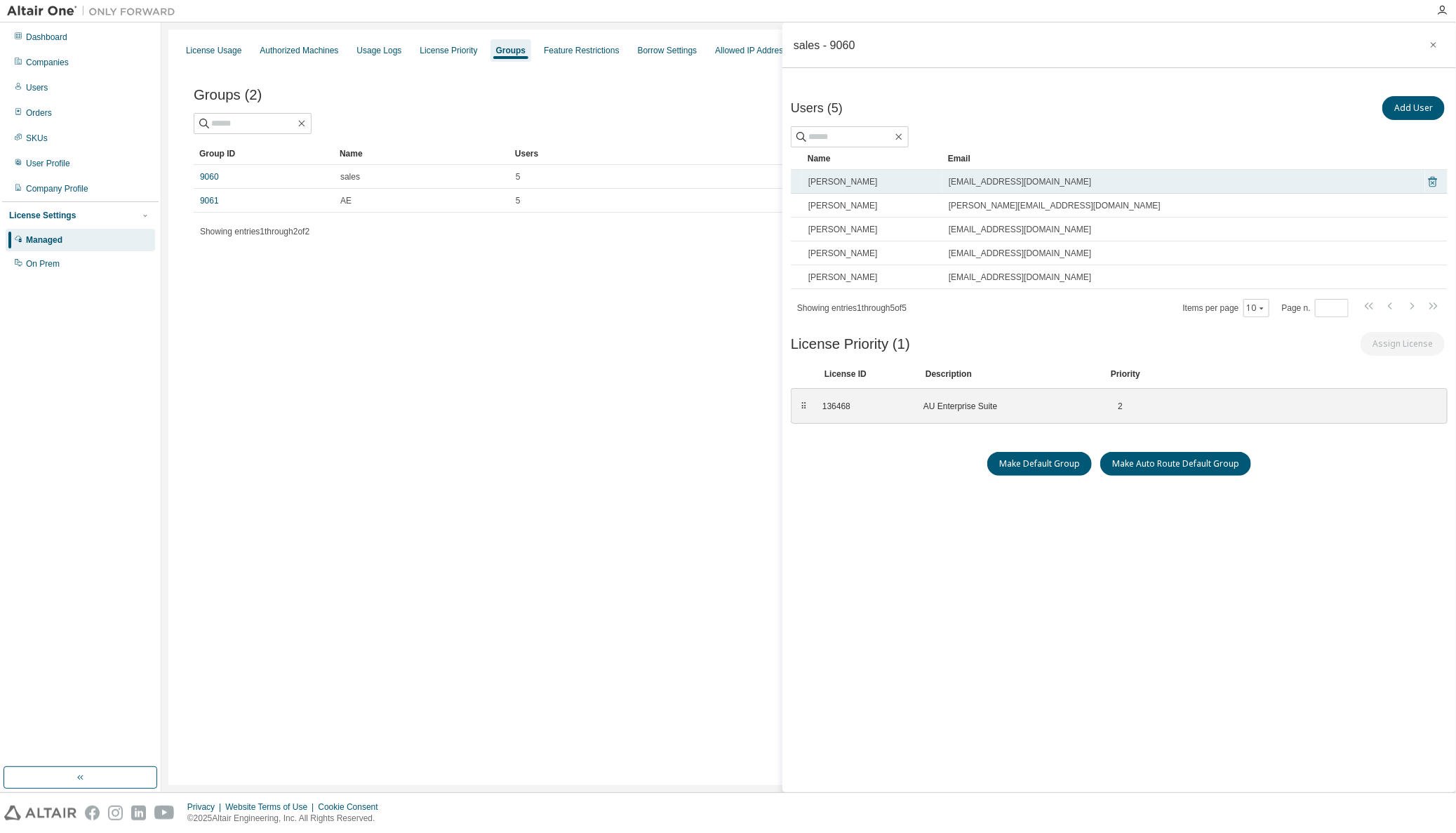
click at [1434, 175] on icon at bounding box center [1433, 182] width 13 height 17
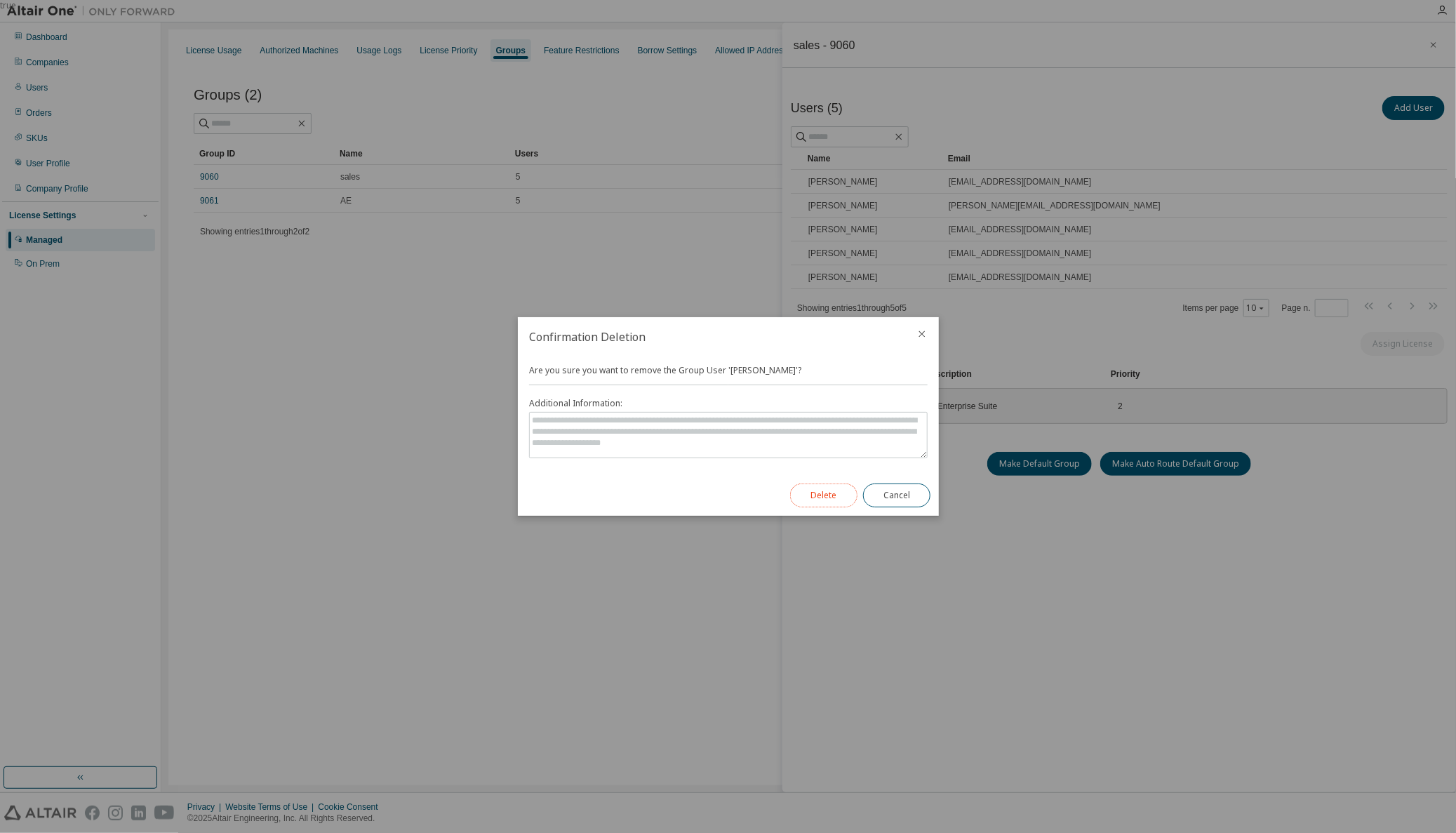
click at [842, 494] on button "Delete" at bounding box center [824, 496] width 67 height 24
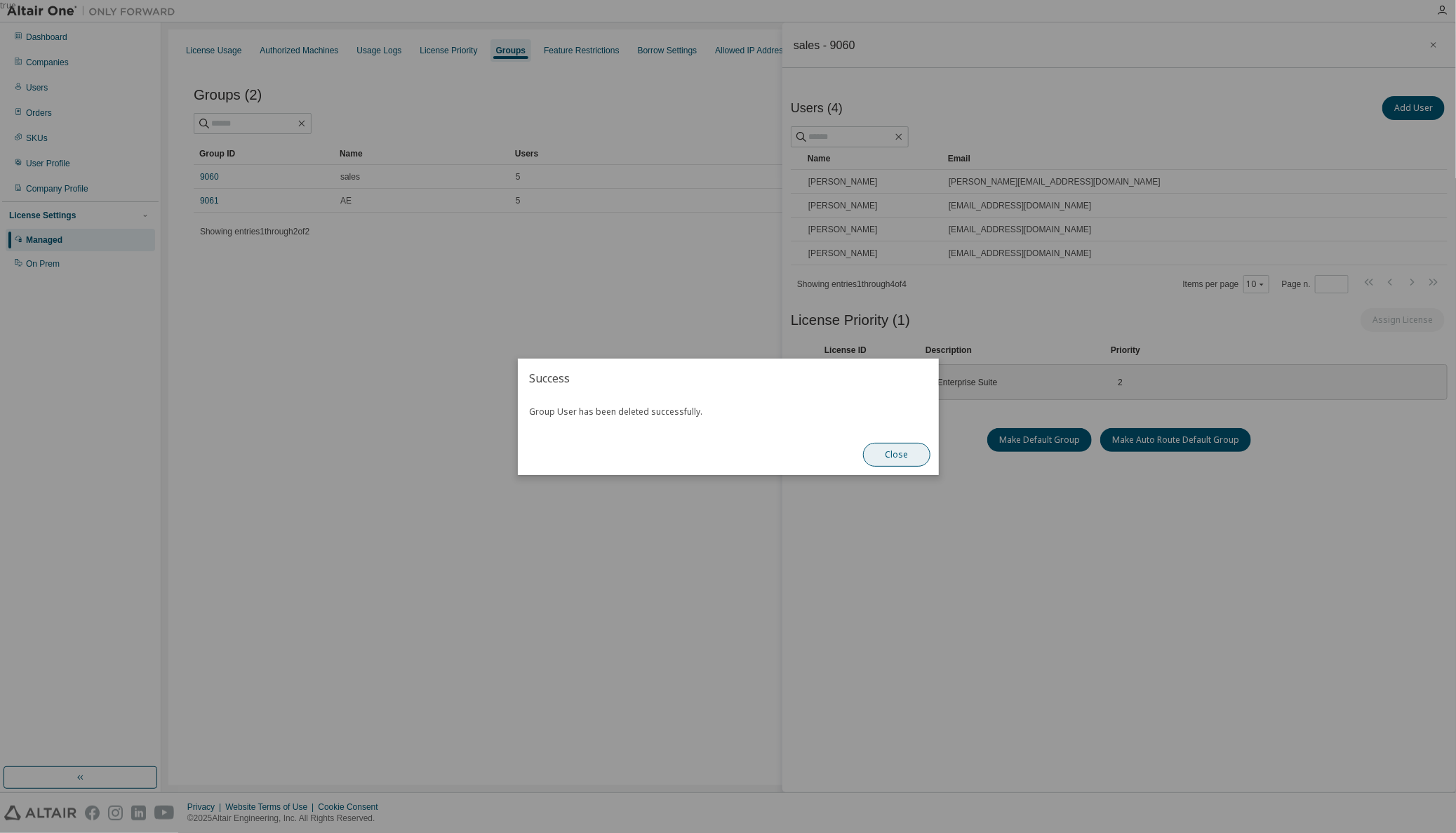
click at [903, 455] on button "Close" at bounding box center [897, 454] width 67 height 24
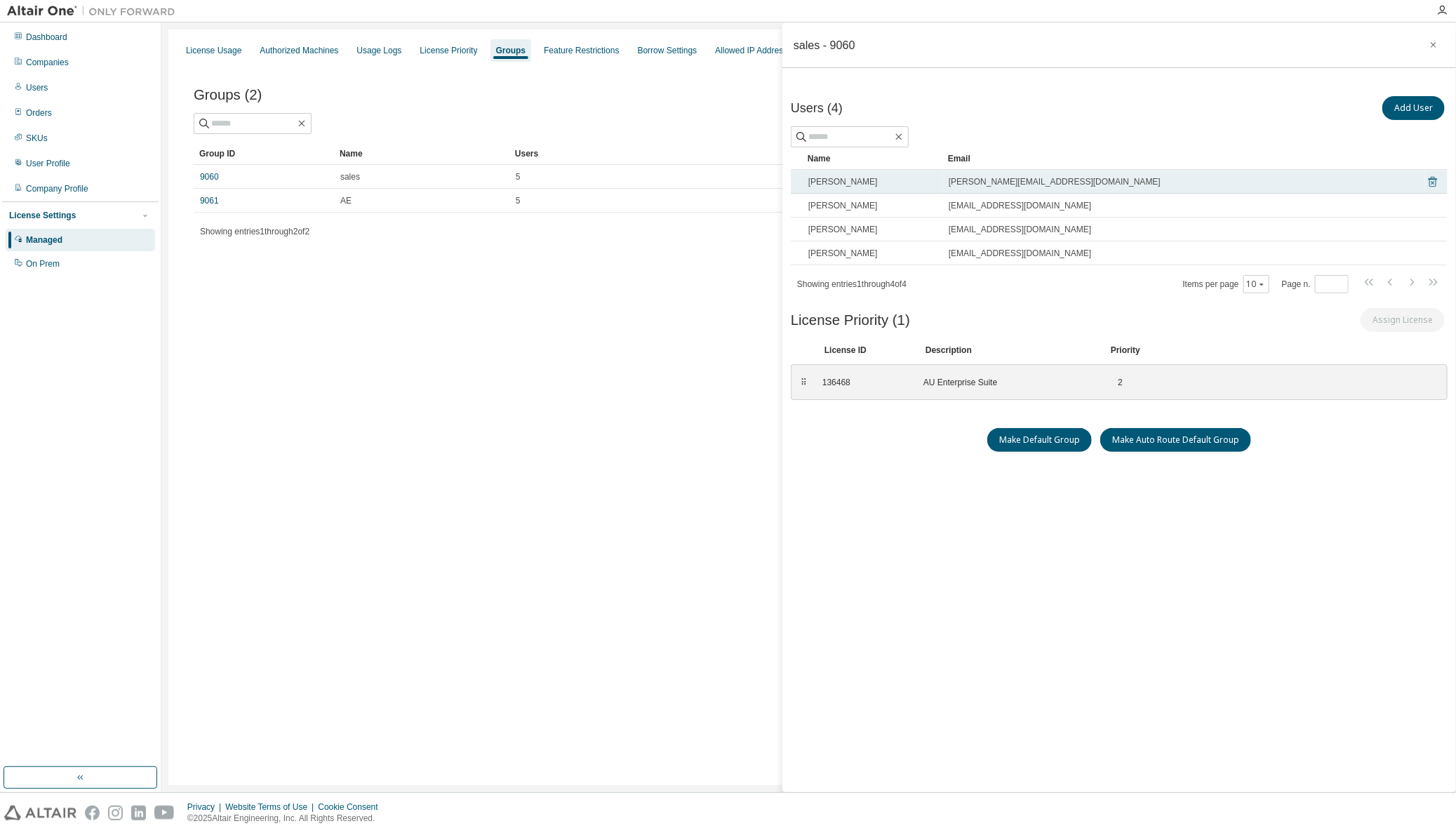
click at [1433, 178] on icon at bounding box center [1434, 182] width 9 height 10
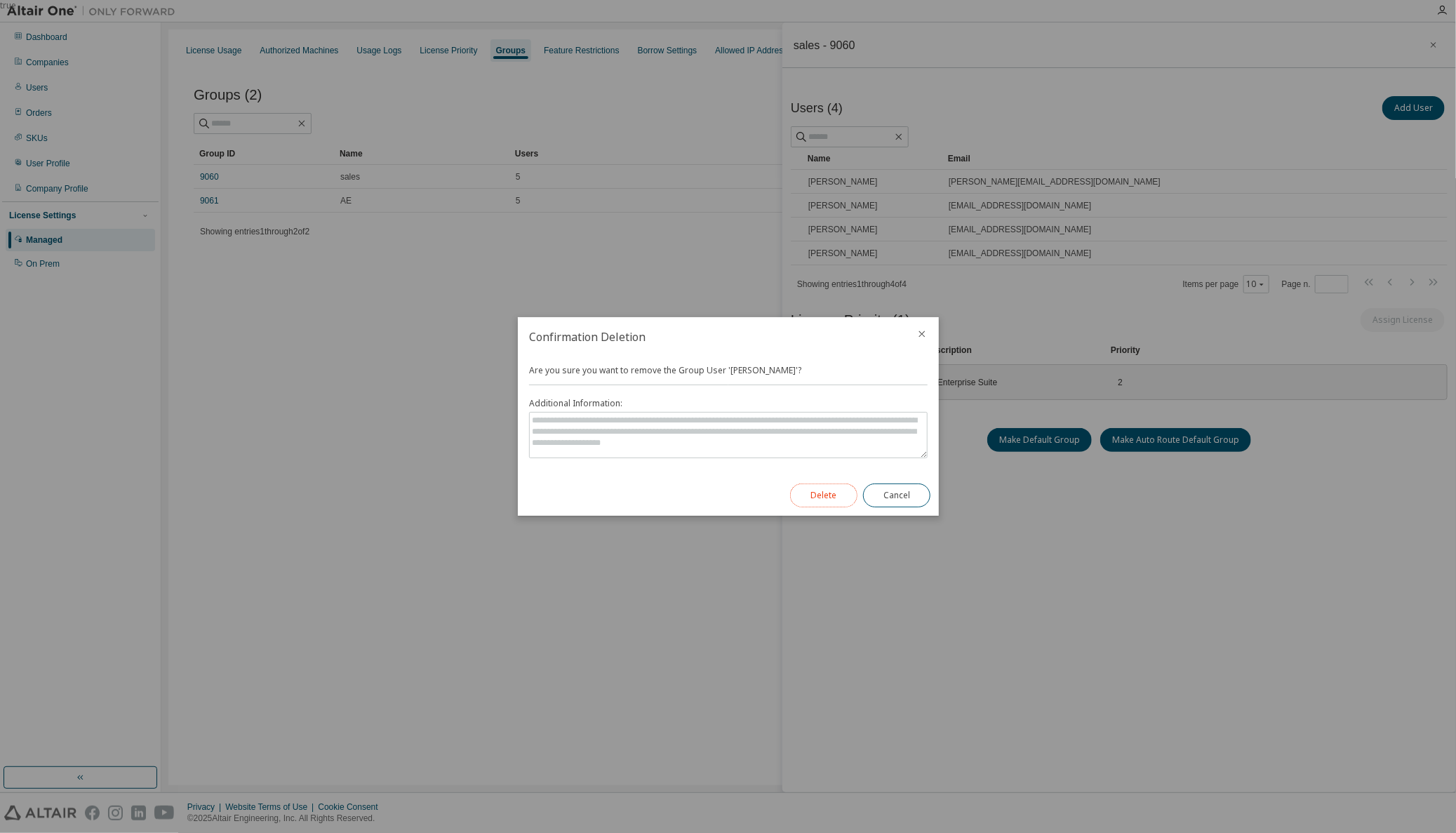
click at [821, 485] on button "Delete" at bounding box center [824, 496] width 67 height 24
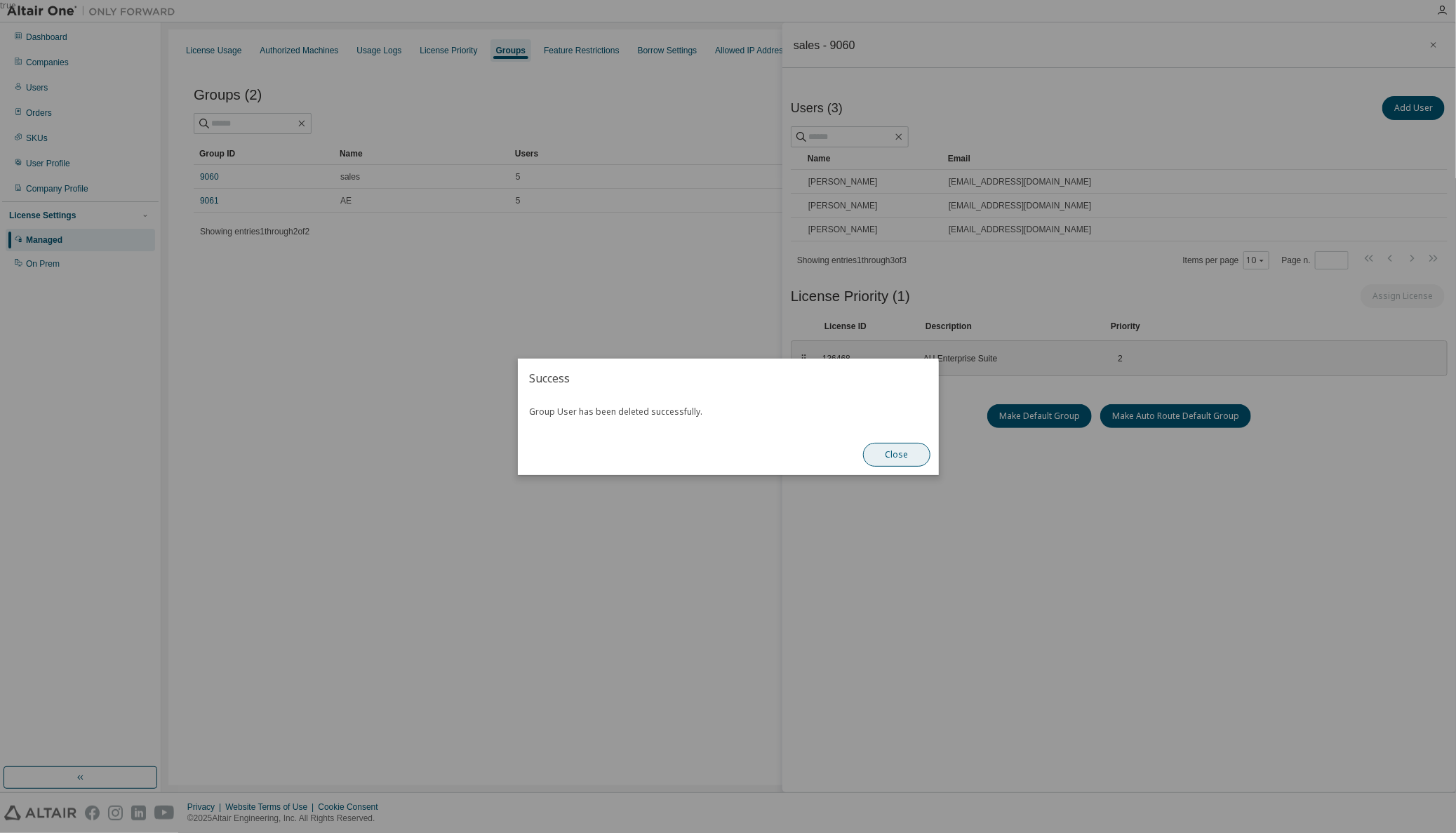
click at [894, 454] on button "Close" at bounding box center [897, 454] width 67 height 24
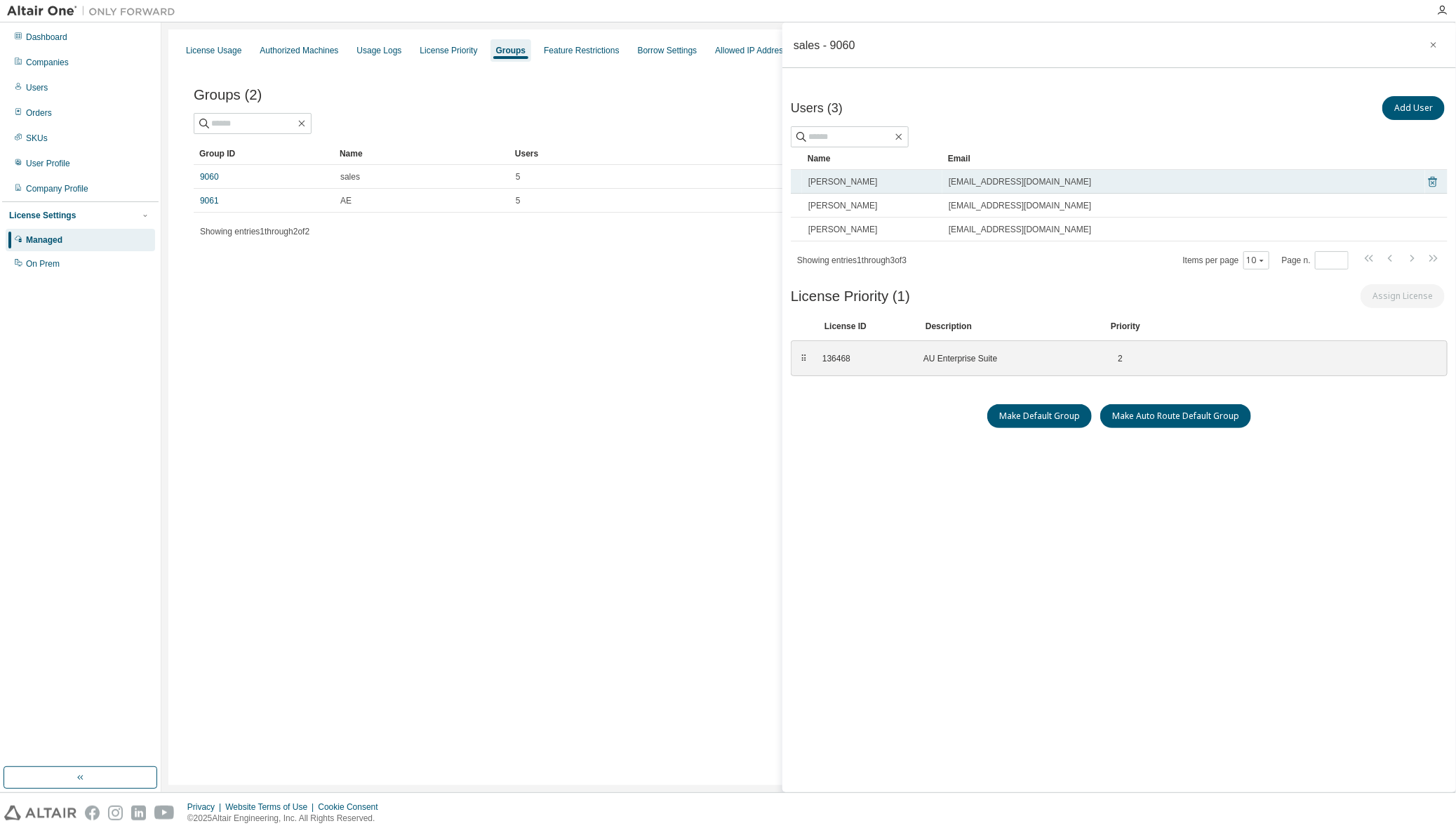
click at [1433, 181] on icon at bounding box center [1433, 182] width 13 height 17
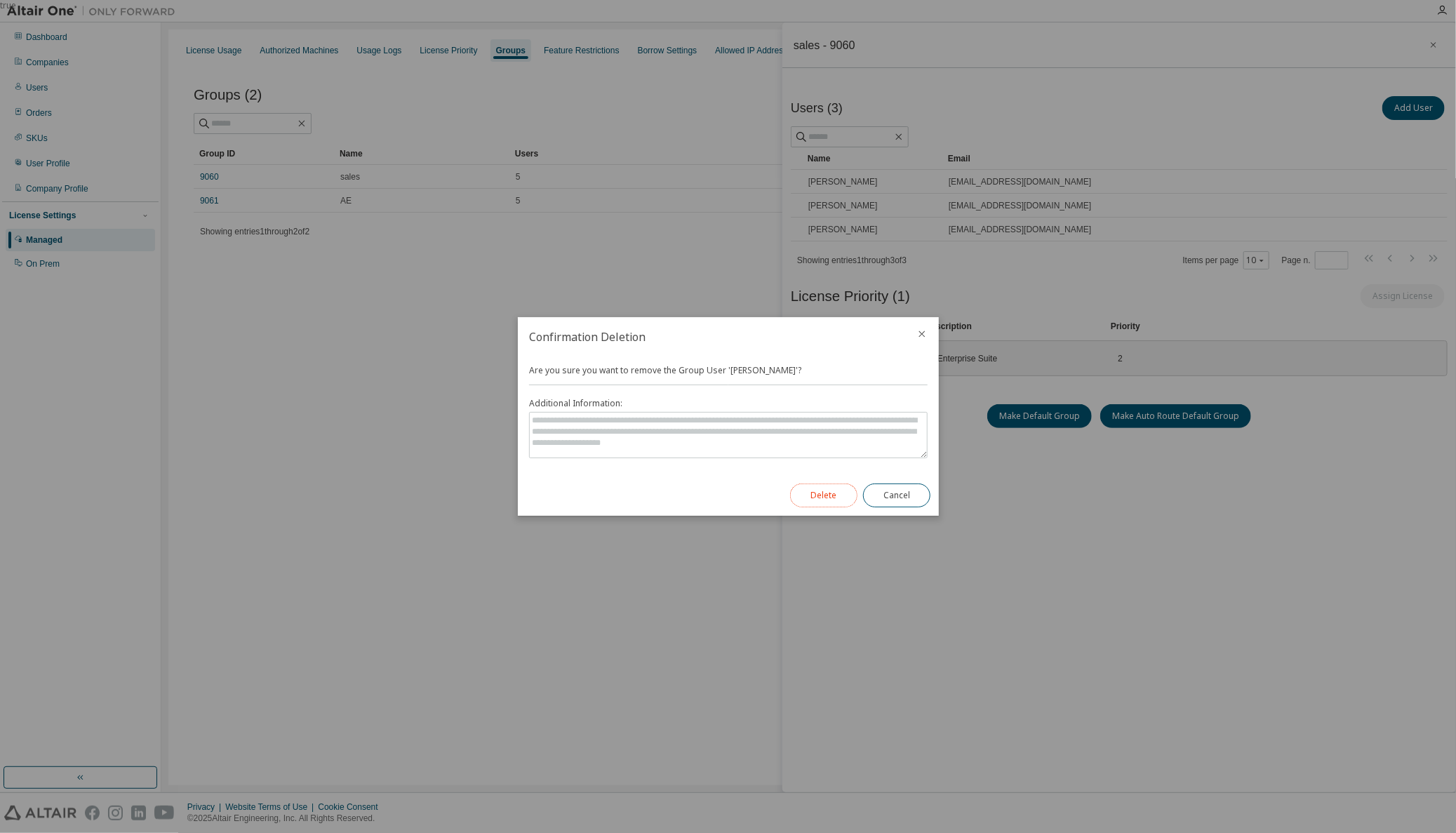
click at [828, 492] on button "Delete" at bounding box center [824, 496] width 67 height 24
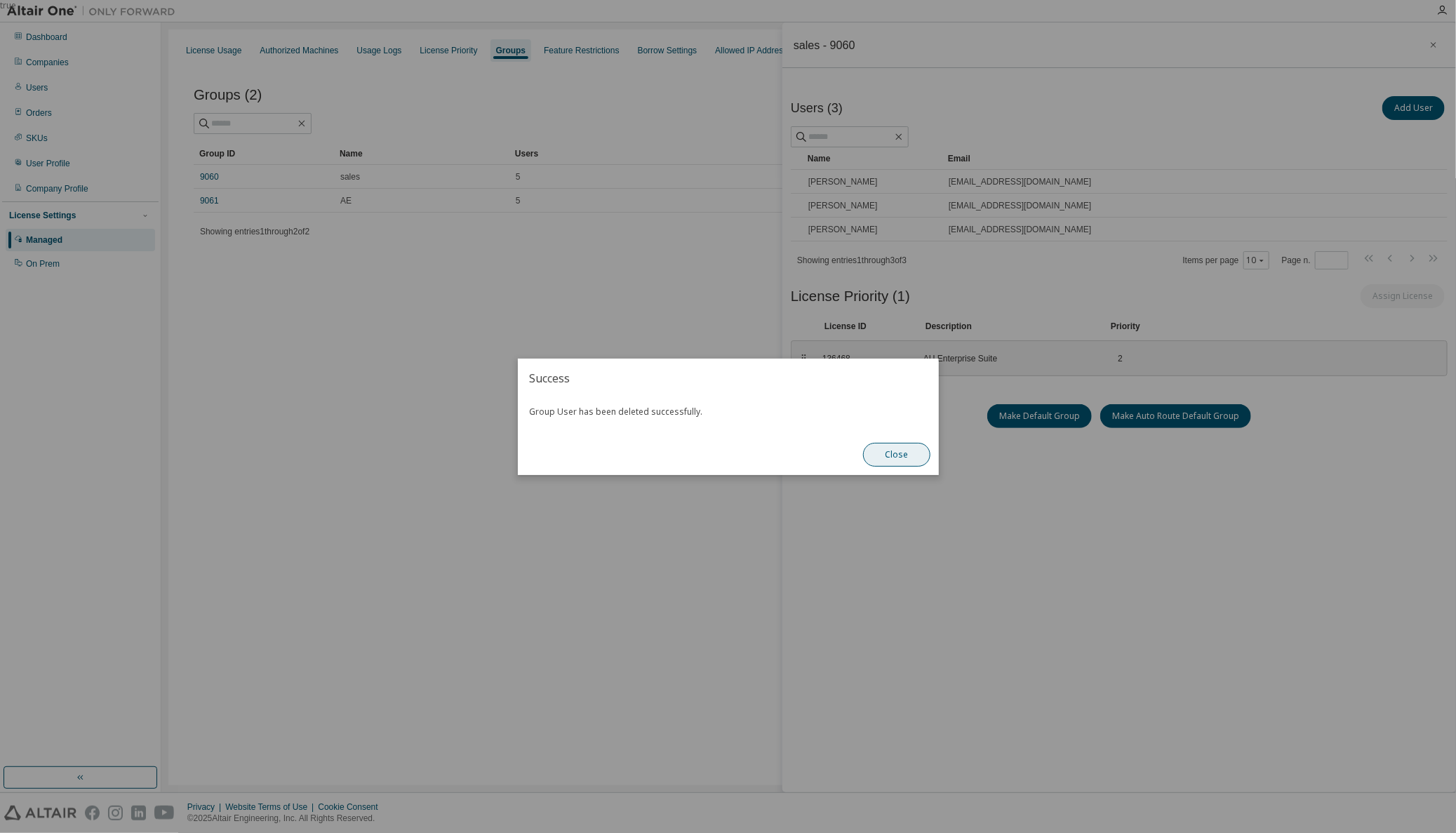
click at [906, 458] on button "Close" at bounding box center [897, 454] width 67 height 24
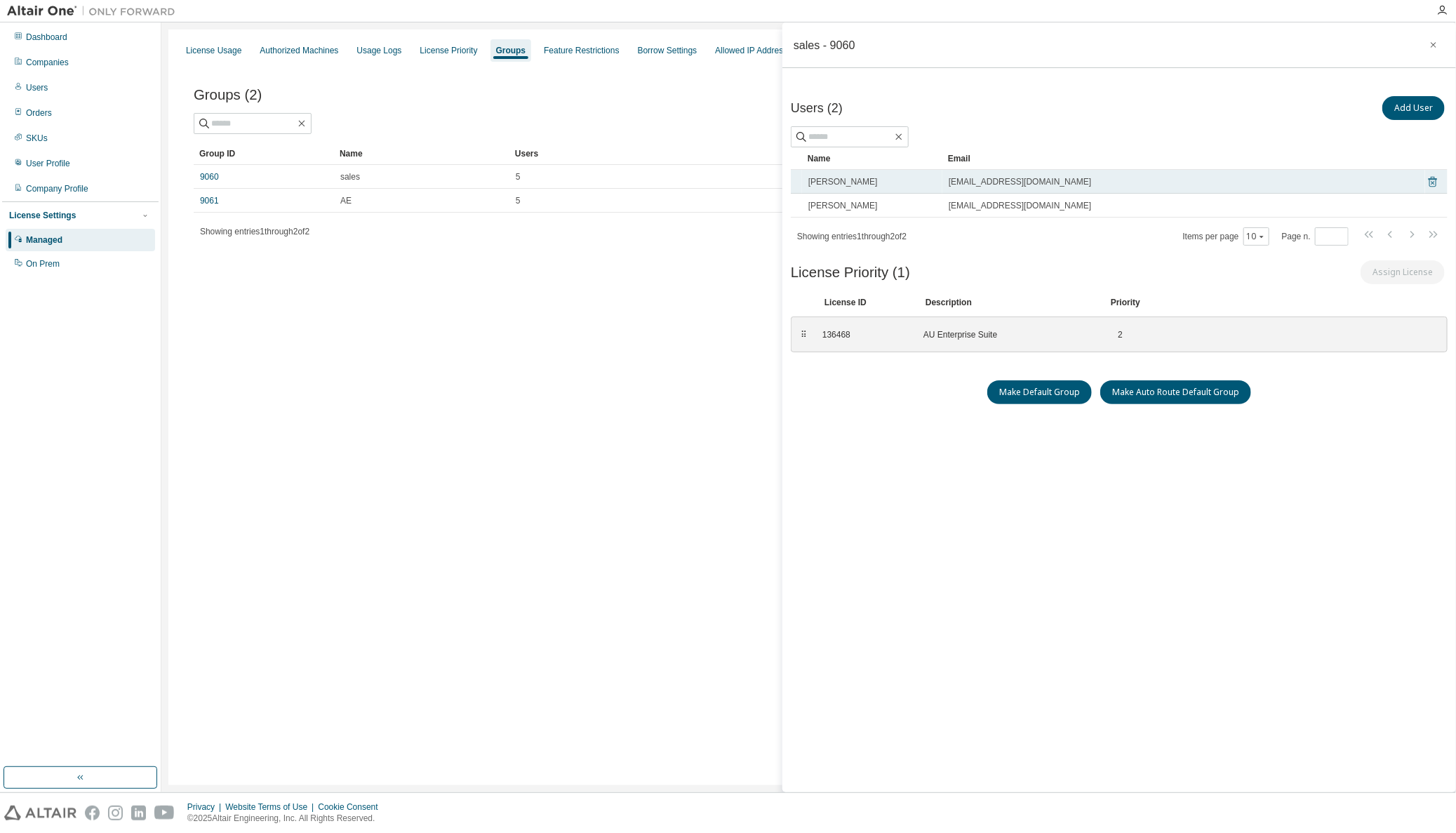
click at [1433, 179] on icon at bounding box center [1433, 182] width 13 height 17
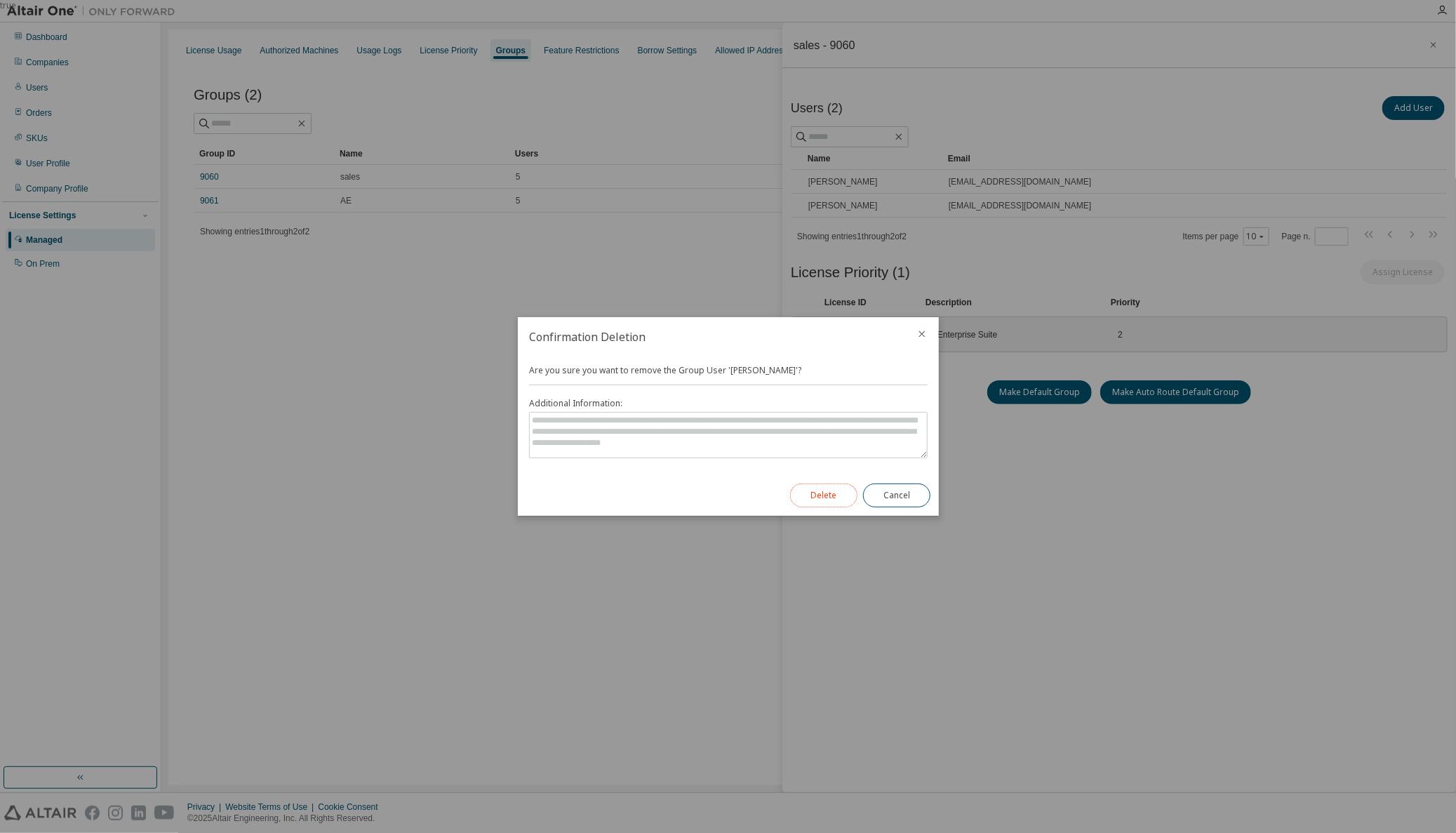
click at [814, 494] on button "Delete" at bounding box center [824, 496] width 67 height 24
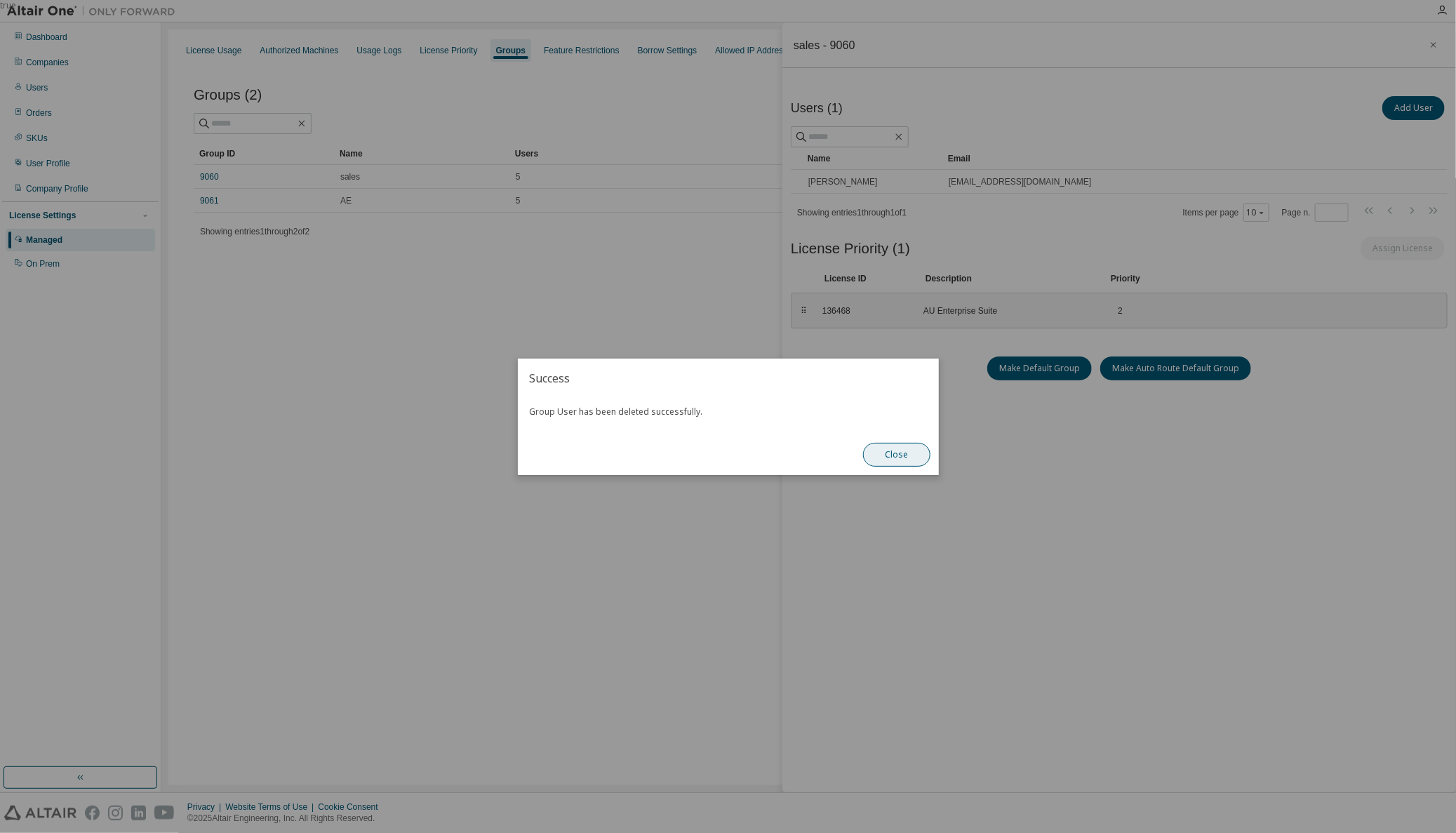
click at [907, 460] on button "Close" at bounding box center [897, 454] width 67 height 24
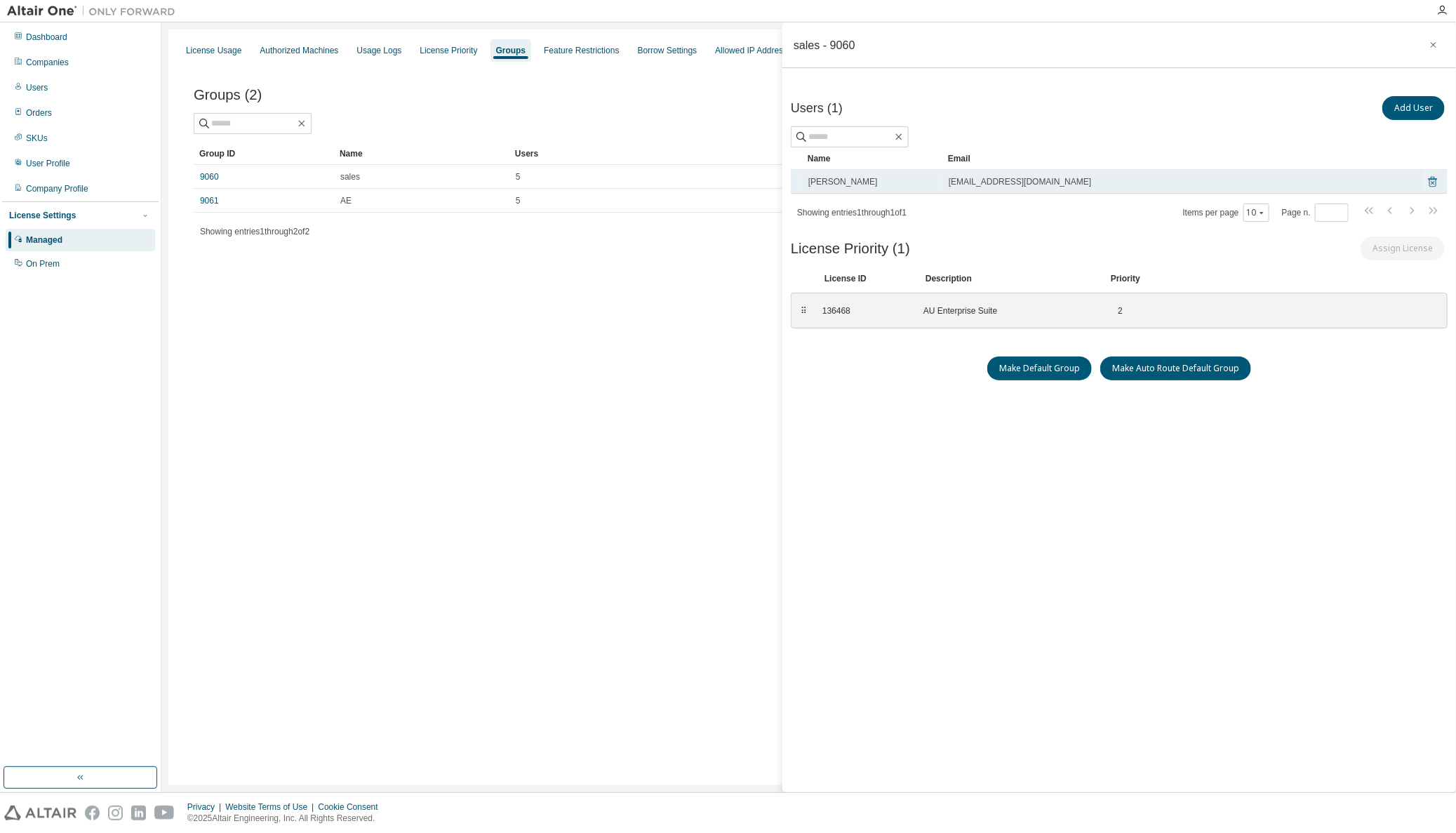
click at [1437, 181] on icon at bounding box center [1433, 182] width 13 height 17
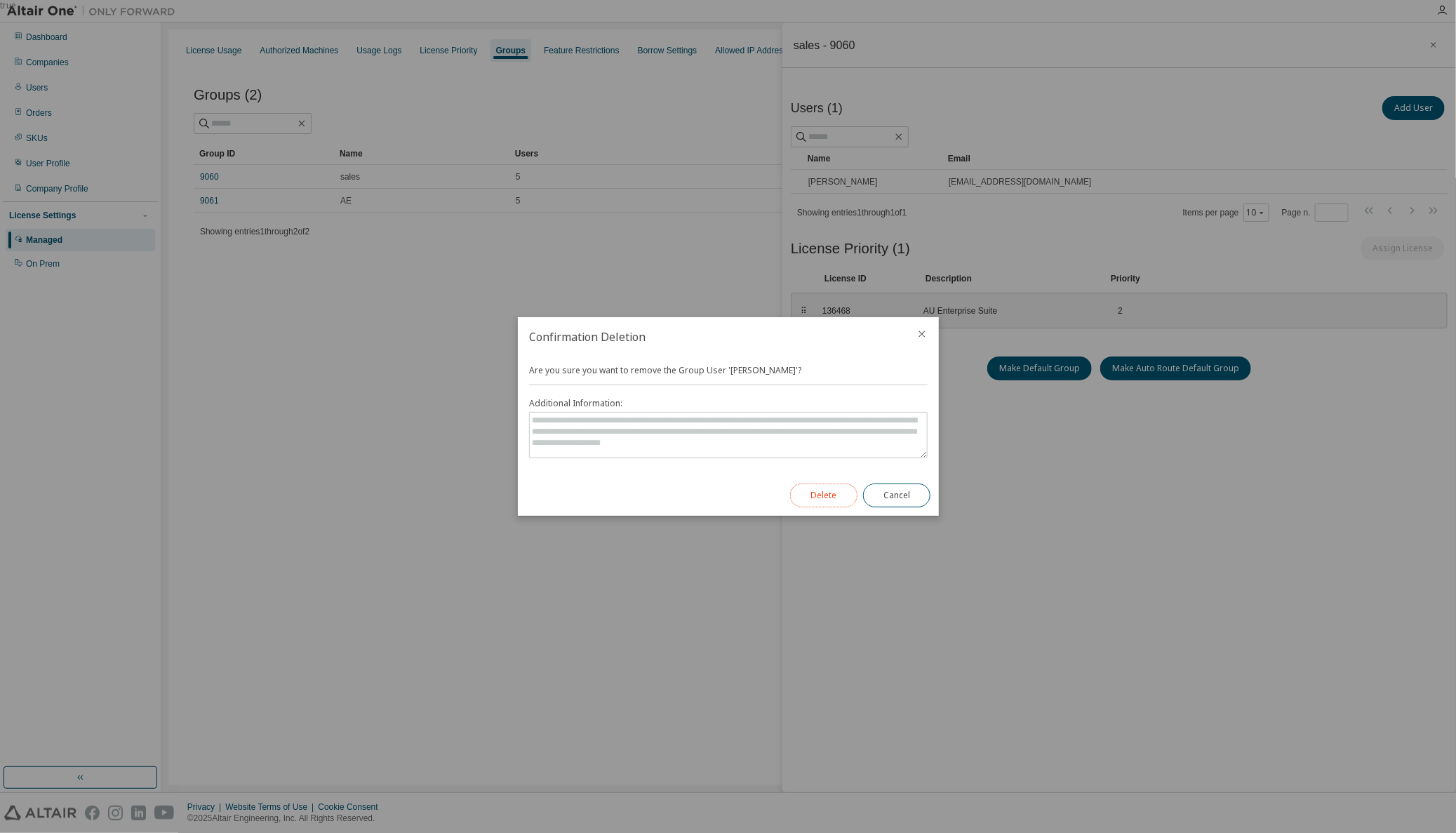
click at [812, 498] on button "Delete" at bounding box center [824, 496] width 67 height 24
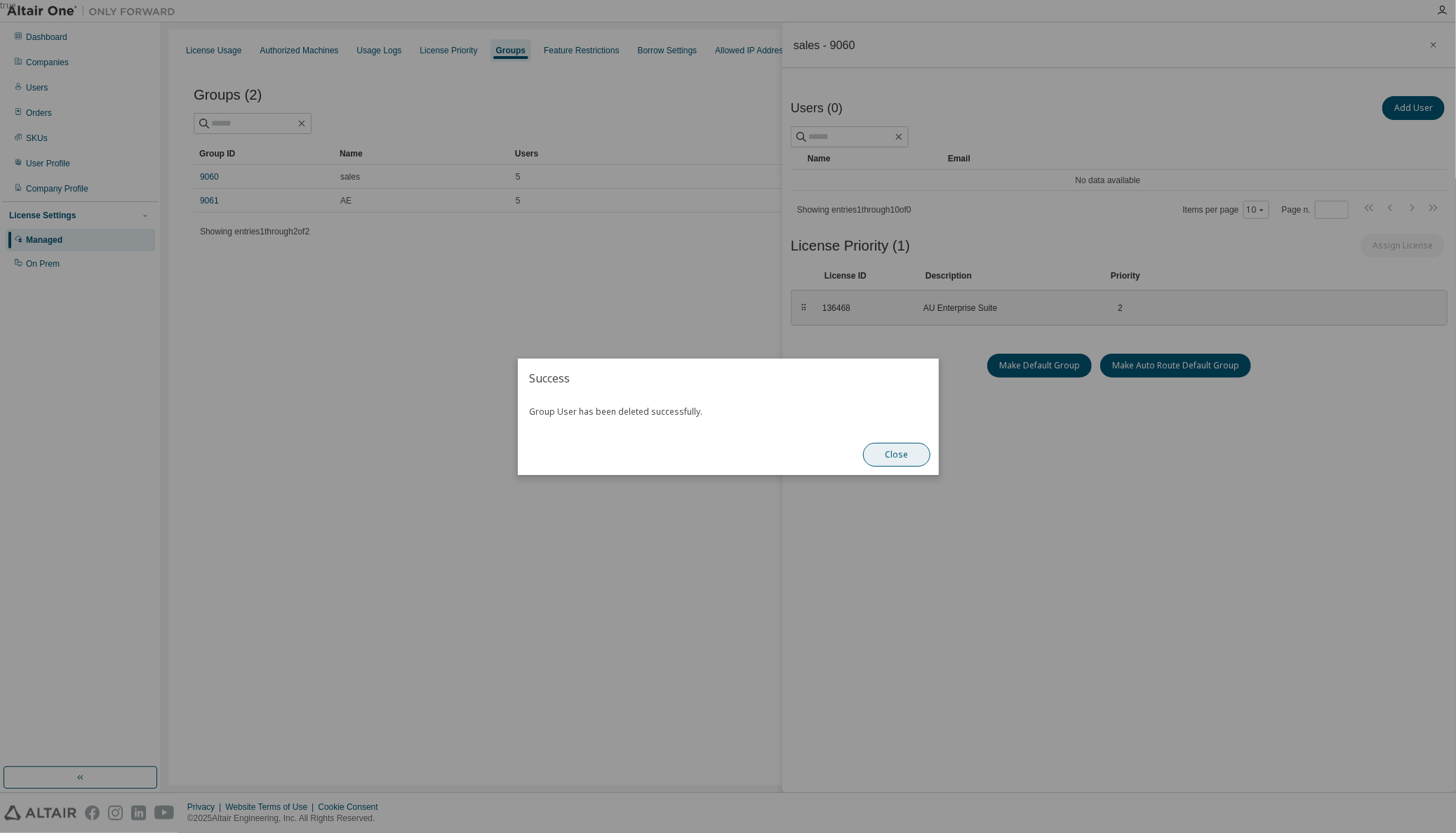
click at [901, 456] on button "Close" at bounding box center [897, 454] width 67 height 24
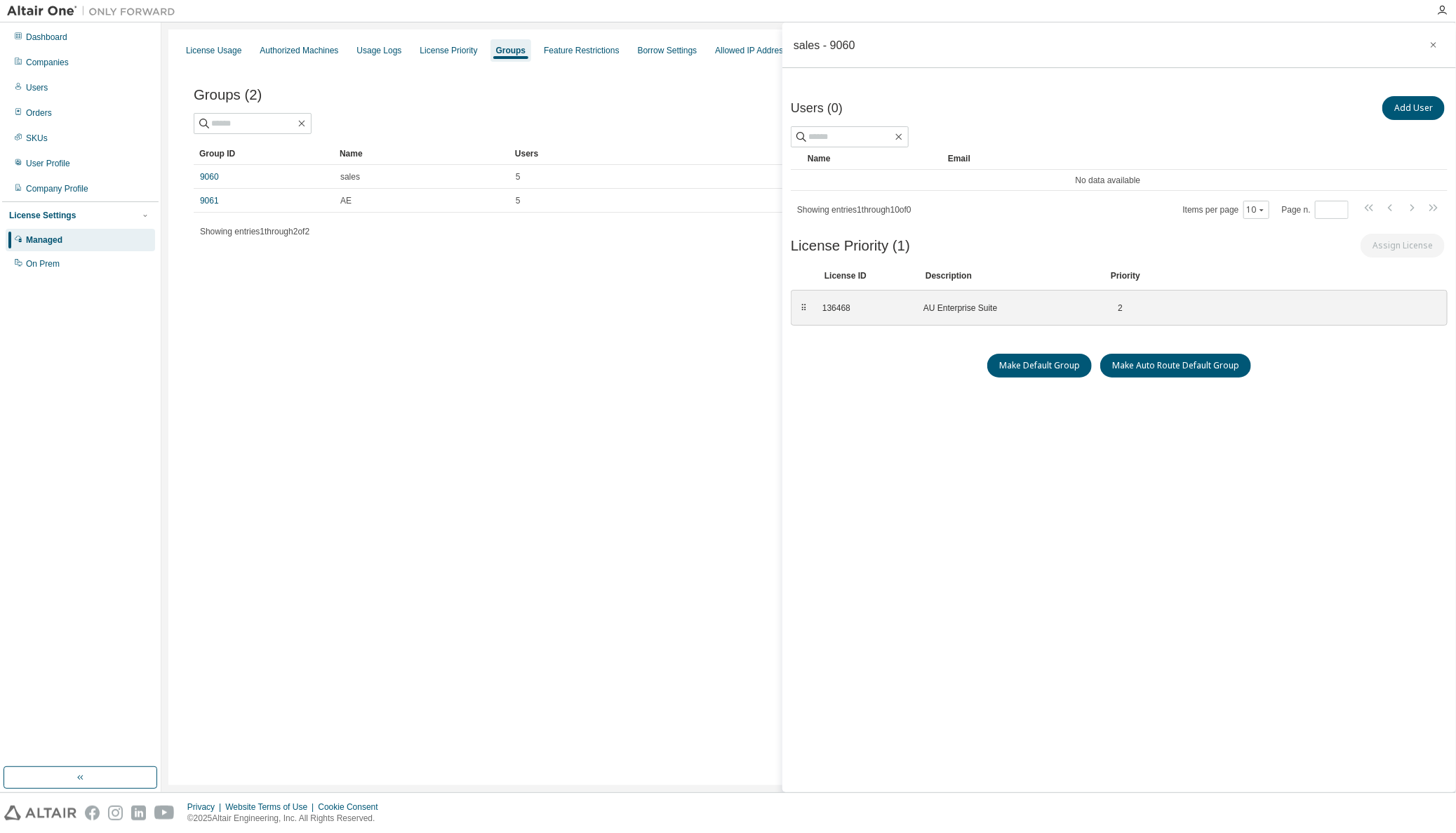
click at [1018, 552] on div "Users (0) Add User Clear Load Save Save As Field Operator Value Select filter S…" at bounding box center [1120, 426] width 657 height 667
click at [567, 175] on div "5" at bounding box center [950, 177] width 869 height 11
click at [587, 119] on div at bounding box center [809, 123] width 1230 height 21
click at [1430, 43] on icon "button" at bounding box center [1434, 45] width 9 height 11
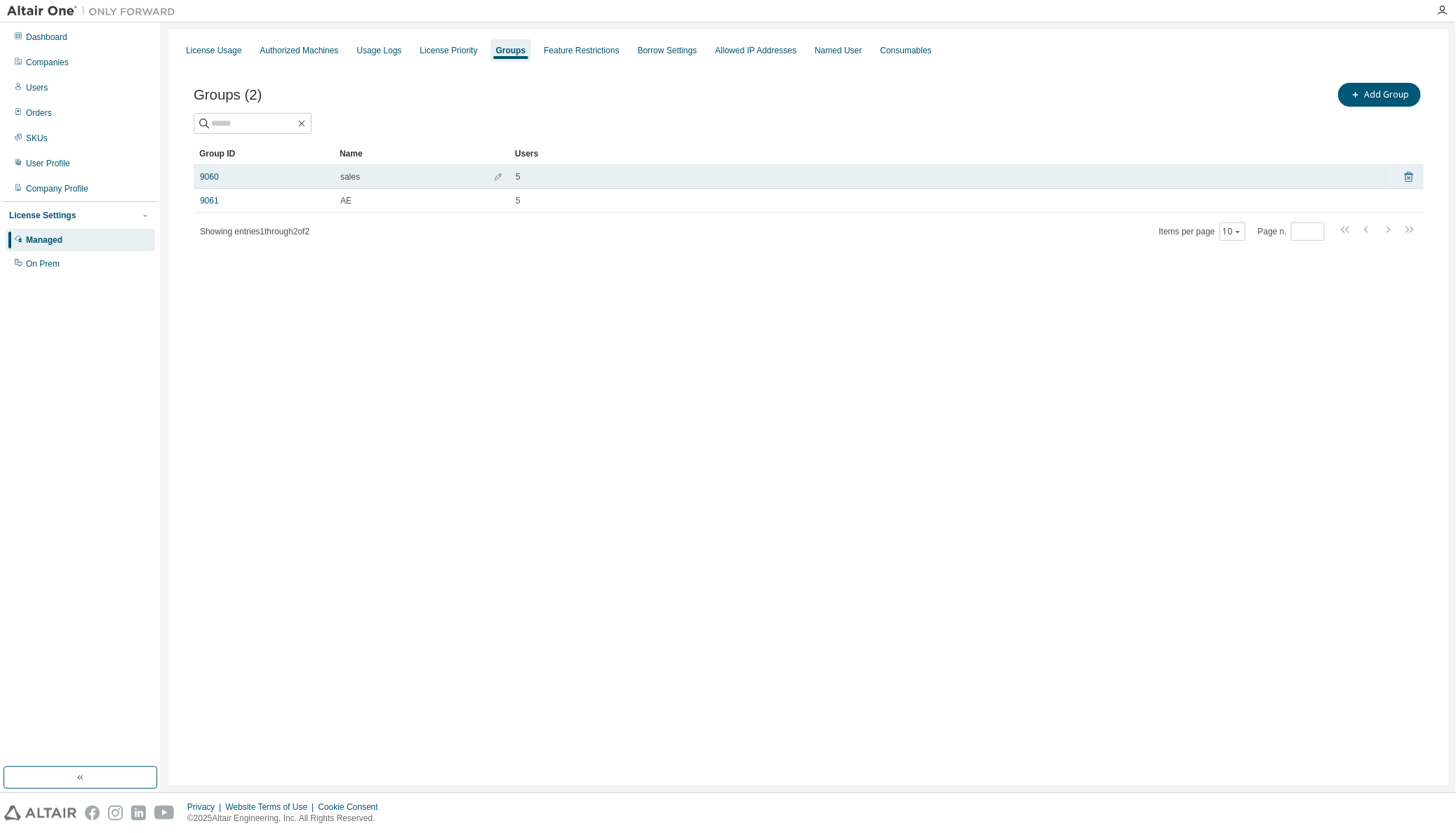
click at [1410, 174] on icon at bounding box center [1409, 177] width 9 height 10
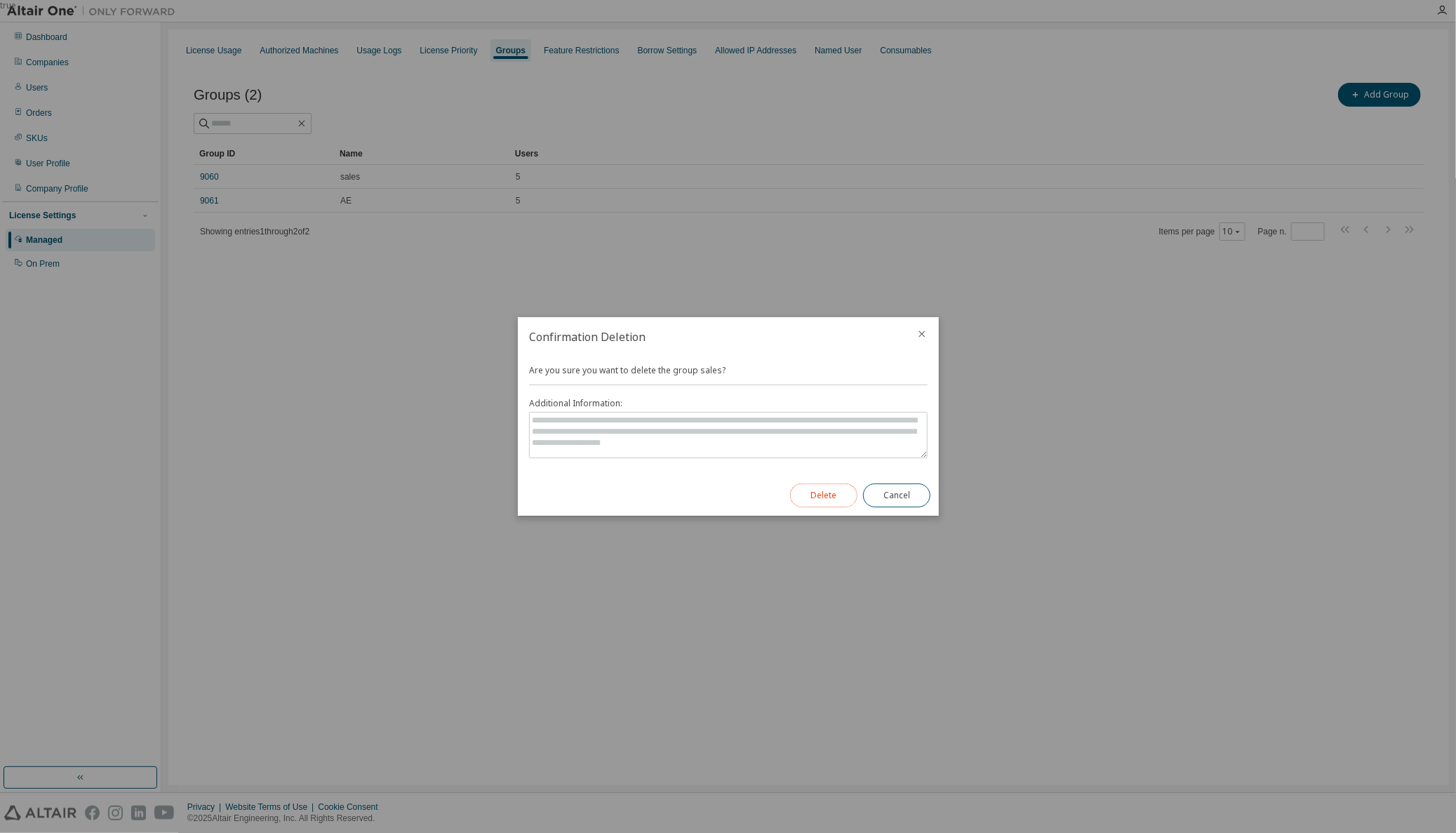
click at [823, 492] on button "Delete" at bounding box center [824, 496] width 67 height 24
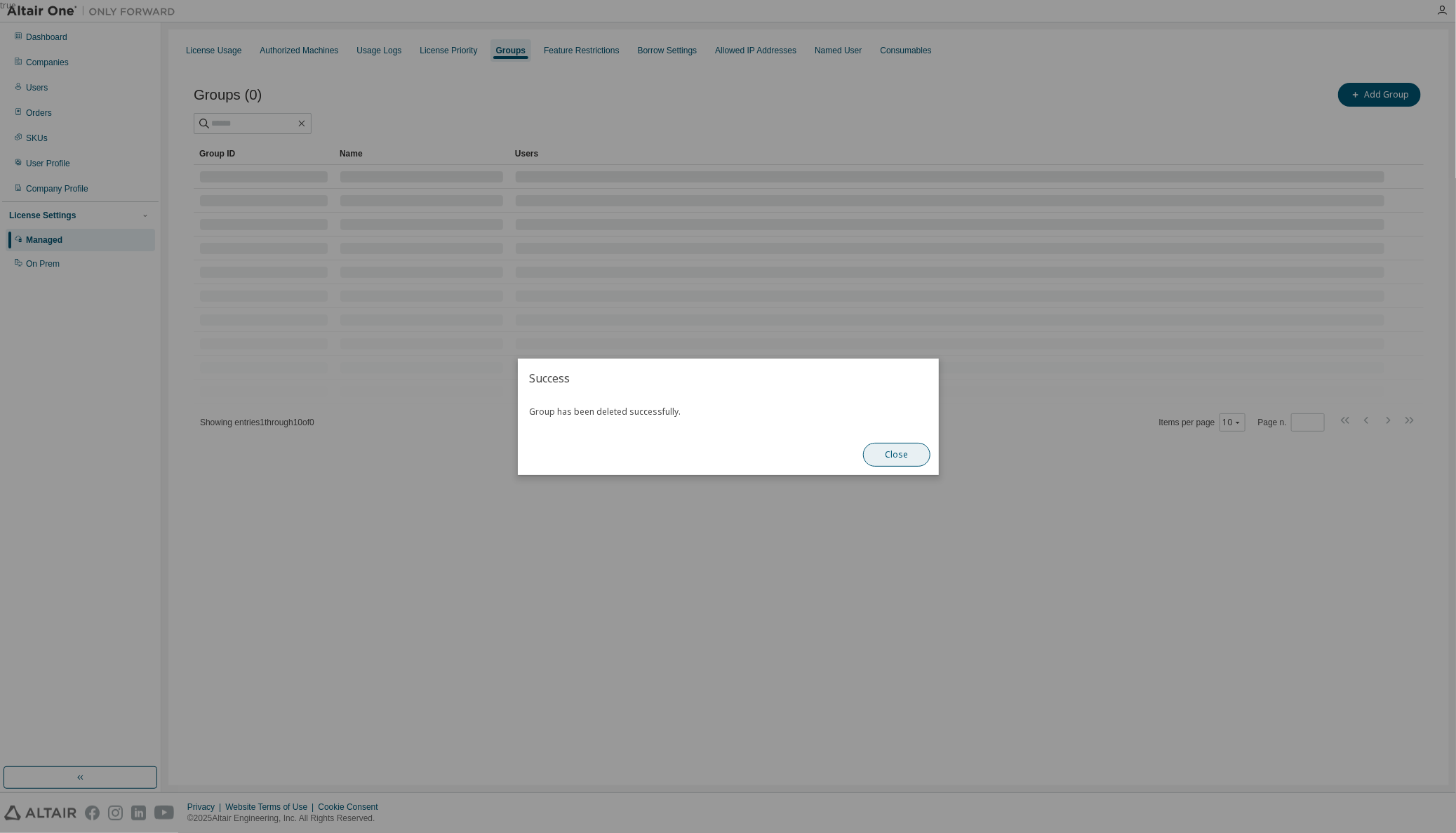
click at [892, 446] on button "Close" at bounding box center [897, 454] width 67 height 24
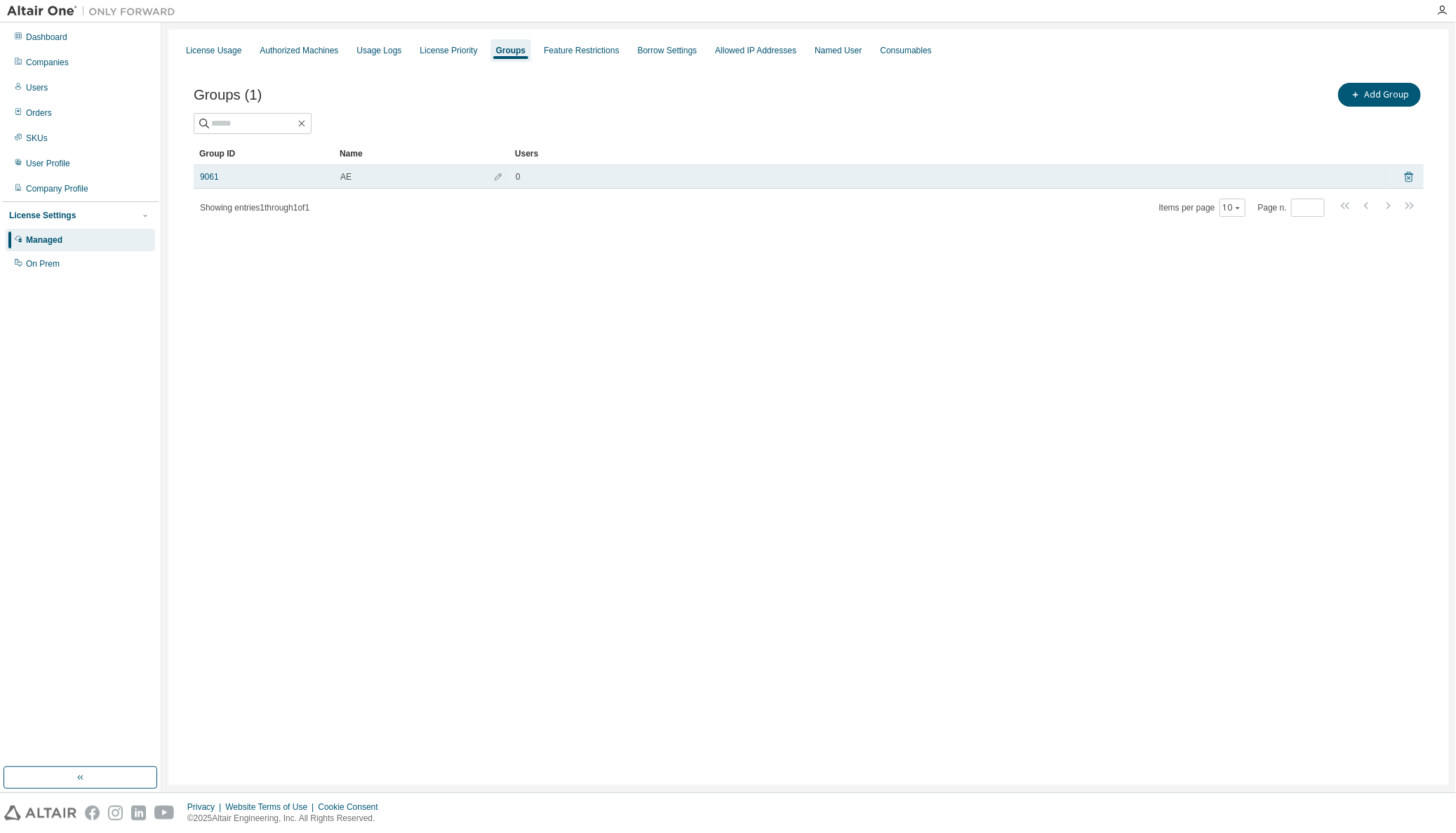
click at [1403, 177] on icon at bounding box center [1409, 177] width 13 height 17
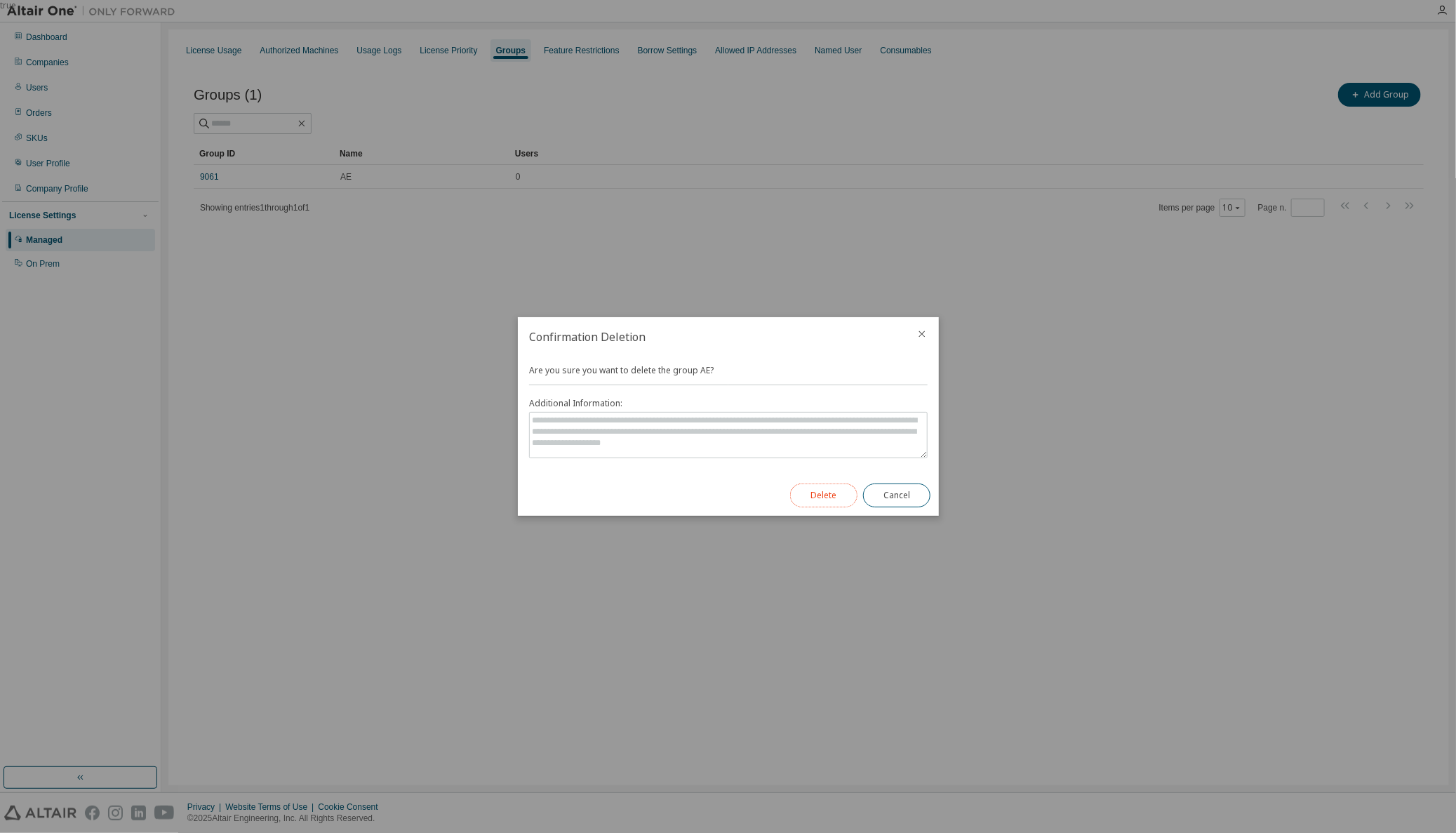
click at [820, 495] on button "Delete" at bounding box center [824, 496] width 67 height 24
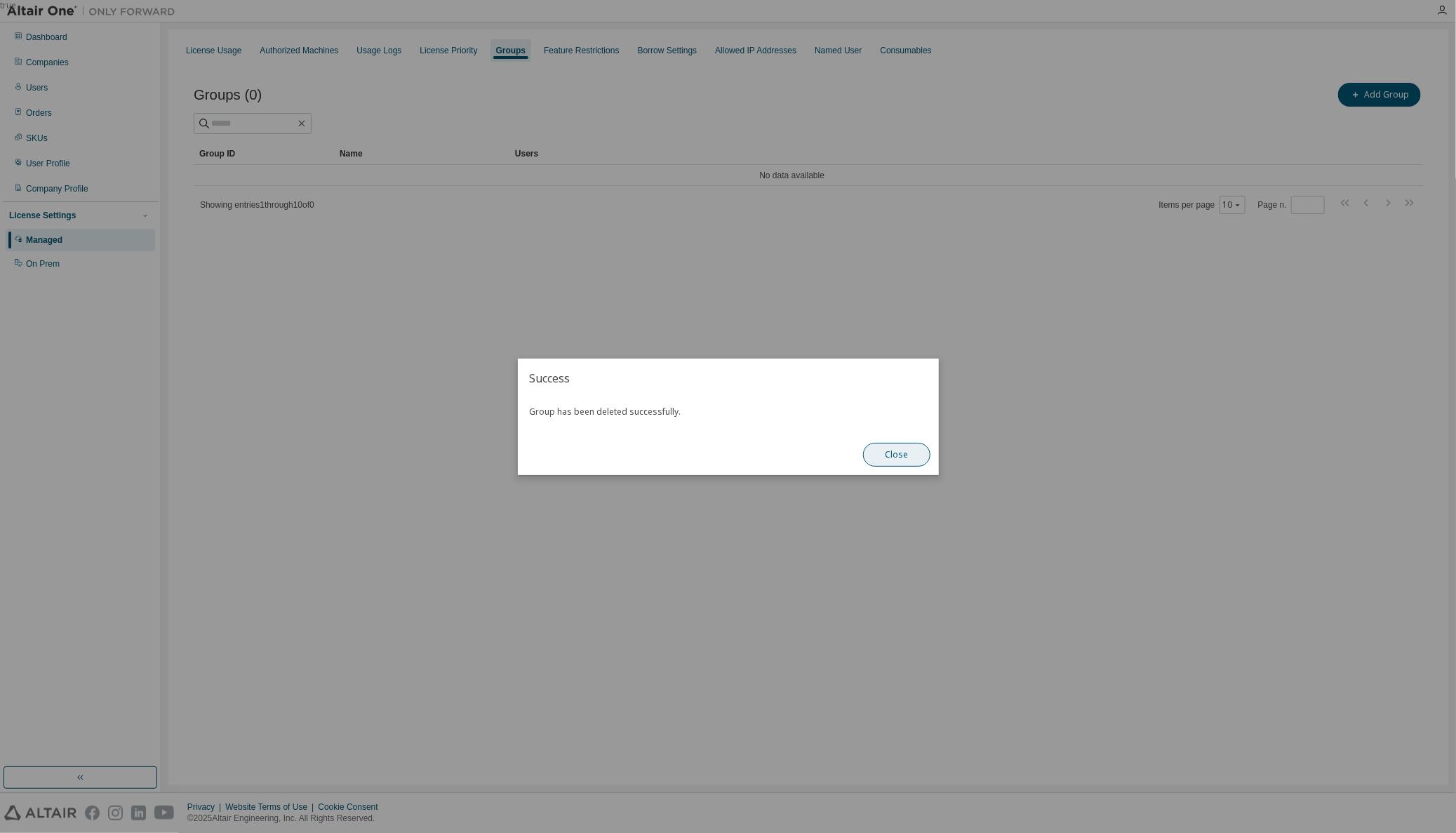
click at [891, 461] on button "Close" at bounding box center [897, 454] width 67 height 24
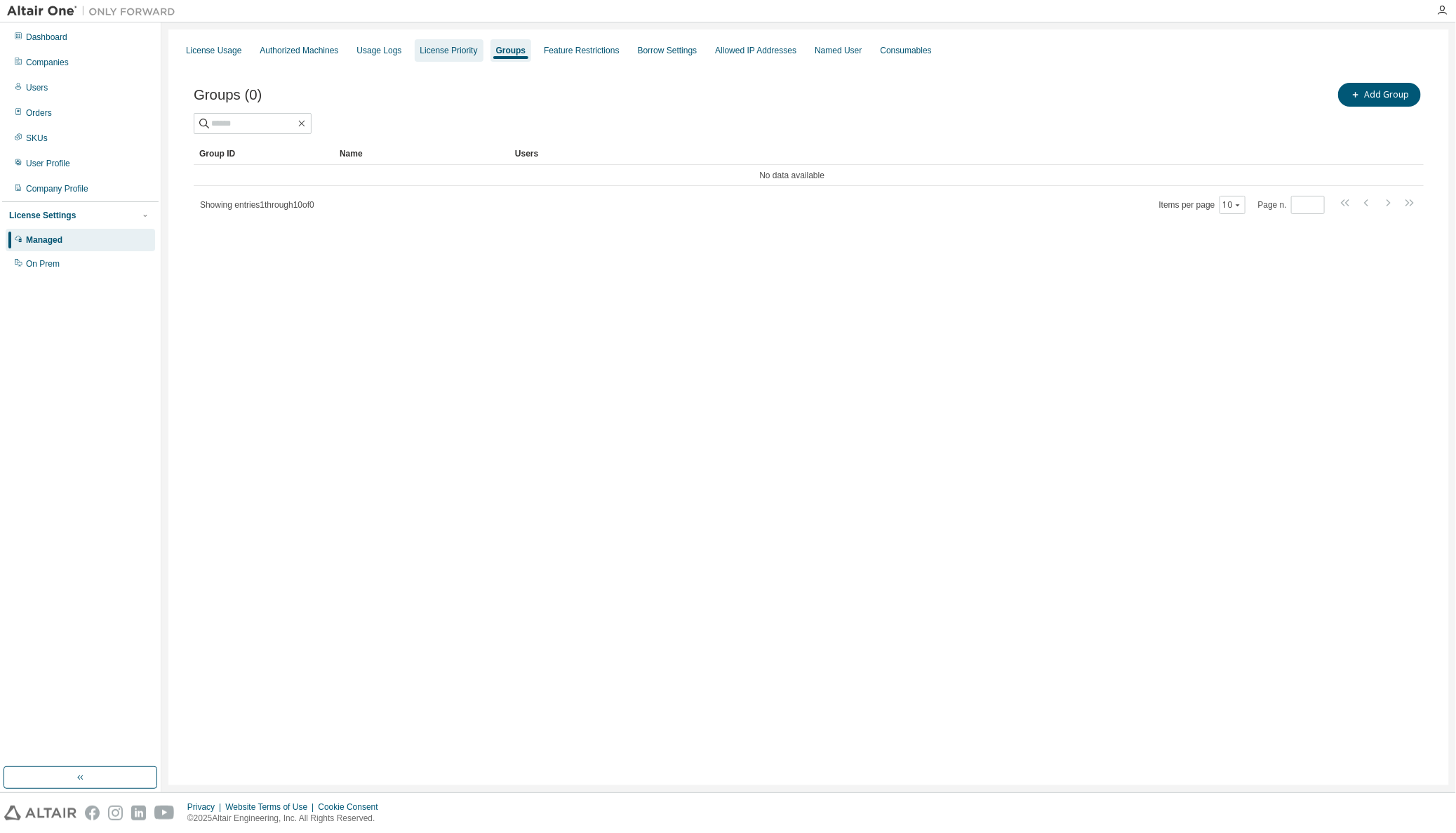
click at [439, 48] on div "License Priority" at bounding box center [449, 50] width 58 height 11
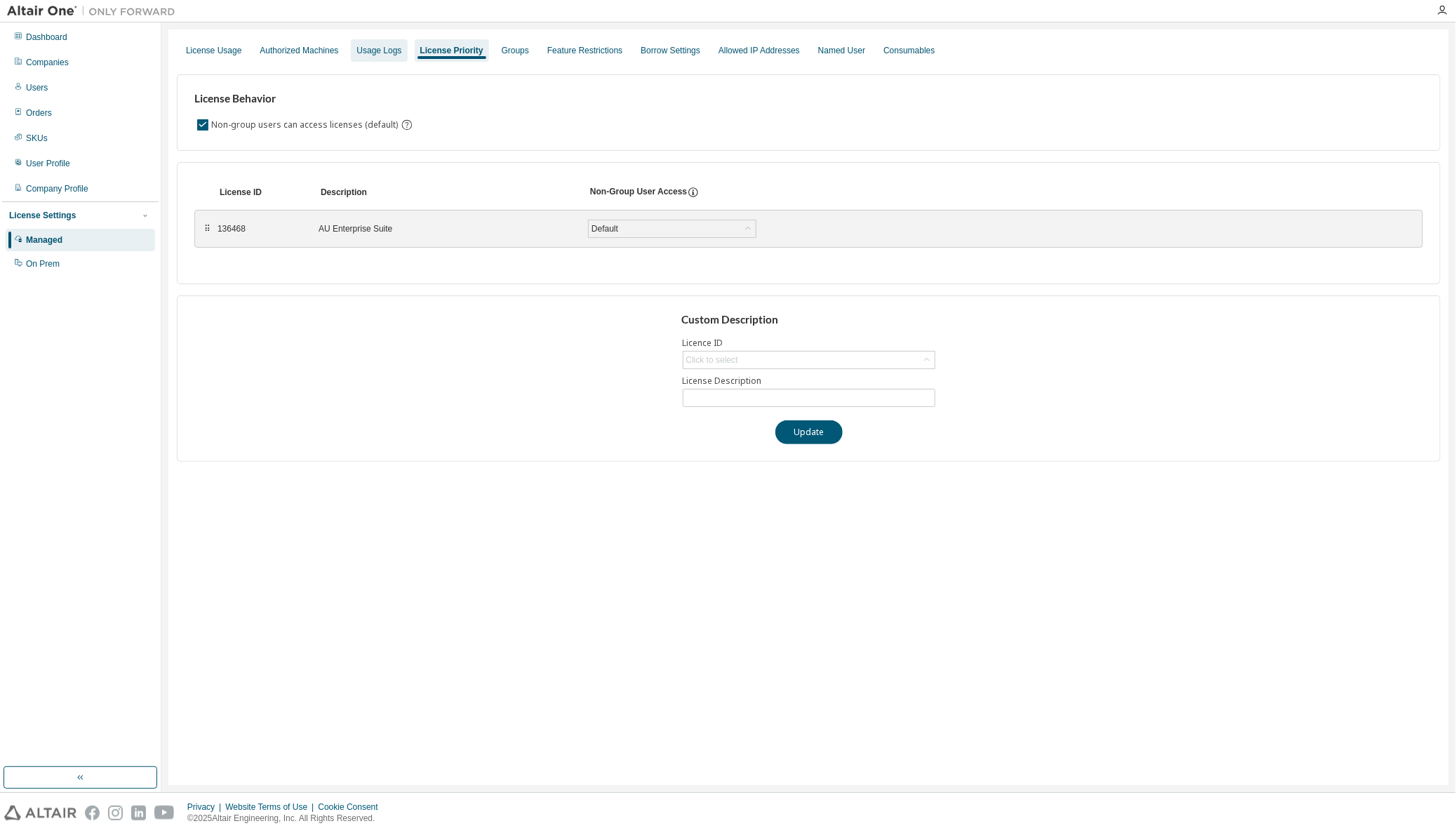
click at [367, 49] on div "Usage Logs" at bounding box center [379, 50] width 45 height 11
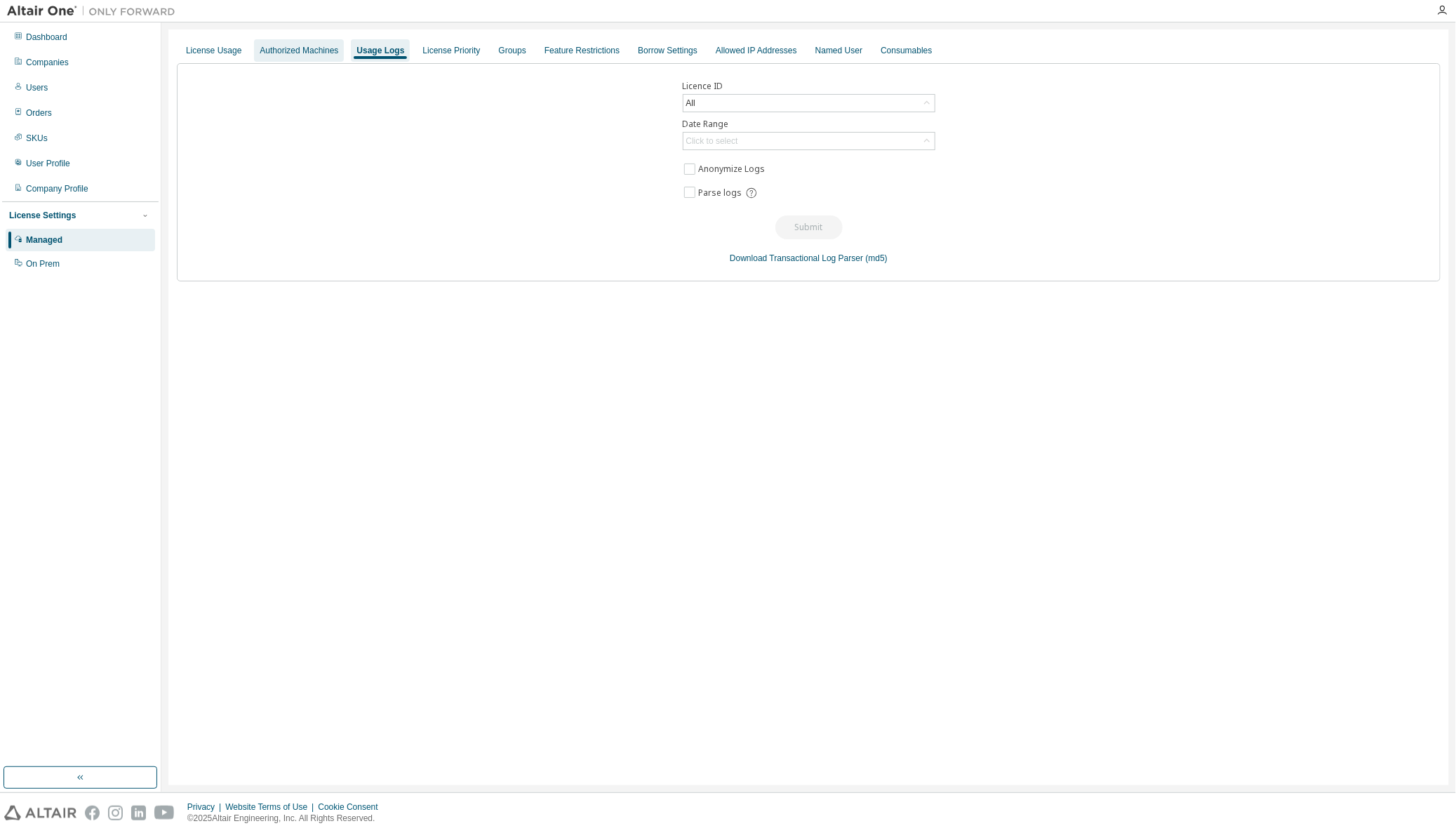
click at [273, 47] on div "Authorized Machines" at bounding box center [298, 50] width 78 height 11
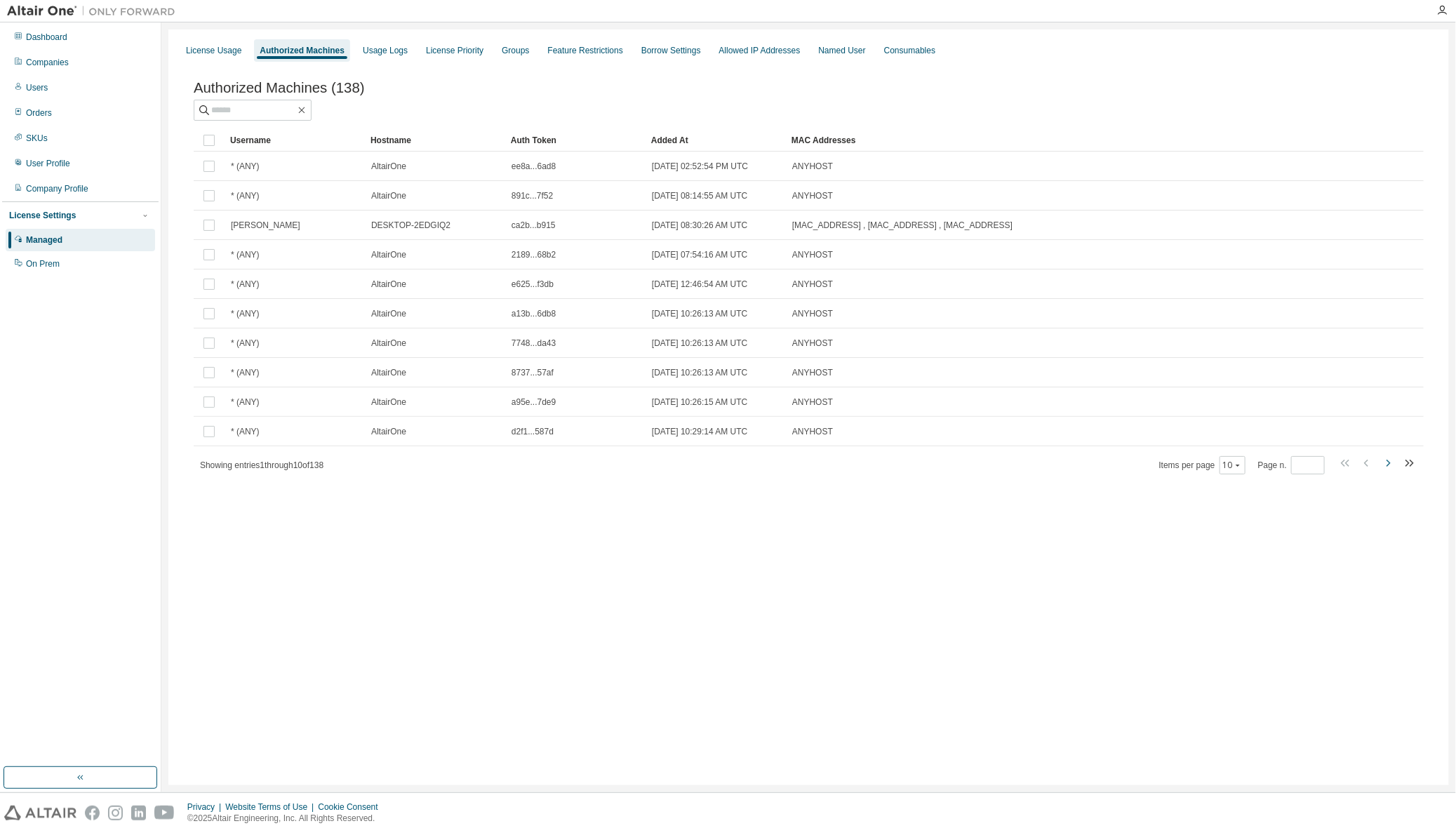
click at [1390, 465] on icon "button" at bounding box center [1389, 463] width 4 height 7
type input "*"
click at [296, 108] on input "text" at bounding box center [254, 110] width 85 height 14
type input "***"
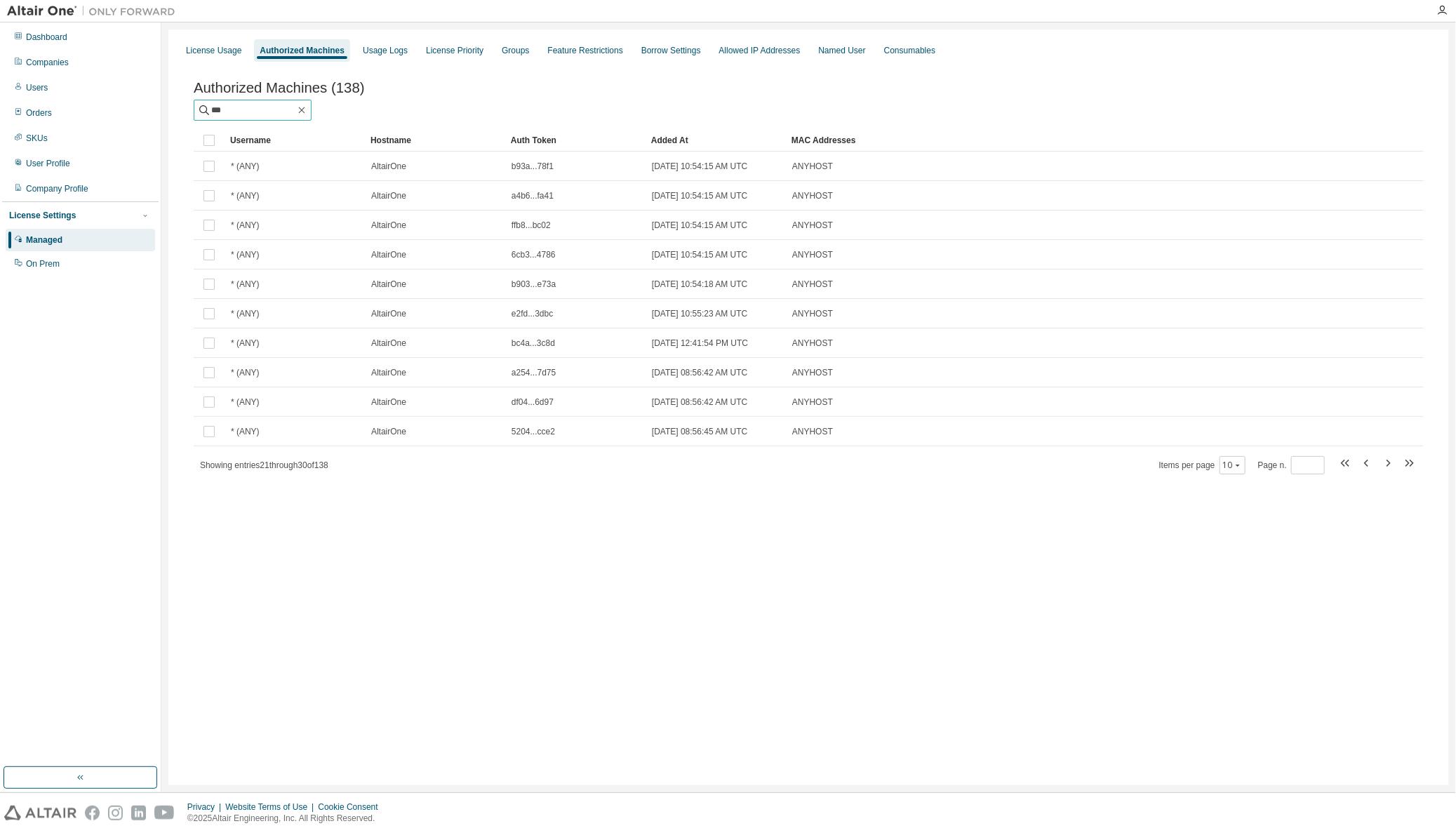
type input "*"
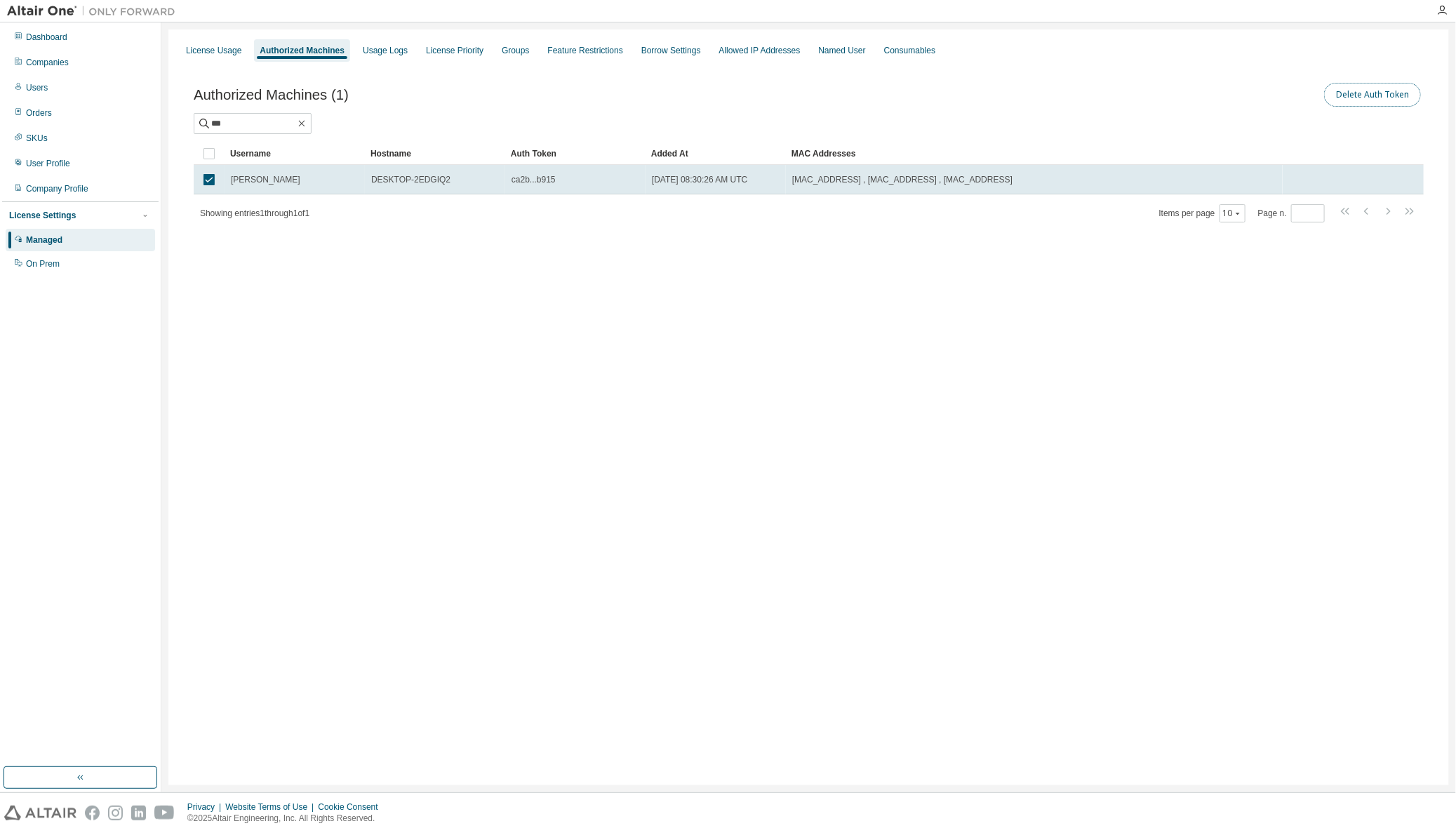
click at [1382, 86] on button "Delete Auth Token" at bounding box center [1372, 95] width 97 height 24
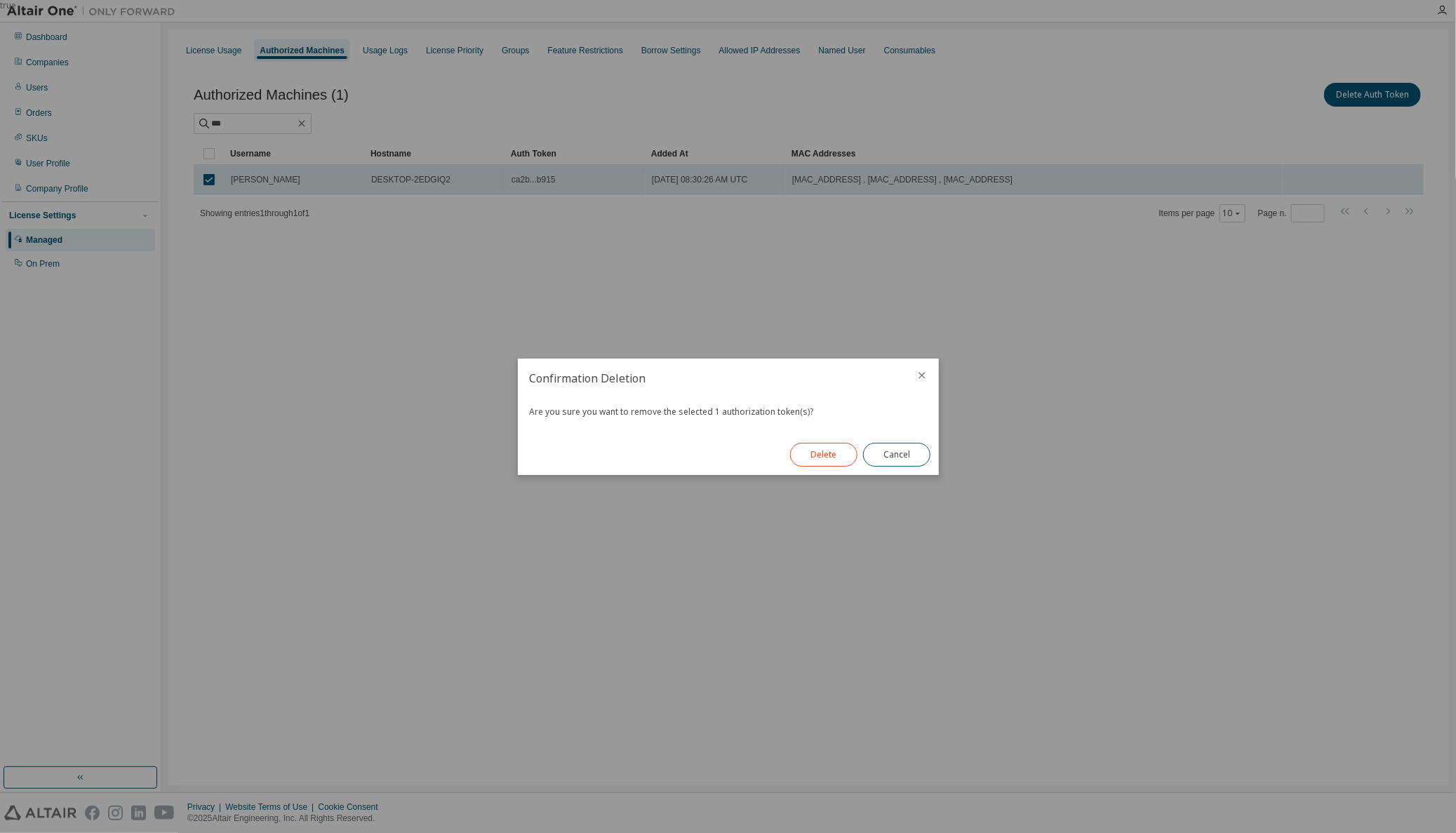
click at [826, 457] on button "Delete" at bounding box center [824, 454] width 67 height 24
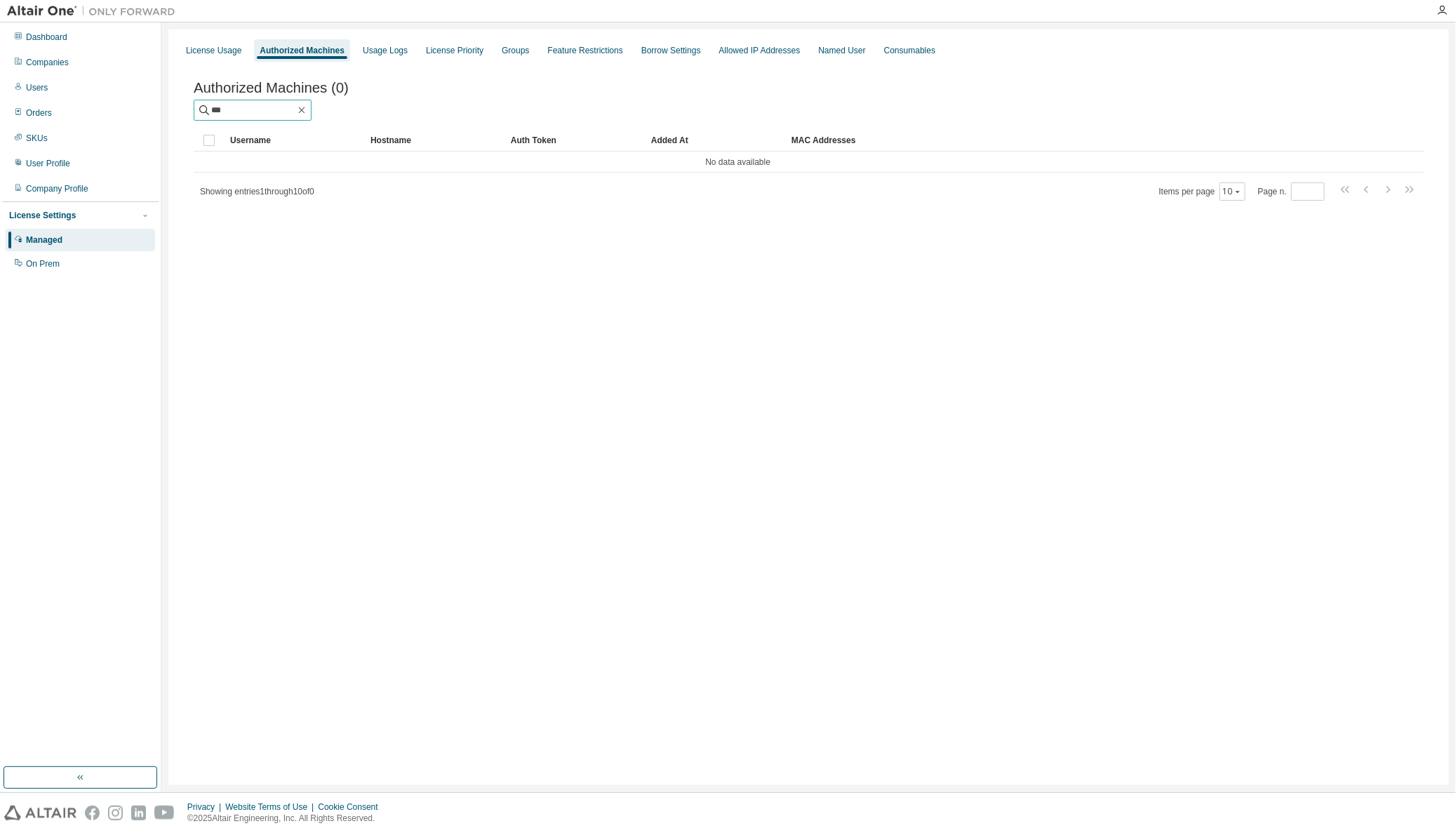
drag, startPoint x: 244, startPoint y: 115, endPoint x: 198, endPoint y: 115, distance: 46.0
click at [198, 115] on span "***" at bounding box center [253, 110] width 118 height 21
type input "***"
click at [307, 115] on icon "button" at bounding box center [301, 110] width 11 height 11
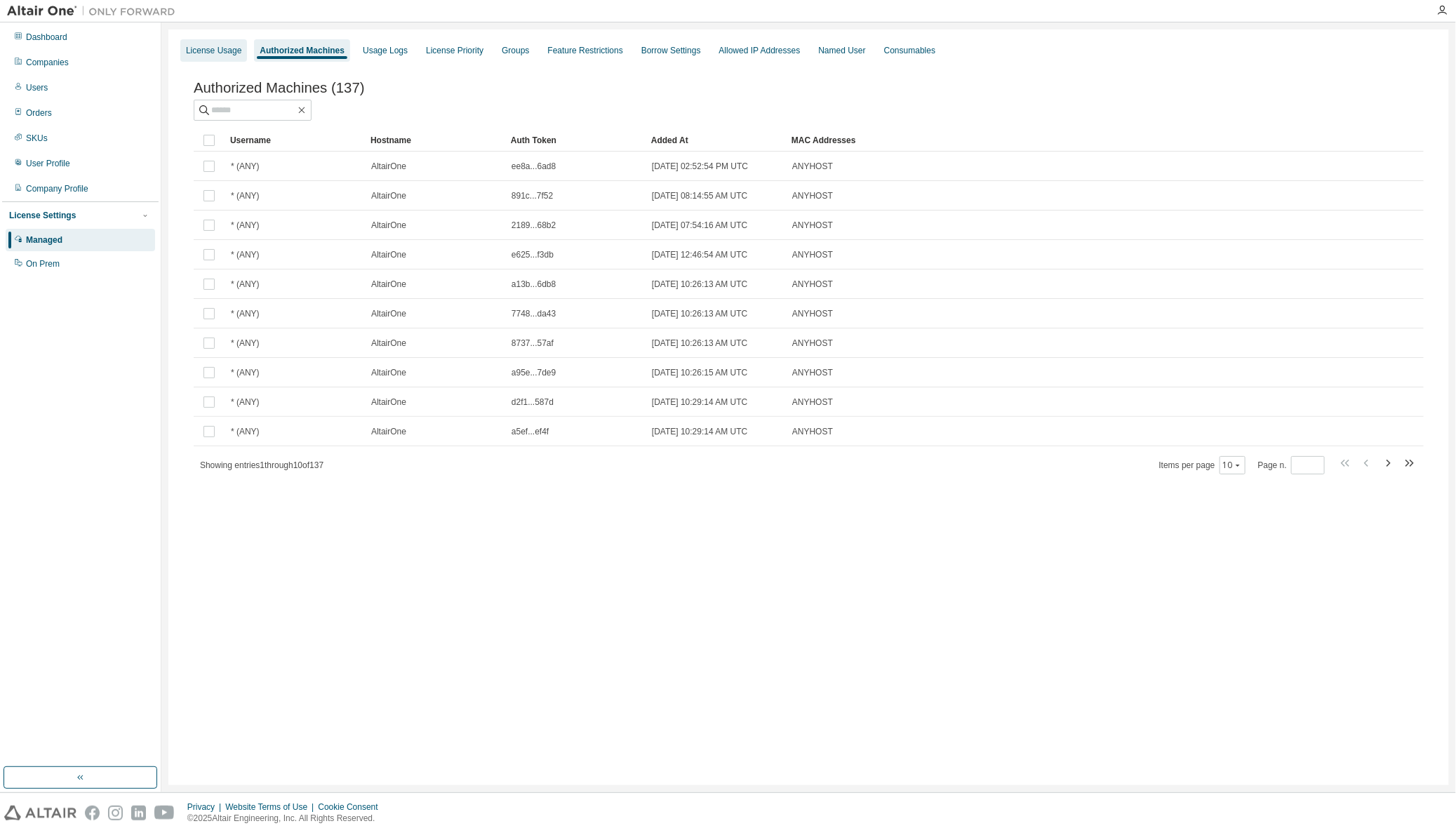
click at [208, 52] on div "License Usage" at bounding box center [214, 50] width 55 height 11
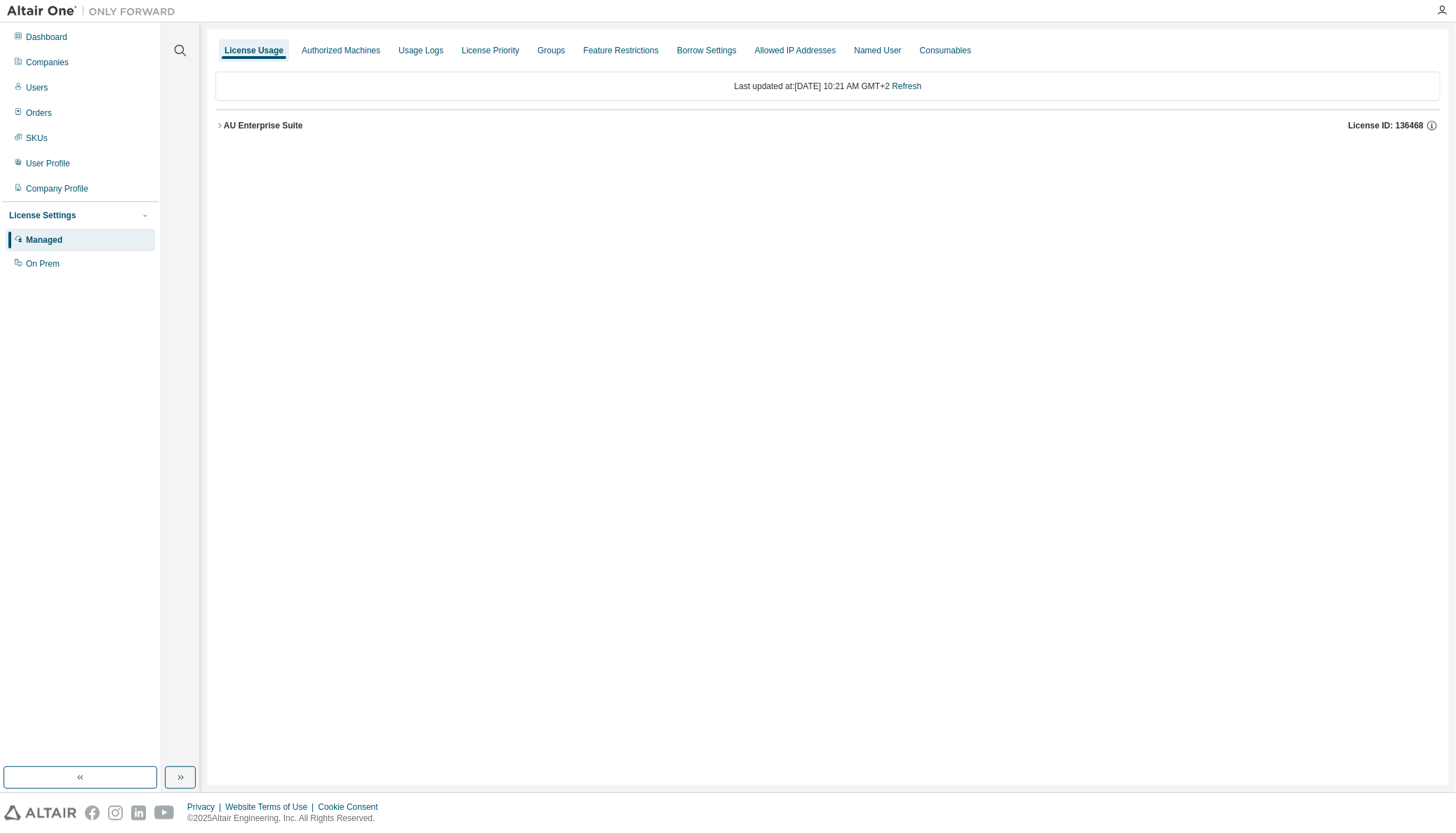
click at [222, 122] on icon "button" at bounding box center [220, 126] width 9 height 9
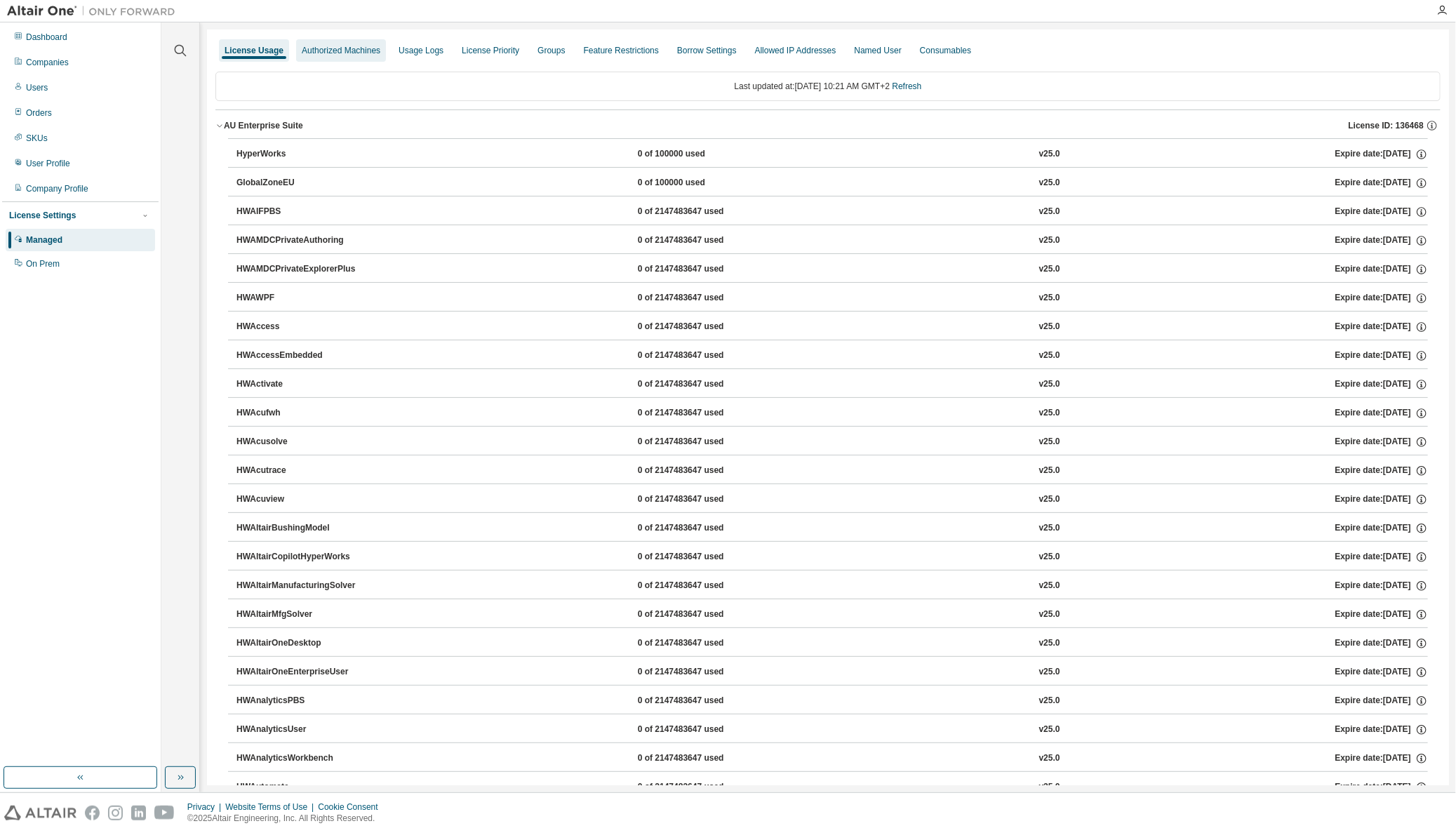
click at [329, 55] on div "Authorized Machines" at bounding box center [341, 50] width 78 height 11
